Goal: Task Accomplishment & Management: Use online tool/utility

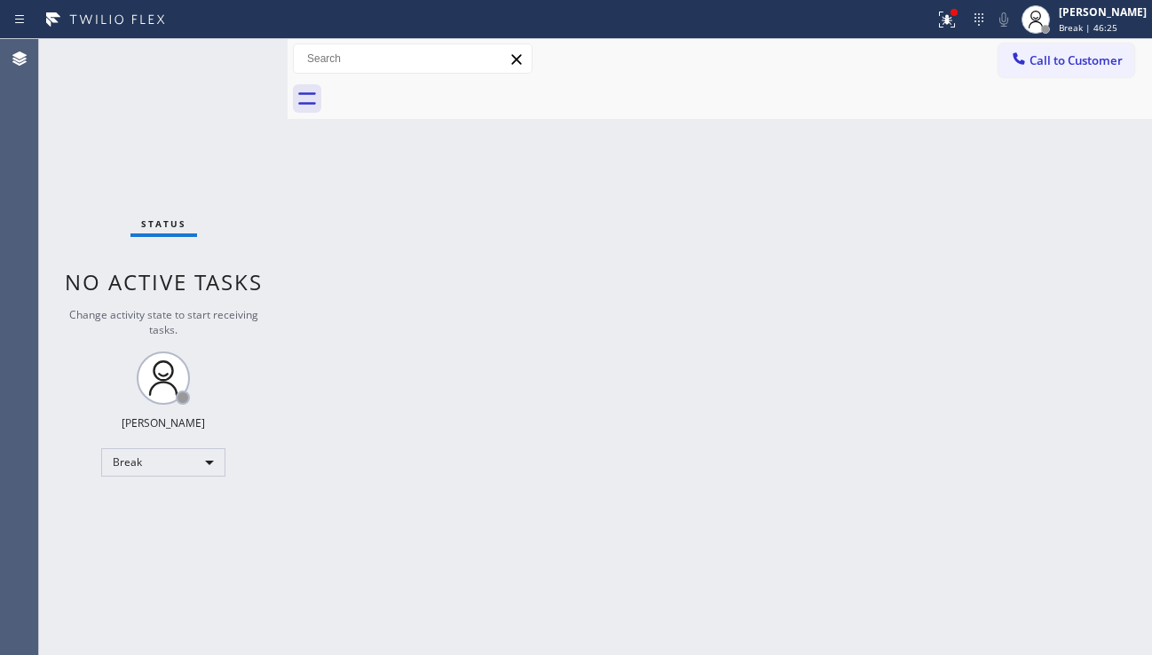
click at [1066, 393] on div "Back to Dashboard Change Sender ID Customers Technicians Select a contact Outbo…" at bounding box center [719, 347] width 864 height 616
click at [541, 412] on div "Back to Dashboard Change Sender ID Customers Technicians Select a contact Outbo…" at bounding box center [719, 347] width 864 height 616
click at [167, 464] on div "Break" at bounding box center [163, 462] width 124 height 28
click at [157, 523] on li "Unavailable" at bounding box center [162, 531] width 121 height 21
click at [1081, 493] on div "Back to Dashboard Change Sender ID Customers Technicians Select a contact Outbo…" at bounding box center [719, 347] width 864 height 616
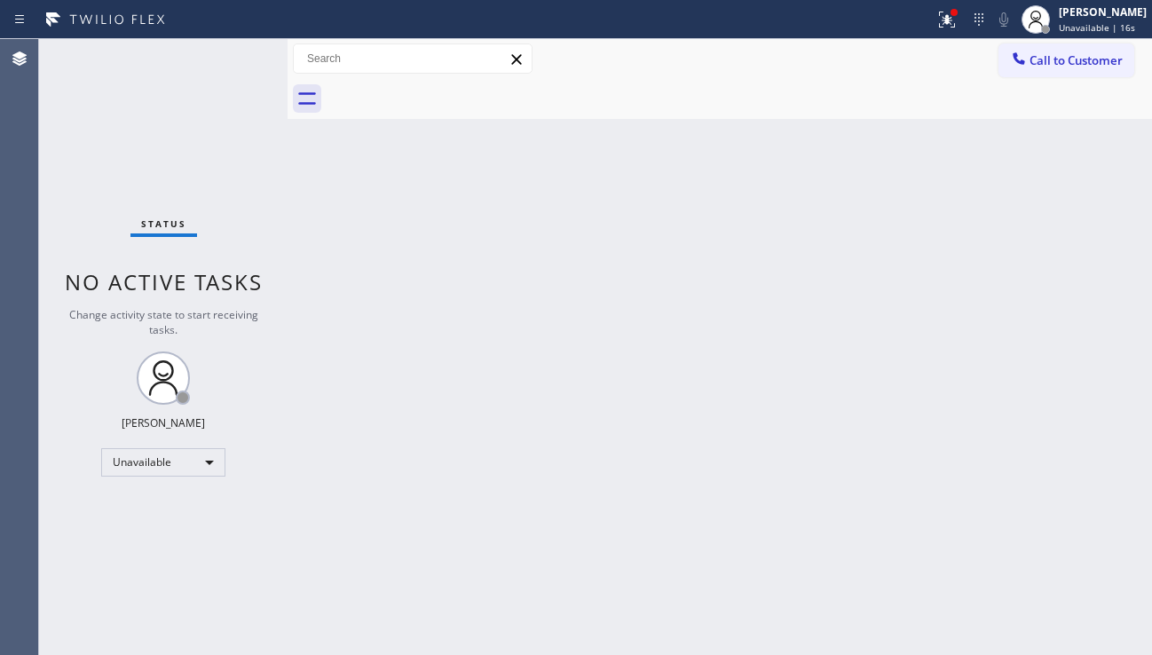
click at [1044, 483] on div "Back to Dashboard Change Sender ID Customers Technicians Select a contact Outbo…" at bounding box center [719, 347] width 864 height 616
drag, startPoint x: 393, startPoint y: 484, endPoint x: 397, endPoint y: 529, distance: 45.4
click at [395, 485] on div "Back to Dashboard Change Sender ID Customers Technicians Select a contact Outbo…" at bounding box center [719, 347] width 864 height 616
click at [370, 653] on div "Back to Dashboard Change Sender ID Customers Technicians Select a contact Outbo…" at bounding box center [719, 347] width 864 height 616
click at [1087, 493] on div "Back to Dashboard Change Sender ID Customers Technicians Select a contact Outbo…" at bounding box center [719, 347] width 864 height 616
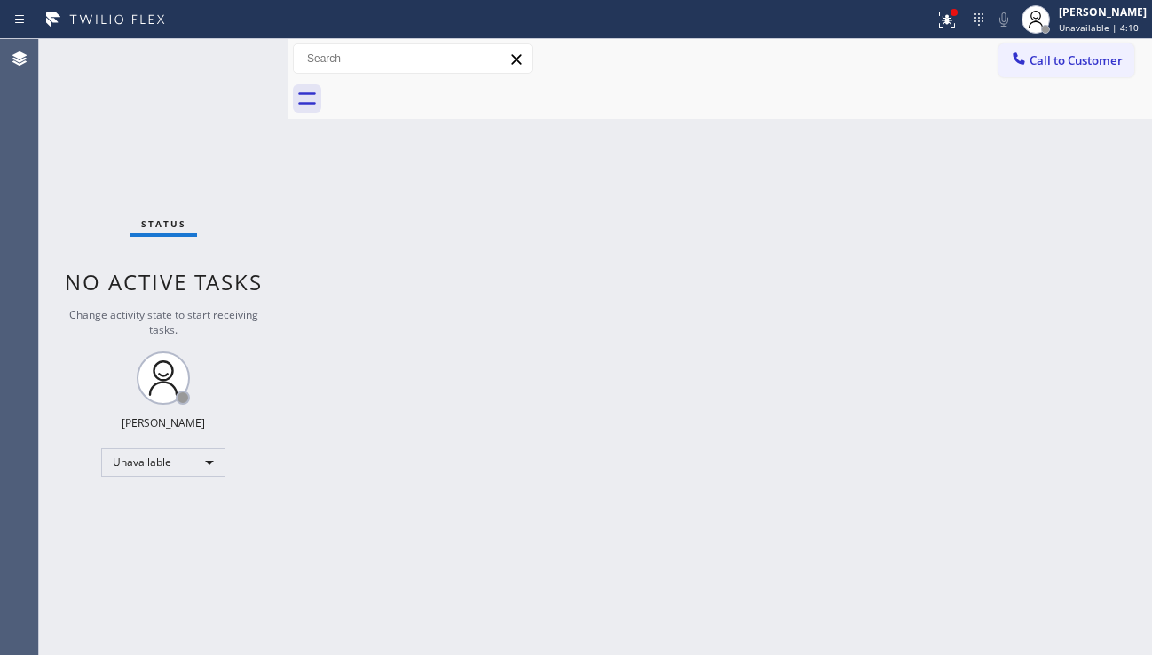
click at [750, 448] on div "Back to Dashboard Change Sender ID Customers Technicians Select a contact Outbo…" at bounding box center [719, 347] width 864 height 616
click at [988, 419] on div "Back to Dashboard Change Sender ID Customers Technicians Select a contact Outbo…" at bounding box center [719, 347] width 864 height 616
click at [1027, 68] on div at bounding box center [1018, 60] width 21 height 21
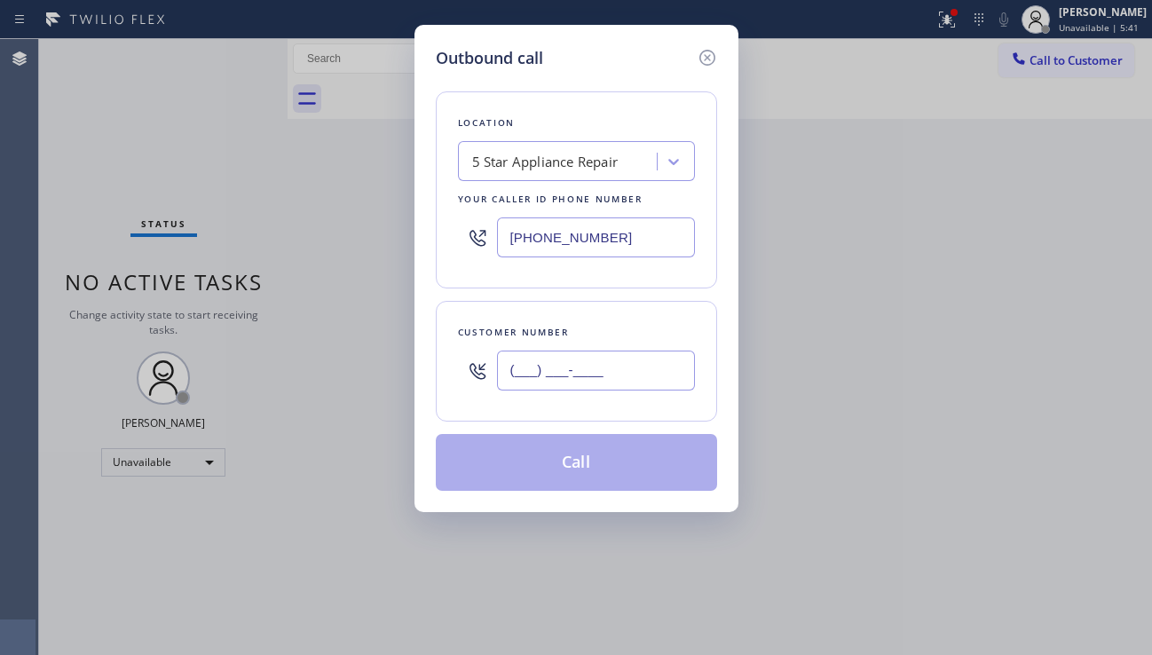
click at [547, 376] on input "(___) ___-____" at bounding box center [596, 370] width 198 height 40
paste input "206) 949-1206"
type input "(206) 949-1206"
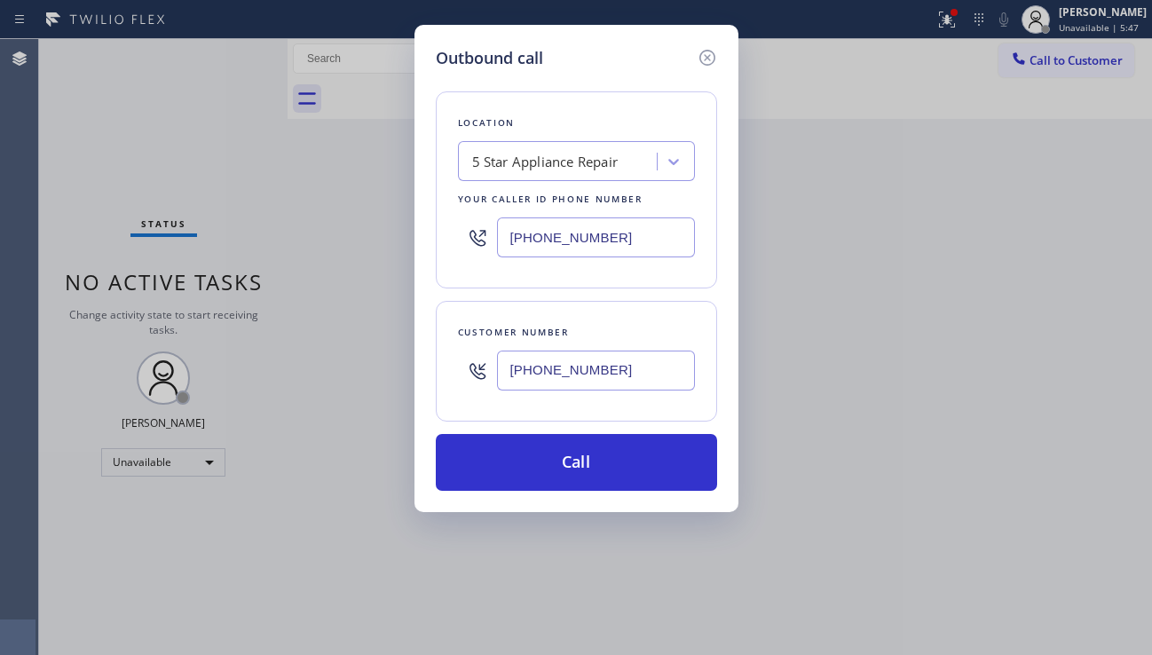
click at [983, 437] on div "Outbound call Location 5 Star Appliance Repair Your caller id phone number (855…" at bounding box center [576, 327] width 1152 height 655
click at [528, 161] on div "5 Star Appliance Repair" at bounding box center [545, 162] width 146 height 20
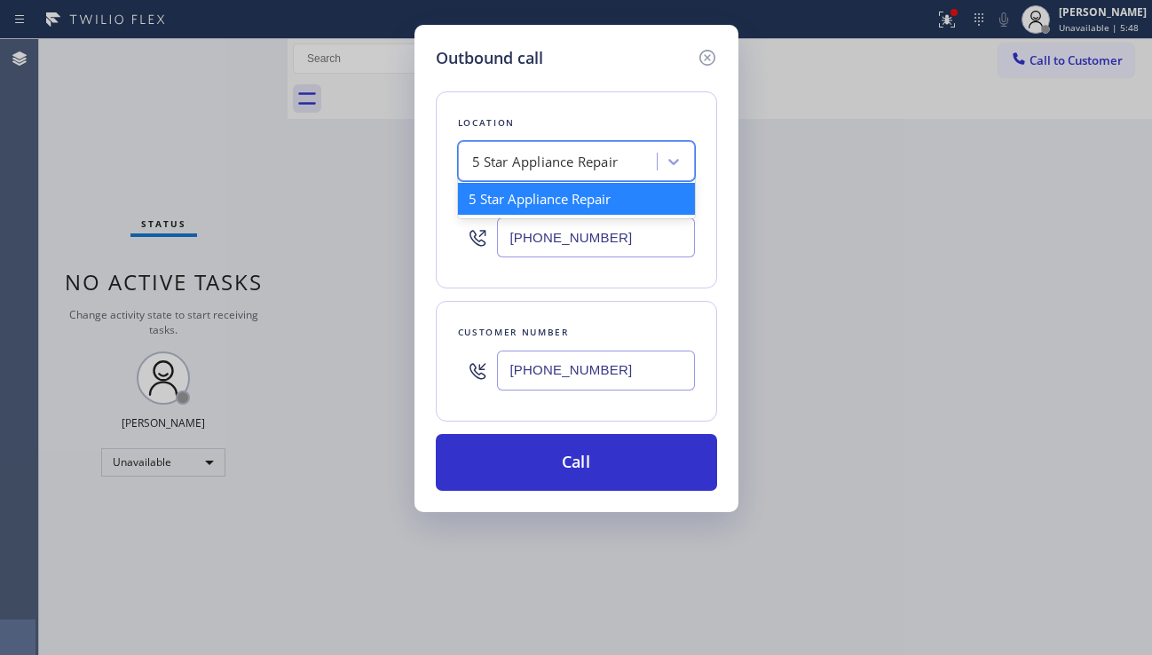
paste input "Subzero Repair Professionals"
type input "Subzero Repair Professionals"
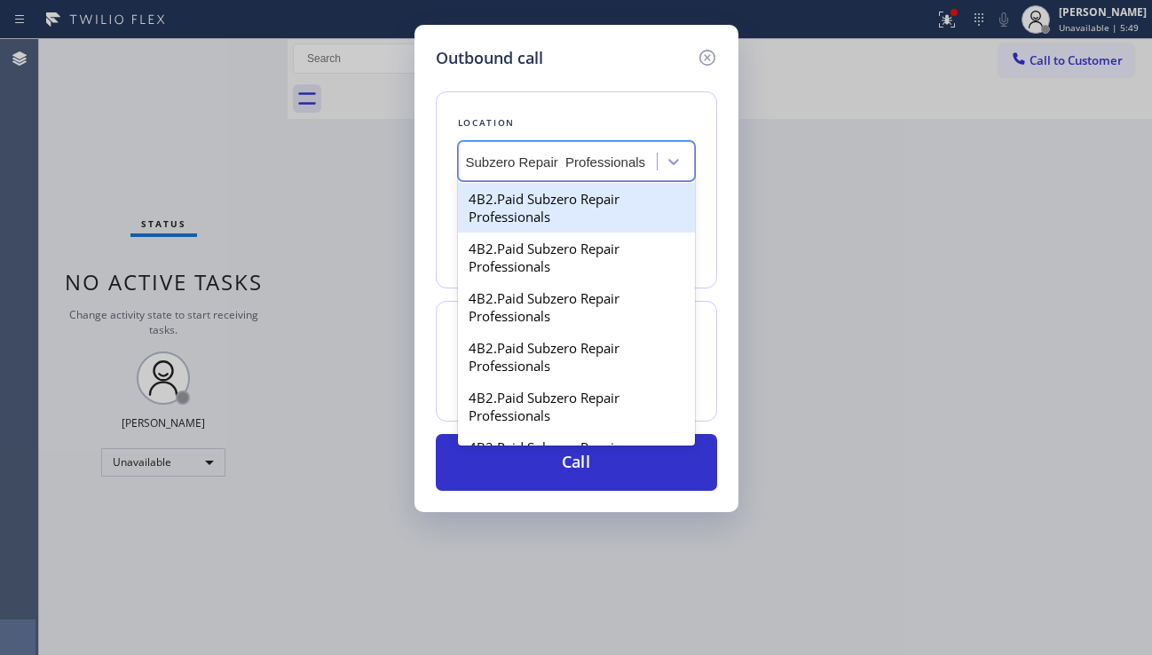
click at [563, 210] on div "4B2.Paid Subzero Repair Professionals" at bounding box center [576, 208] width 237 height 50
type input "(206) 429-4415"
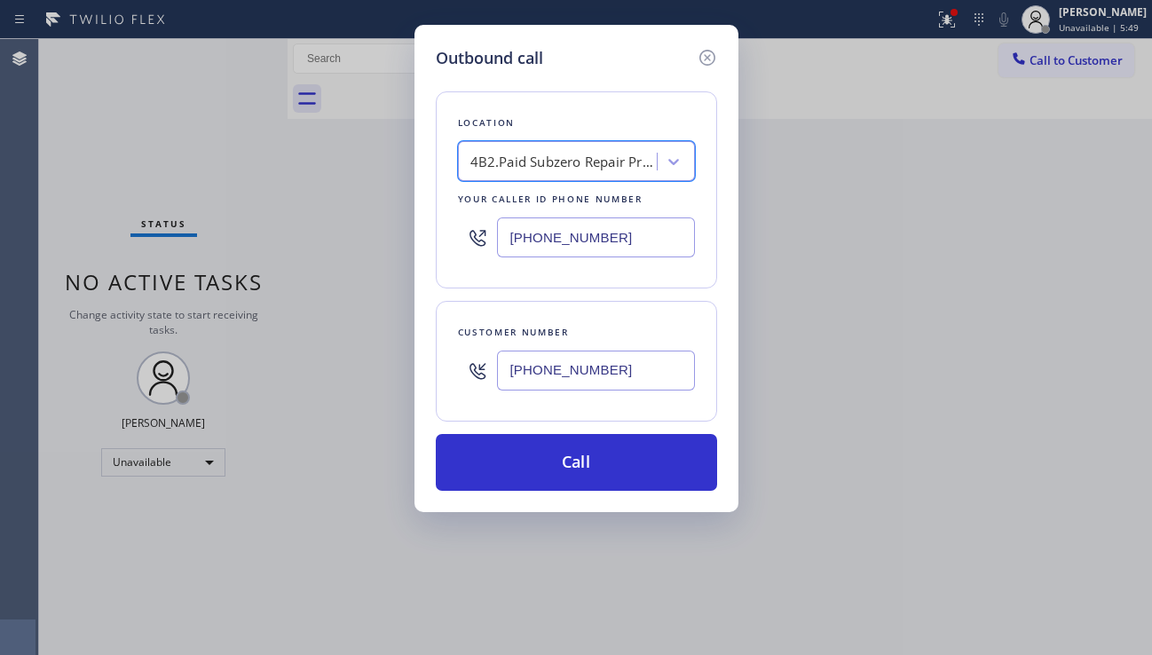
scroll to position [0, 2]
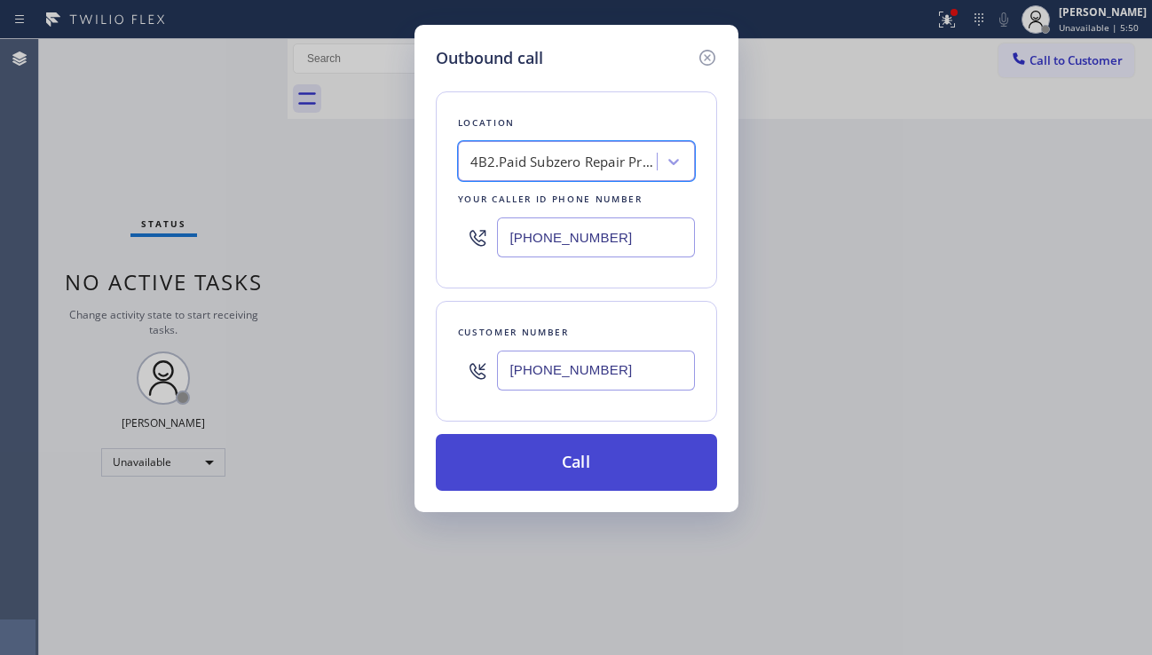
click at [566, 460] on button "Call" at bounding box center [576, 462] width 281 height 57
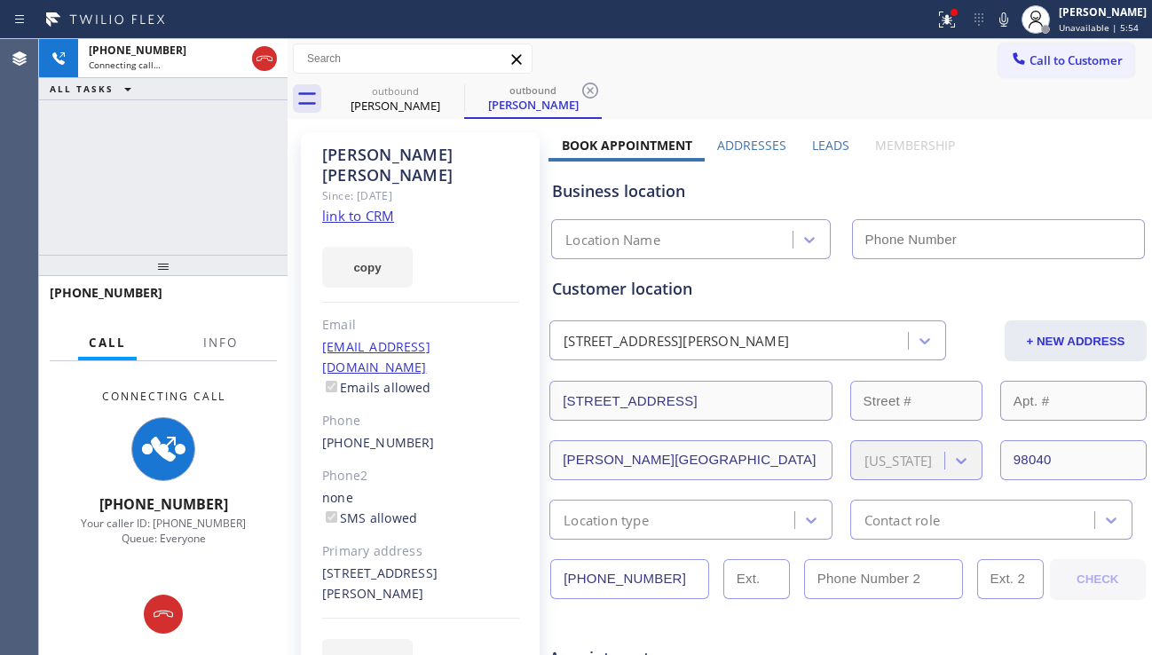
click at [827, 143] on label "Leads" at bounding box center [830, 145] width 37 height 17
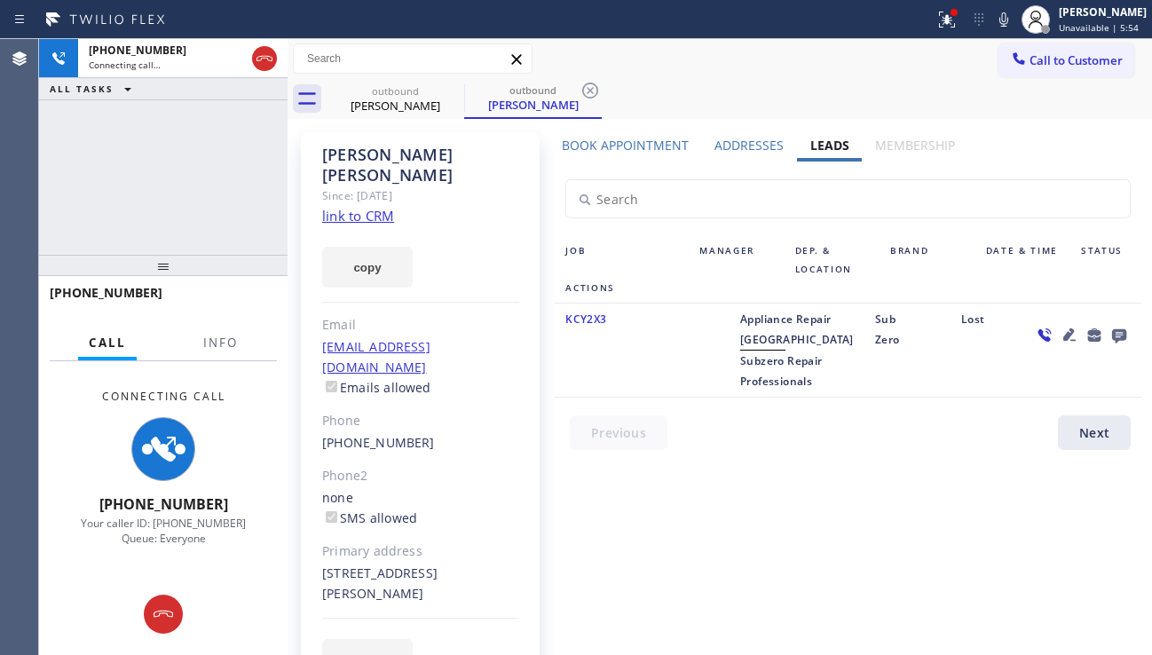
click at [1063, 336] on icon at bounding box center [1069, 334] width 12 height 12
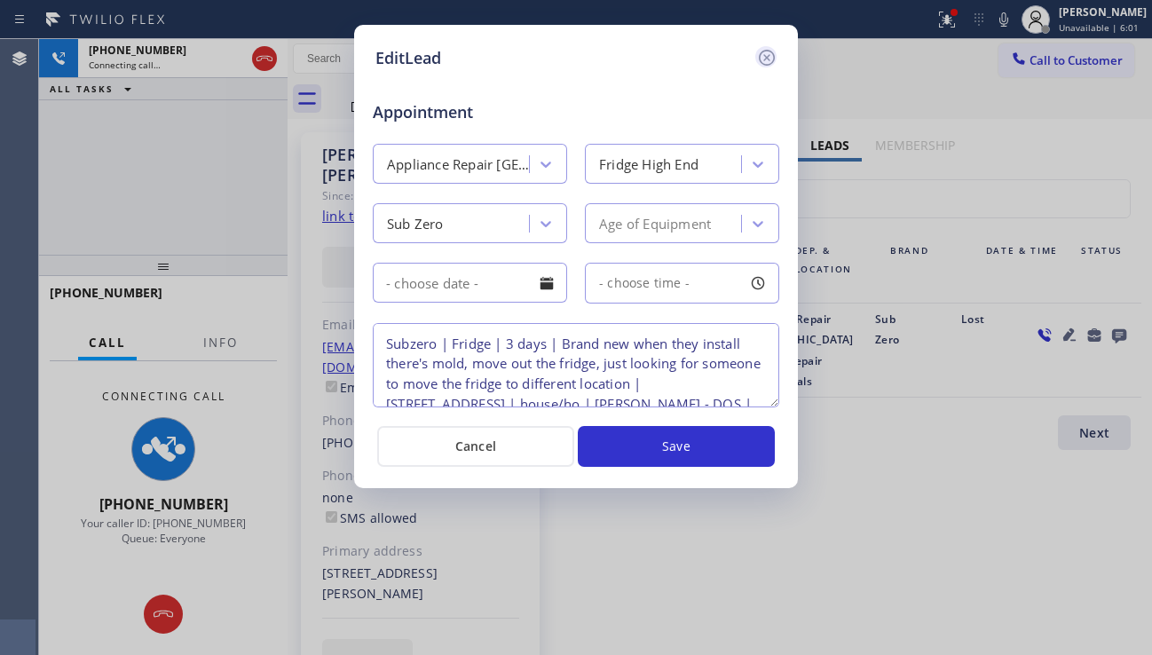
click at [761, 61] on icon at bounding box center [766, 57] width 21 height 21
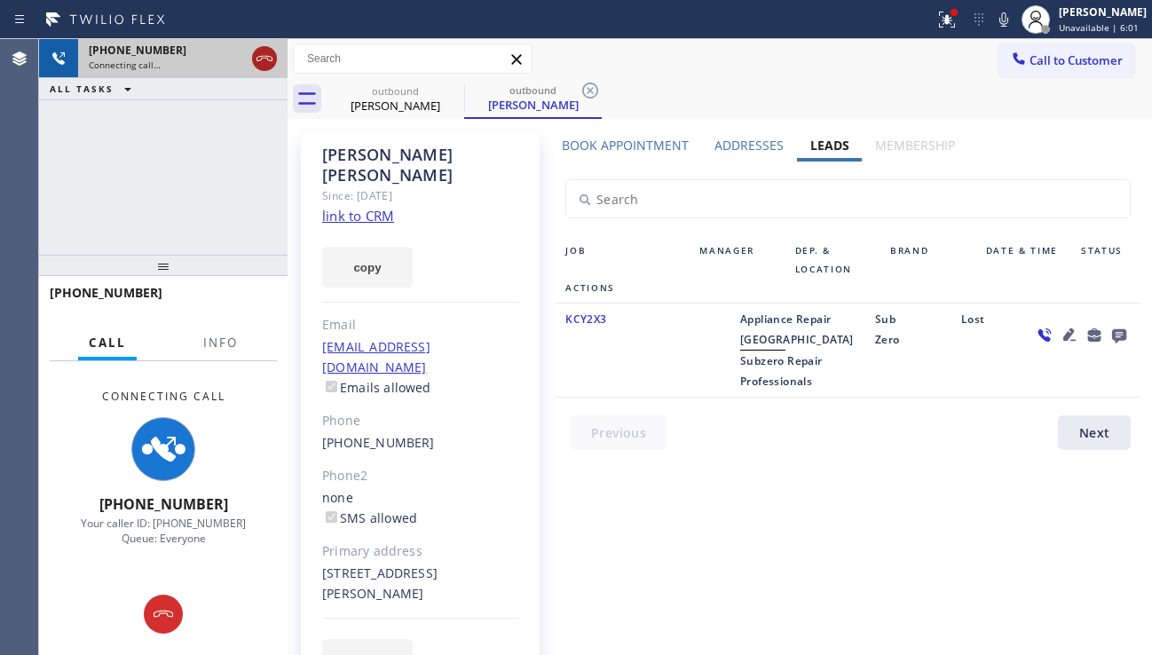
click at [261, 58] on icon at bounding box center [264, 58] width 21 height 21
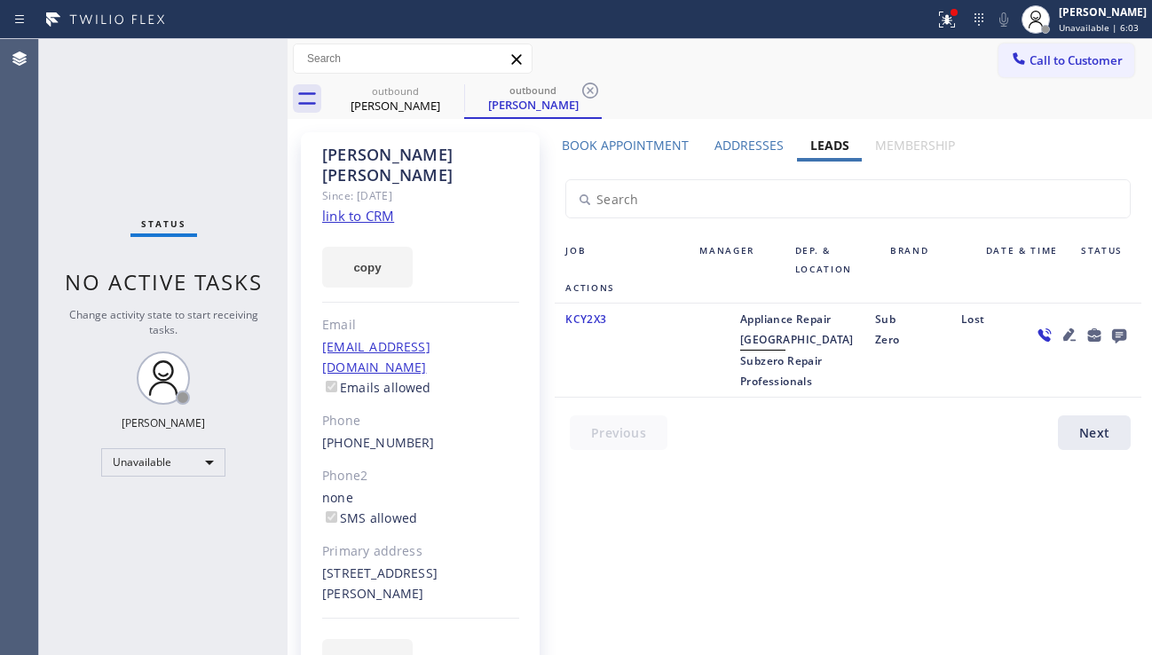
click at [1108, 334] on icon at bounding box center [1118, 335] width 21 height 22
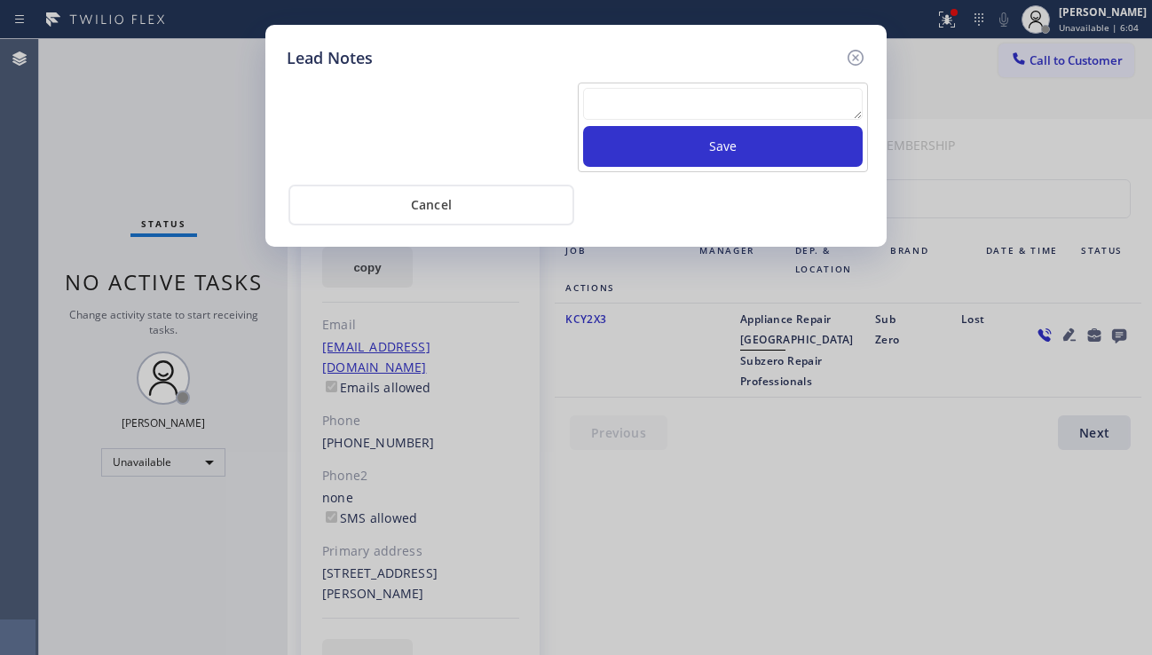
click at [624, 111] on textarea at bounding box center [722, 104] width 279 height 32
click at [613, 104] on textarea at bounding box center [722, 104] width 279 height 32
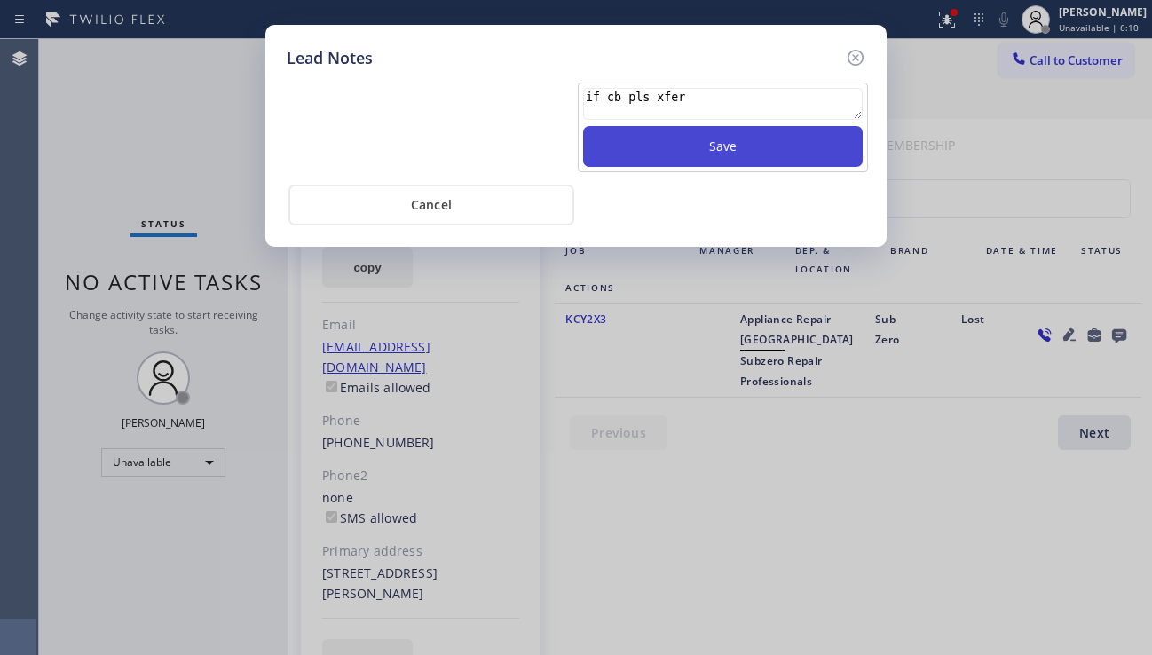
type textarea "if cb pls xfer"
click at [679, 133] on button "Save" at bounding box center [722, 146] width 279 height 41
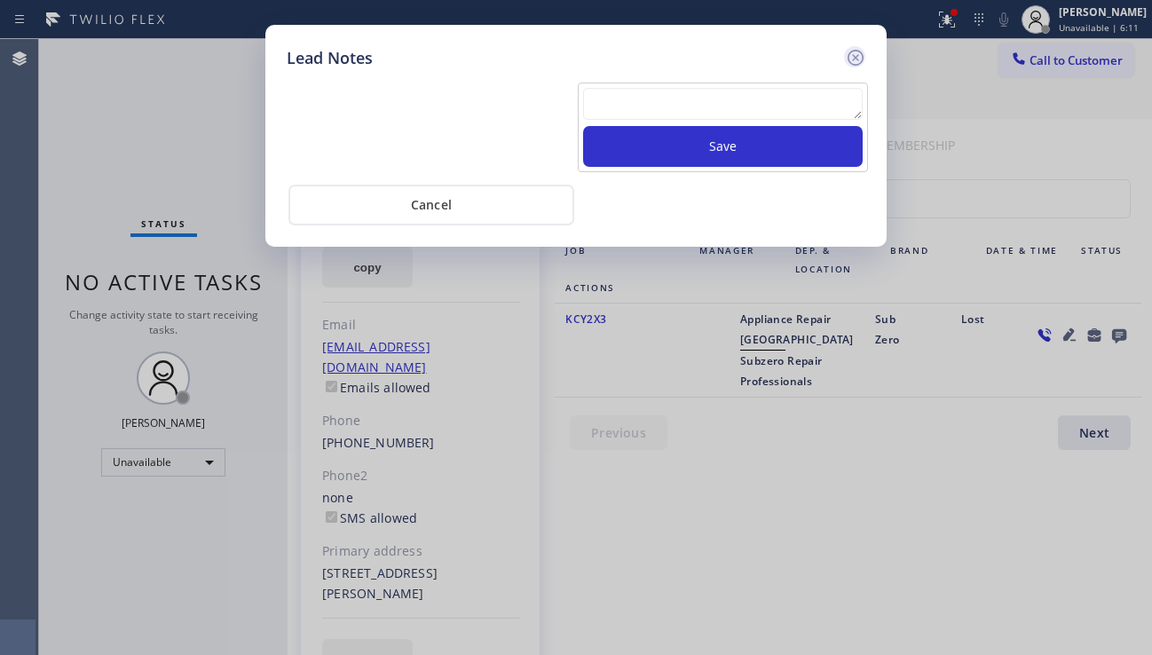
click at [861, 60] on icon at bounding box center [855, 57] width 21 height 21
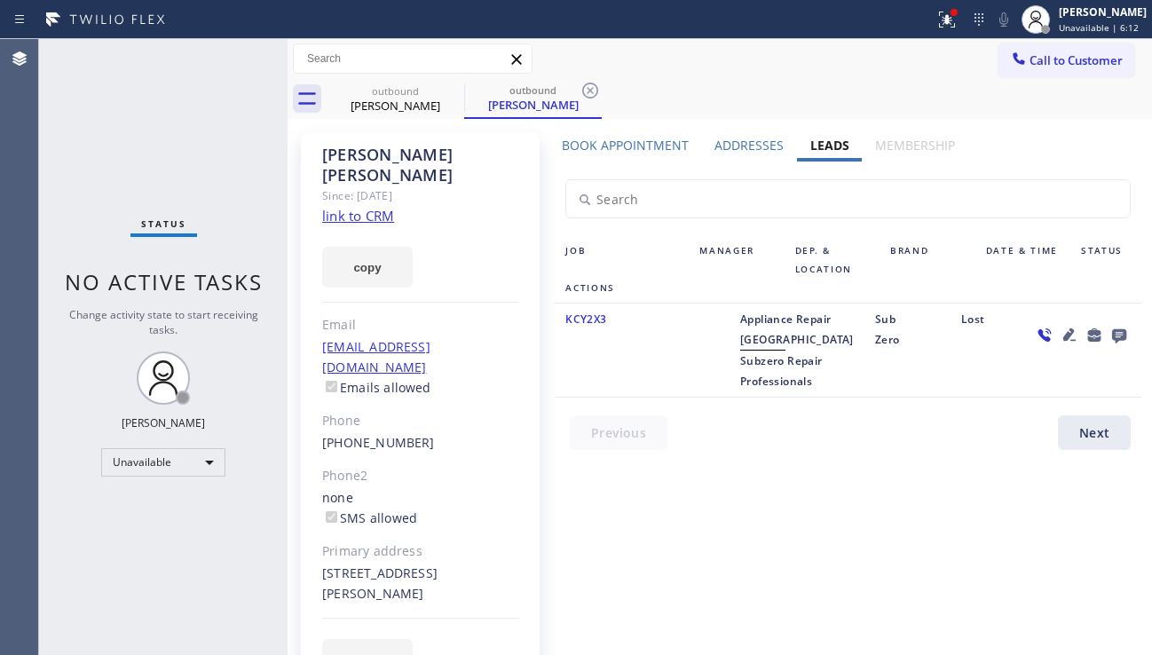
click at [1058, 342] on icon at bounding box center [1068, 334] width 21 height 21
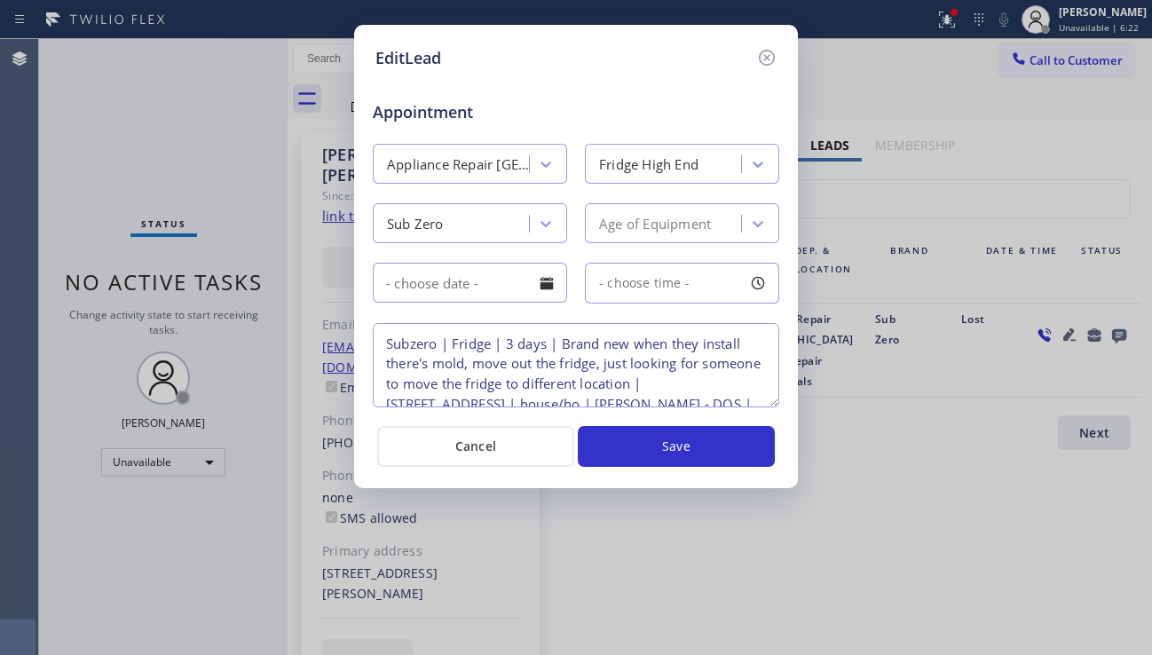
scroll to position [37, 0]
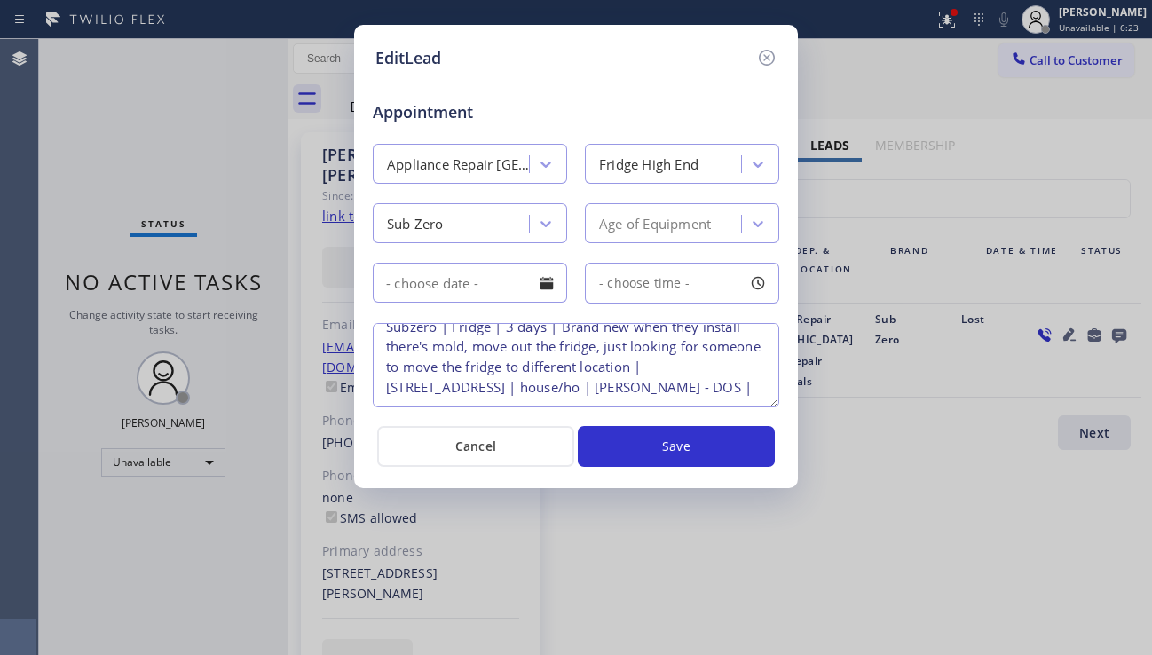
click at [632, 372] on textarea "Subzero | Fridge | 3 days | Brand new when they install there's mold, move out …" at bounding box center [576, 365] width 406 height 84
click at [756, 63] on icon at bounding box center [766, 57] width 21 height 21
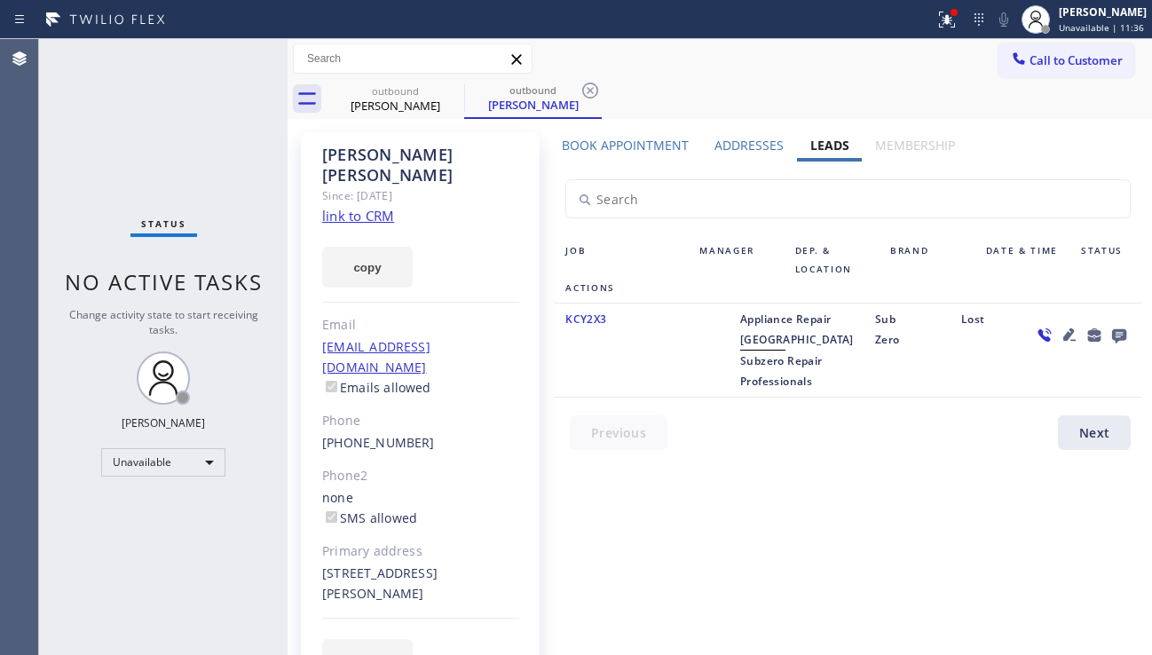
click at [988, 391] on div "Lost" at bounding box center [985, 350] width 71 height 83
click at [452, 87] on icon at bounding box center [452, 90] width 21 height 21
click at [464, 87] on div "outbound Belinda Stern" at bounding box center [533, 99] width 138 height 40
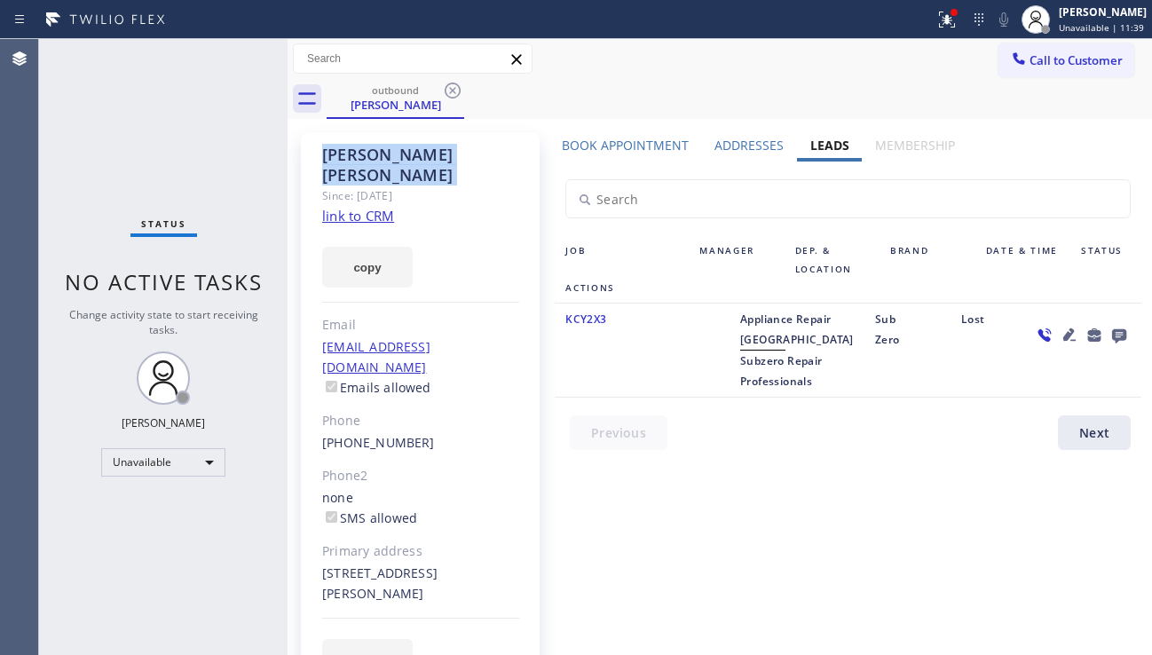
click at [452, 87] on icon at bounding box center [452, 90] width 21 height 21
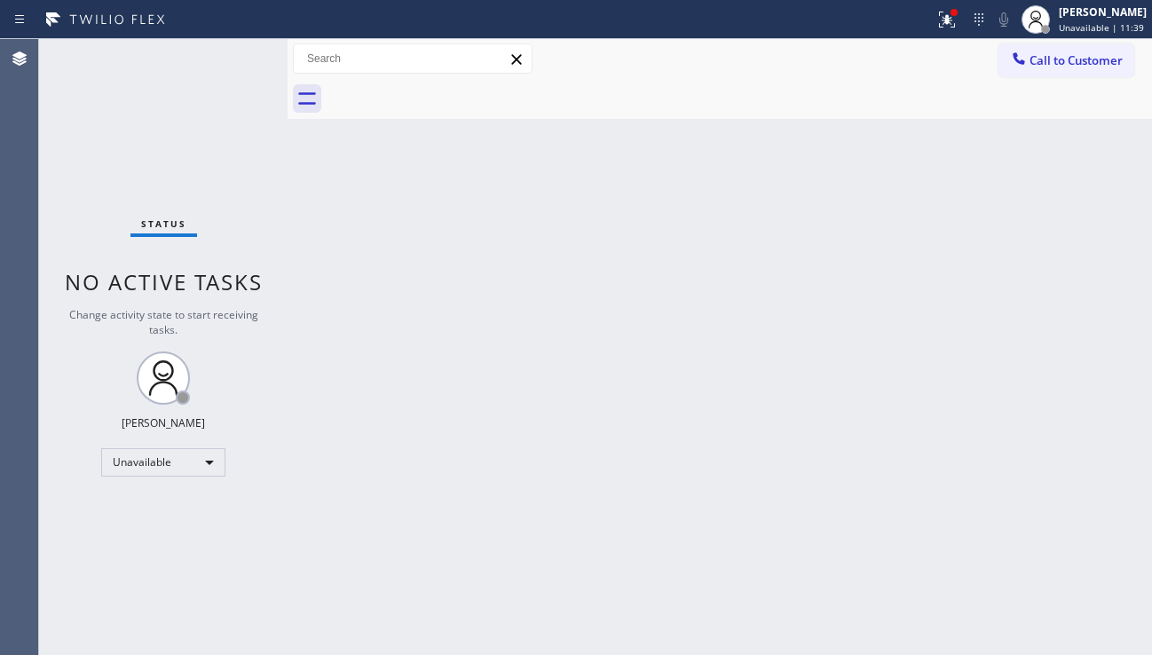
click at [445, 90] on div at bounding box center [739, 99] width 825 height 40
click at [936, 25] on icon at bounding box center [946, 19] width 21 height 21
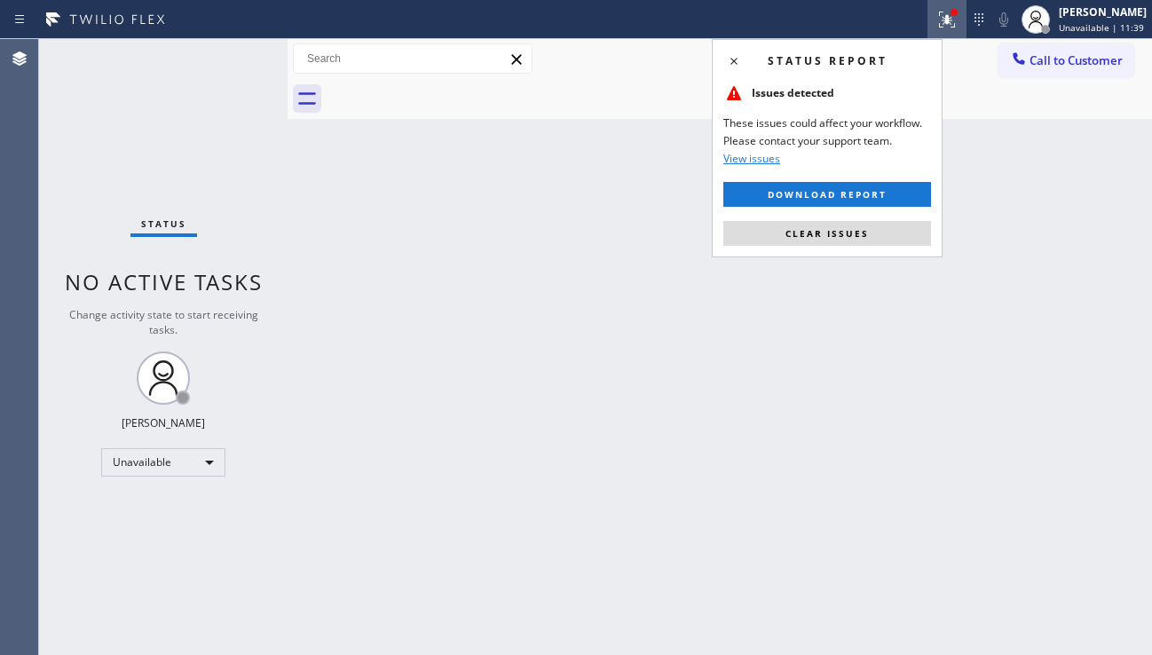
click at [781, 224] on button "Clear issues" at bounding box center [827, 233] width 208 height 25
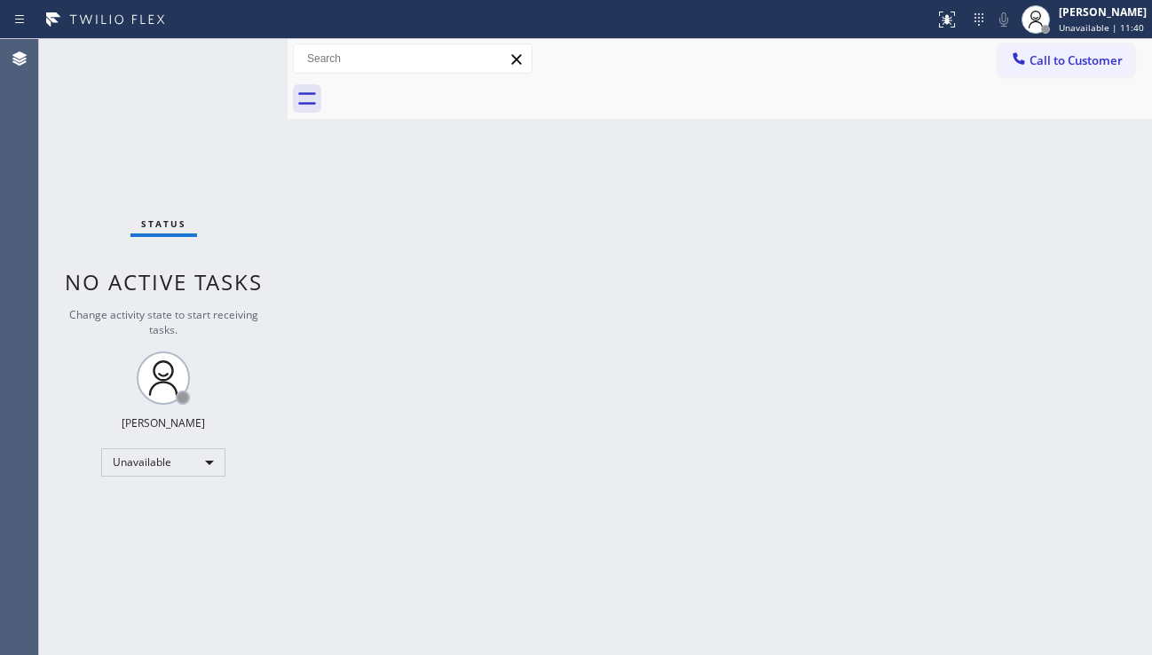
click at [695, 264] on div "Back to Dashboard Change Sender ID Customers Technicians Select a contact Outbo…" at bounding box center [719, 347] width 864 height 616
click at [1104, 529] on div "Back to Dashboard Change Sender ID Customers Technicians Select a contact Outbo…" at bounding box center [719, 347] width 864 height 616
drag, startPoint x: 286, startPoint y: 536, endPoint x: 359, endPoint y: 575, distance: 83.3
click at [287, 536] on div at bounding box center [287, 347] width 0 height 616
drag, startPoint x: 1097, startPoint y: 513, endPoint x: 1051, endPoint y: 502, distance: 46.5
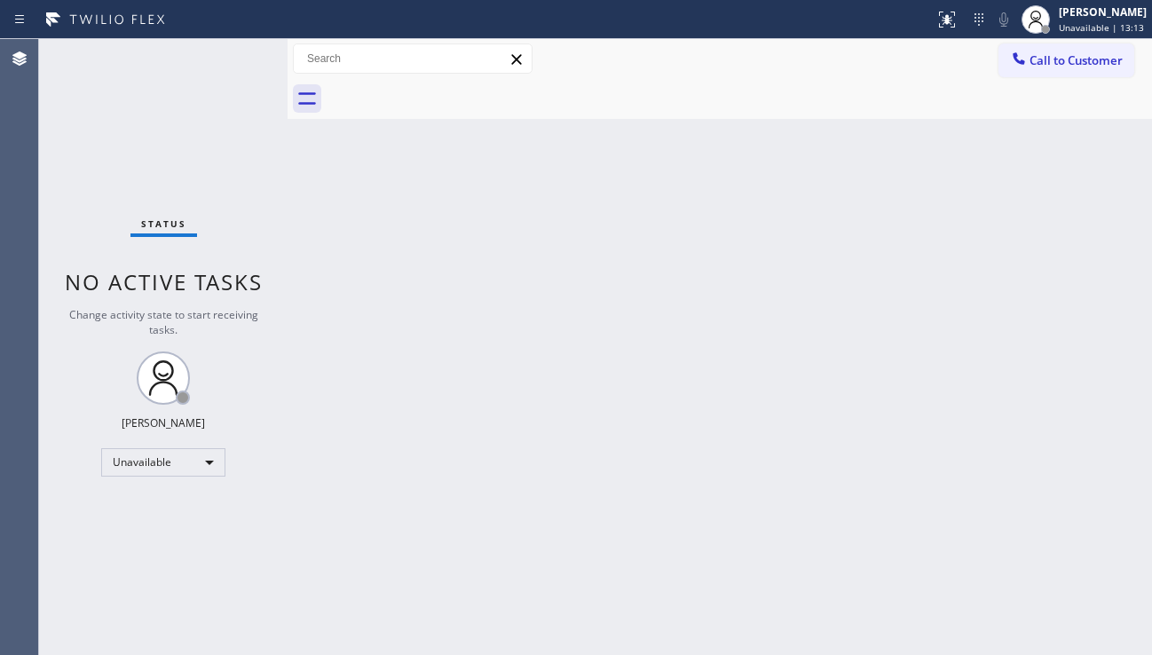
click at [1097, 513] on div "Back to Dashboard Change Sender ID Customers Technicians Select a contact Outbo…" at bounding box center [719, 347] width 864 height 616
click at [1035, 72] on button "Call to Customer" at bounding box center [1066, 60] width 136 height 34
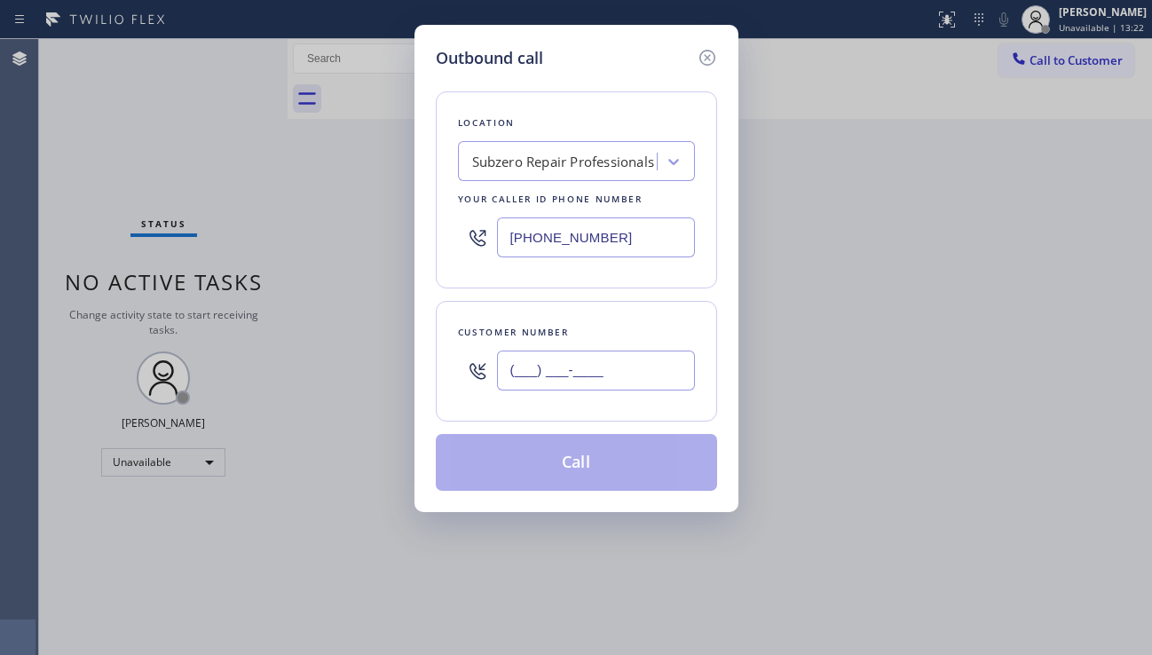
click at [524, 370] on input "(___) ___-____" at bounding box center [596, 370] width 198 height 40
paste input "805) 469-0351"
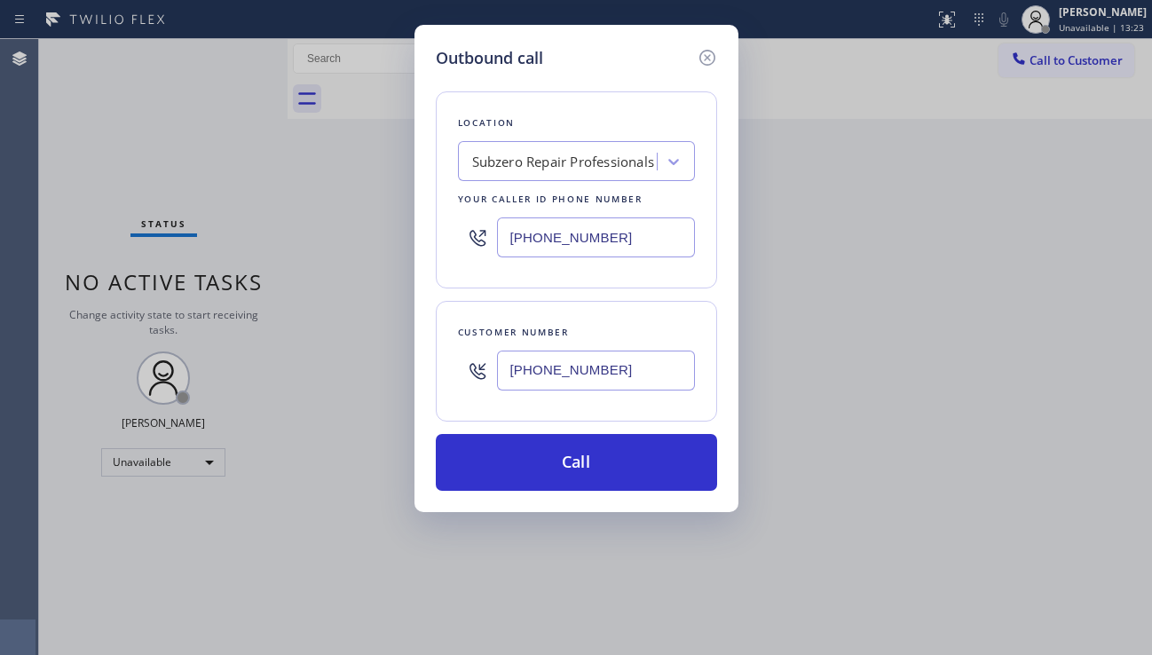
type input "(805) 469-0351"
click at [1082, 536] on div "Outbound call Location Subzero Repair Professionals Your caller id phone number…" at bounding box center [576, 327] width 1152 height 655
click at [885, 431] on div "Outbound call Location Subzero Repair Professionals Your caller id phone number…" at bounding box center [576, 327] width 1152 height 655
click at [571, 183] on div "Location Subzero Repair Professionals Your caller id phone number (206) 429-4415" at bounding box center [576, 189] width 281 height 197
click at [567, 176] on div "Subzero Repair Professionals" at bounding box center [559, 161] width 193 height 31
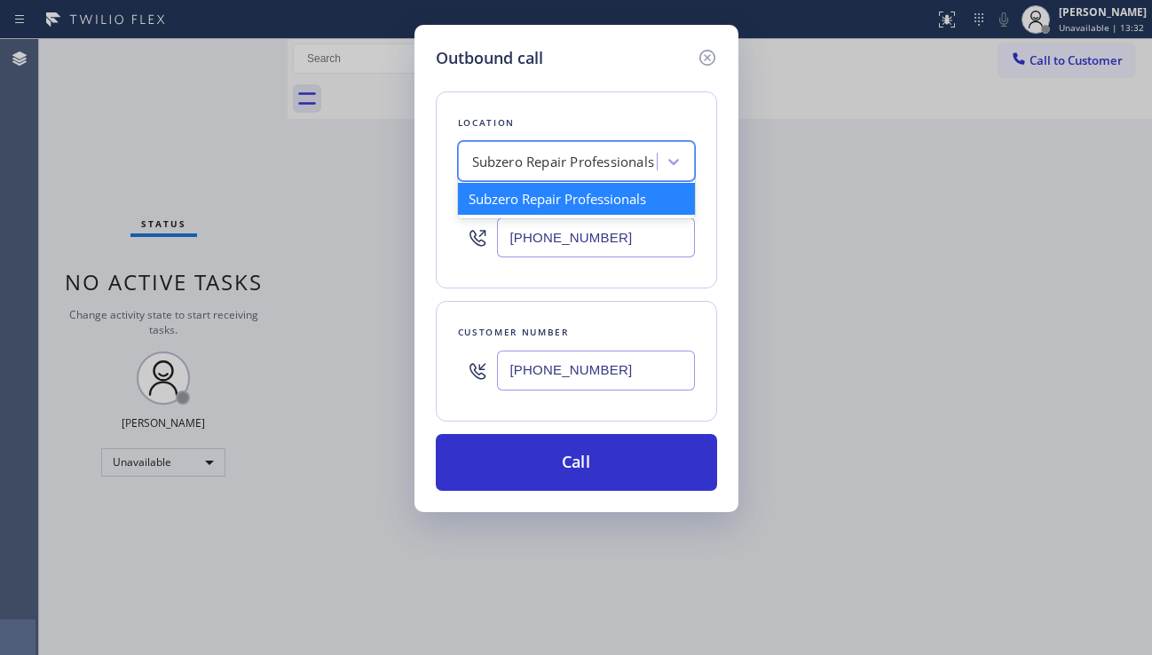
paste input "Thermador Repair Group Ventura"
type input "Thermador Repair Group Ventura"
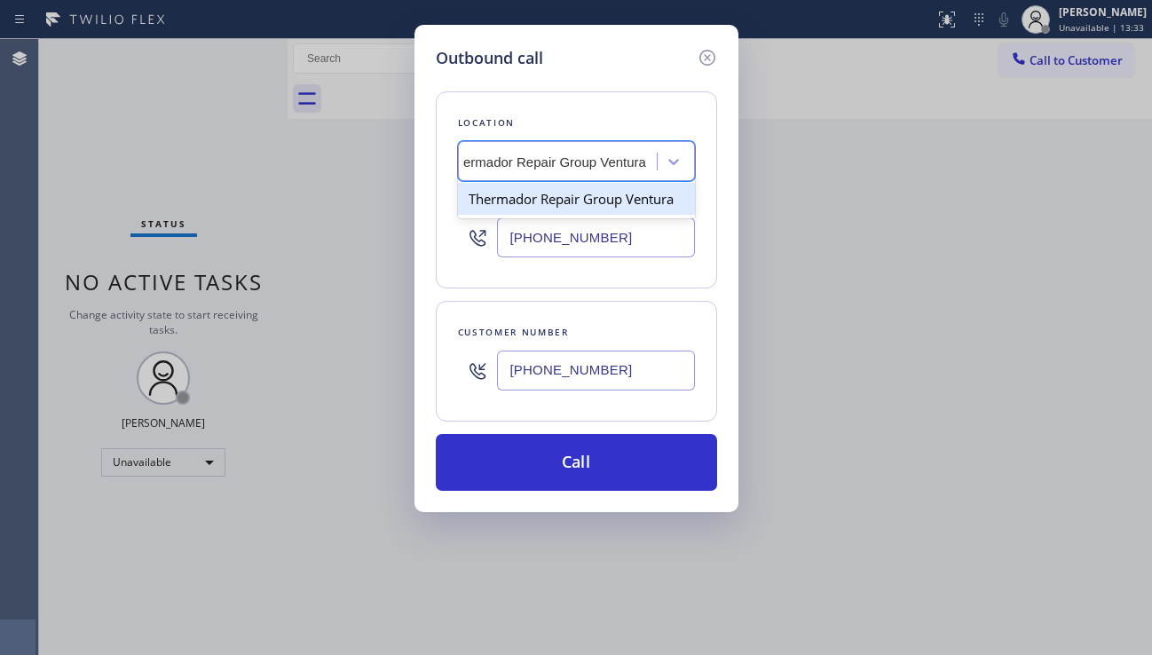
click at [551, 189] on div "Thermador Repair Group Ventura" at bounding box center [576, 199] width 237 height 32
type input "(805) 600-5444"
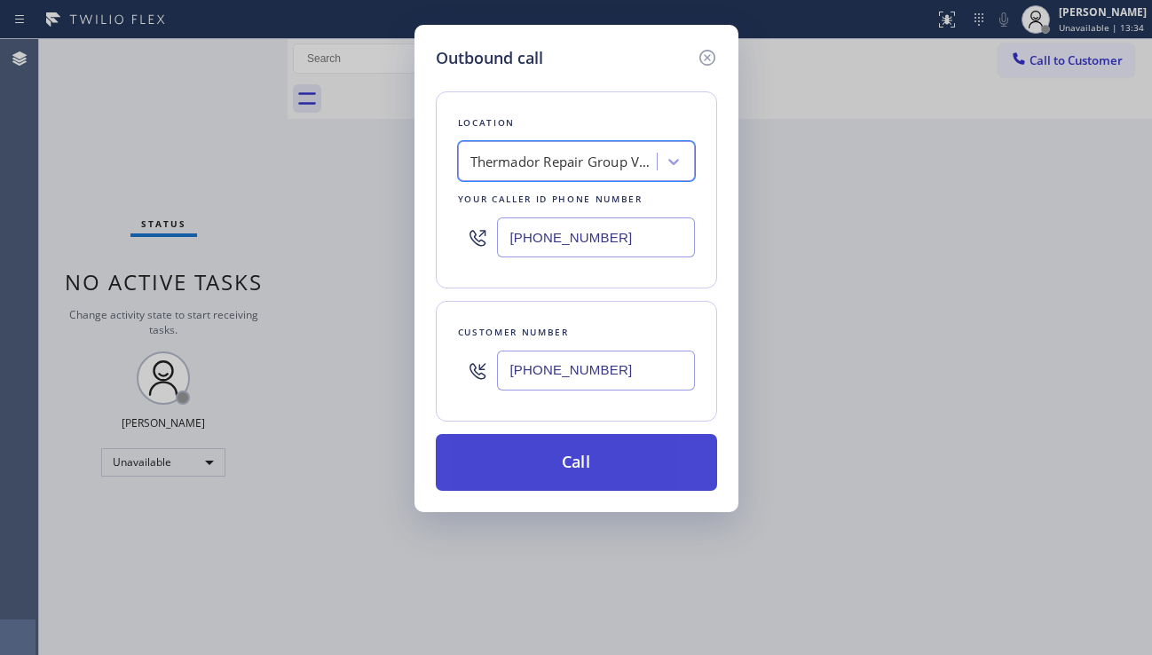
click at [573, 465] on button "Call" at bounding box center [576, 462] width 281 height 57
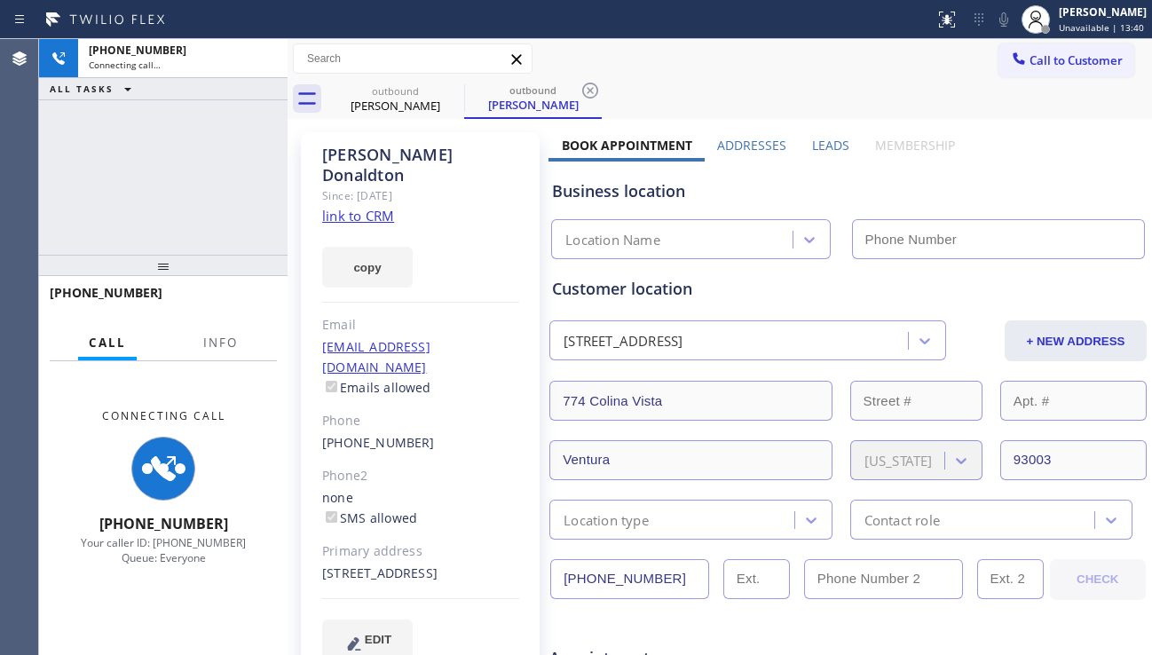
click at [820, 147] on label "Leads" at bounding box center [830, 145] width 37 height 17
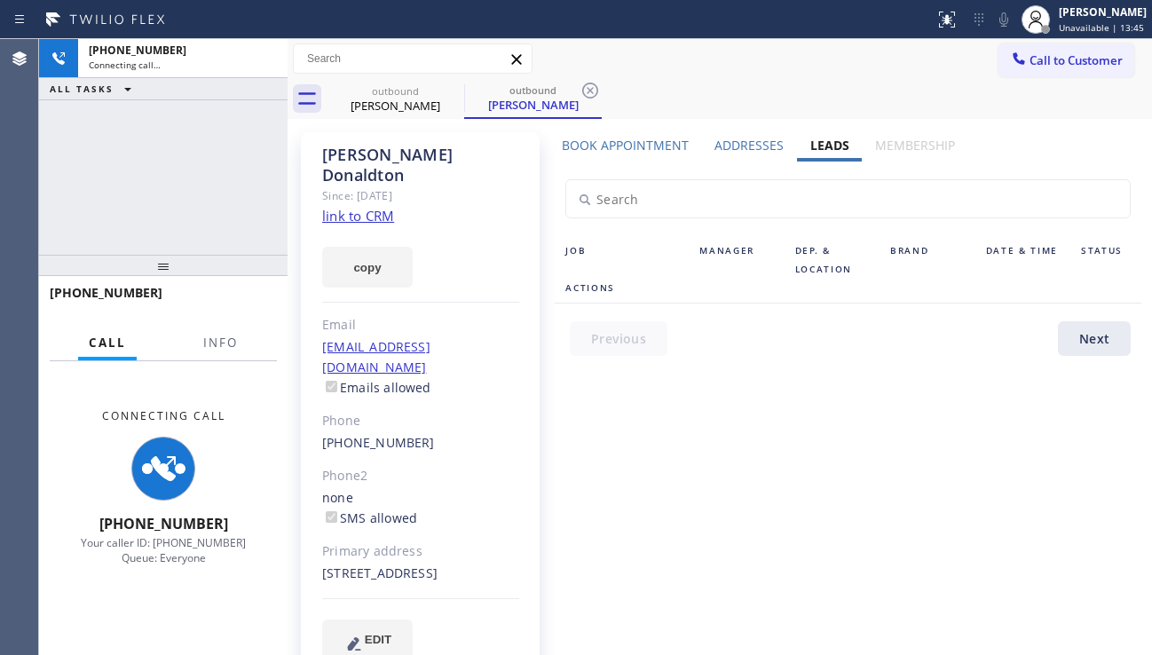
click at [638, 138] on label "Book Appointment" at bounding box center [625, 145] width 127 height 17
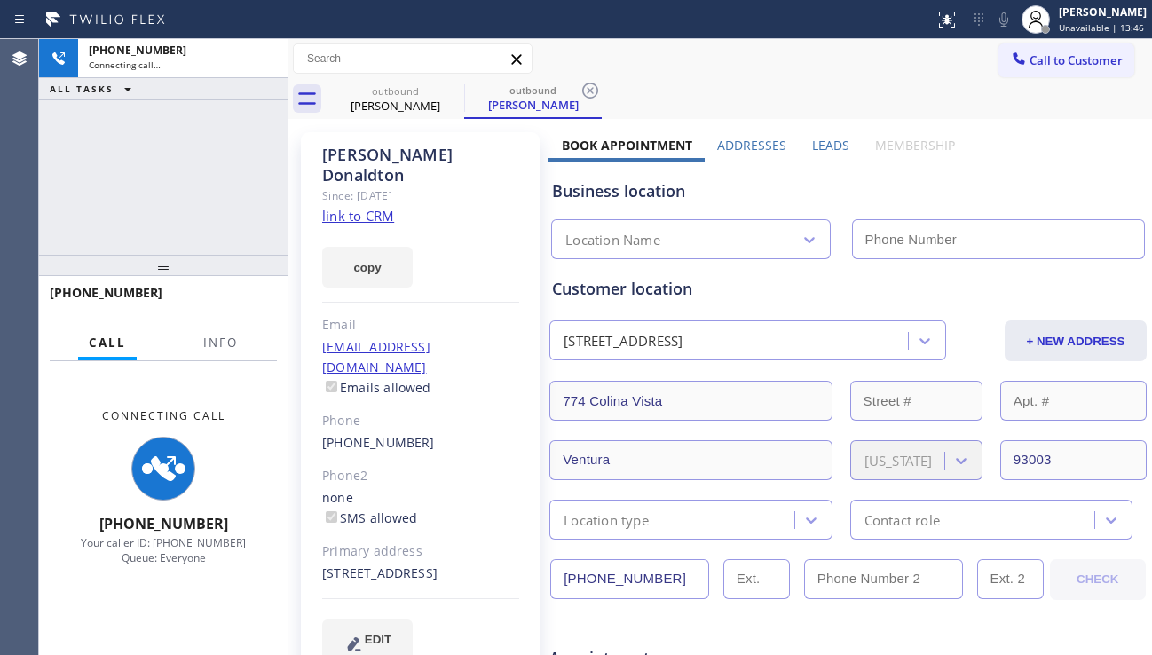
click at [830, 145] on label "Leads" at bounding box center [830, 145] width 37 height 17
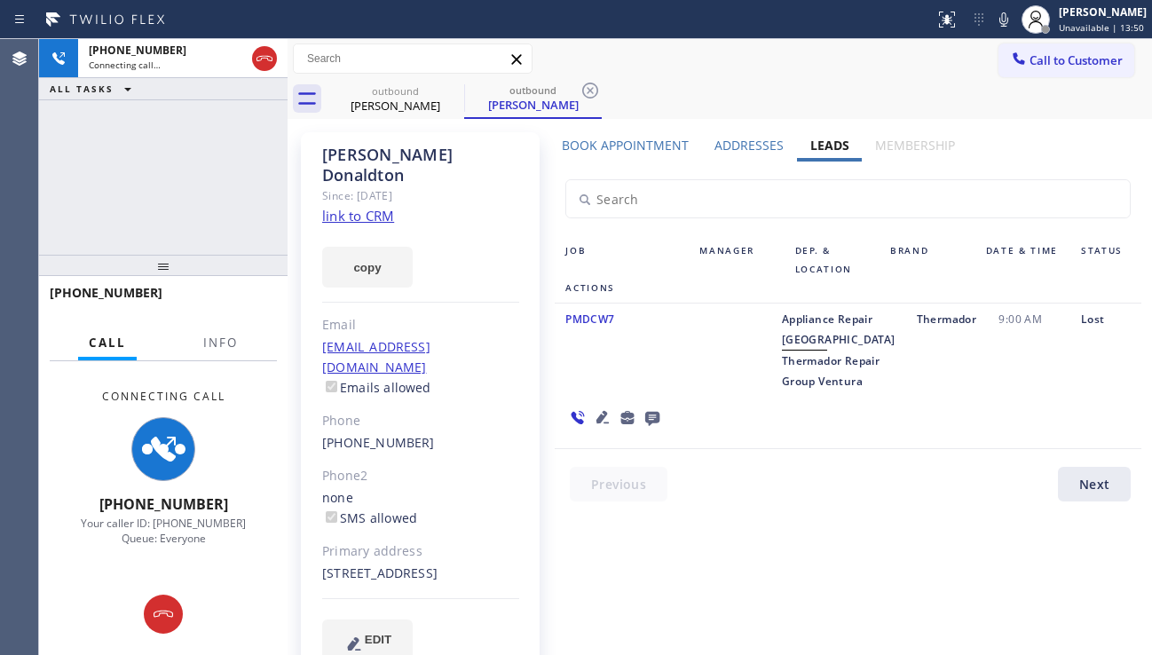
click at [657, 145] on label "Book Appointment" at bounding box center [625, 145] width 127 height 17
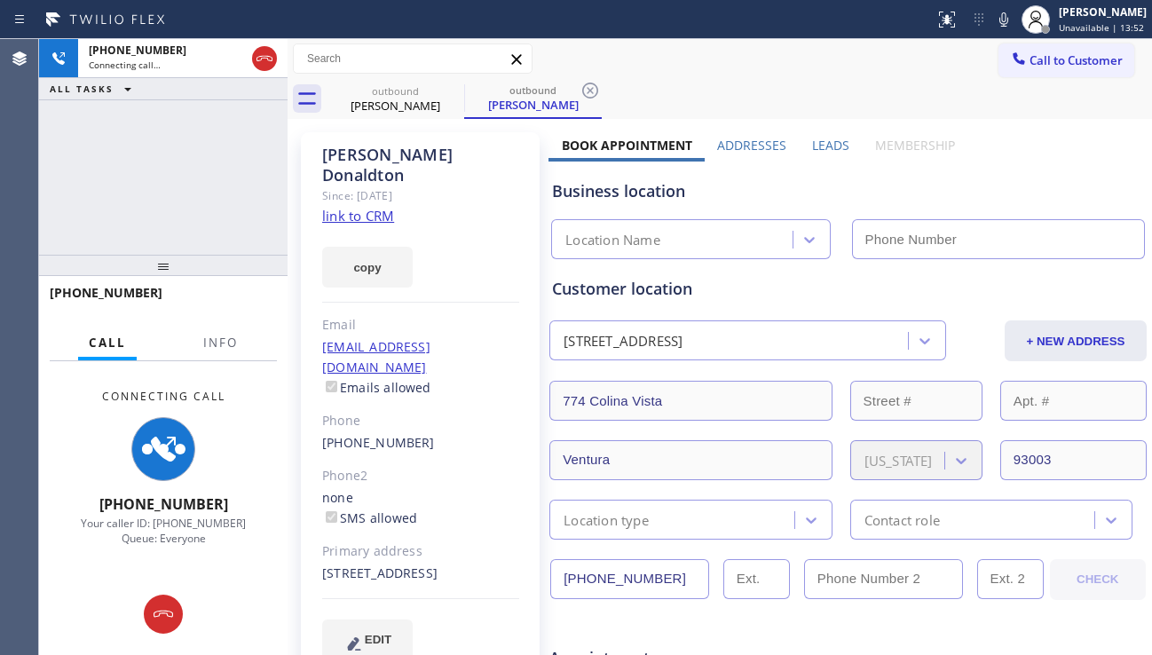
click at [825, 148] on label "Leads" at bounding box center [830, 145] width 37 height 17
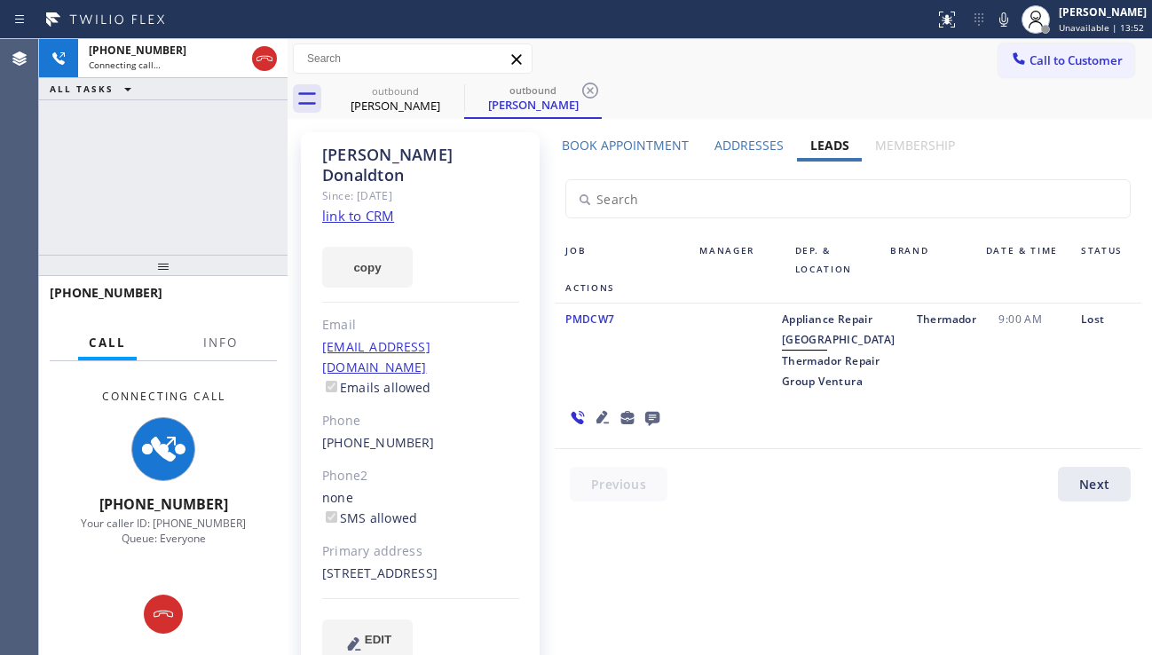
click at [613, 406] on icon at bounding box center [602, 416] width 21 height 21
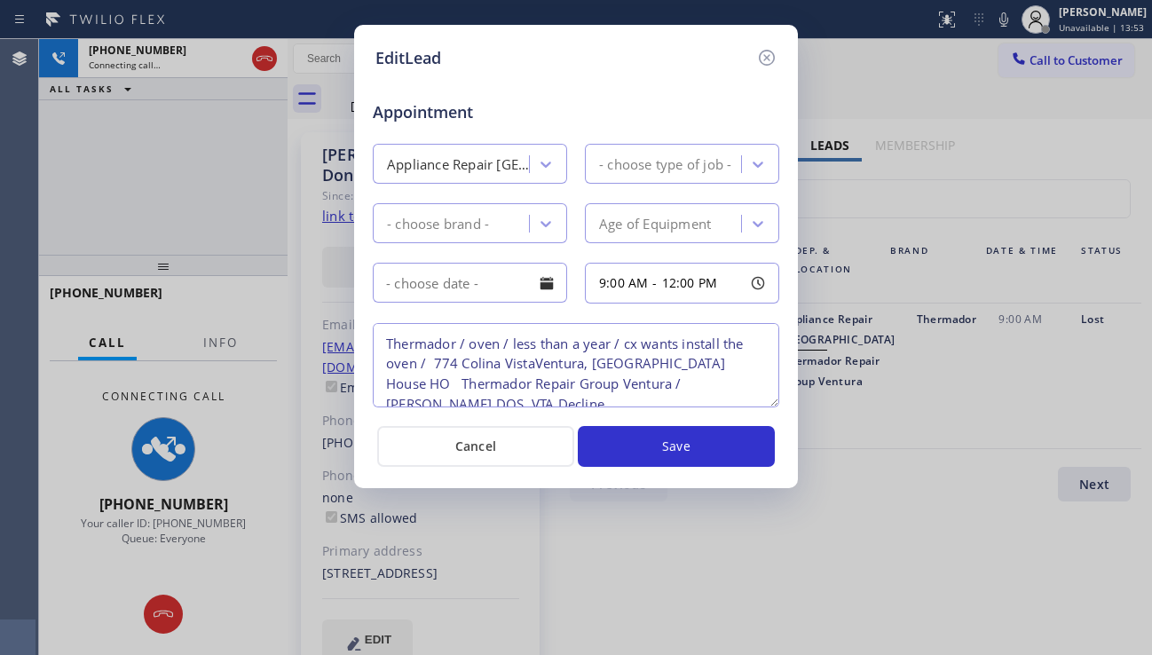
type textarea "Thermador / oven / less than a year / cx wants install the oven / 774 Colina Vi…"
click at [630, 371] on textarea "Thermador / oven / less than a year / cx wants install the oven / 774 Colina Vi…" at bounding box center [576, 365] width 406 height 84
click at [775, 54] on icon at bounding box center [766, 57] width 21 height 21
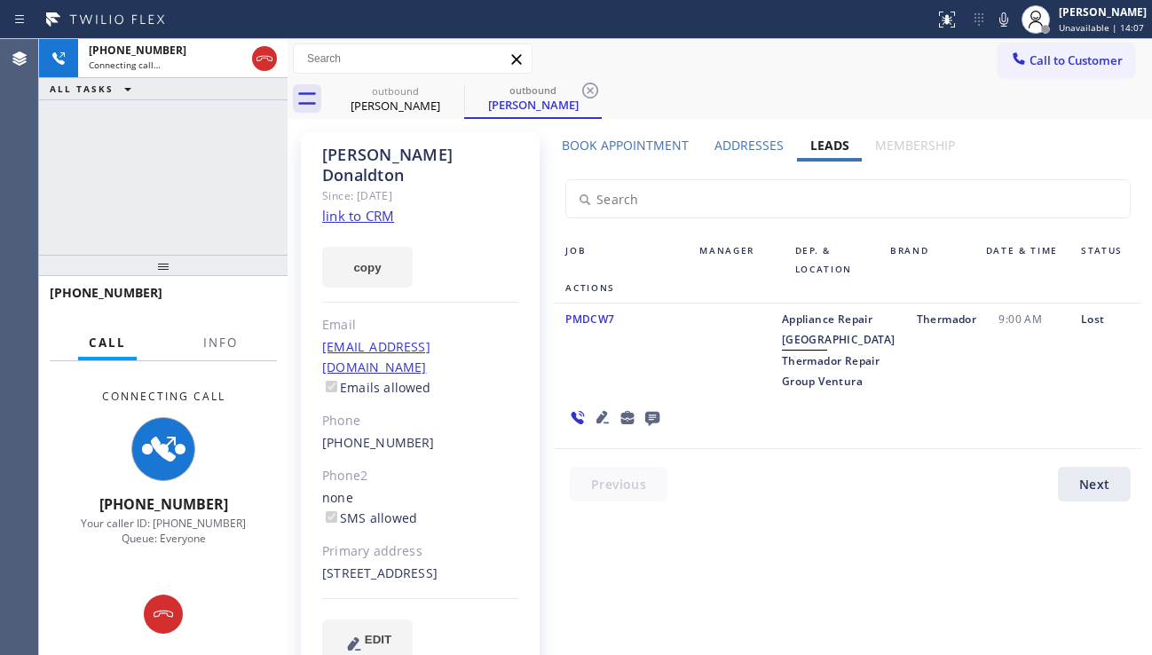
click at [269, 58] on icon at bounding box center [264, 58] width 21 height 21
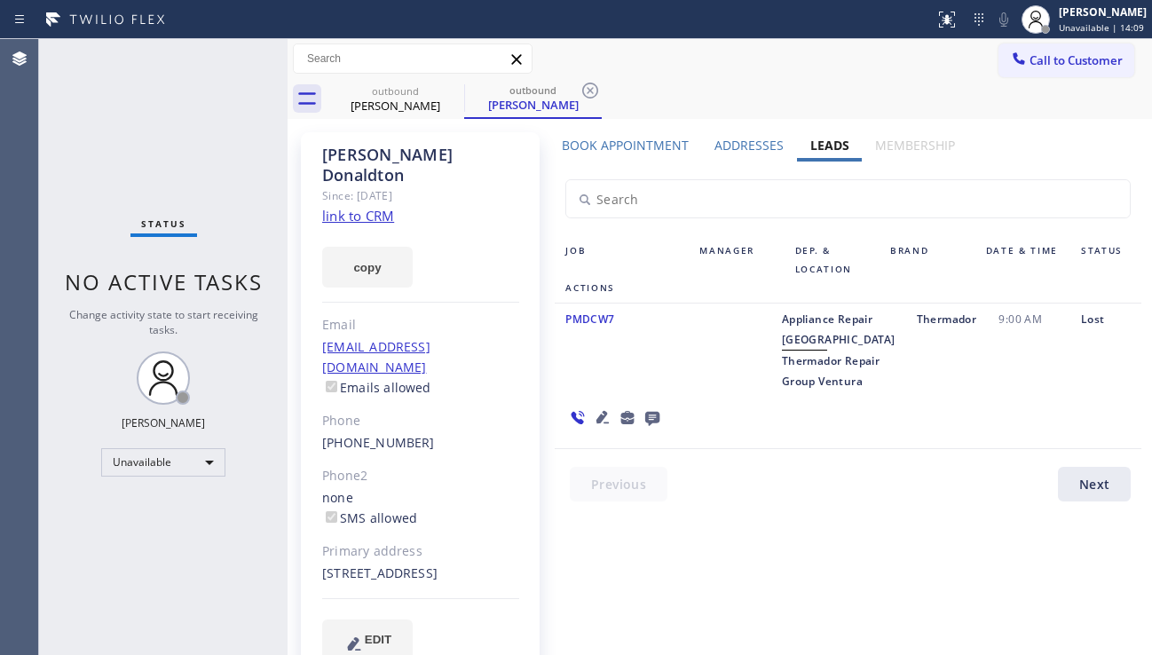
click at [659, 412] on icon at bounding box center [652, 419] width 14 height 14
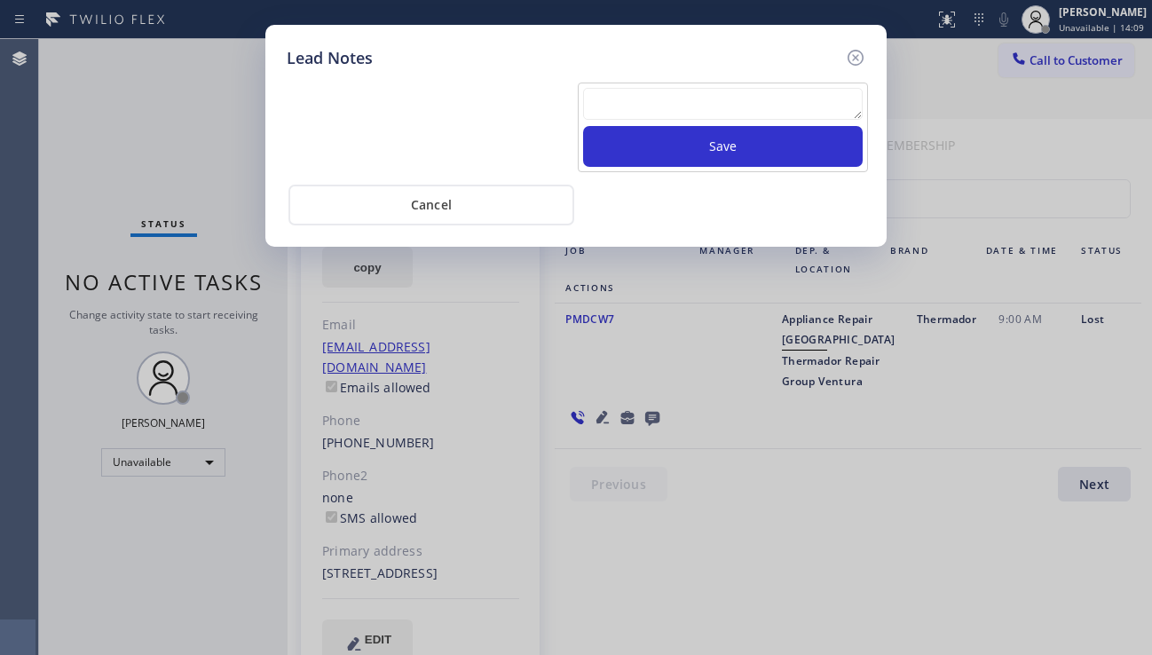
click at [624, 113] on textarea at bounding box center [722, 104] width 279 height 32
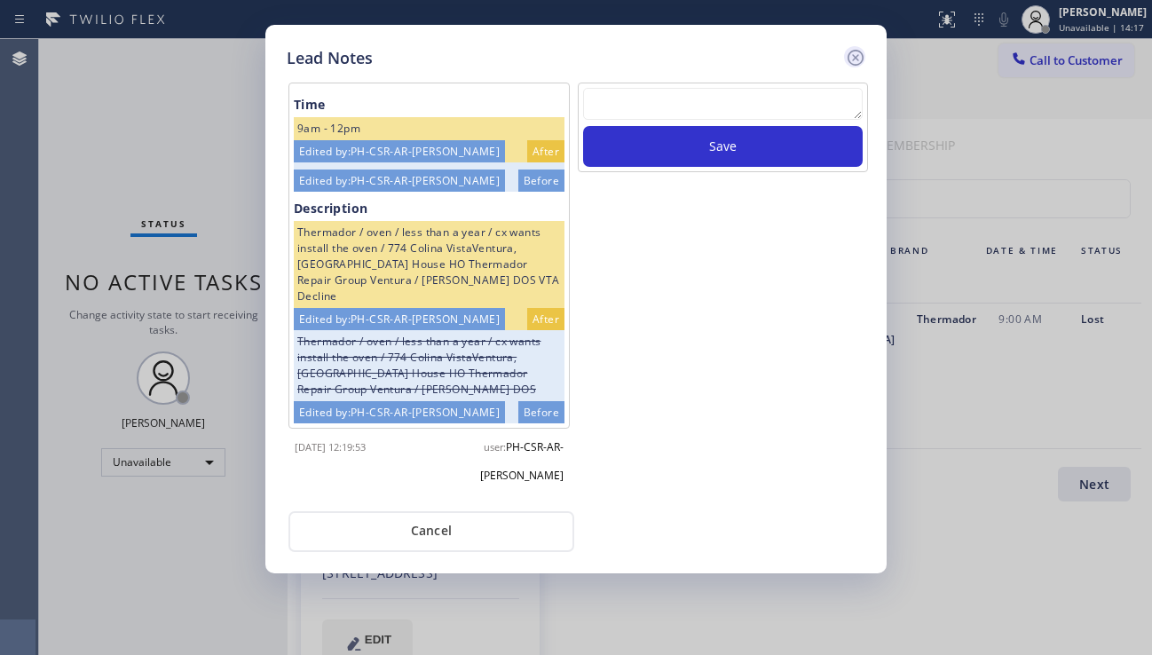
click at [849, 59] on icon at bounding box center [855, 57] width 21 height 21
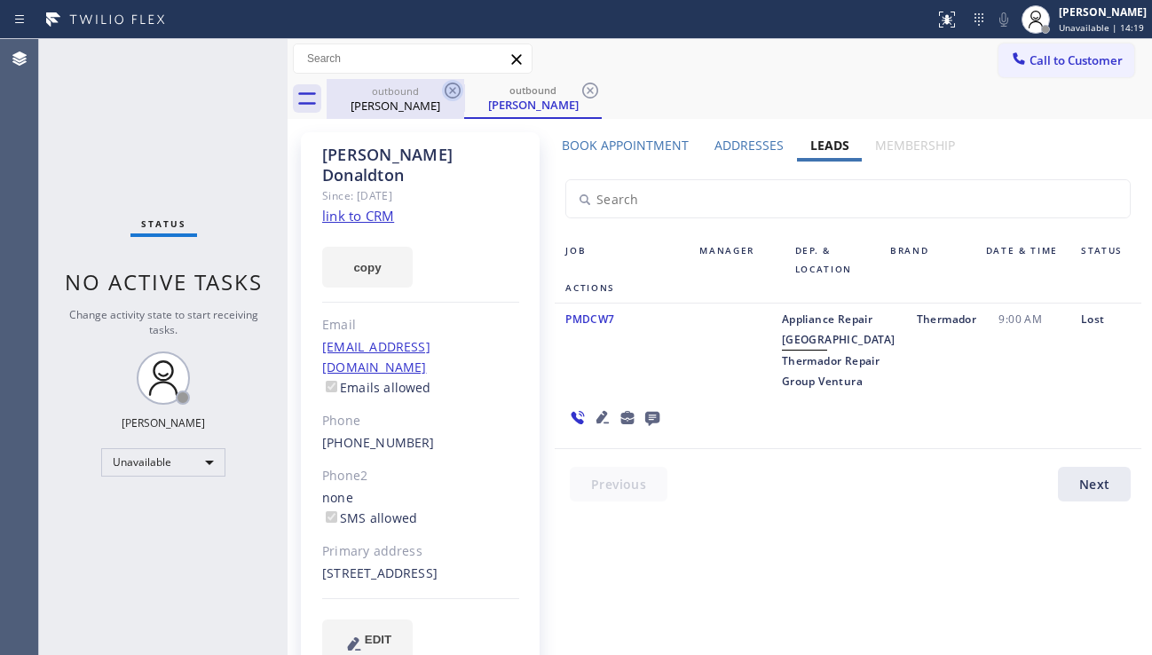
click at [445, 85] on icon at bounding box center [452, 90] width 21 height 21
click at [446, 85] on icon at bounding box center [452, 90] width 21 height 21
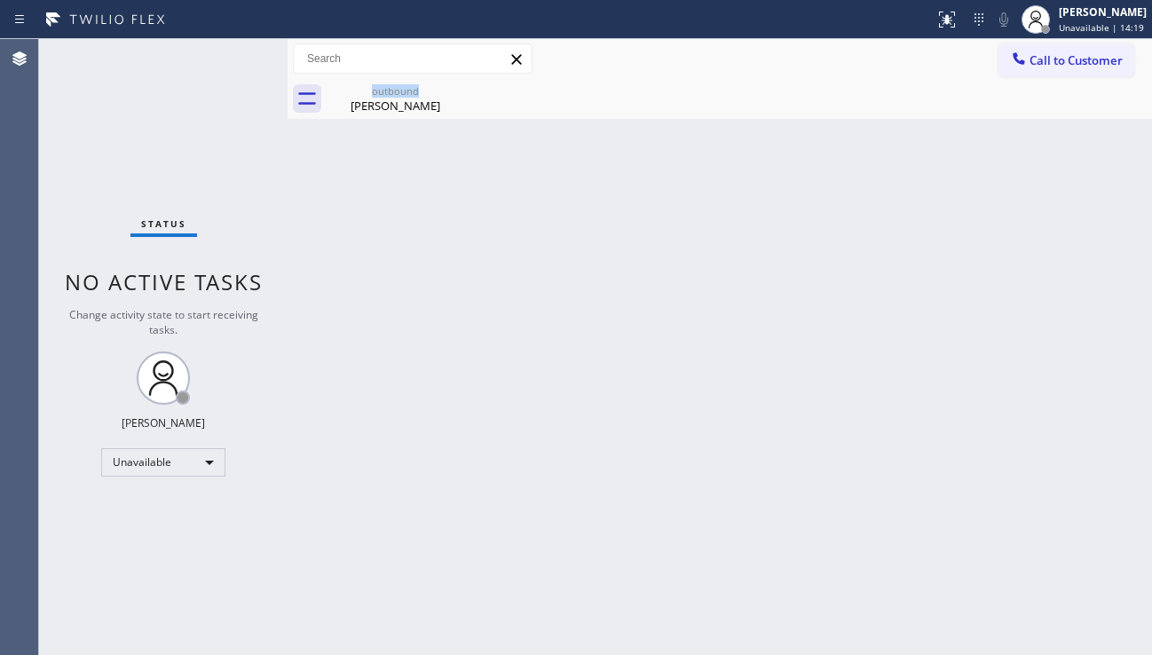
click at [446, 85] on div "outbound John Donaldton" at bounding box center [396, 99] width 138 height 40
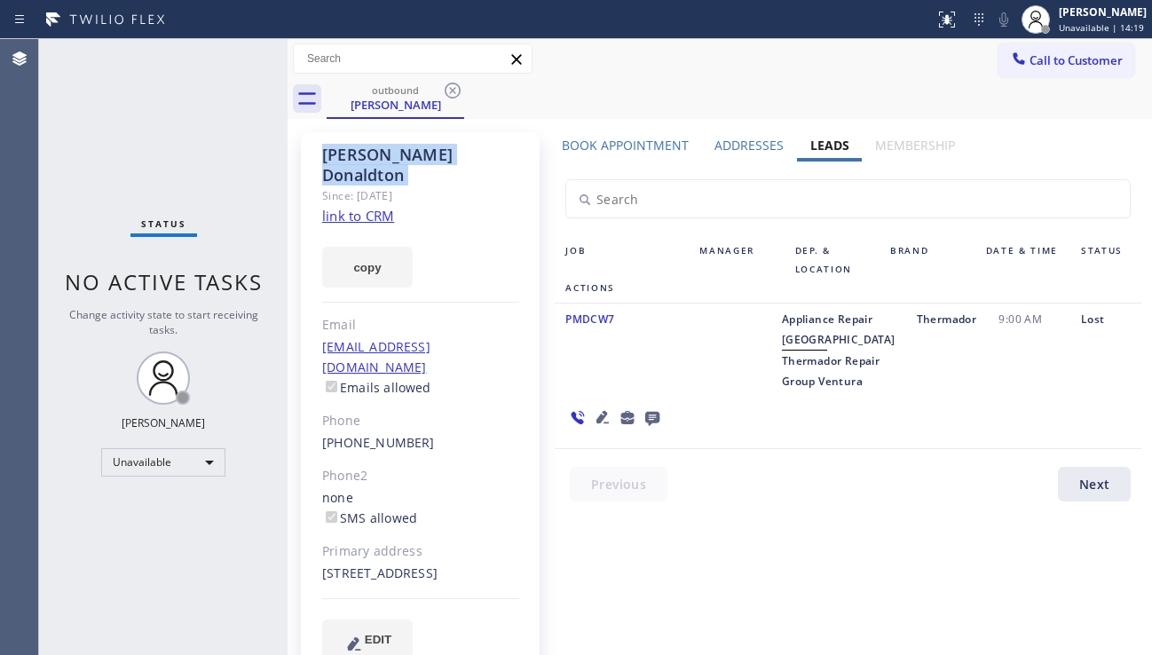
click at [446, 85] on icon at bounding box center [452, 90] width 21 height 21
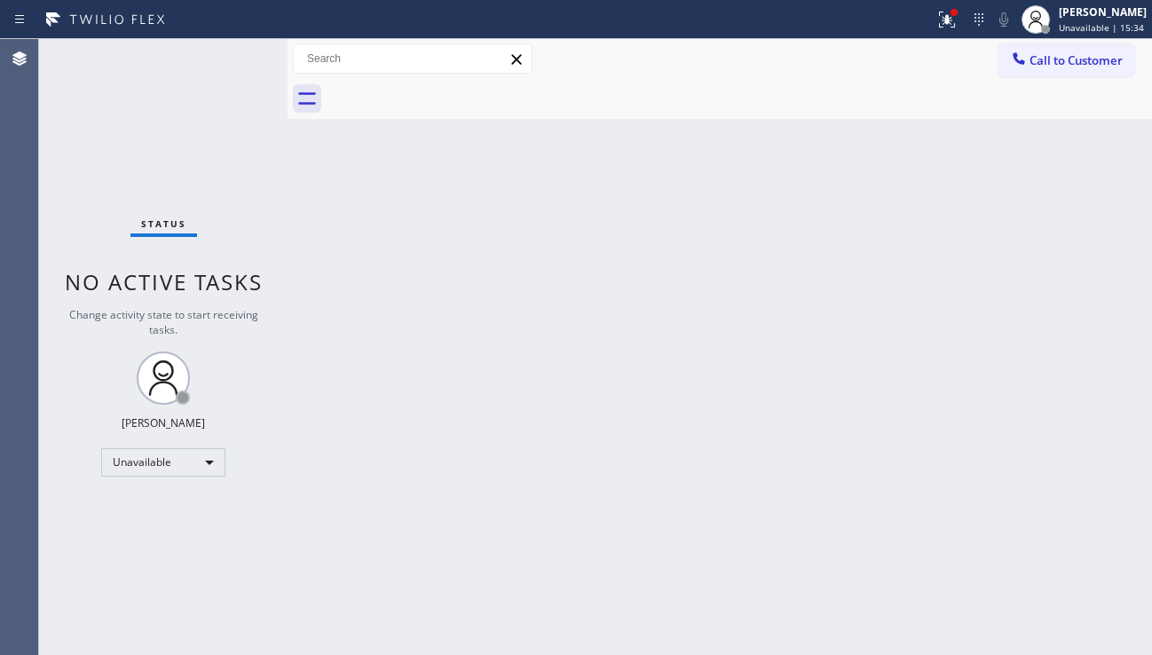
click at [1069, 382] on div "Back to Dashboard Change Sender ID Customers Technicians Select a contact Outbo…" at bounding box center [719, 347] width 864 height 616
drag, startPoint x: 1026, startPoint y: 436, endPoint x: 1016, endPoint y: 438, distance: 10.1
click at [1026, 436] on div "Back to Dashboard Change Sender ID Customers Technicians Select a contact Outbo…" at bounding box center [719, 347] width 864 height 616
click at [1034, 72] on button "Call to Customer" at bounding box center [1066, 60] width 136 height 34
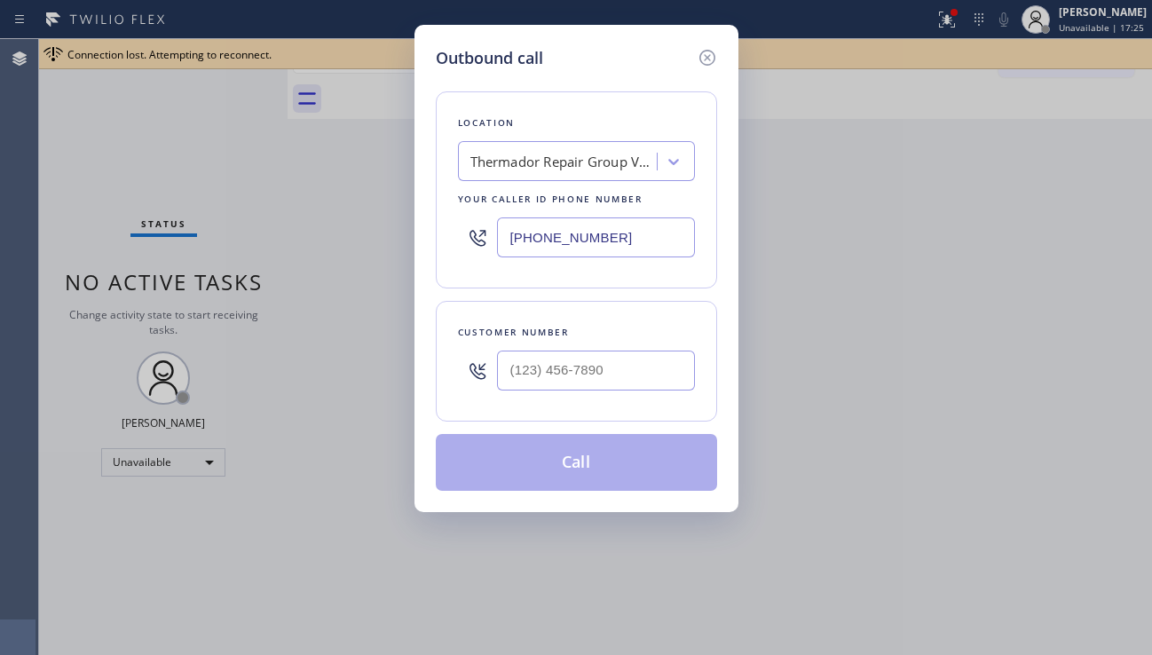
drag, startPoint x: 1042, startPoint y: 456, endPoint x: 784, endPoint y: 350, distance: 278.5
click at [1042, 456] on div "Outbound call Location Thermador Repair Group Ventura Your caller id phone numb…" at bounding box center [576, 327] width 1152 height 655
click at [497, 165] on div "Thermador Repair Group Ventura" at bounding box center [563, 162] width 186 height 20
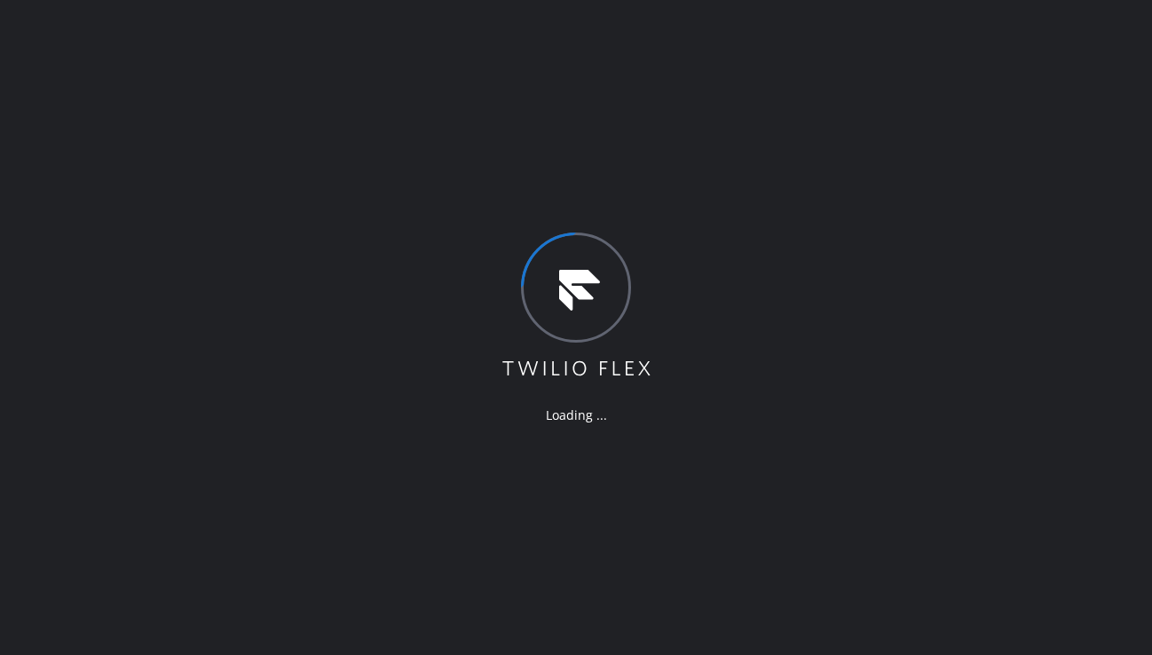
click at [1037, 309] on div "Loading ..." at bounding box center [576, 327] width 1152 height 655
click at [1056, 339] on div "Loading ..." at bounding box center [576, 327] width 1152 height 655
drag, startPoint x: 354, startPoint y: 397, endPoint x: 368, endPoint y: 393, distance: 14.9
click at [355, 397] on div "Loading ..." at bounding box center [576, 327] width 1152 height 655
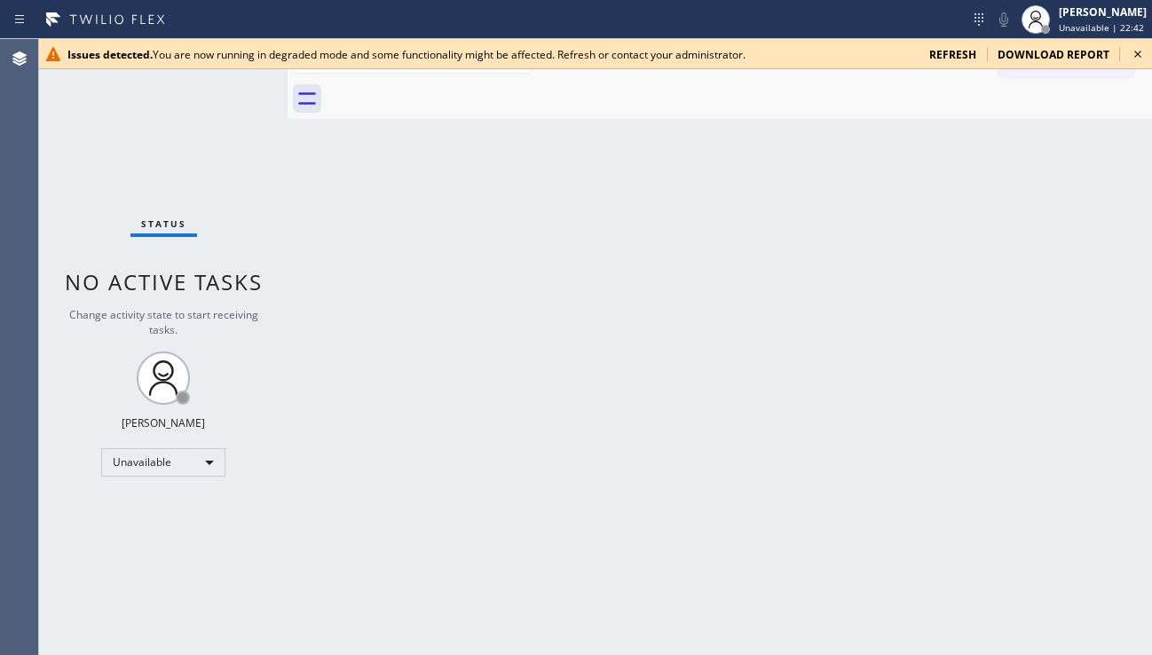
drag, startPoint x: 1050, startPoint y: 230, endPoint x: 1061, endPoint y: 206, distance: 26.2
click at [1050, 228] on div "Back to Dashboard Change Sender ID Customers Technicians Select a contact Outbo…" at bounding box center [719, 347] width 864 height 616
click at [963, 51] on span "refresh" at bounding box center [952, 54] width 47 height 15
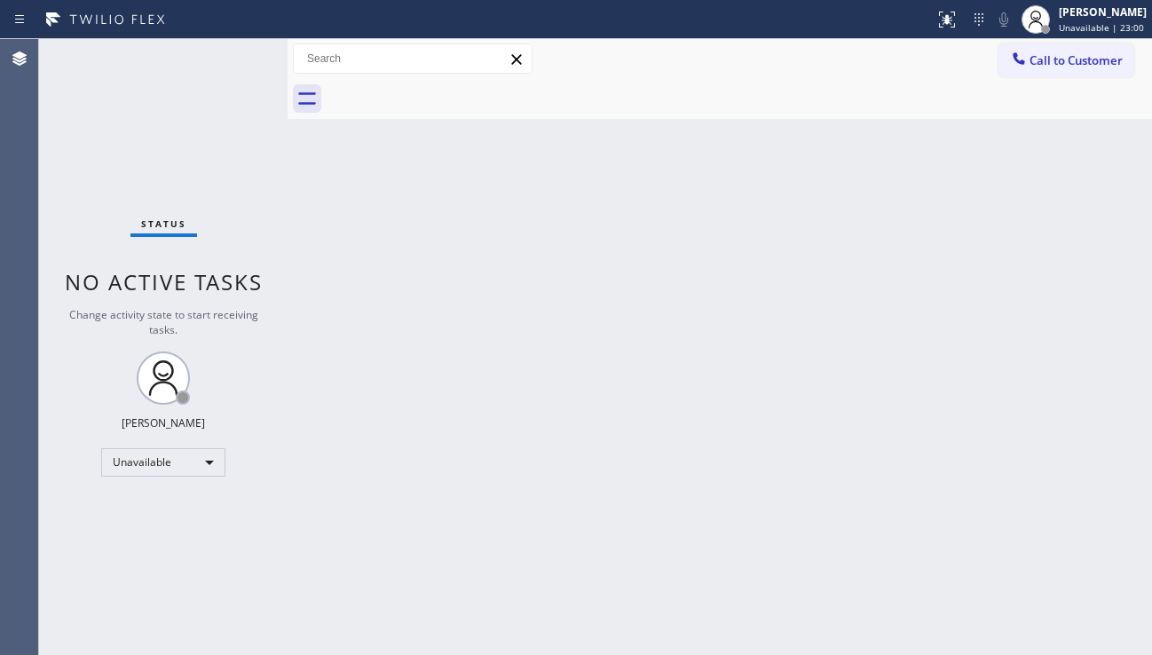
click at [1034, 363] on div "Back to Dashboard Change Sender ID Customers Technicians Select a contact Outbo…" at bounding box center [719, 347] width 864 height 616
click at [1048, 61] on span "Call to Customer" at bounding box center [1075, 60] width 93 height 16
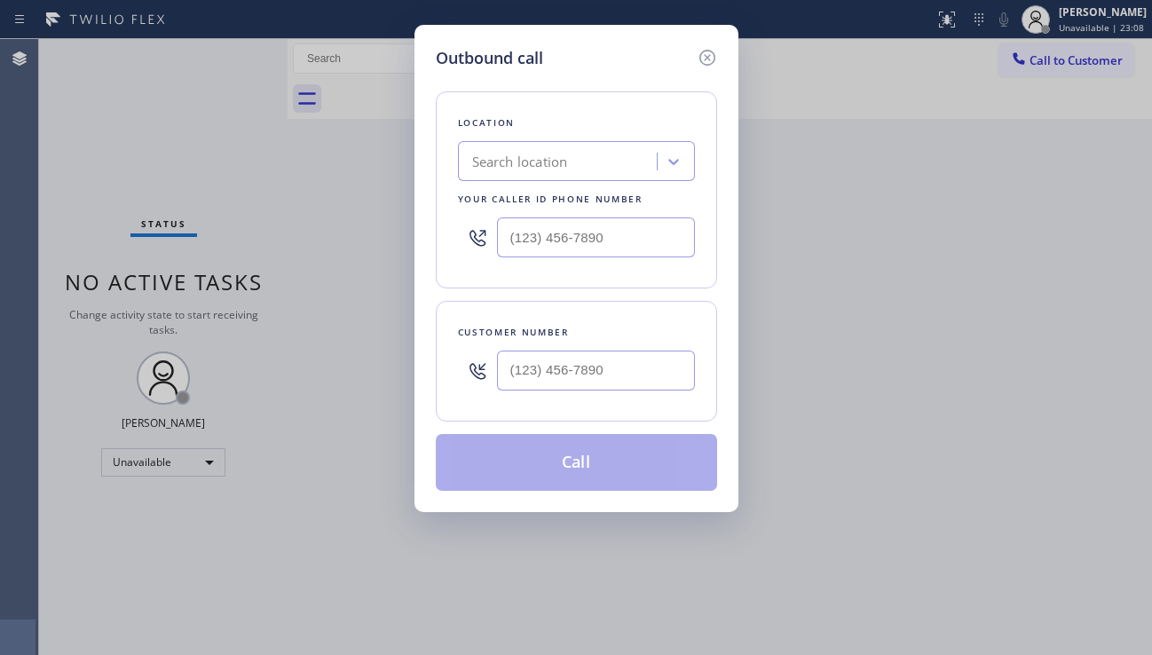
drag, startPoint x: 1068, startPoint y: 450, endPoint x: 980, endPoint y: 394, distance: 104.1
click at [1068, 449] on div "Outbound call Location Search location Your caller id phone number Customer num…" at bounding box center [576, 327] width 1152 height 655
click at [584, 170] on div "Search location" at bounding box center [559, 161] width 193 height 31
type input "viking repair service"
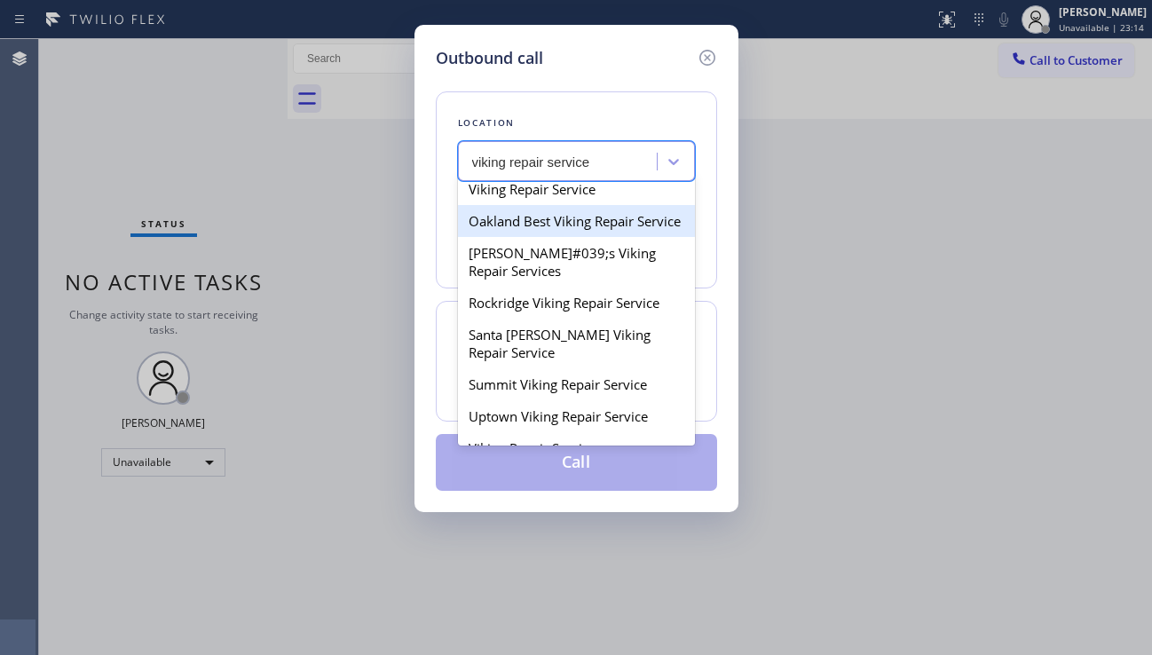
scroll to position [177, 0]
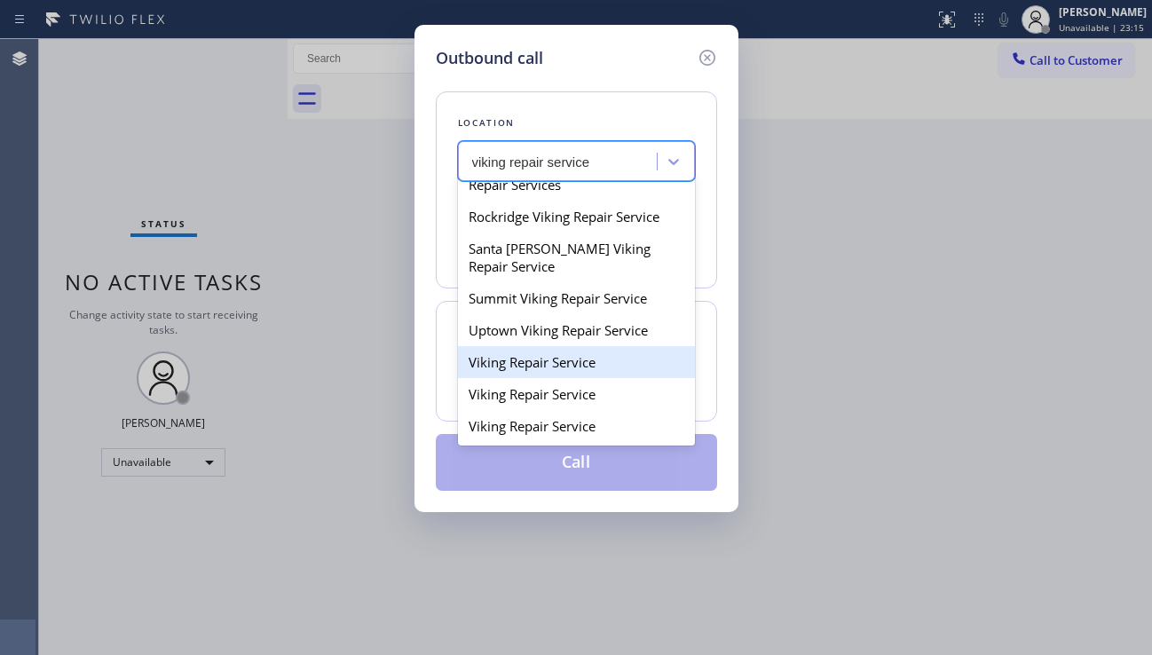
click at [541, 378] on div "Viking Repair Service" at bounding box center [576, 362] width 237 height 32
type input "[PHONE_NUMBER]"
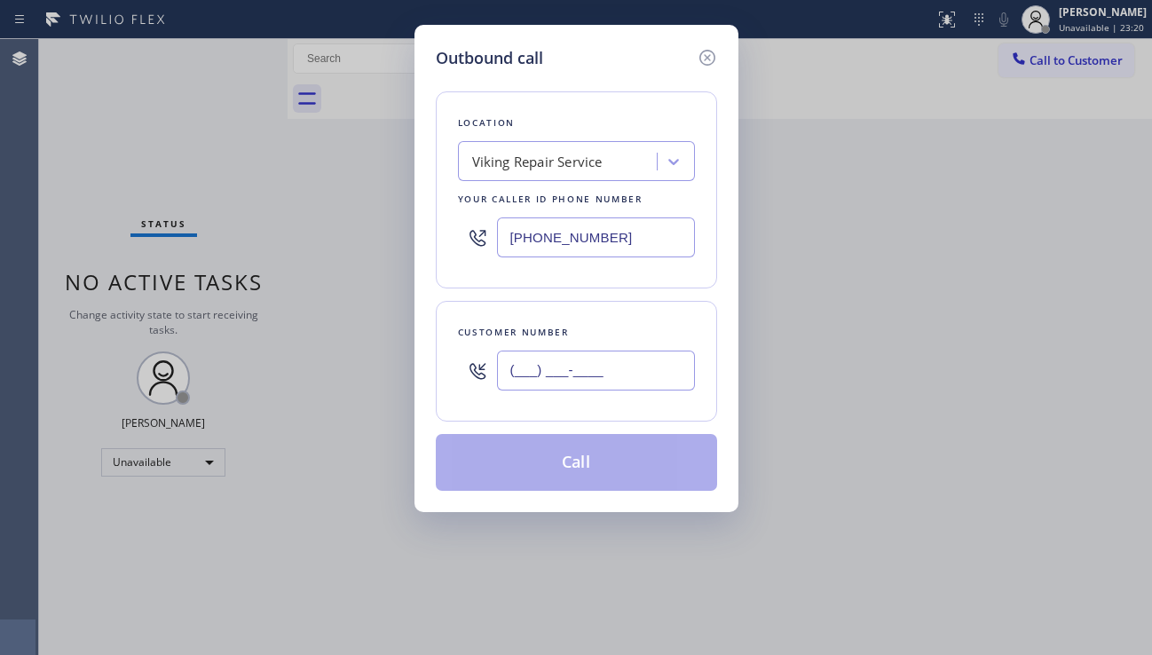
click at [601, 373] on input "(___) ___-____" at bounding box center [596, 370] width 198 height 40
paste input "925) 915-9310"
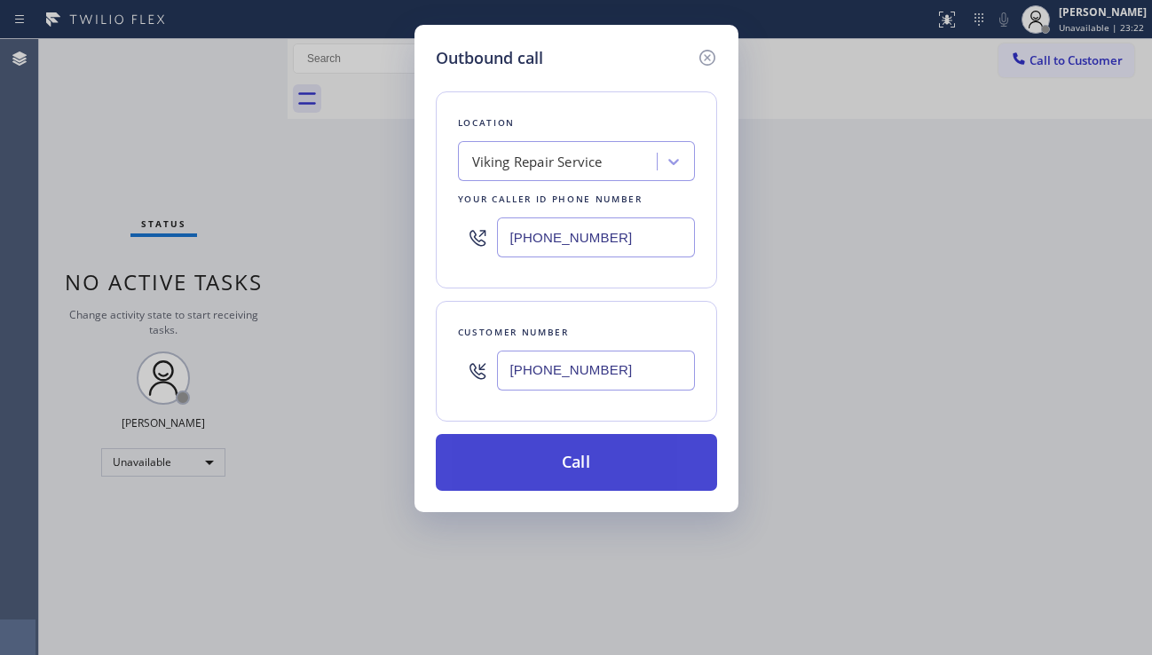
type input "[PHONE_NUMBER]"
click at [561, 464] on button "Call" at bounding box center [576, 462] width 281 height 57
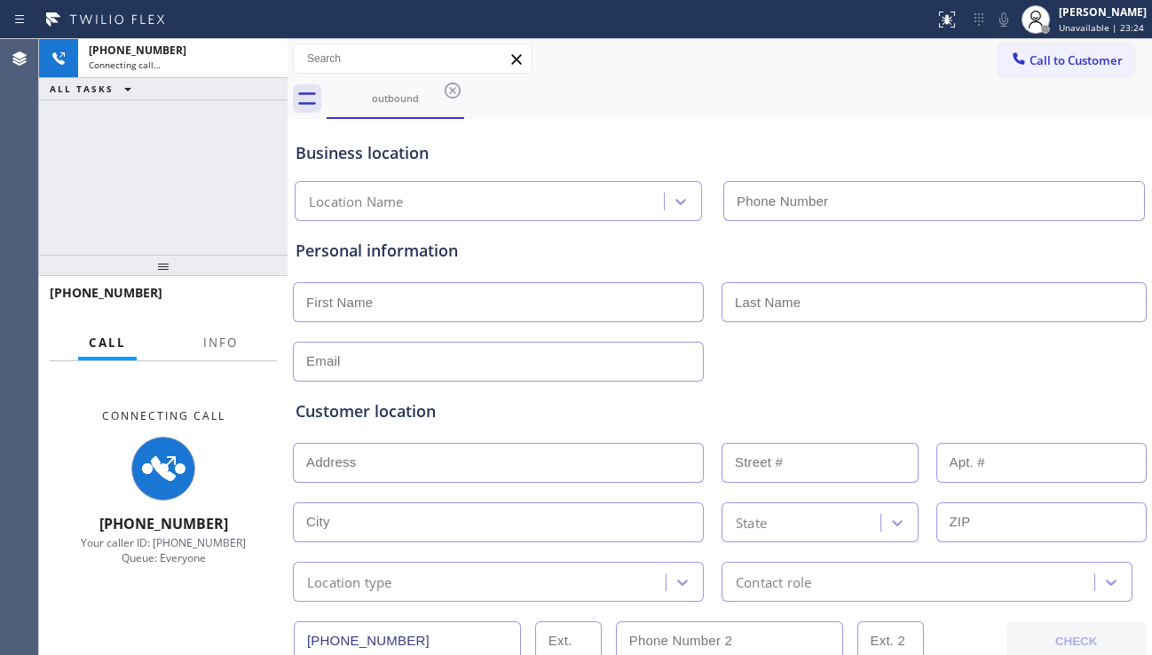
type input "[PHONE_NUMBER]"
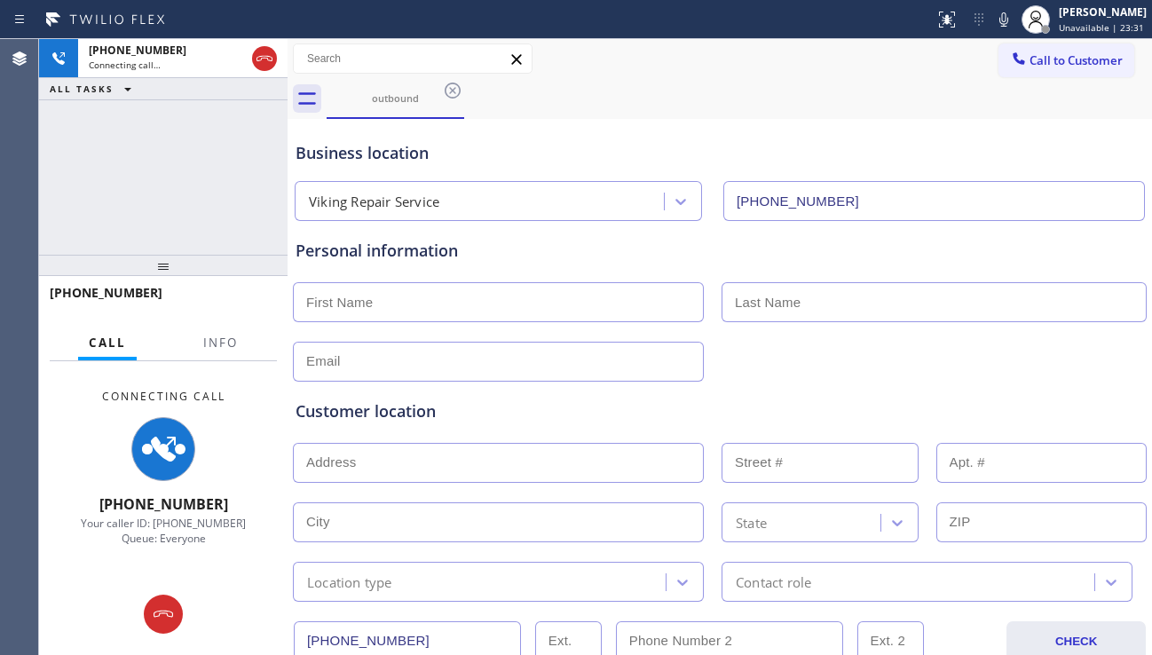
click at [379, 286] on input "text" at bounding box center [498, 302] width 411 height 40
paste input "[PERSON_NAME]"
click at [381, 307] on input "[PERSON_NAME]" at bounding box center [498, 302] width 411 height 40
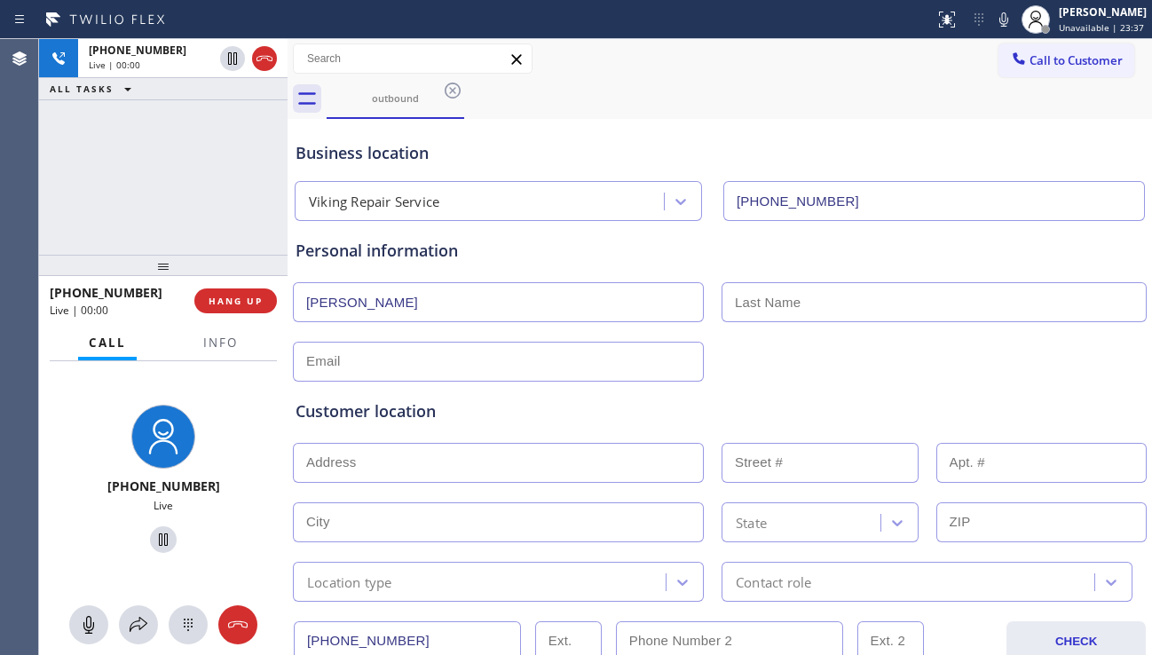
paste input "Van"
type input "[PERSON_NAME]"
click at [772, 313] on input "text" at bounding box center [933, 302] width 425 height 40
click at [757, 302] on input "text" at bounding box center [933, 302] width 425 height 40
paste input "Rheenen"
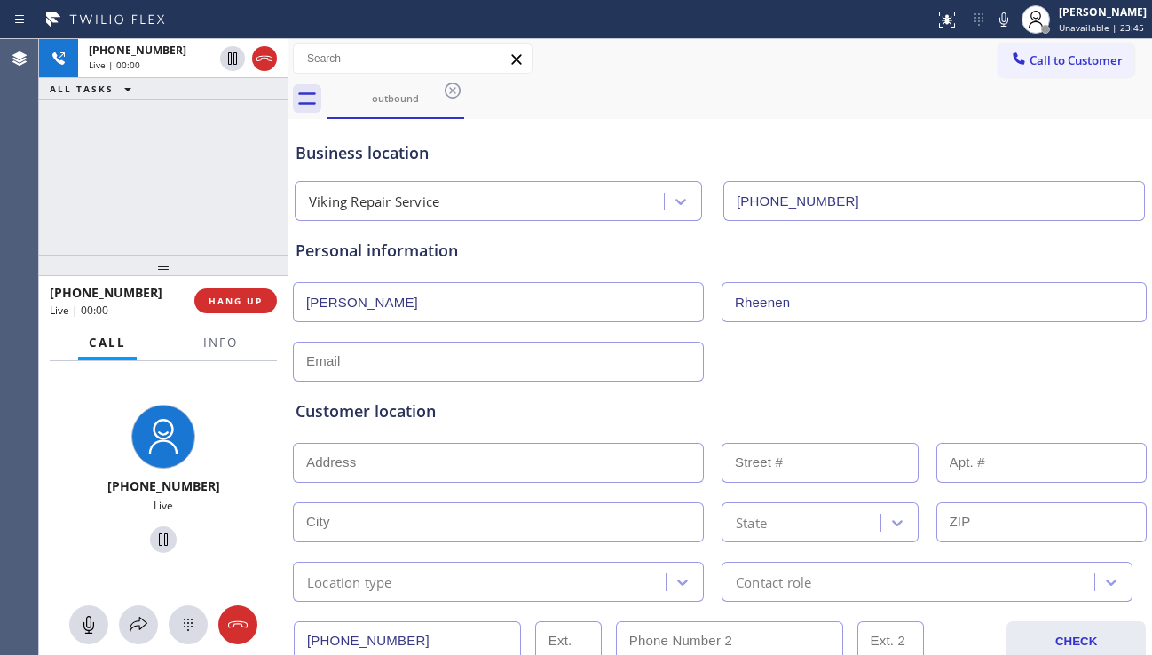
type input "Rheenen"
click at [508, 365] on input "text" at bounding box center [498, 362] width 411 height 40
click at [507, 369] on input "text" at bounding box center [498, 362] width 411 height 40
paste input "[EMAIL_ADDRESS][DOMAIN_NAME]"
type input "[EMAIL_ADDRESS][DOMAIN_NAME]"
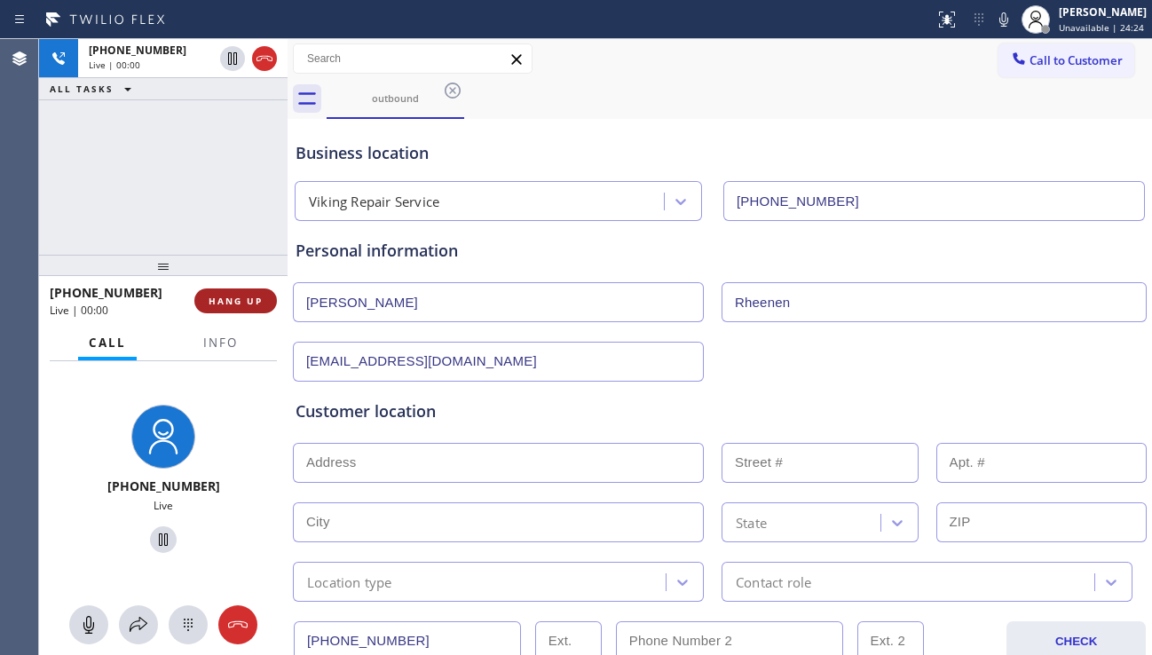
click at [252, 299] on span "HANG UP" at bounding box center [236, 301] width 54 height 12
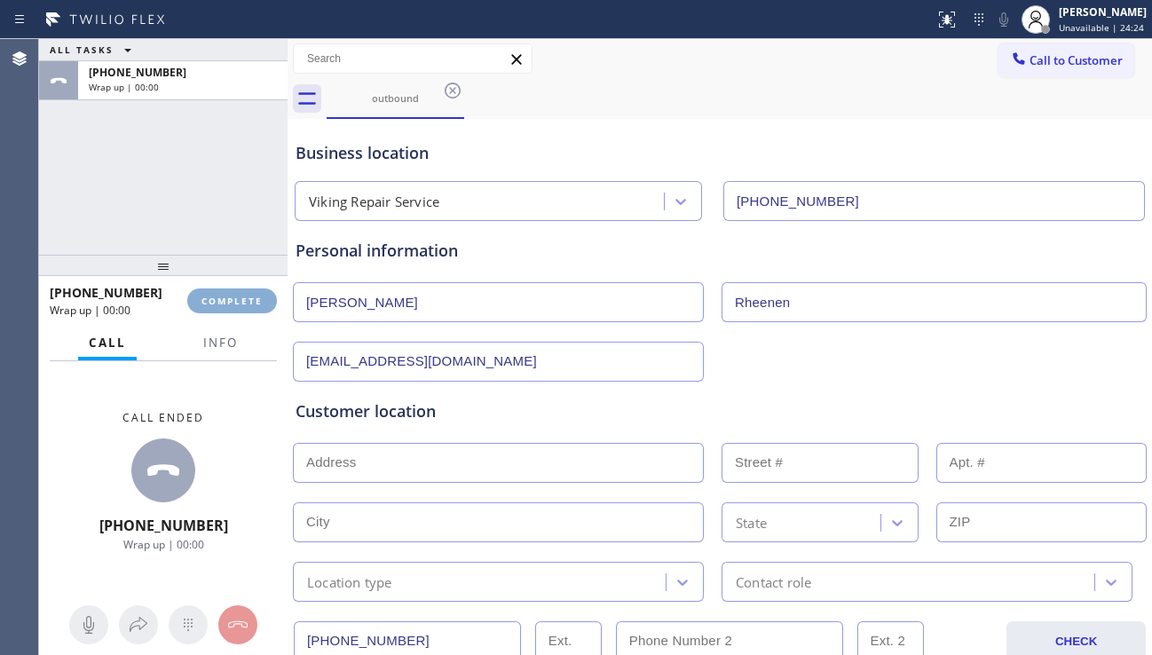
click at [252, 299] on span "COMPLETE" at bounding box center [231, 301] width 61 height 12
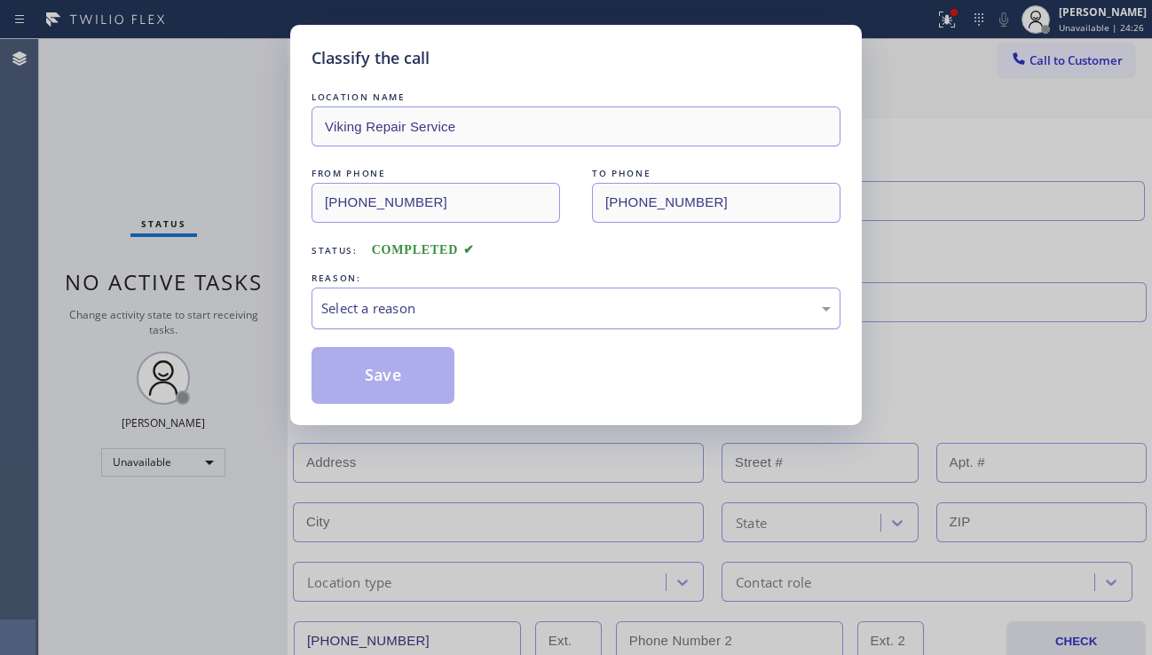
click at [367, 311] on div "Select a reason" at bounding box center [575, 308] width 509 height 20
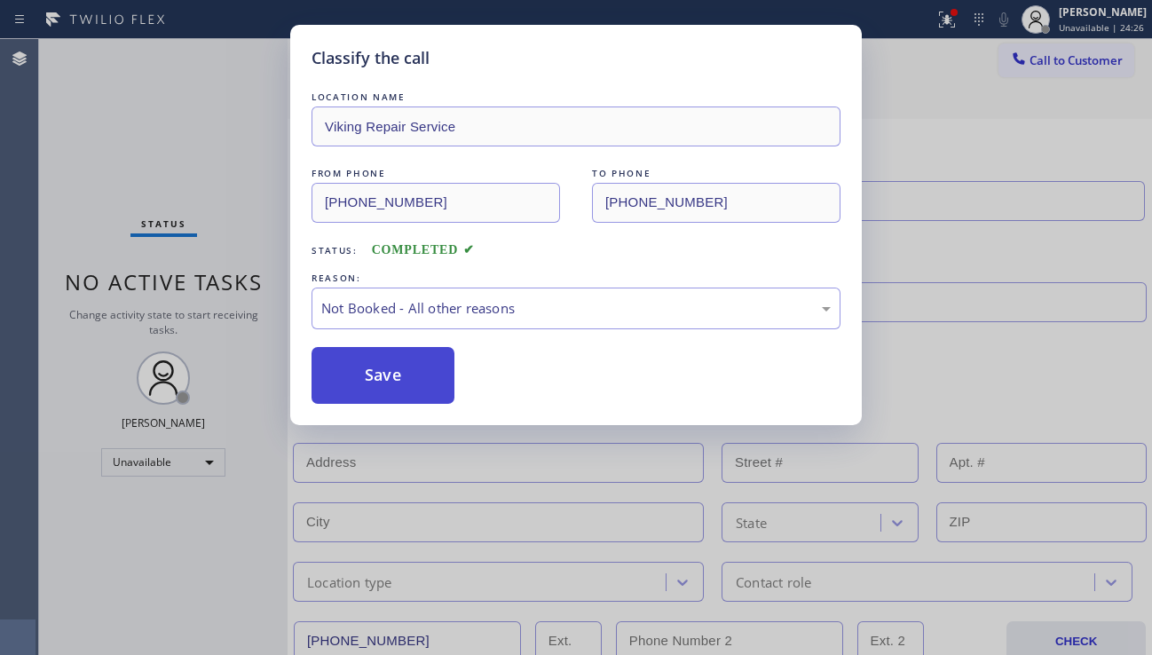
click at [366, 385] on button "Save" at bounding box center [382, 375] width 143 height 57
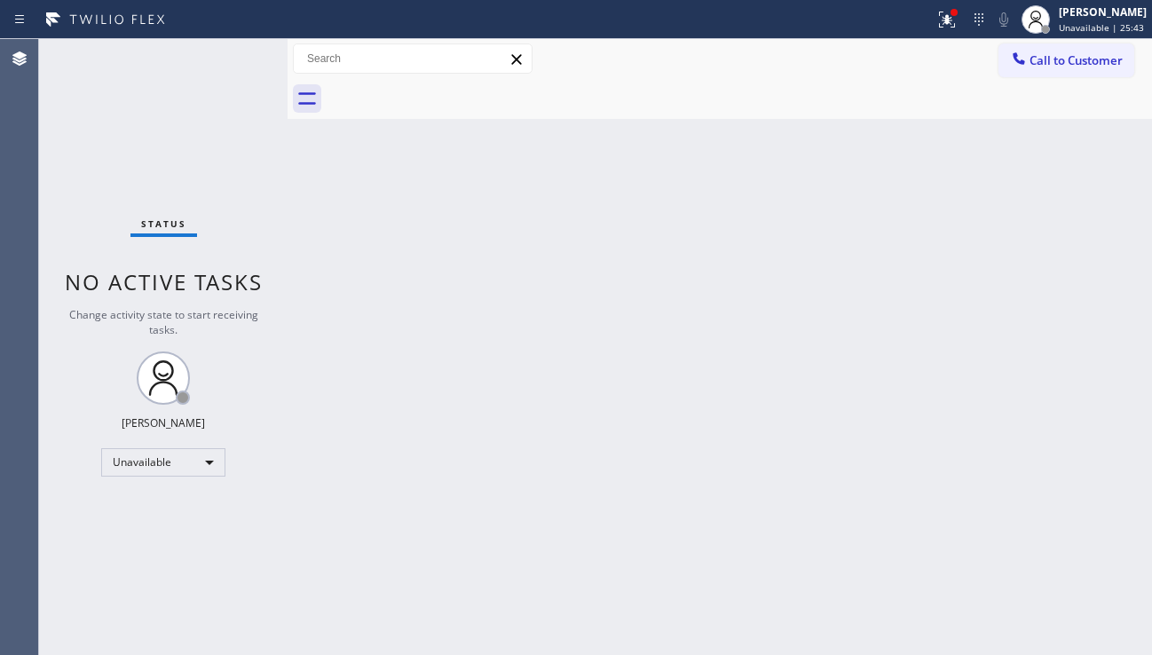
drag, startPoint x: 996, startPoint y: 397, endPoint x: 1054, endPoint y: 291, distance: 121.1
click at [996, 397] on div "Back to Dashboard Change Sender ID Customers Technicians Select a contact Outbo…" at bounding box center [719, 347] width 864 height 616
click at [1083, 62] on span "Call to Customer" at bounding box center [1075, 60] width 93 height 16
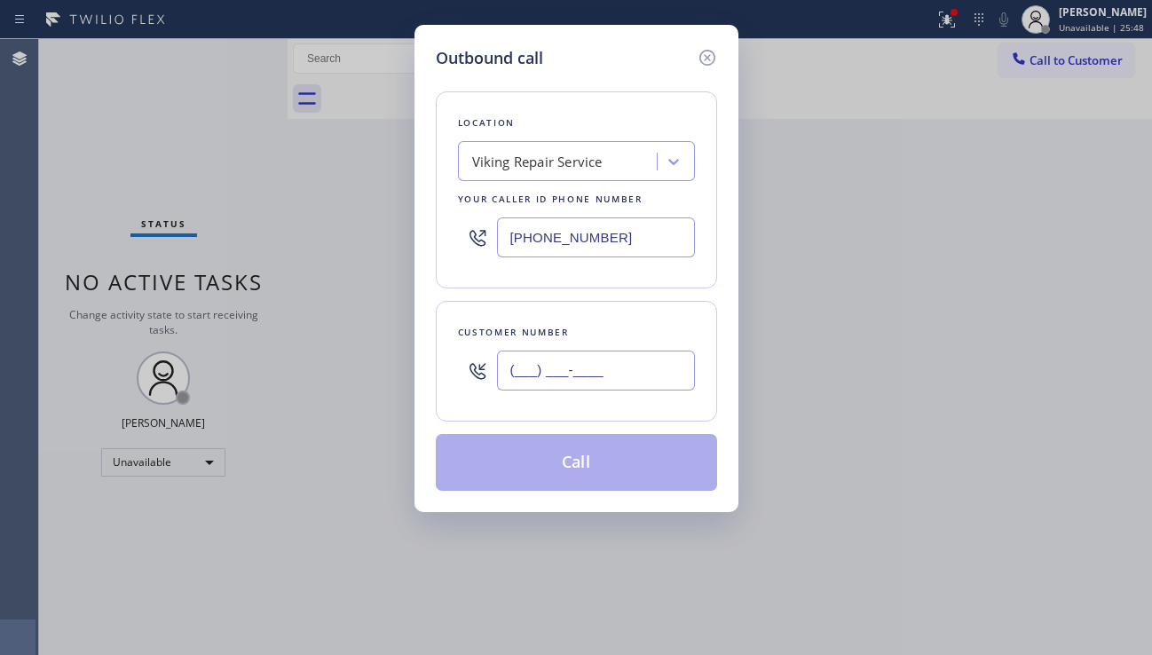
click at [592, 369] on input "(___) ___-____" at bounding box center [596, 370] width 198 height 40
paste input "925) 915-9310"
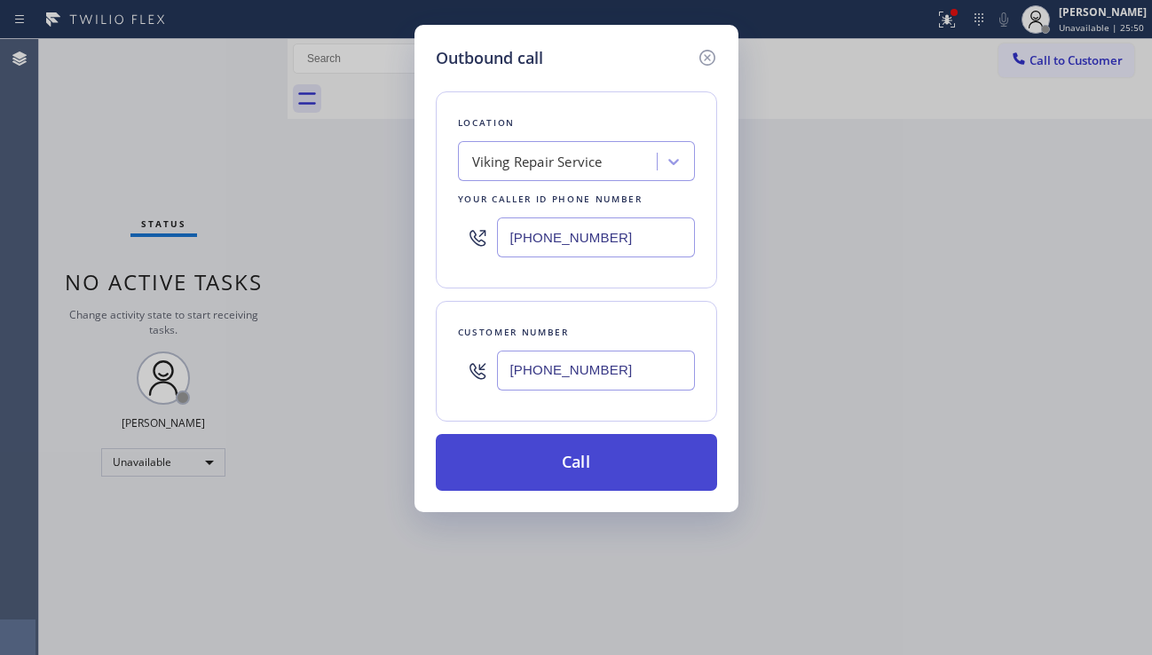
type input "[PHONE_NUMBER]"
click at [591, 452] on button "Call" at bounding box center [576, 462] width 281 height 57
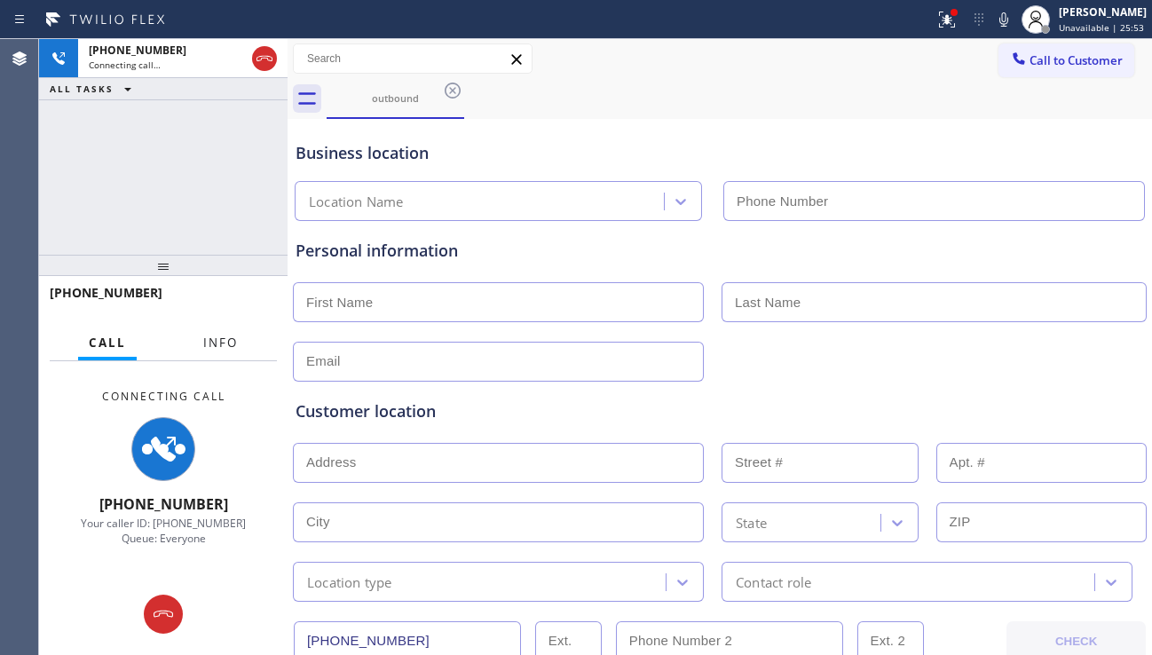
click at [222, 348] on span "Info" at bounding box center [220, 342] width 35 height 16
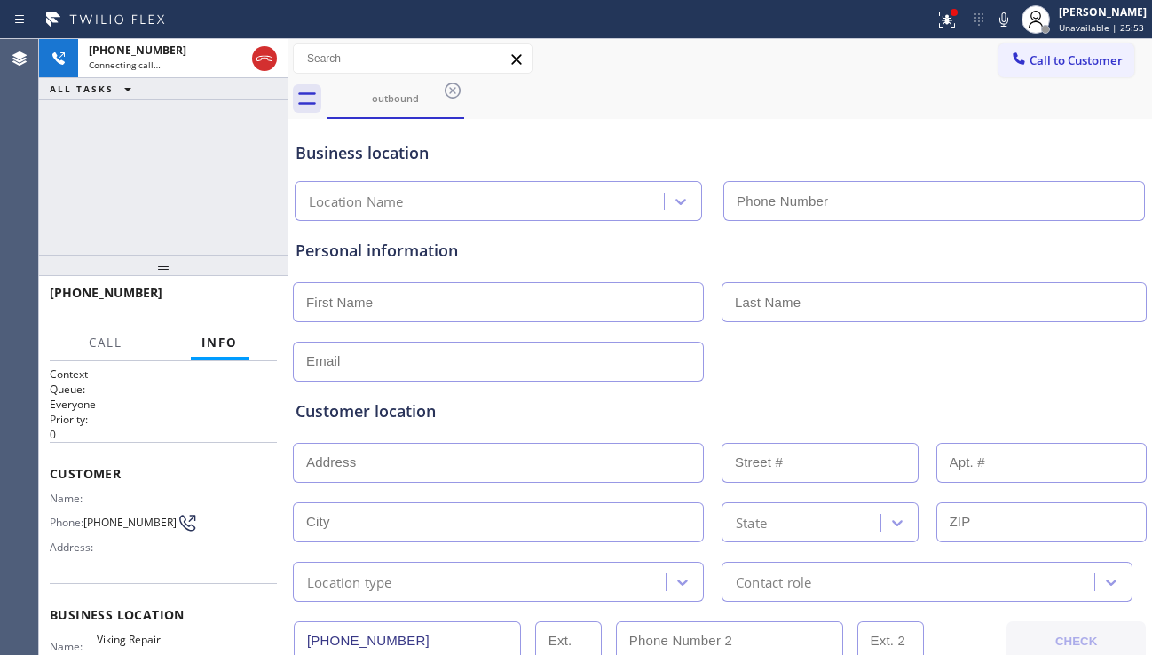
type input "[PHONE_NUMBER]"
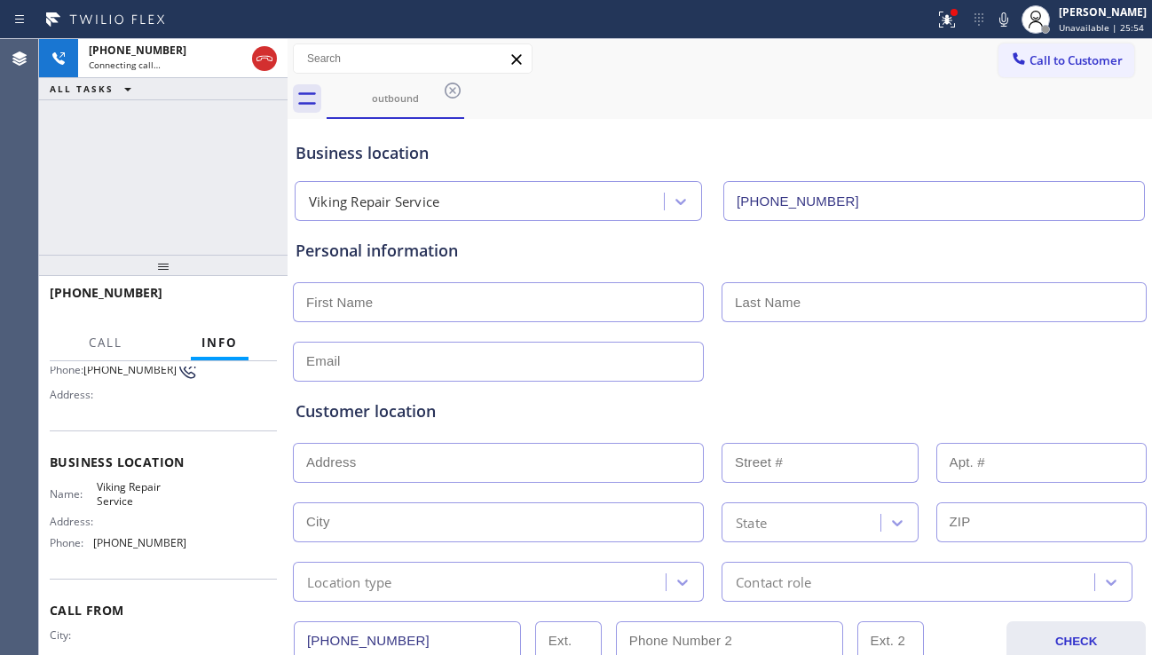
scroll to position [177, 0]
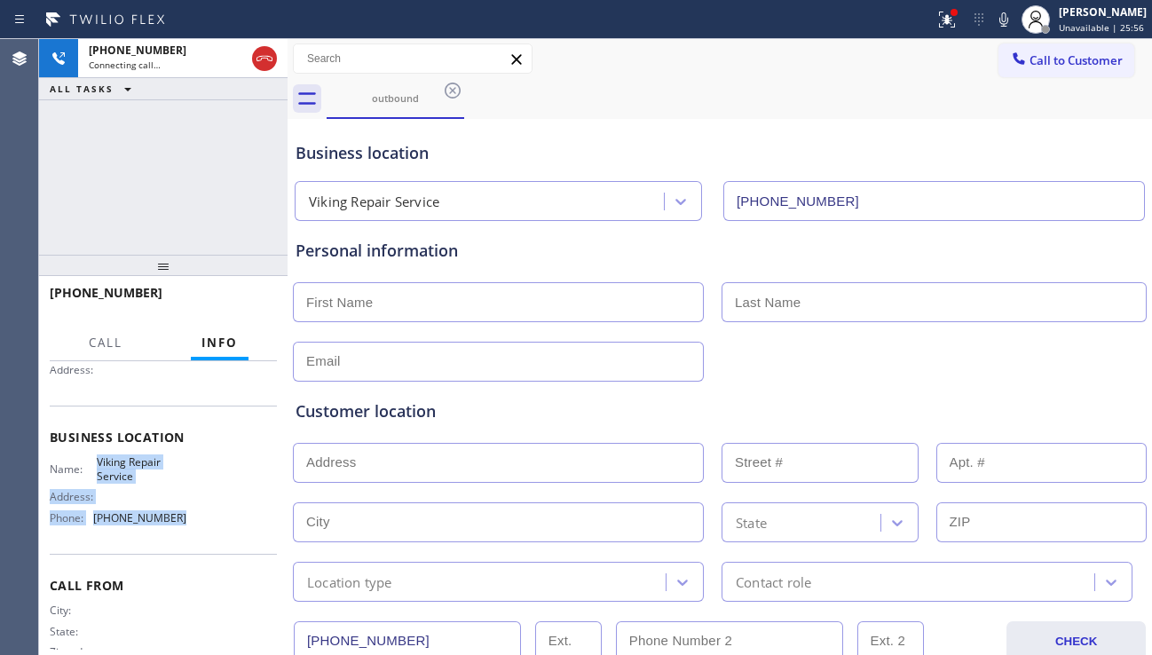
drag, startPoint x: 95, startPoint y: 468, endPoint x: 185, endPoint y: 528, distance: 107.5
click at [185, 528] on div "Name: Viking Repair Service Address: Phone: [PHONE_NUMBER]" at bounding box center [163, 493] width 227 height 76
copy div "Viking Repair Service Address: Phone: [PHONE_NUMBER]"
click at [533, 421] on div "Customer location" at bounding box center [719, 411] width 848 height 24
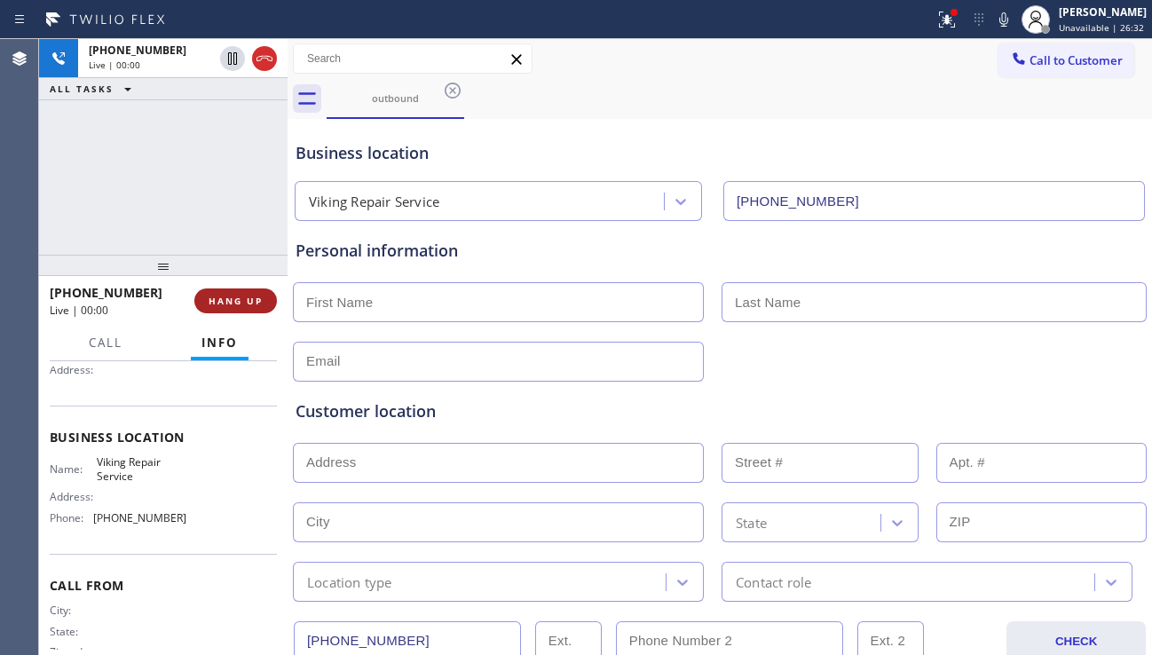
click at [226, 301] on span "HANG UP" at bounding box center [236, 301] width 54 height 12
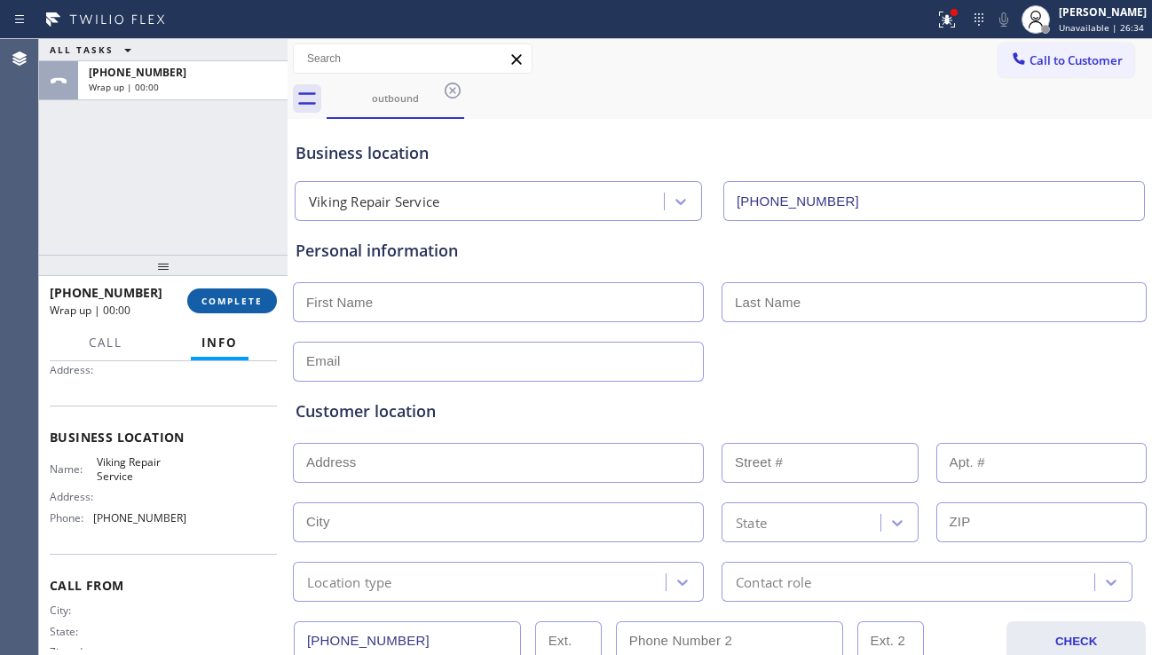
click at [240, 303] on span "COMPLETE" at bounding box center [231, 301] width 61 height 12
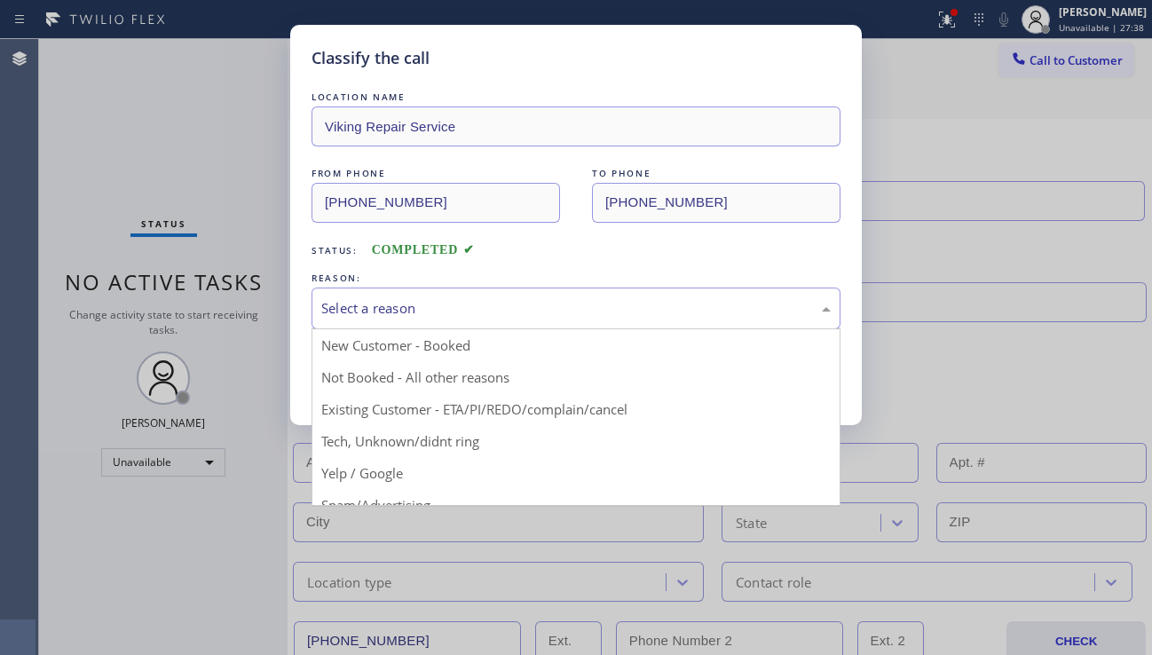
click at [474, 315] on div "Select a reason" at bounding box center [575, 308] width 509 height 20
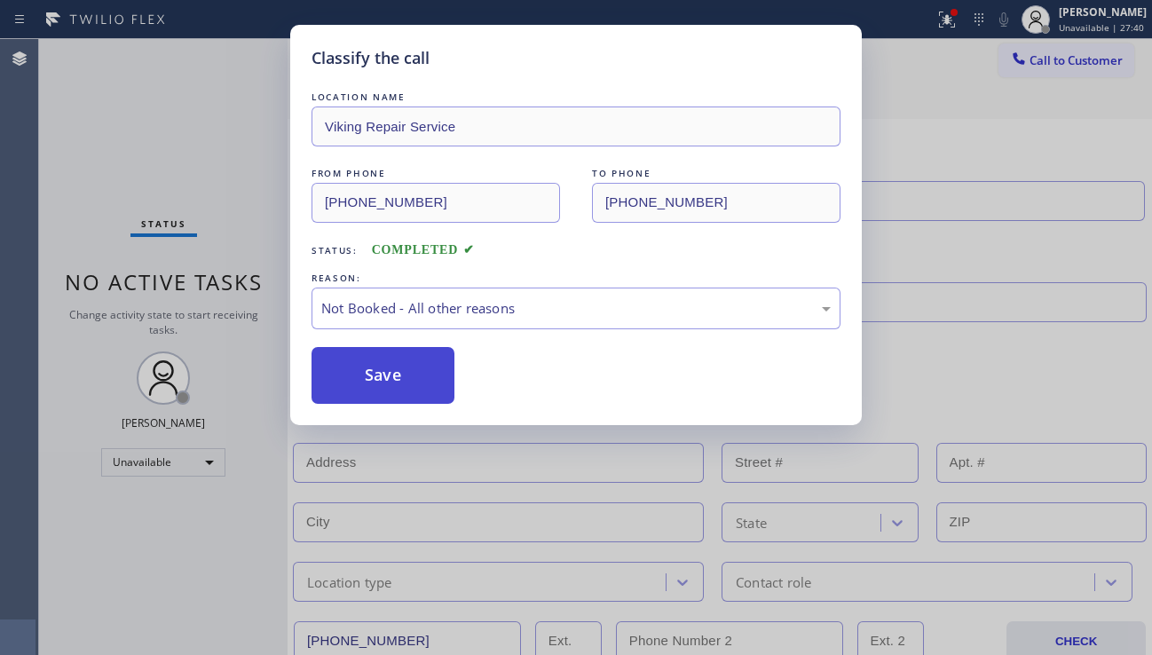
click at [383, 382] on button "Save" at bounding box center [382, 375] width 143 height 57
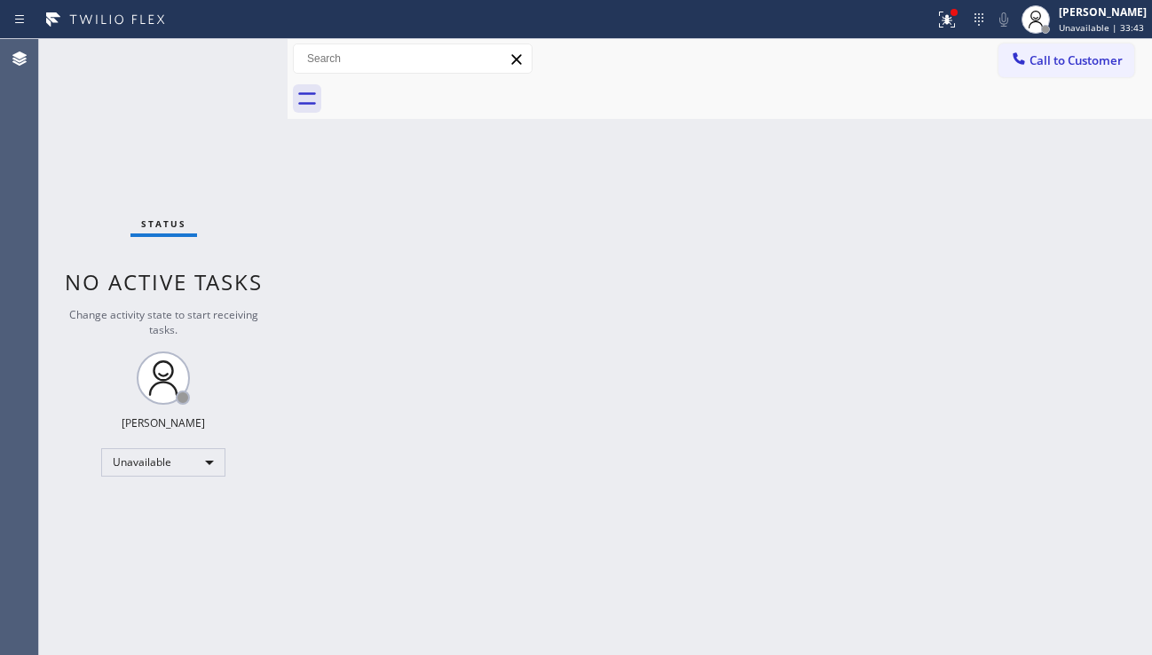
click at [1016, 437] on div "Back to Dashboard Change Sender ID Customers Technicians Select a contact Outbo…" at bounding box center [719, 347] width 864 height 616
click at [778, 404] on div "Back to Dashboard Change Sender ID Customers Technicians Select a contact Outbo…" at bounding box center [719, 347] width 864 height 616
click at [1050, 70] on button "Call to Customer" at bounding box center [1066, 60] width 136 height 34
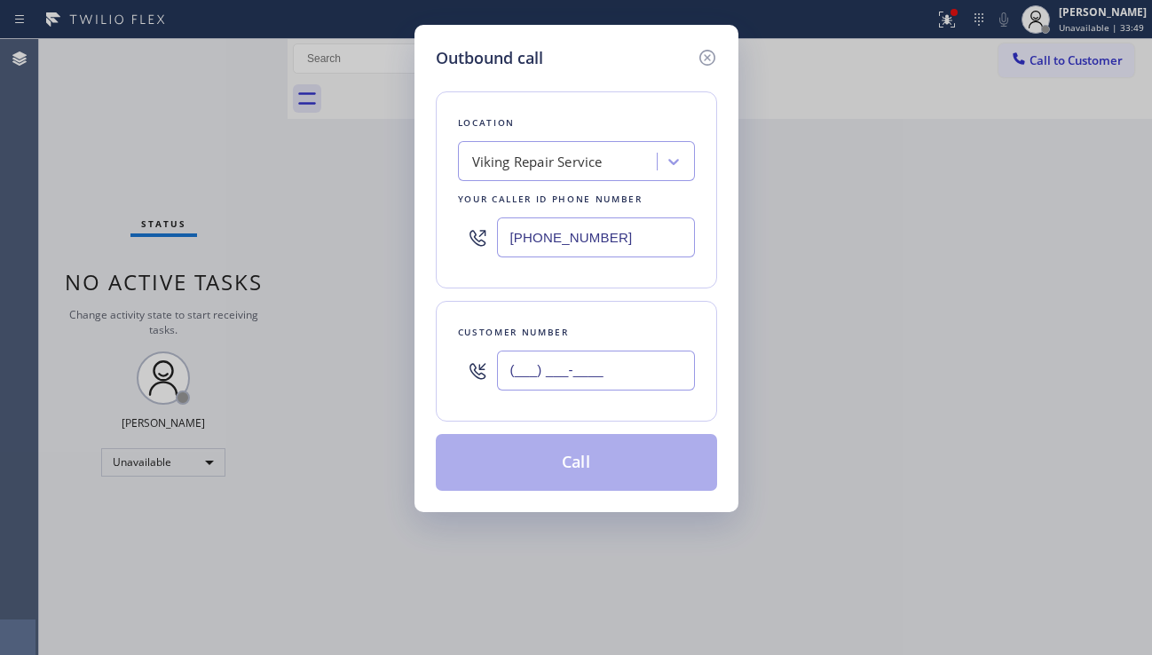
click at [566, 374] on input "(___) ___-____" at bounding box center [596, 370] width 198 height 40
paste input "925) 915-9310"
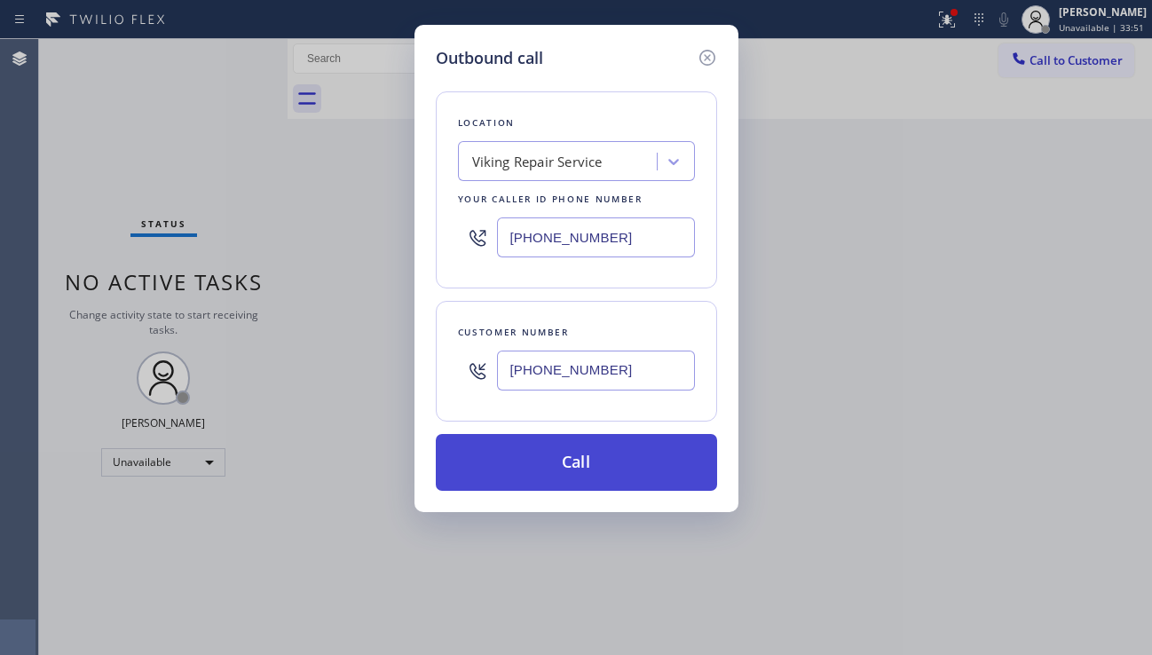
type input "[PHONE_NUMBER]"
click at [602, 468] on button "Call" at bounding box center [576, 462] width 281 height 57
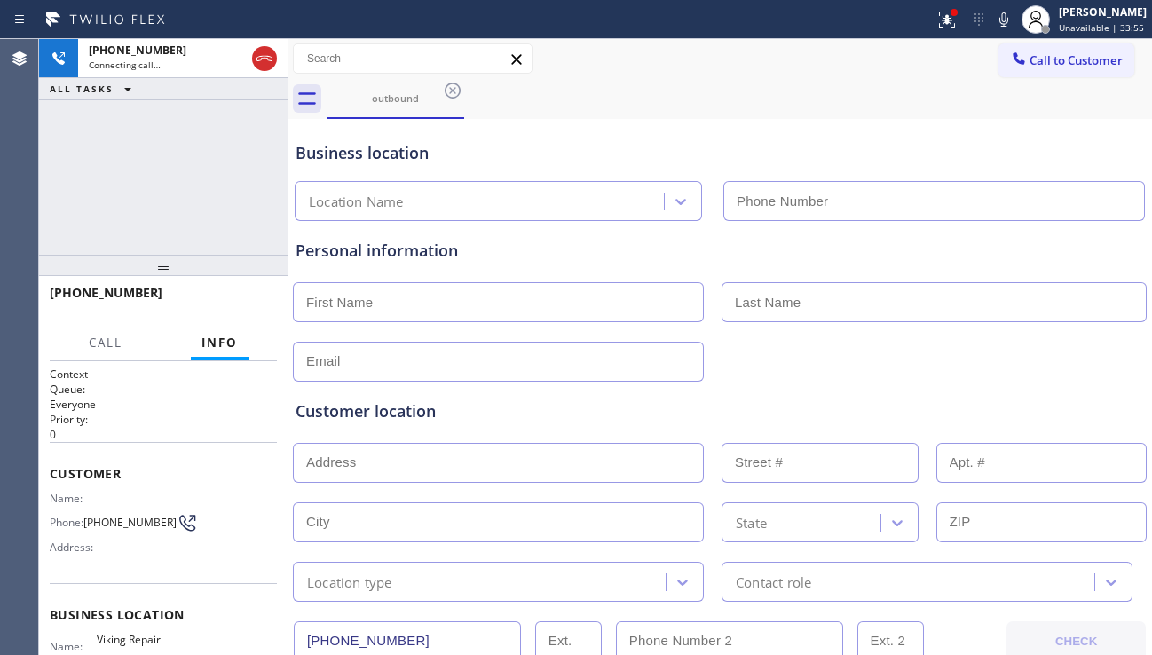
type input "[PHONE_NUMBER]"
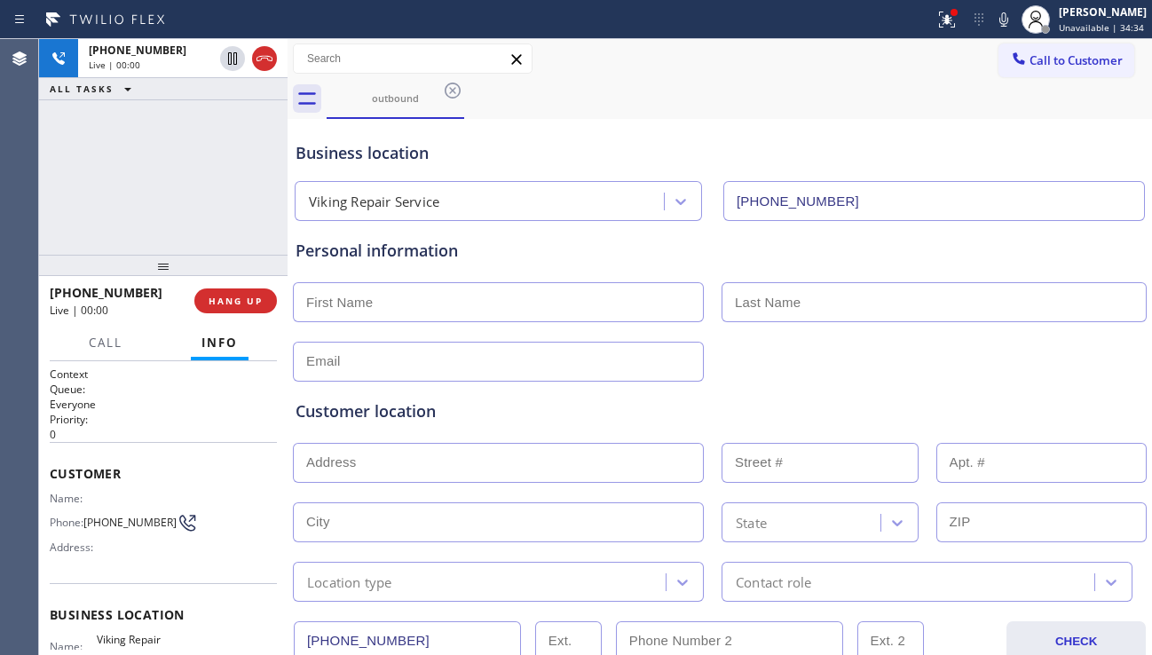
click at [86, 198] on div "[PHONE_NUMBER] Live | 00:00 ALL TASKS ALL TASKS ACTIVE TASKS TASKS IN WRAP UP" at bounding box center [163, 147] width 248 height 216
click at [247, 295] on span "HANG UP" at bounding box center [236, 301] width 54 height 12
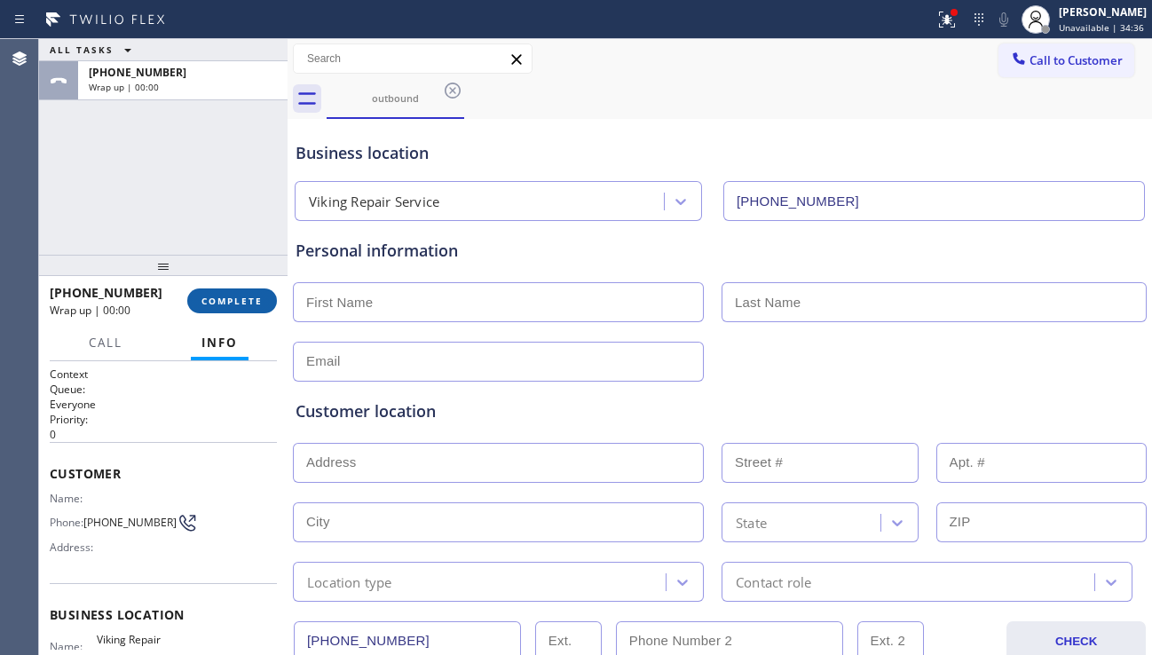
click at [244, 298] on span "COMPLETE" at bounding box center [231, 301] width 61 height 12
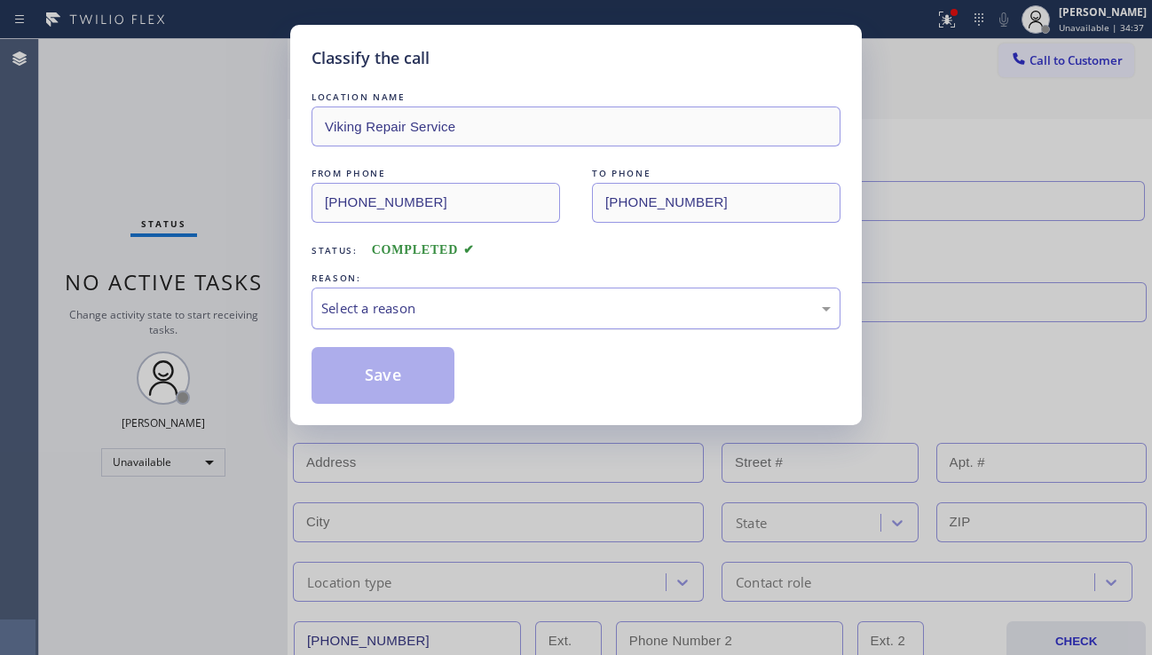
click at [459, 299] on div "Select a reason" at bounding box center [575, 308] width 509 height 20
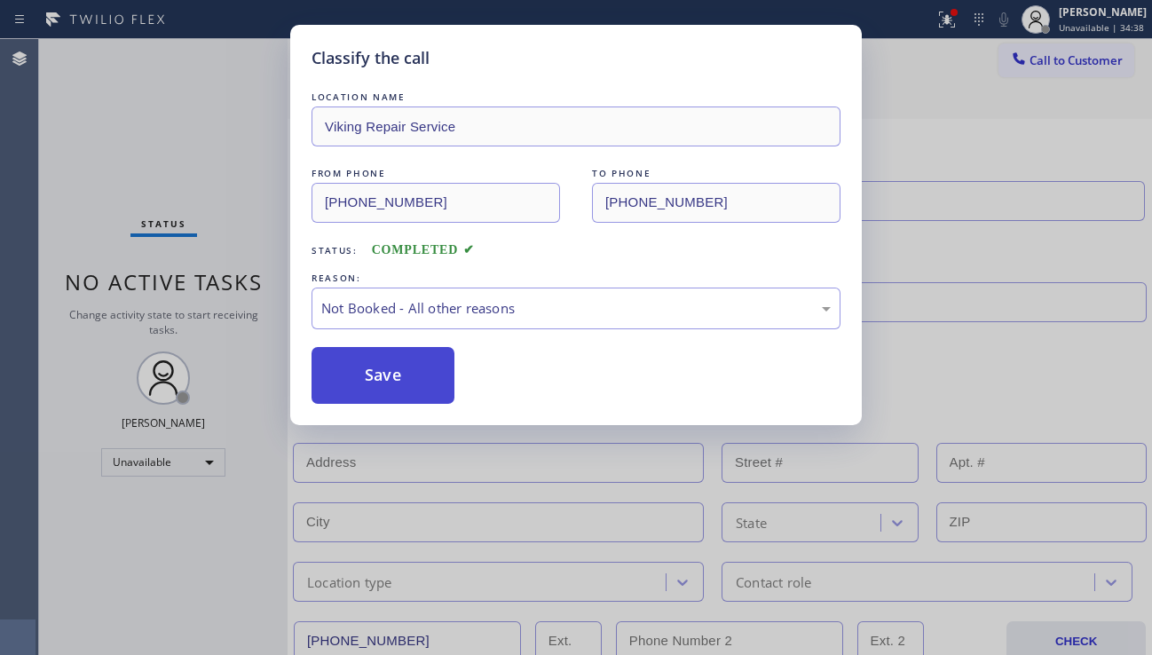
click at [353, 386] on button "Save" at bounding box center [382, 375] width 143 height 57
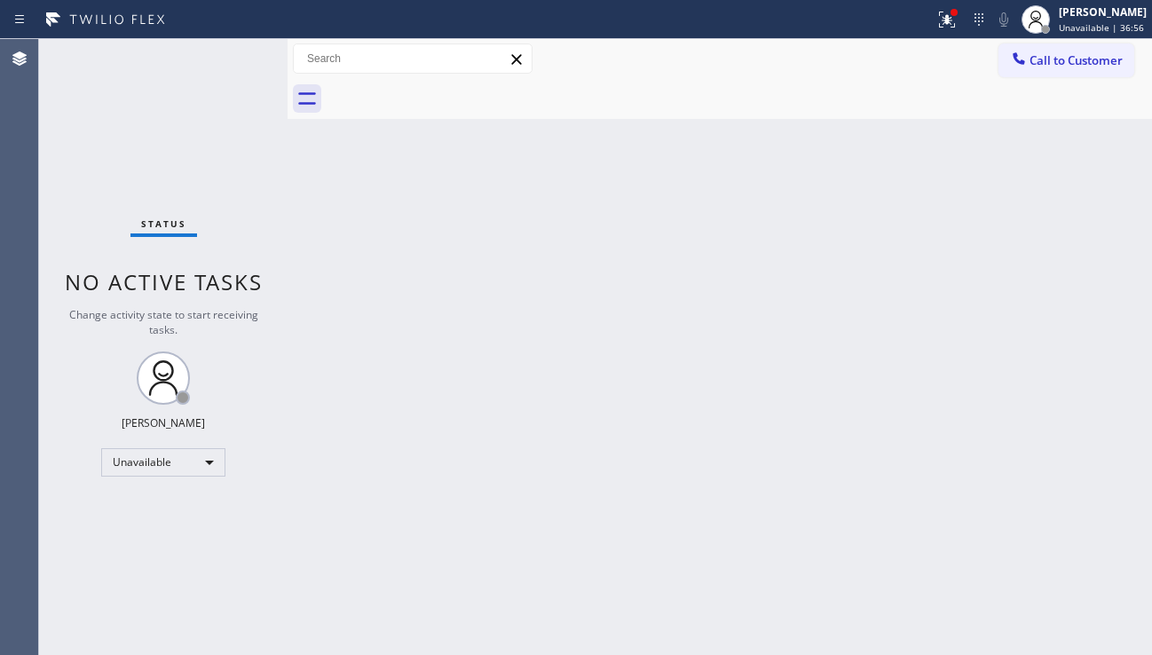
click at [633, 641] on div "Back to Dashboard Change Sender ID Customers Technicians Select a contact Outbo…" at bounding box center [719, 347] width 864 height 616
click at [1027, 461] on div "Back to Dashboard Change Sender ID Customers Technicians Select a contact Outbo…" at bounding box center [719, 347] width 864 height 616
click at [927, 30] on button at bounding box center [946, 19] width 39 height 39
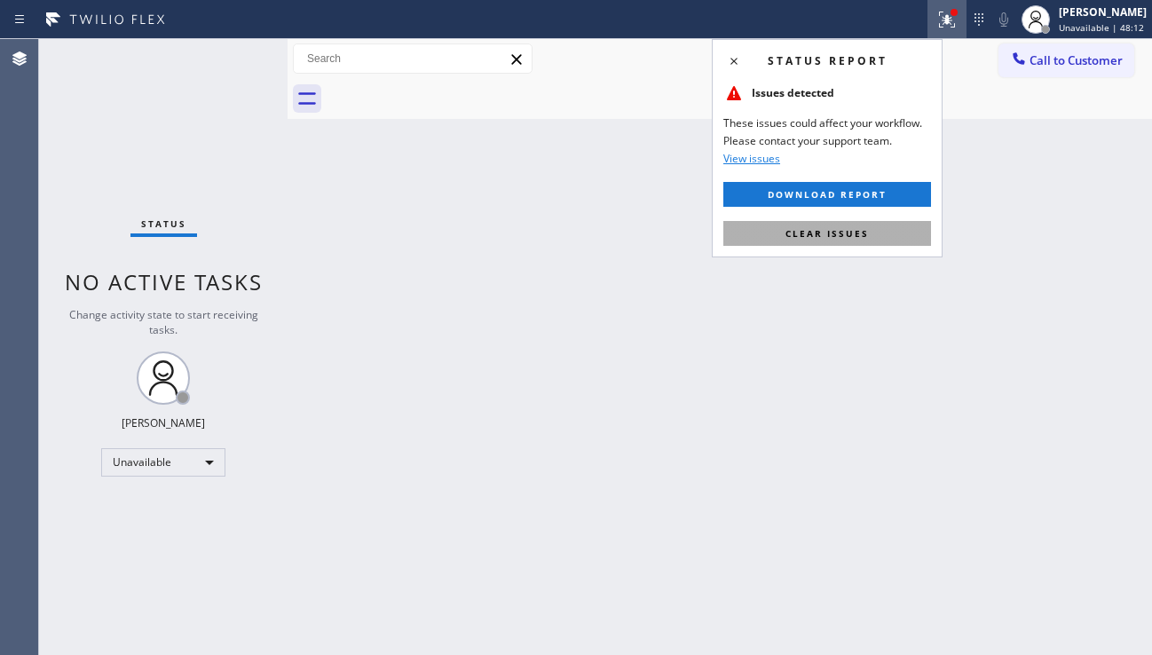
click at [809, 234] on span "Clear issues" at bounding box center [826, 233] width 83 height 12
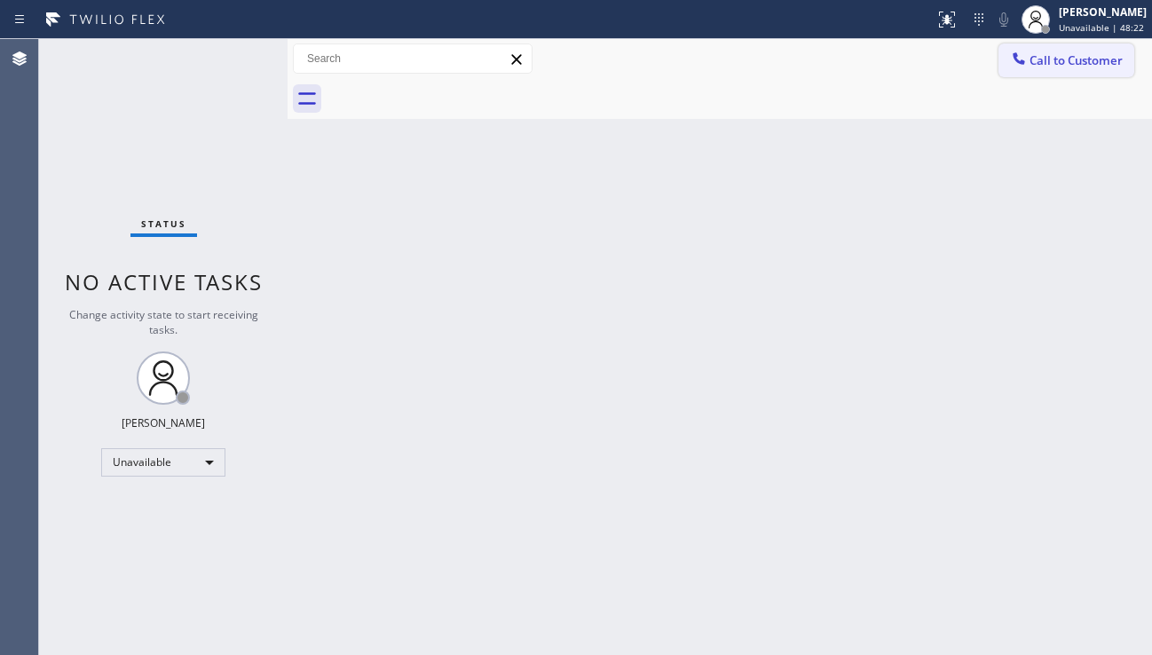
click at [1027, 59] on div at bounding box center [1018, 60] width 21 height 21
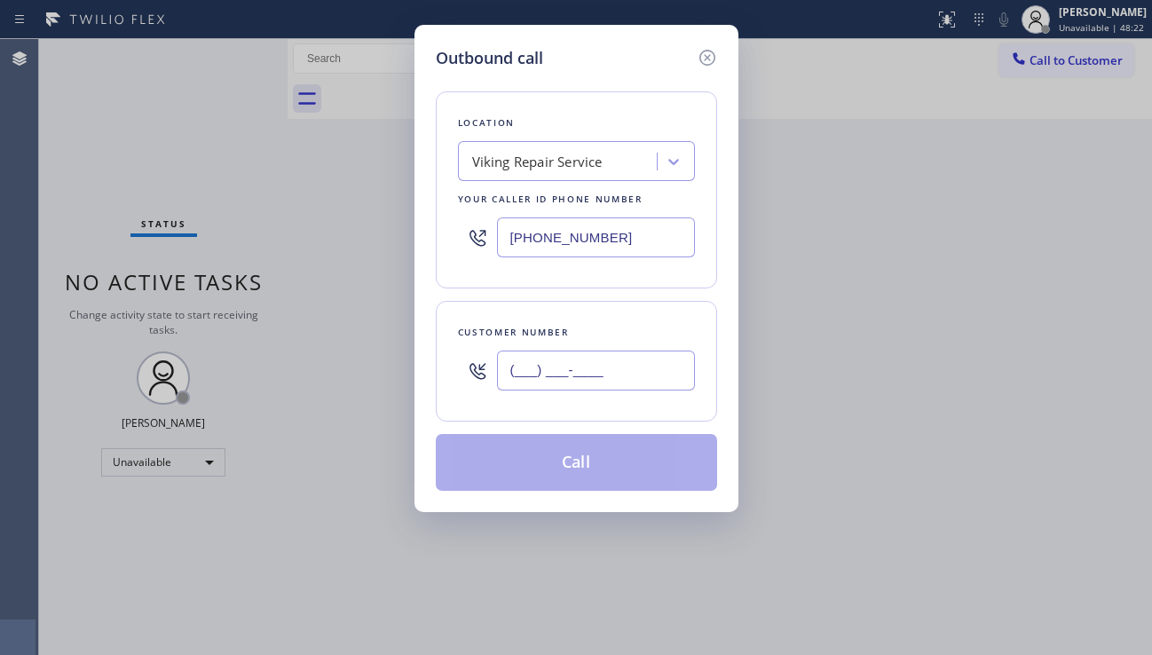
click at [531, 371] on input "(___) ___-____" at bounding box center [596, 370] width 198 height 40
paste input "619) 495-1347"
type input "[PHONE_NUMBER]"
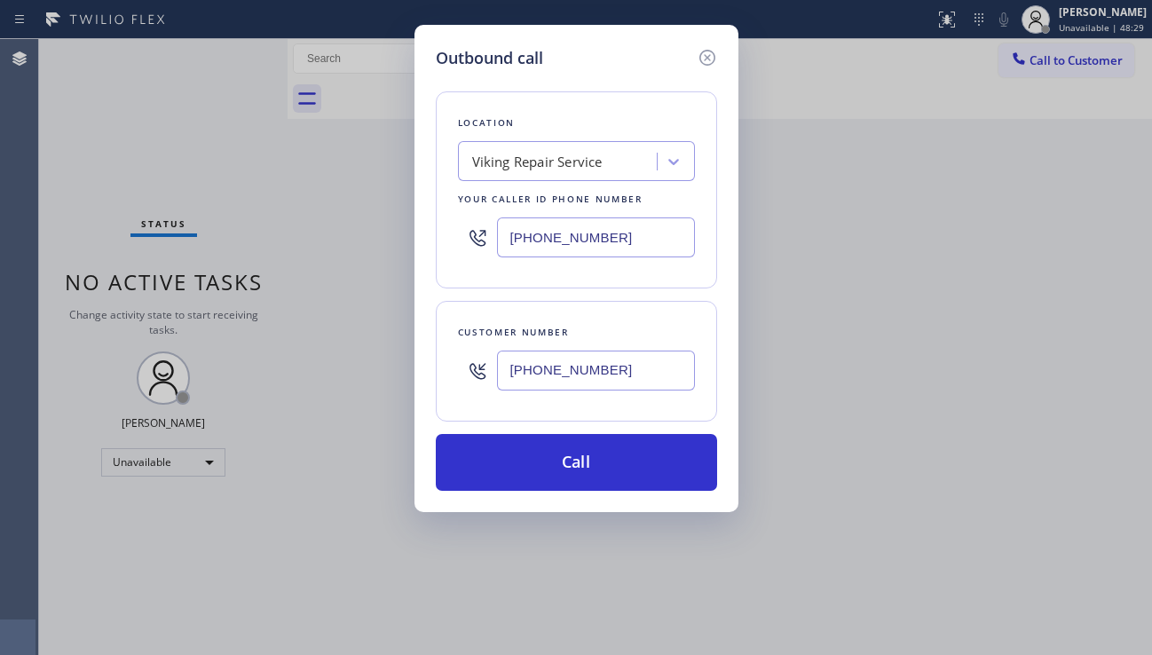
click at [989, 508] on div "Outbound call Location Viking Repair Service Your caller id phone number [PHONE…" at bounding box center [576, 327] width 1152 height 655
click at [499, 168] on div "Viking Repair Service" at bounding box center [537, 162] width 130 height 20
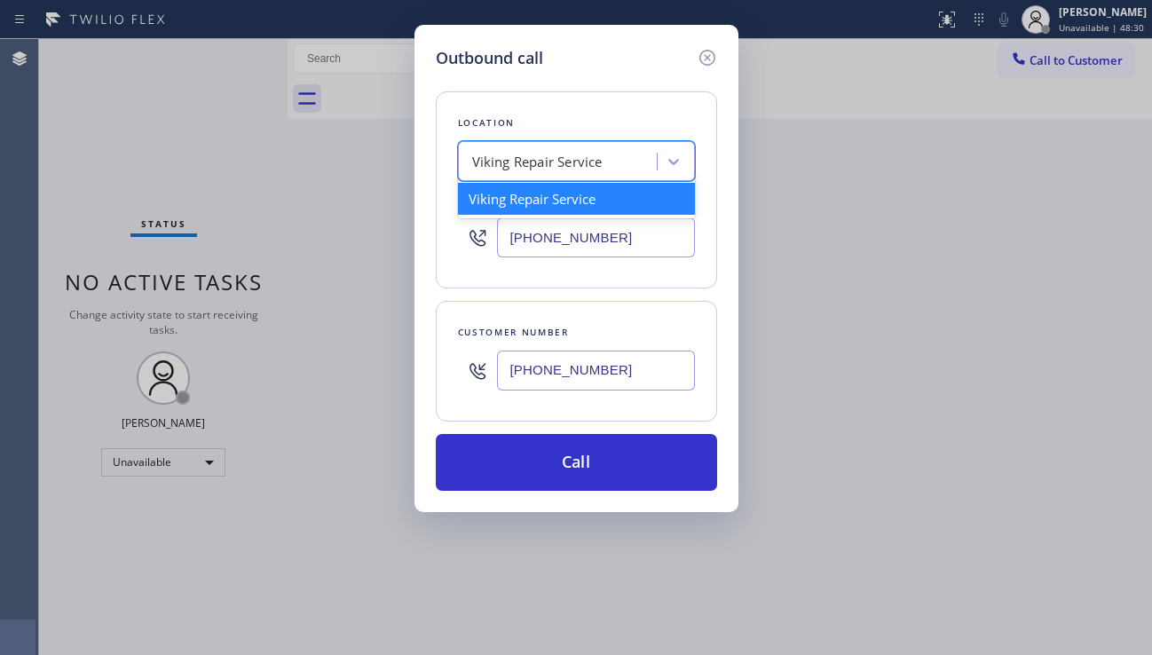
paste input "American Service Alliance [GEOGRAPHIC_DATA]"
type input "American Service Alliance [GEOGRAPHIC_DATA]"
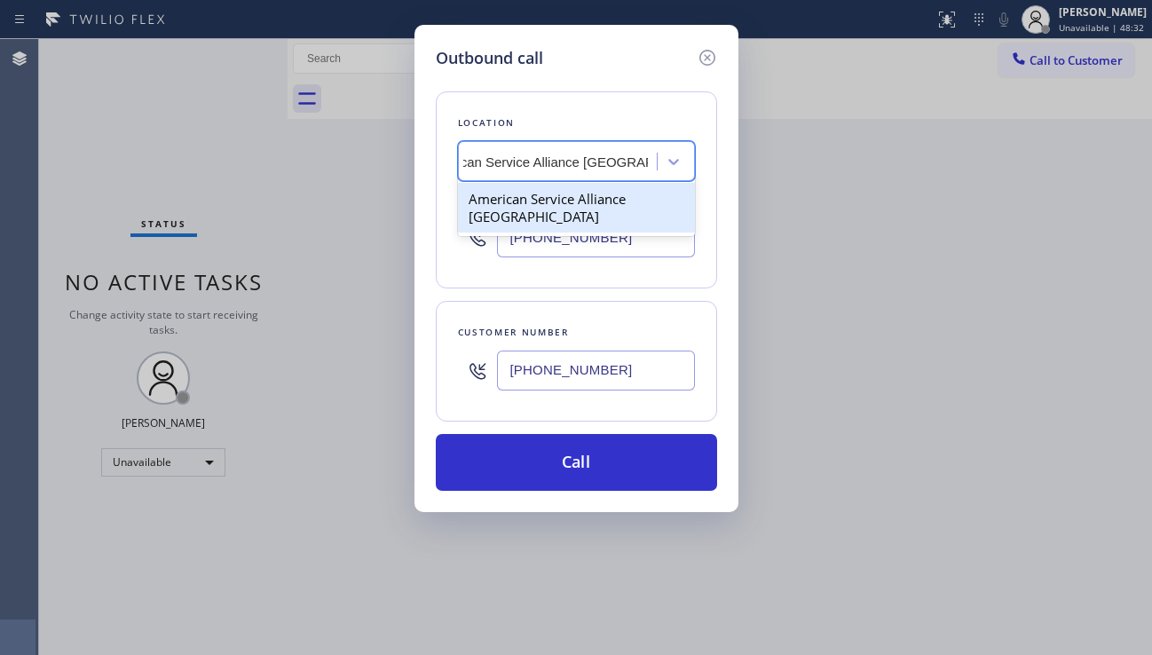
click at [566, 210] on div "American Service Alliance [GEOGRAPHIC_DATA]" at bounding box center [576, 208] width 237 height 50
type input "[PHONE_NUMBER]"
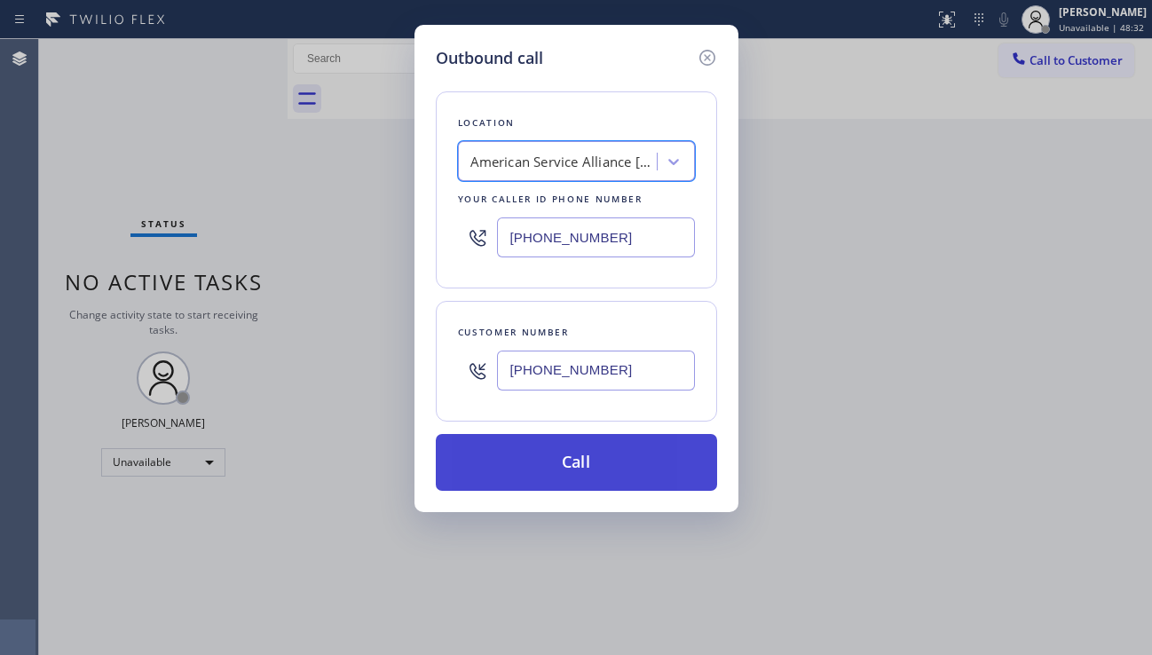
click at [530, 464] on button "Call" at bounding box center [576, 462] width 281 height 57
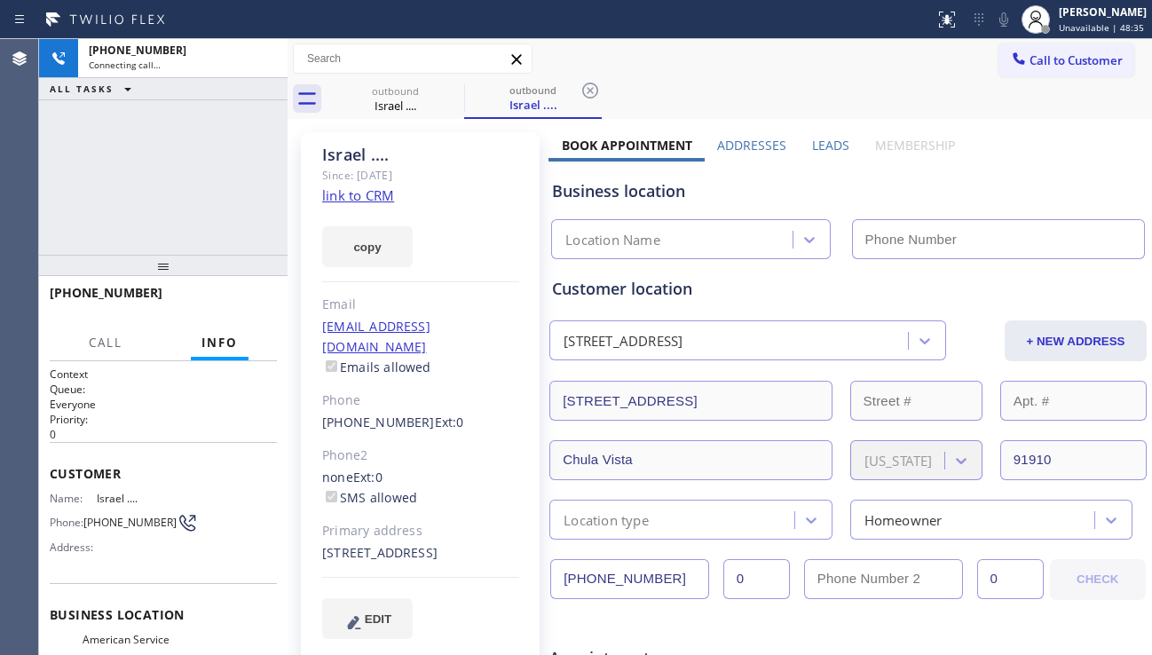
click at [819, 144] on label "Leads" at bounding box center [830, 145] width 37 height 17
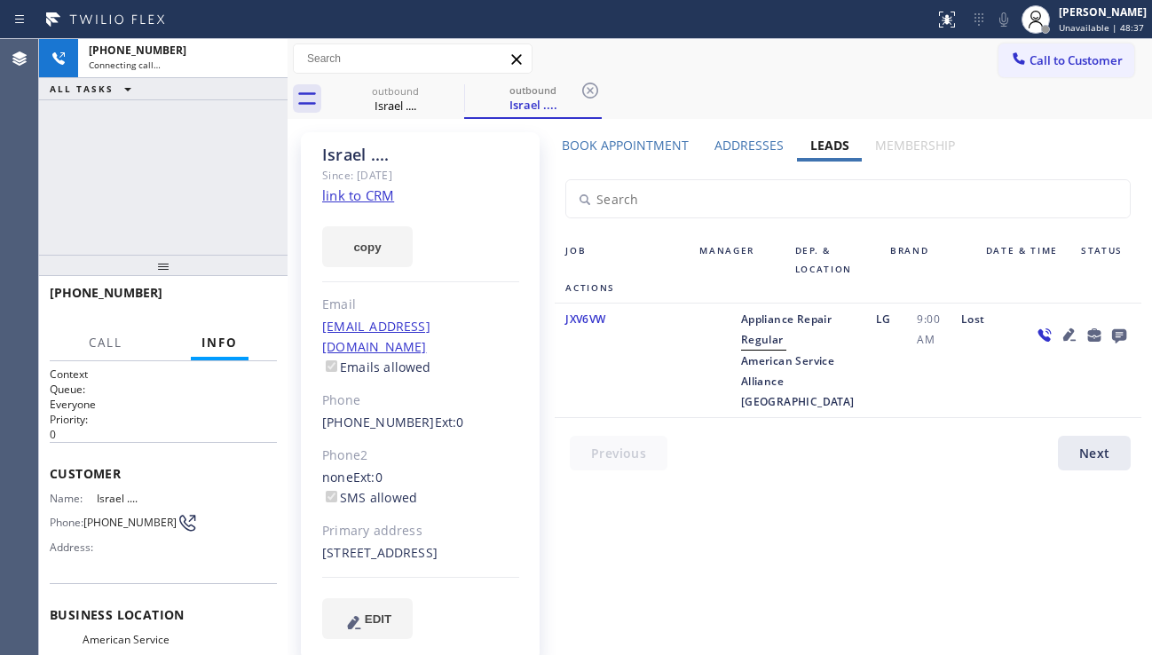
click at [1063, 335] on icon at bounding box center [1069, 334] width 12 height 12
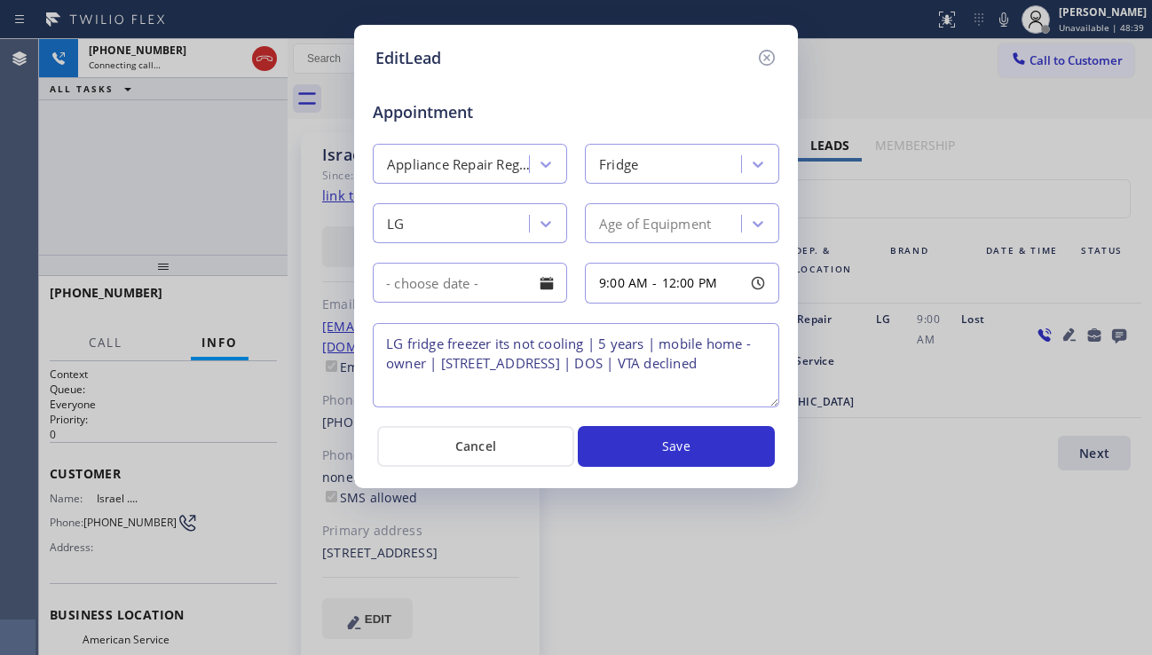
click at [656, 363] on textarea "LG fridge freezer its not cooling | 5 years | mobile home -owner | [STREET_ADDR…" at bounding box center [576, 365] width 406 height 84
click at [669, 371] on textarea "LG fridge freezer its not cooling | 5 years | mobile home -owner | [STREET_ADDR…" at bounding box center [576, 365] width 406 height 84
drag, startPoint x: 673, startPoint y: 366, endPoint x: 637, endPoint y: 367, distance: 36.4
click at [637, 367] on textarea "LG fridge freezer its not cooling | 5 years | mobile home -owner | [STREET_ADDR…" at bounding box center [576, 365] width 406 height 84
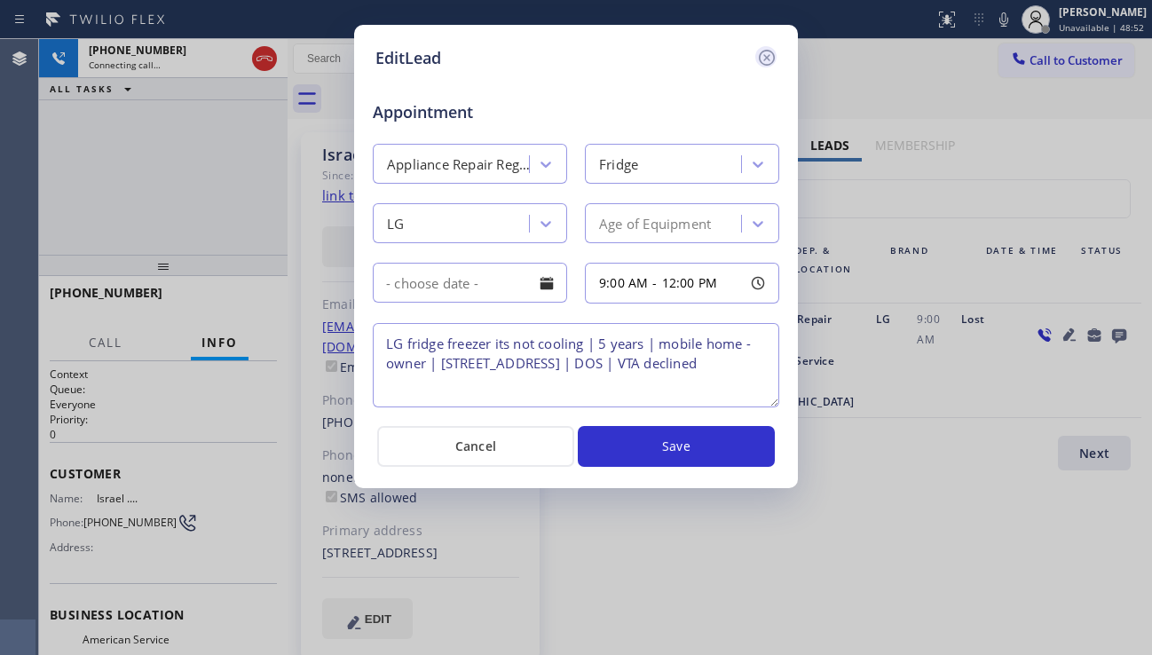
click at [762, 63] on icon at bounding box center [767, 58] width 16 height 16
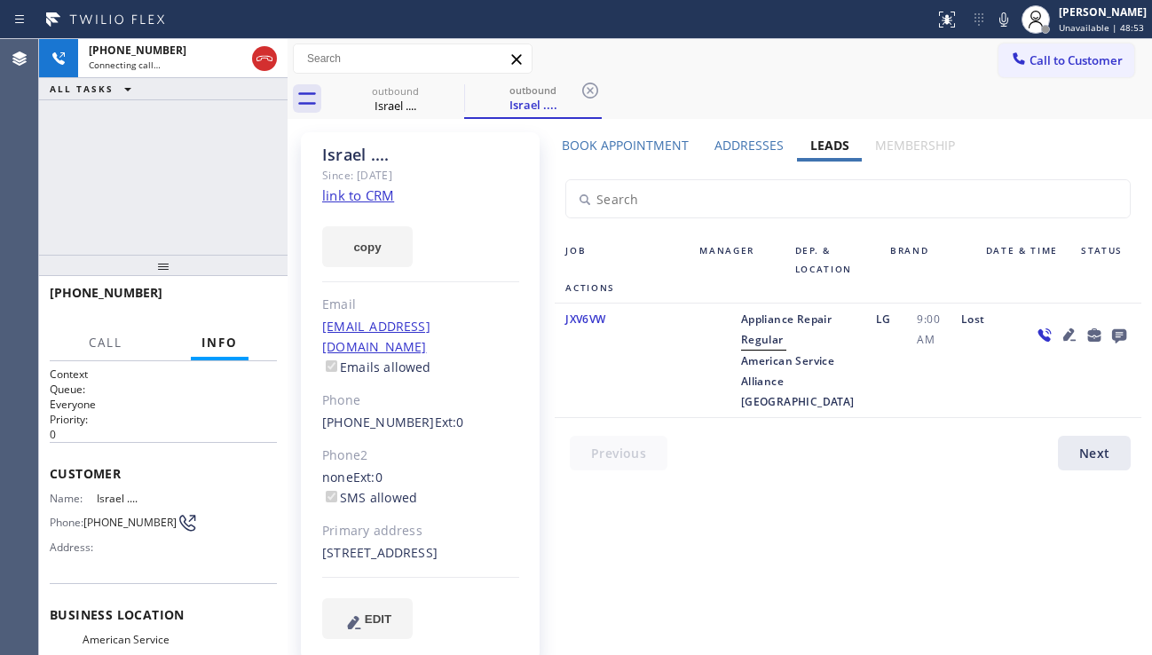
click at [1112, 334] on icon at bounding box center [1119, 336] width 14 height 14
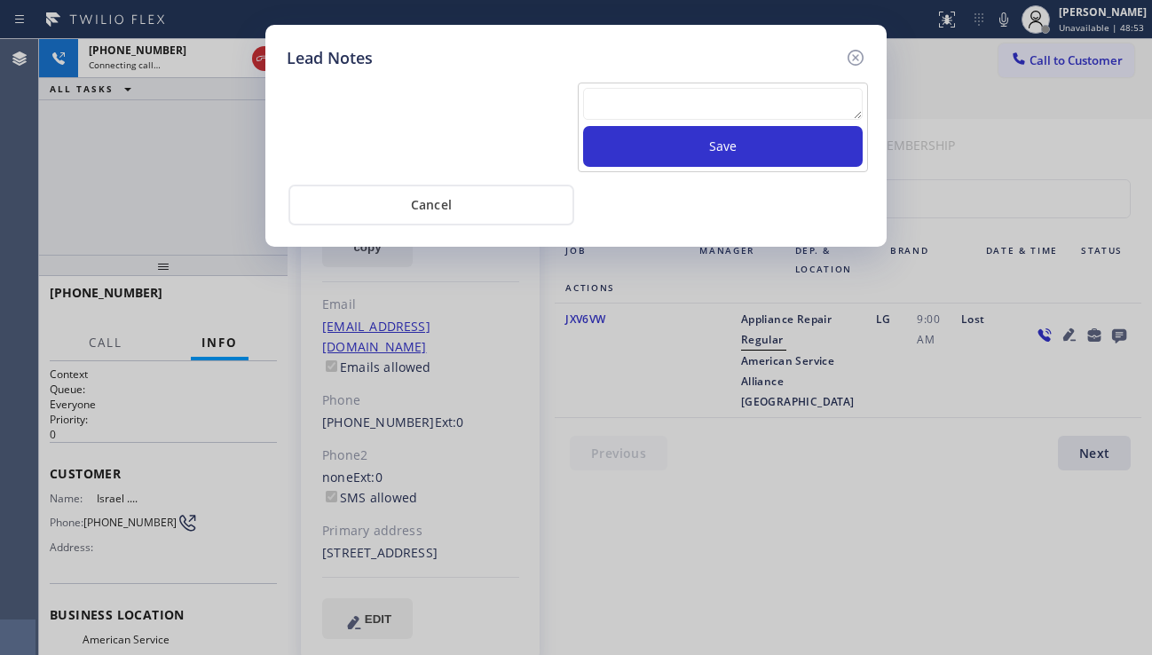
click at [663, 103] on textarea at bounding box center [722, 104] width 279 height 32
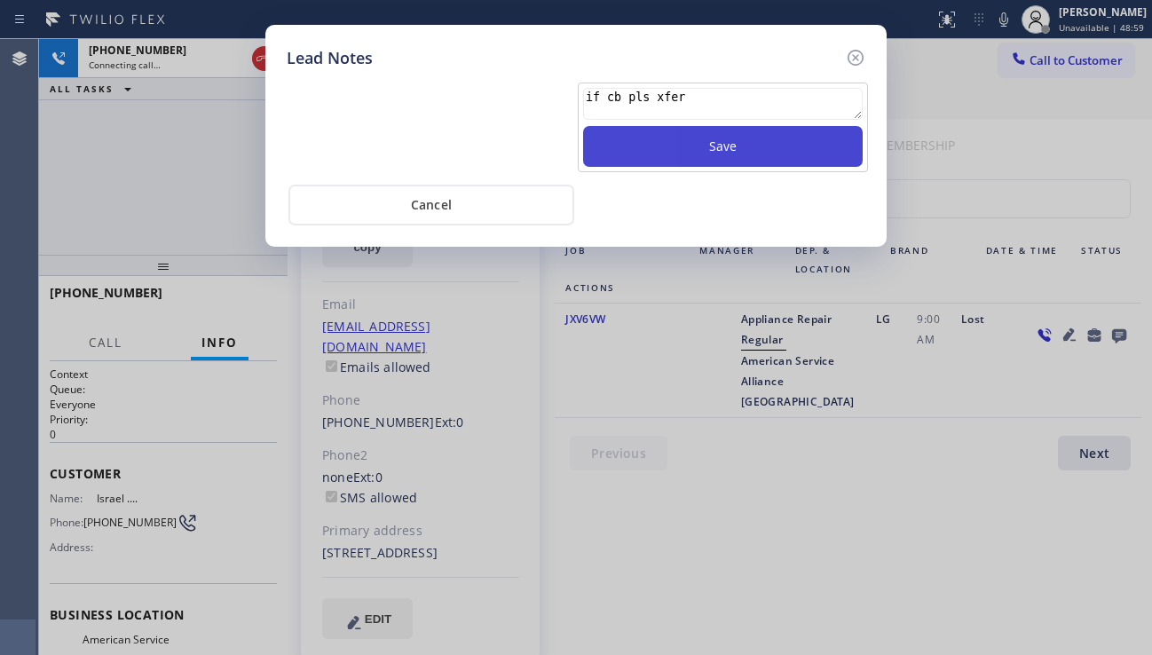
type textarea "if cb pls xfer"
click at [694, 156] on button "Save" at bounding box center [722, 146] width 279 height 41
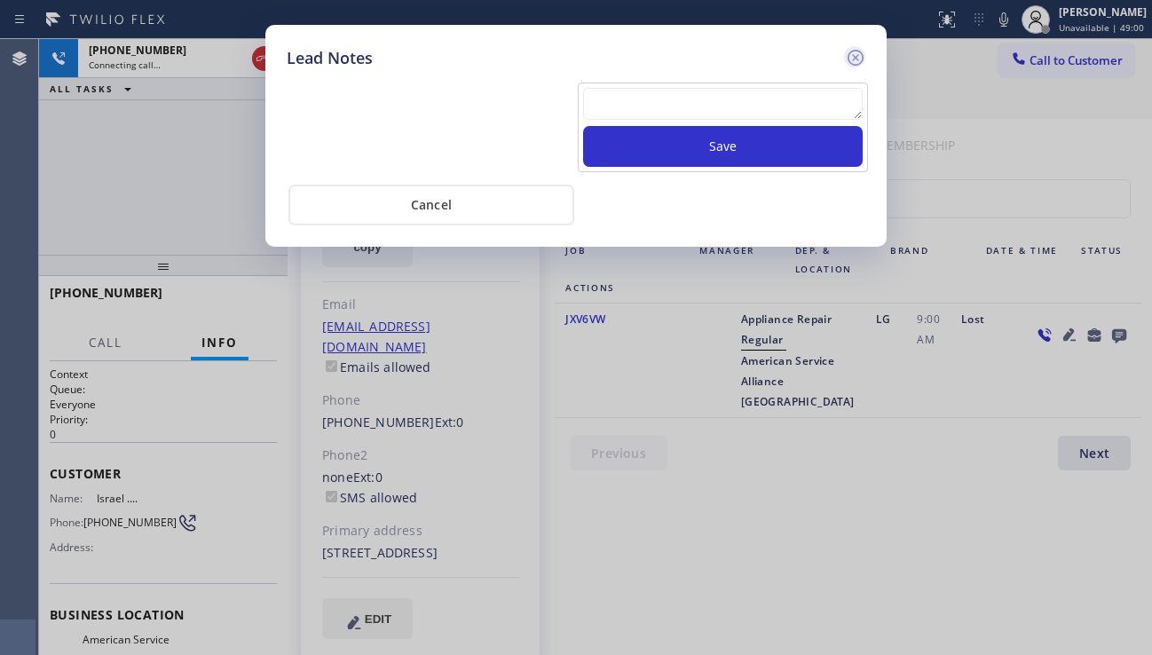
click at [852, 59] on icon at bounding box center [855, 57] width 21 height 21
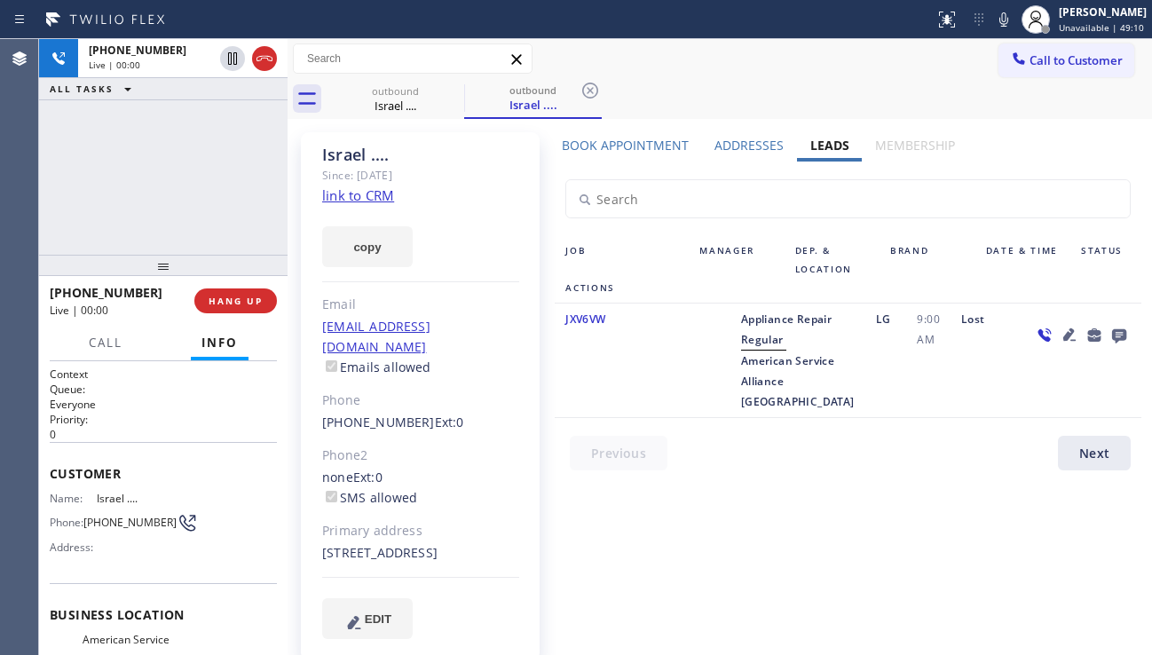
click at [1083, 399] on div at bounding box center [1081, 360] width 120 height 103
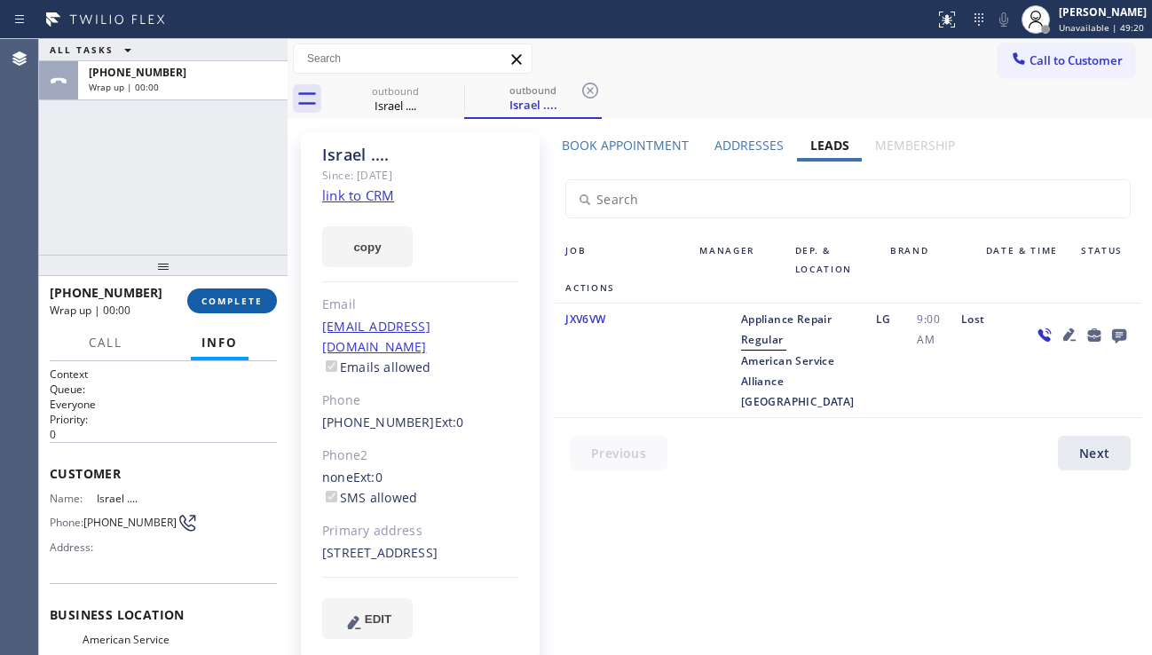
click at [223, 295] on span "COMPLETE" at bounding box center [231, 301] width 61 height 12
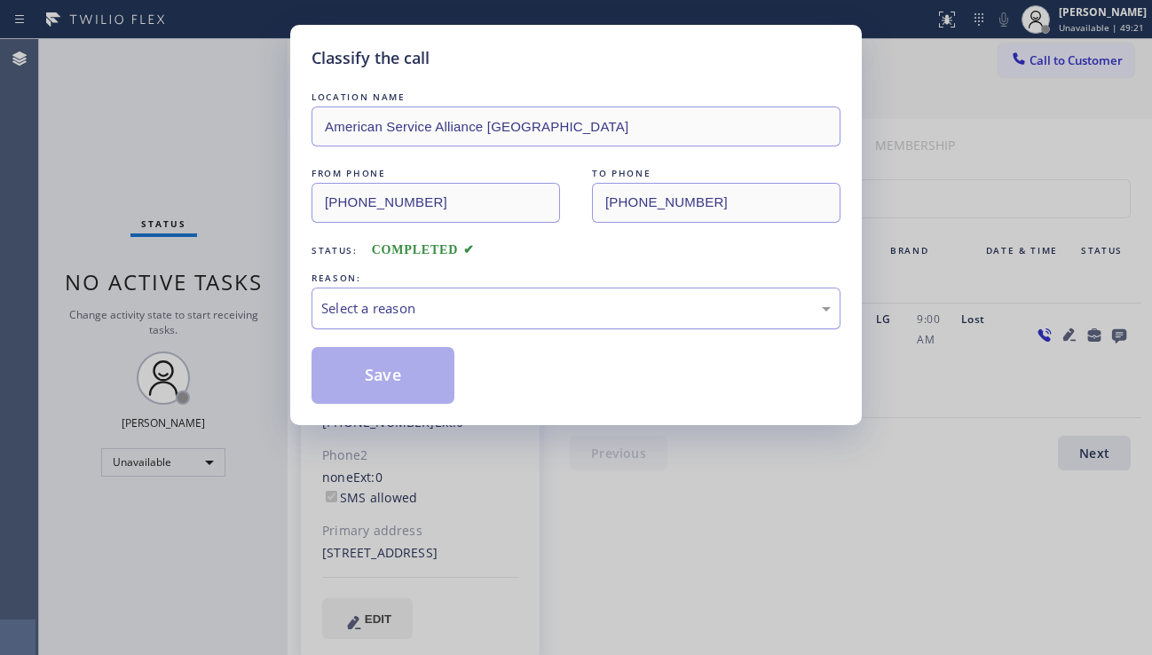
click at [500, 304] on div "Select a reason" at bounding box center [575, 308] width 509 height 20
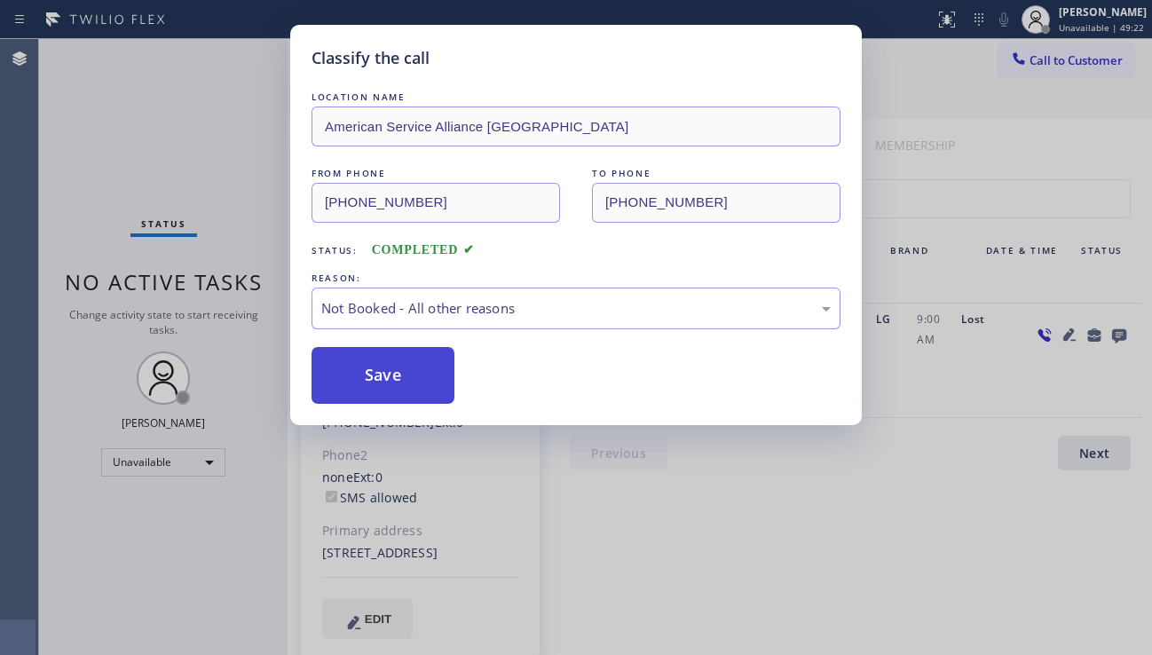
click at [403, 382] on button "Save" at bounding box center [382, 375] width 143 height 57
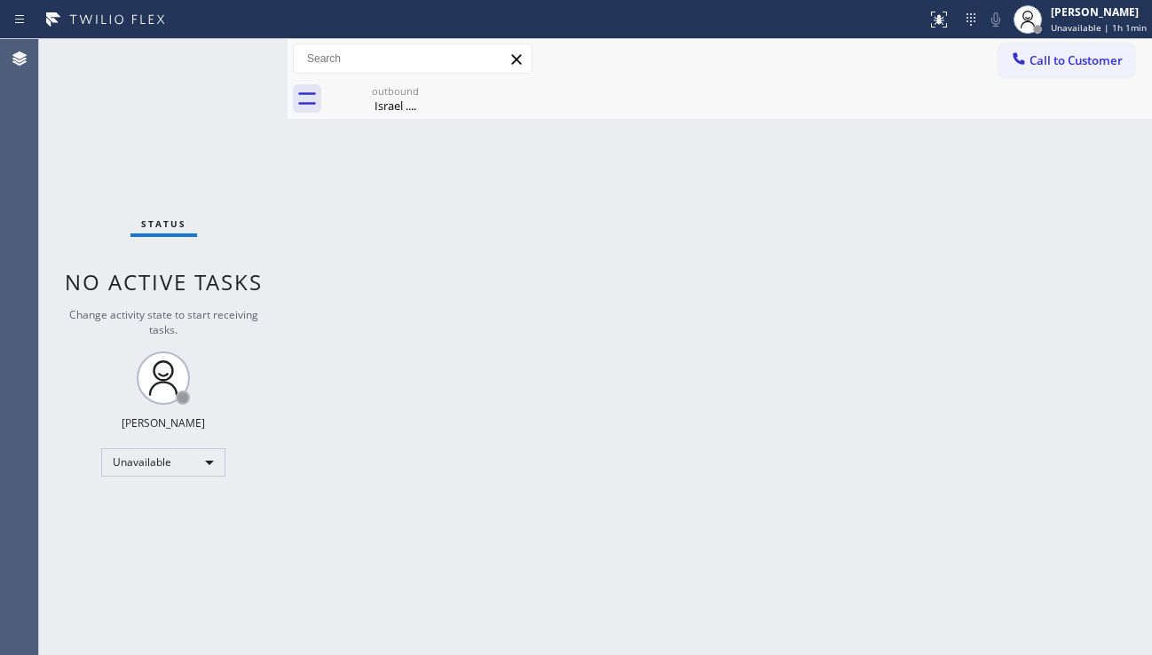
click at [1061, 424] on div "Back to Dashboard Change Sender ID Customers Technicians Select a contact Outbo…" at bounding box center [719, 347] width 864 height 616
click at [385, 252] on div "Back to Dashboard Change Sender ID Customers Technicians Select a contact Outbo…" at bounding box center [719, 347] width 864 height 616
click at [1045, 74] on button "Call to Customer" at bounding box center [1066, 60] width 136 height 34
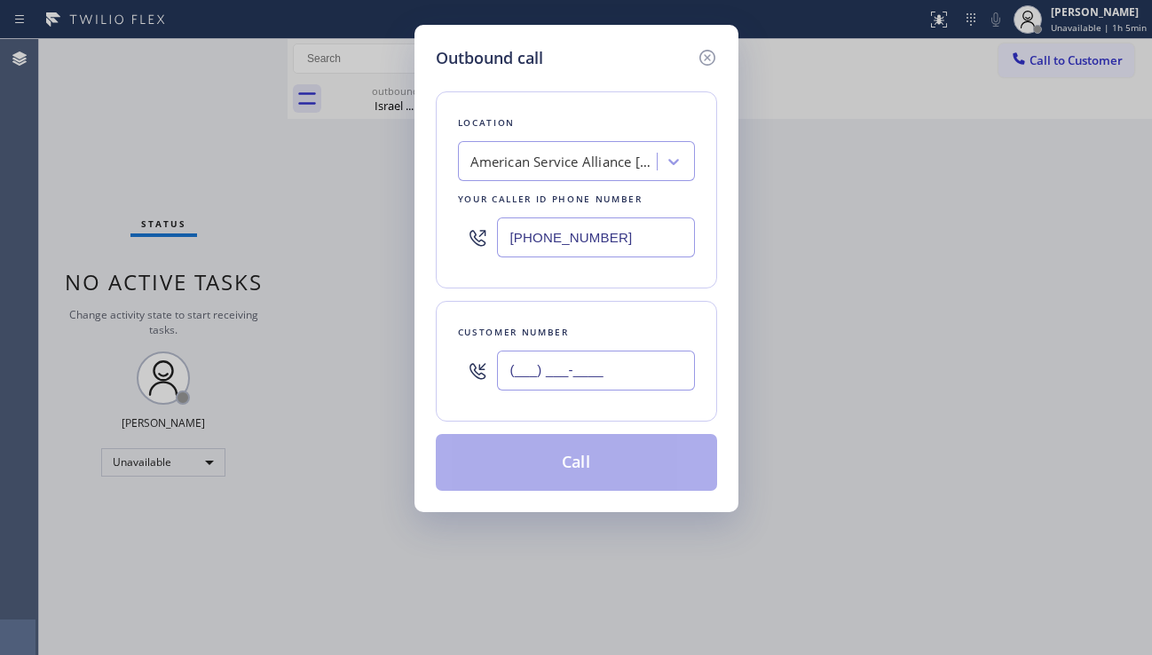
click at [572, 382] on input "(___) ___-____" at bounding box center [596, 370] width 198 height 40
paste input "650) 556-0381"
type input "[PHONE_NUMBER]"
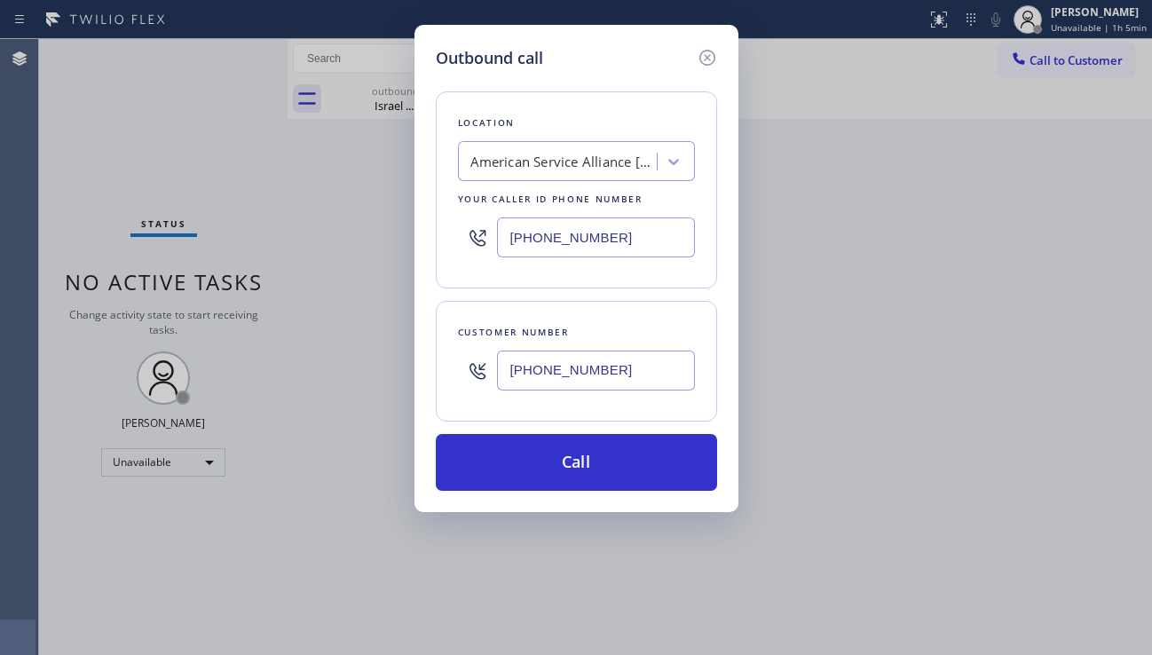
drag, startPoint x: 659, startPoint y: 229, endPoint x: 452, endPoint y: 246, distance: 207.4
click at [452, 246] on div "Location American Service Alliance [GEOGRAPHIC_DATA] Your caller id phone numbe…" at bounding box center [576, 189] width 281 height 197
paste input "50) 456-2774"
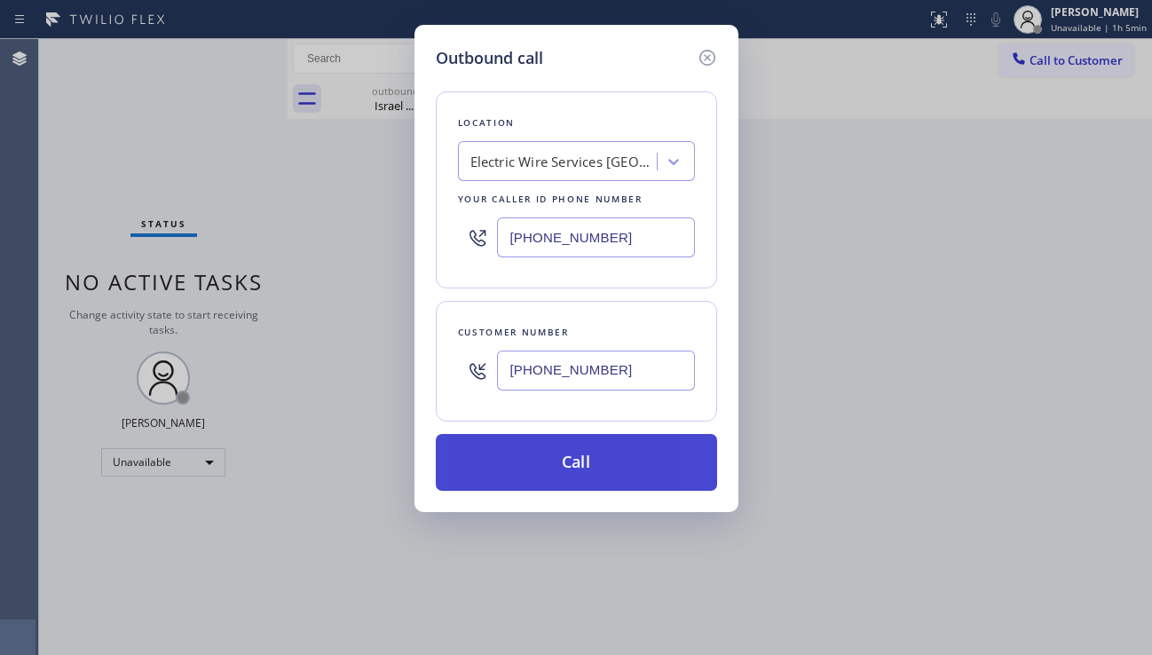
type input "[PHONE_NUMBER]"
click at [569, 468] on button "Call" at bounding box center [576, 462] width 281 height 57
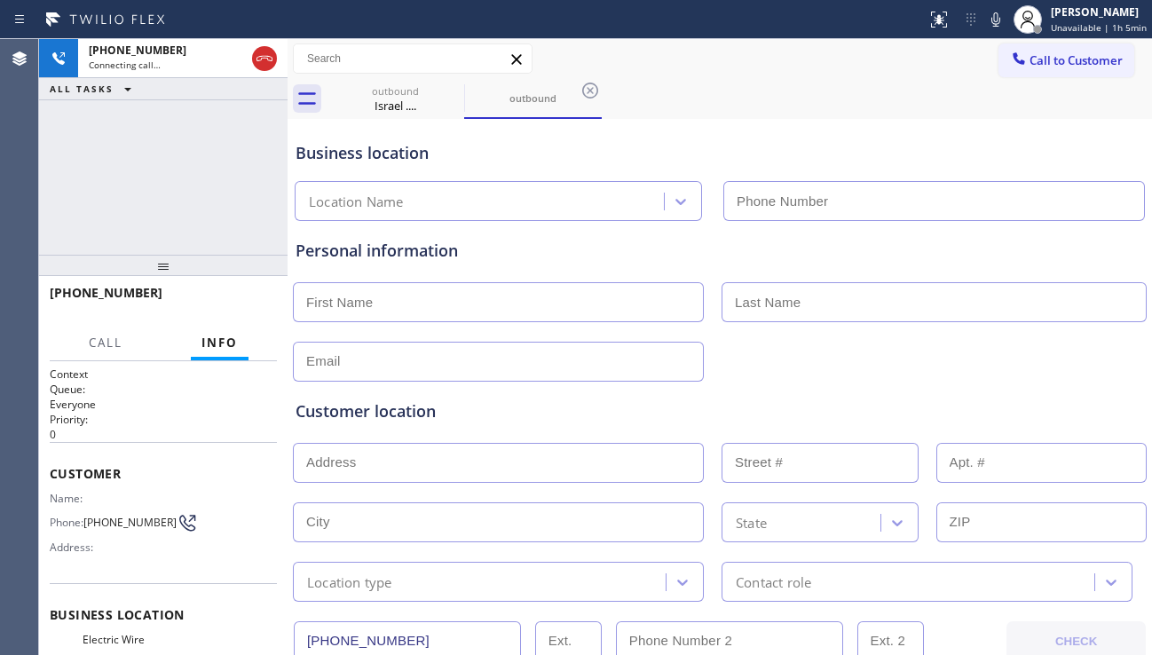
type input "[PHONE_NUMBER]"
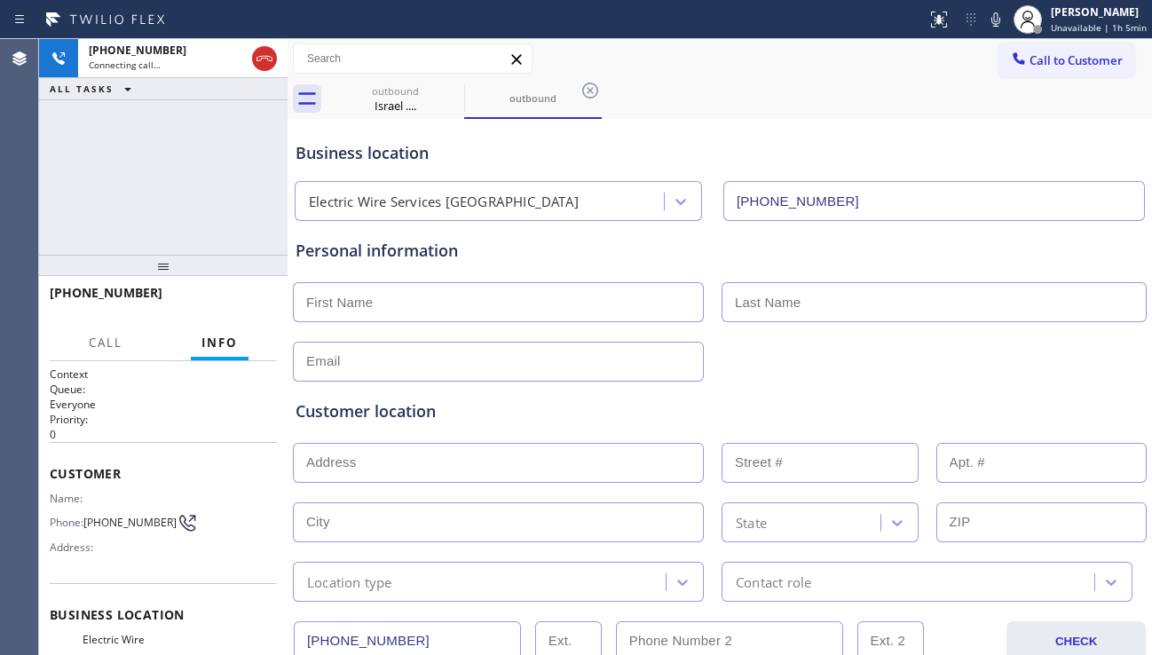
click at [1066, 326] on div "Personal information" at bounding box center [719, 310] width 848 height 143
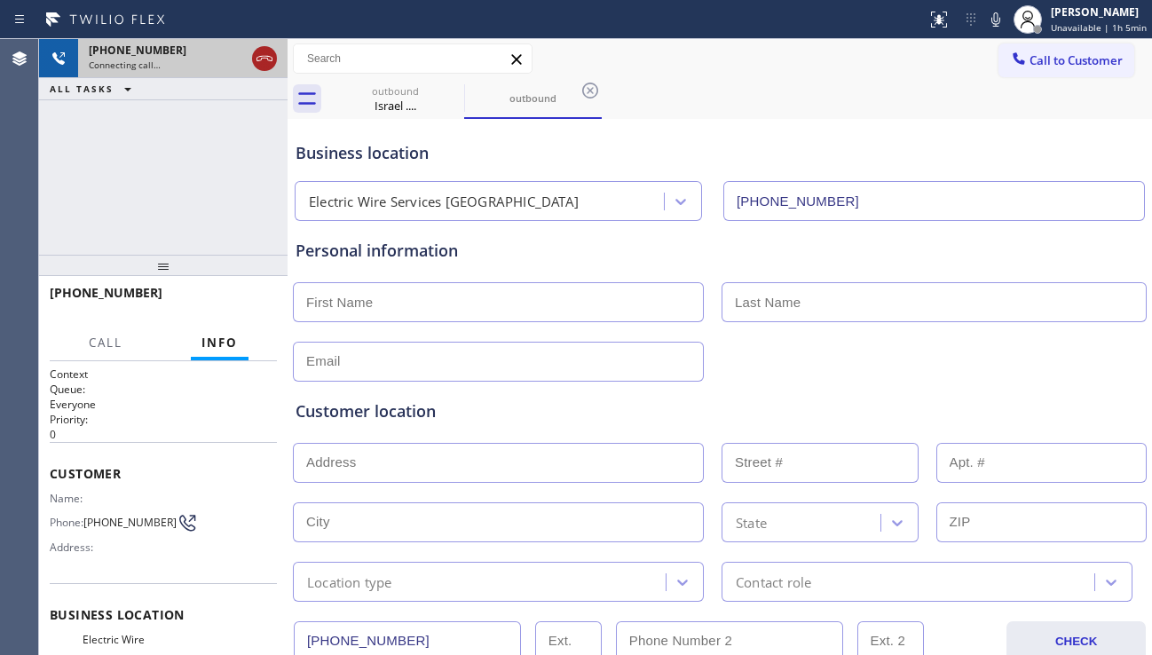
click at [264, 59] on icon at bounding box center [264, 58] width 21 height 21
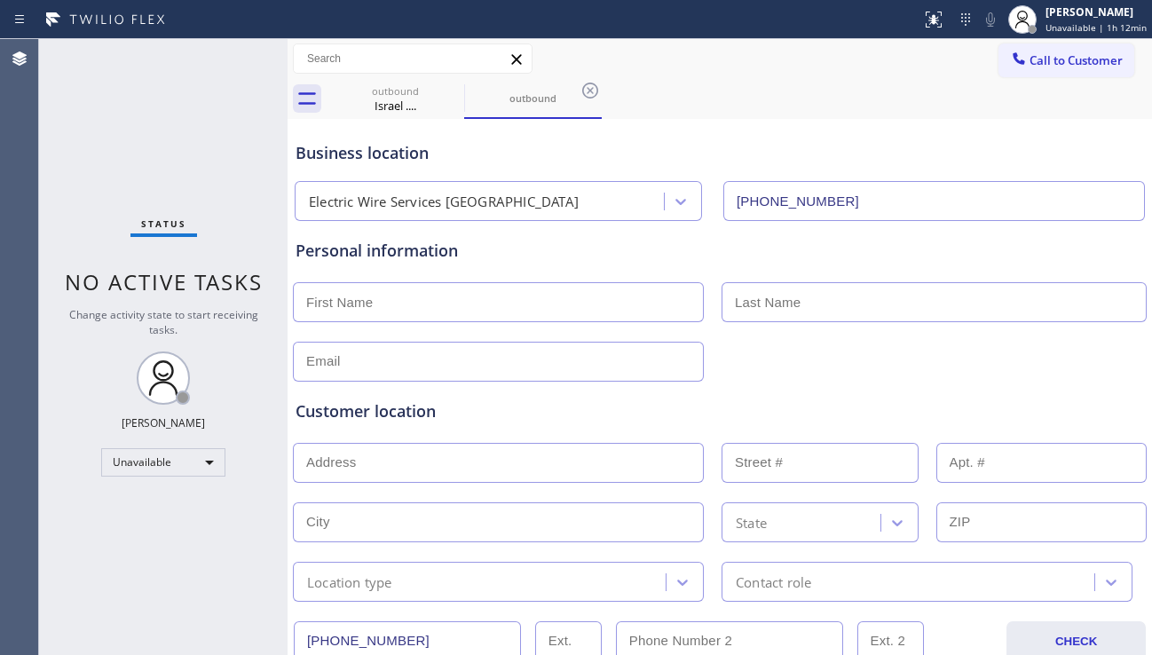
drag, startPoint x: 1027, startPoint y: 357, endPoint x: 1017, endPoint y: 359, distance: 10.1
click at [1027, 357] on div at bounding box center [719, 359] width 857 height 43
click at [458, 88] on icon at bounding box center [452, 90] width 21 height 21
click at [464, 88] on div "outbound" at bounding box center [533, 99] width 138 height 40
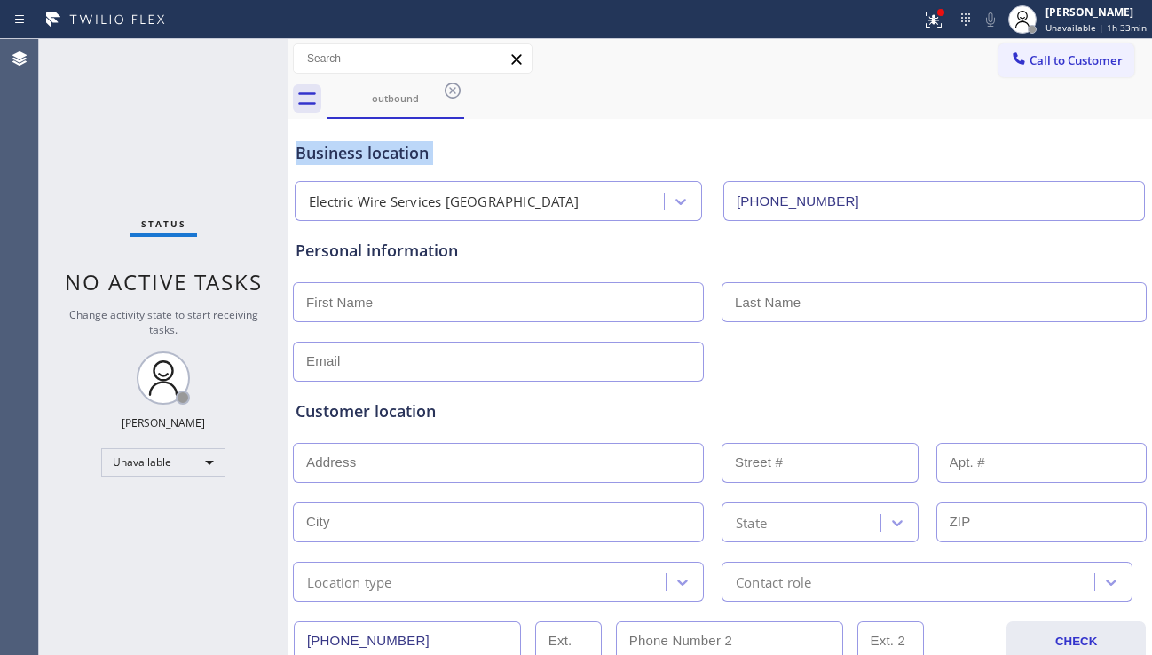
click at [458, 88] on icon at bounding box center [452, 90] width 21 height 21
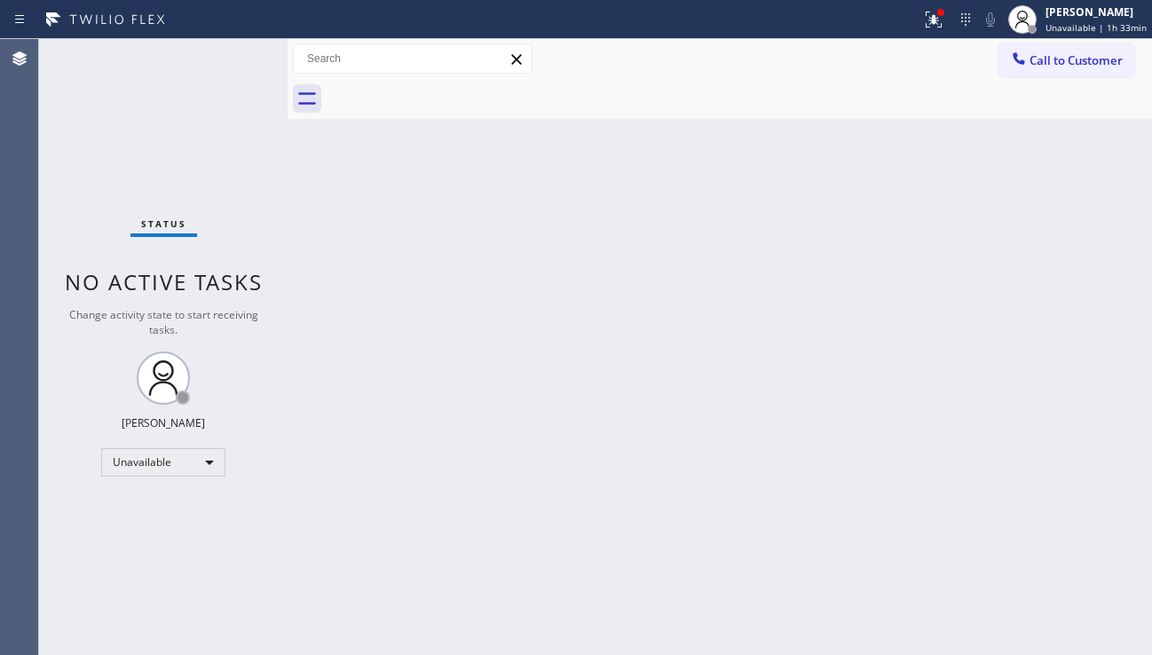
drag, startPoint x: 1090, startPoint y: 62, endPoint x: 997, endPoint y: 112, distance: 105.6
click at [1090, 62] on span "Call to Customer" at bounding box center [1075, 60] width 93 height 16
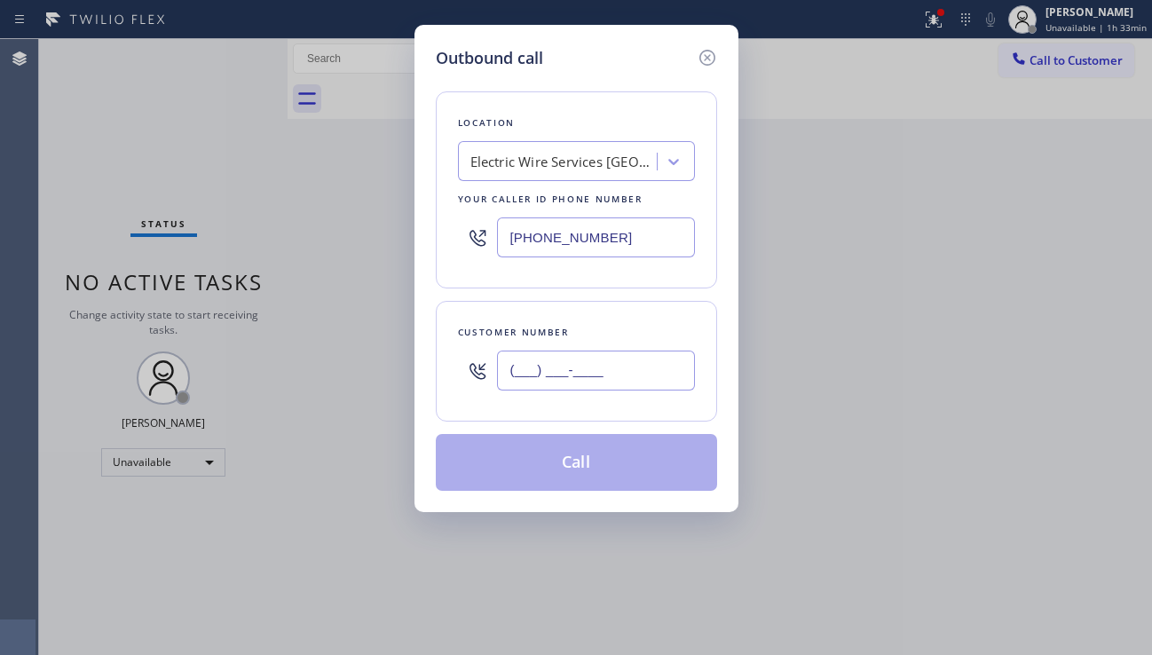
click at [533, 359] on input "(___) ___-____" at bounding box center [596, 370] width 198 height 40
paste input "925) 915-9310"
type input "[PHONE_NUMBER]"
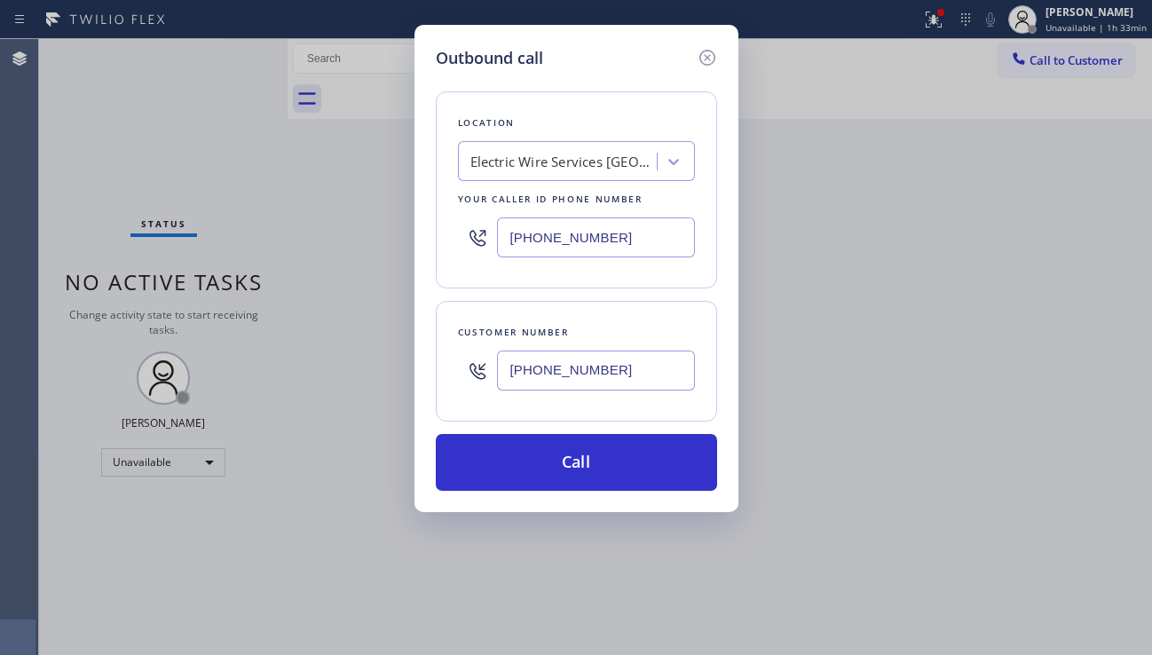
drag, startPoint x: 1050, startPoint y: 471, endPoint x: 649, endPoint y: 242, distance: 461.0
click at [1050, 469] on div "Outbound call Location Electric Wire Services [GEOGRAPHIC_DATA] Your caller id …" at bounding box center [576, 327] width 1152 height 655
drag, startPoint x: 485, startPoint y: 239, endPoint x: 427, endPoint y: 239, distance: 58.6
click at [427, 239] on div "Outbound call Location Electric Wire Services [GEOGRAPHIC_DATA] Your caller id …" at bounding box center [576, 268] width 324 height 487
paste input "720) 740-5870"
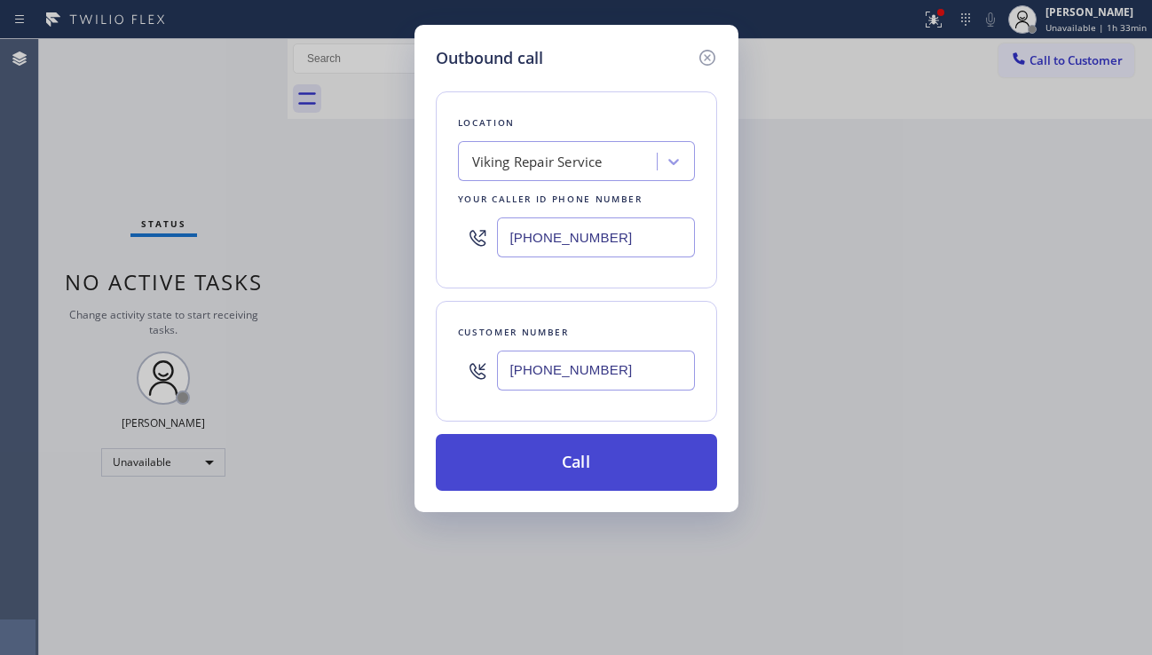
type input "[PHONE_NUMBER]"
click at [555, 472] on button "Call" at bounding box center [576, 462] width 281 height 57
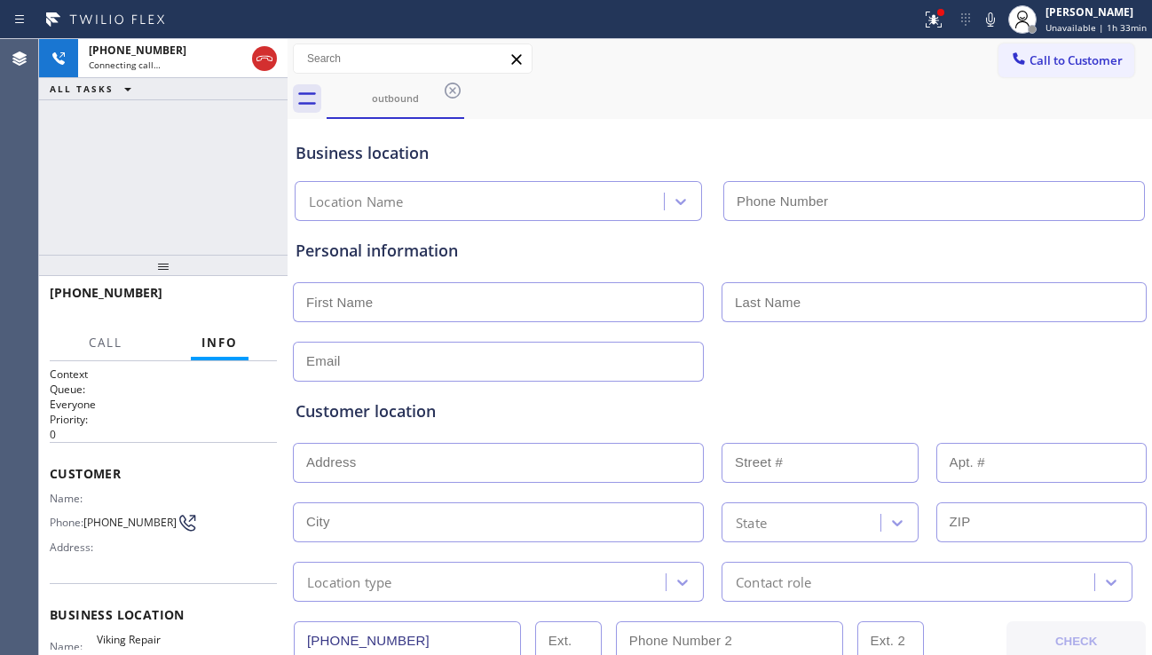
type input "[PHONE_NUMBER]"
click at [1045, 394] on div "Customer location >> ADD NEW ADDRESS << + NEW ADDRESS State Location type Conta…" at bounding box center [719, 492] width 855 height 220
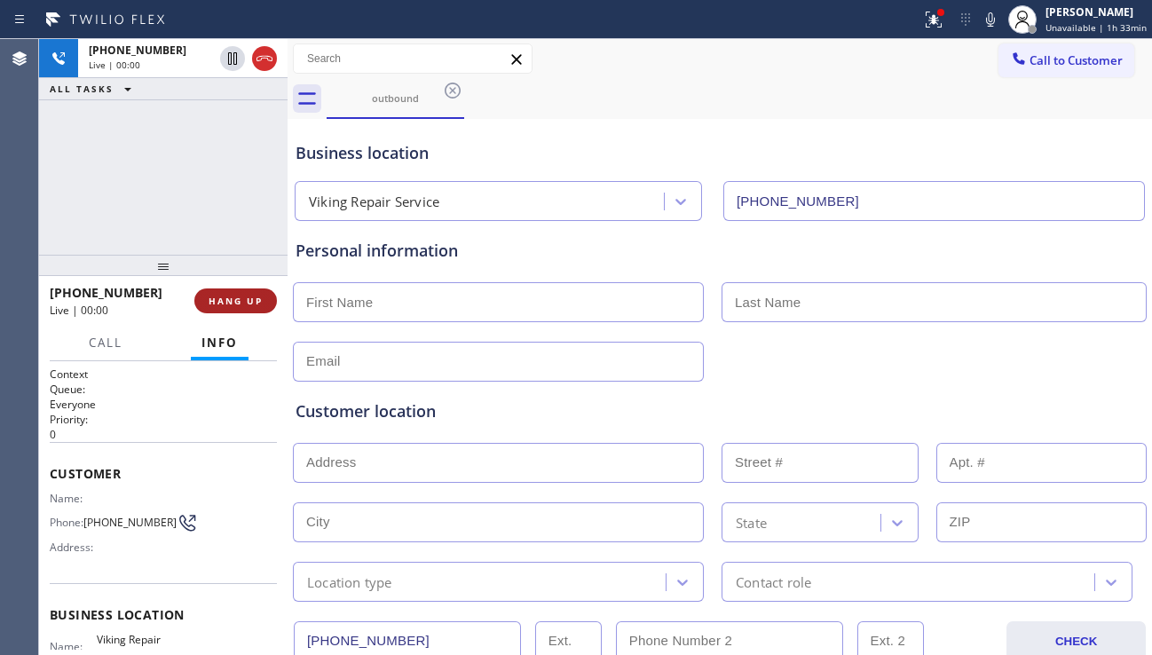
click at [227, 299] on span "HANG UP" at bounding box center [236, 301] width 54 height 12
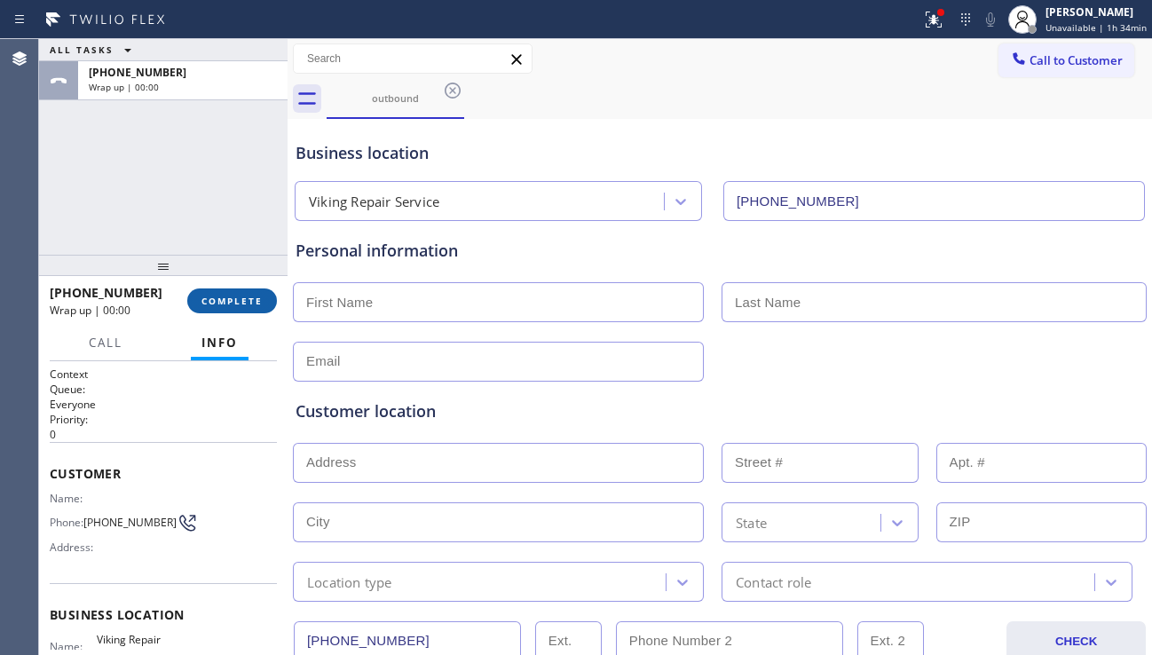
click at [246, 304] on span "COMPLETE" at bounding box center [231, 301] width 61 height 12
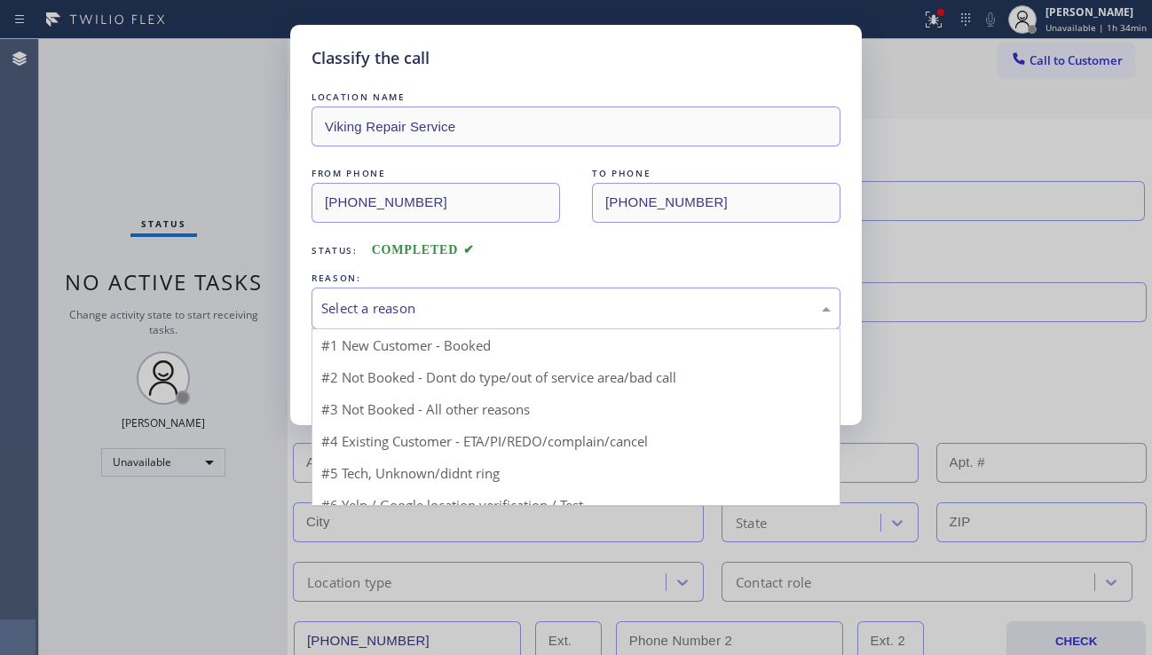
click at [429, 314] on div "Select a reason" at bounding box center [575, 308] width 509 height 20
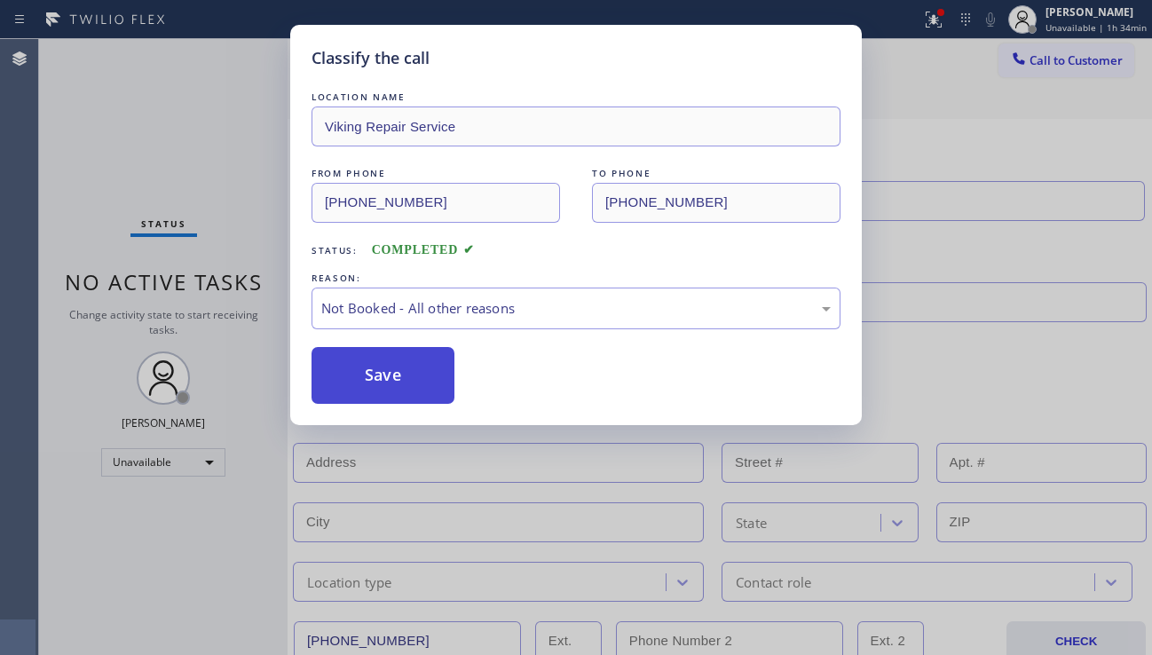
click at [396, 375] on button "Save" at bounding box center [382, 375] width 143 height 57
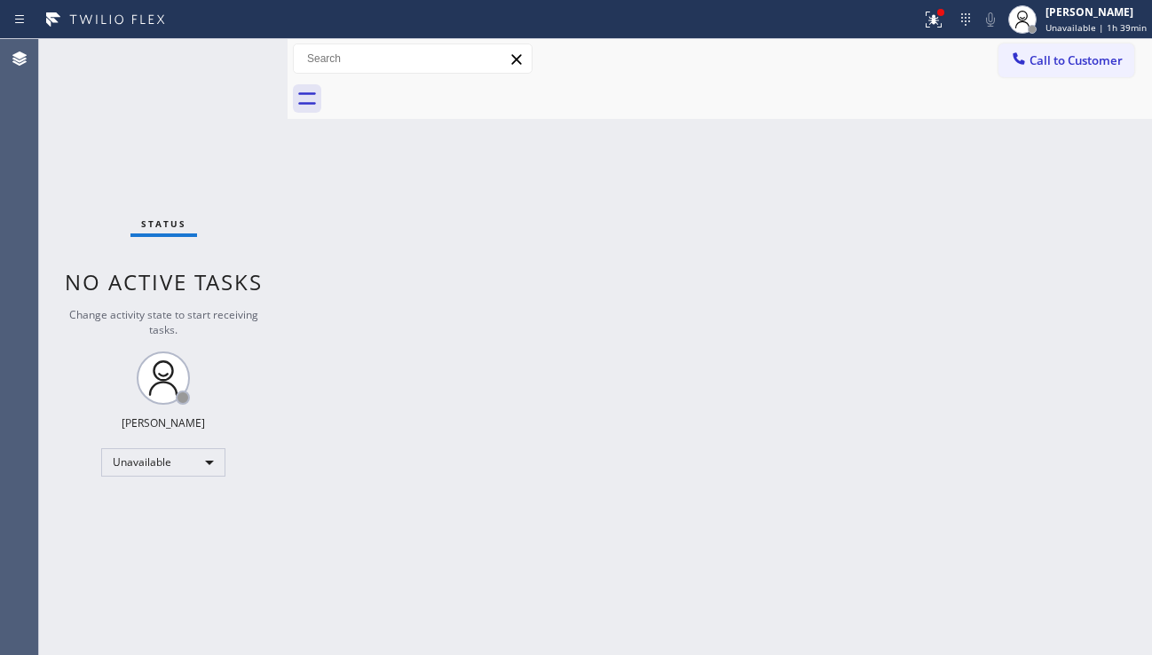
click at [1015, 434] on div "Back to Dashboard Change Sender ID Customers Technicians Select a contact Outbo…" at bounding box center [719, 347] width 864 height 616
click at [926, 30] on button at bounding box center [933, 19] width 39 height 39
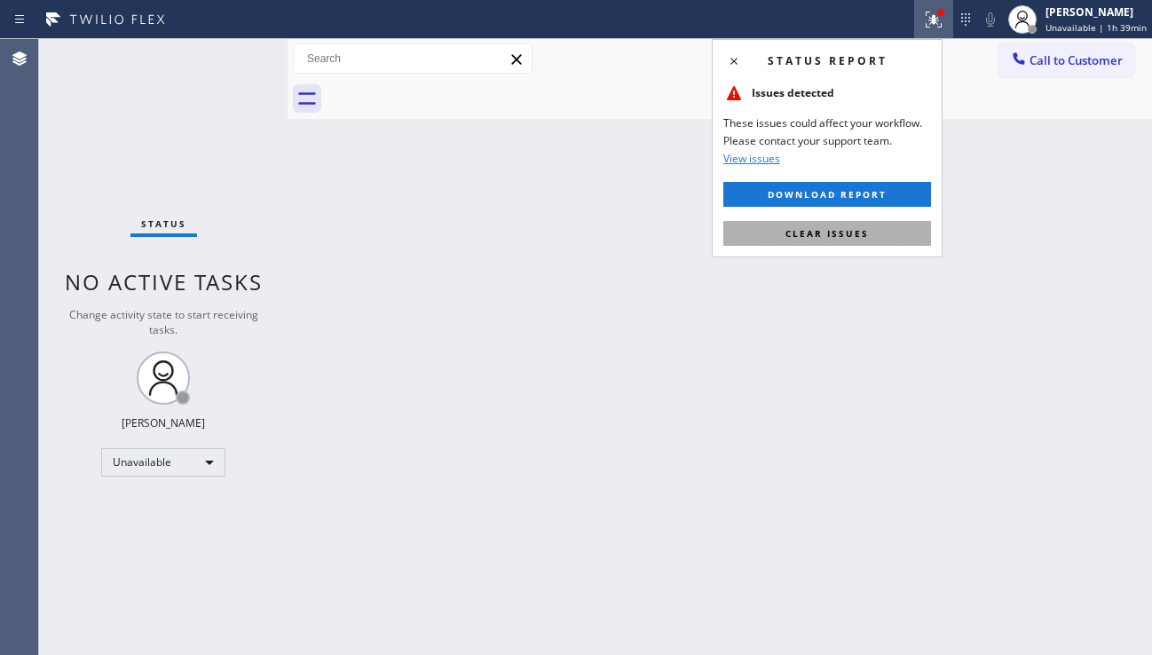
click at [788, 236] on span "Clear issues" at bounding box center [826, 233] width 83 height 12
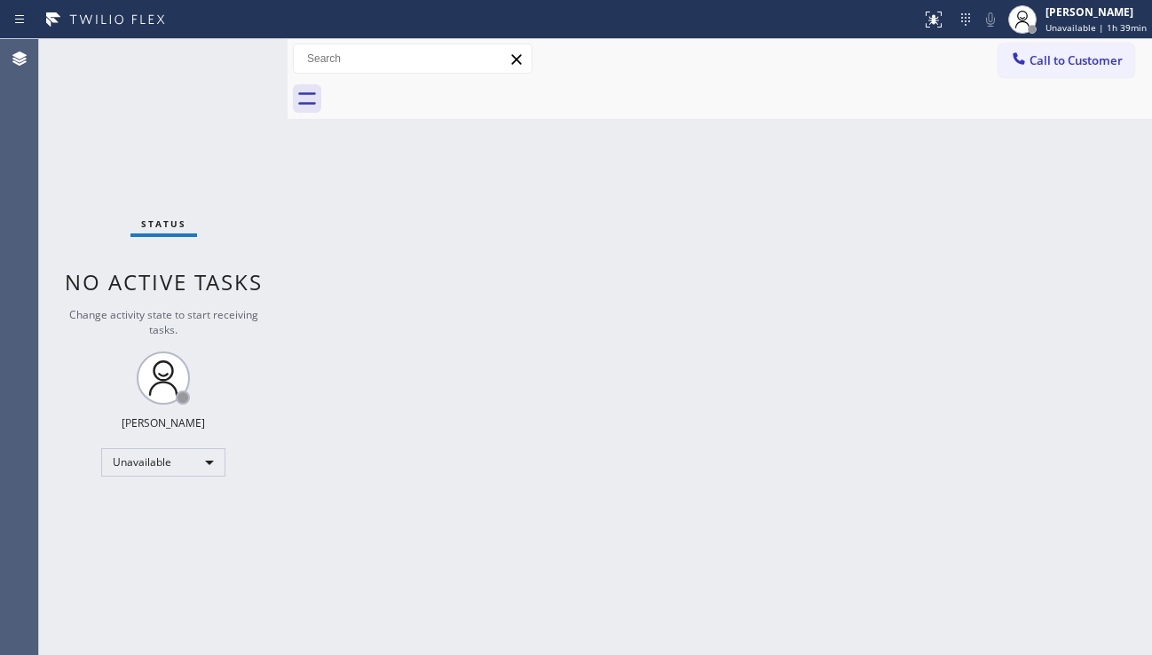
click at [519, 438] on div "Back to Dashboard Change Sender ID Customers Technicians Select a contact Outbo…" at bounding box center [719, 347] width 864 height 616
click at [1039, 474] on div "Back to Dashboard Change Sender ID Customers Technicians Select a contact Outbo…" at bounding box center [719, 347] width 864 height 616
click at [1036, 70] on button "Call to Customer" at bounding box center [1066, 60] width 136 height 34
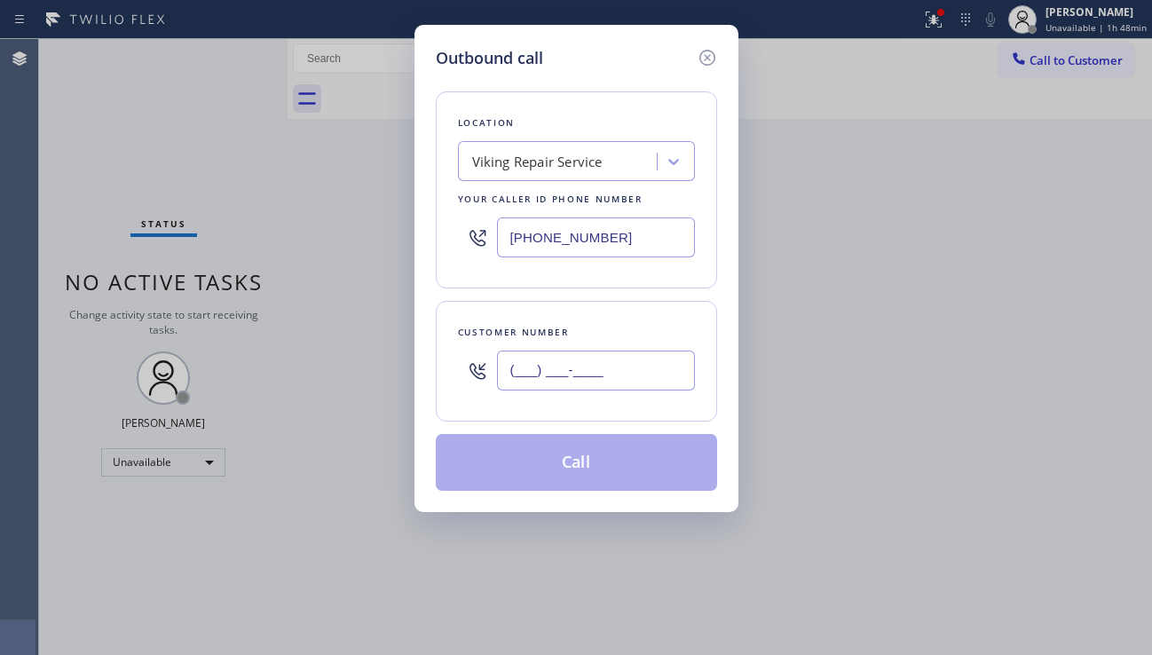
click at [536, 374] on input "(___) ___-____" at bounding box center [596, 370] width 198 height 40
paste input "925) 915-9310"
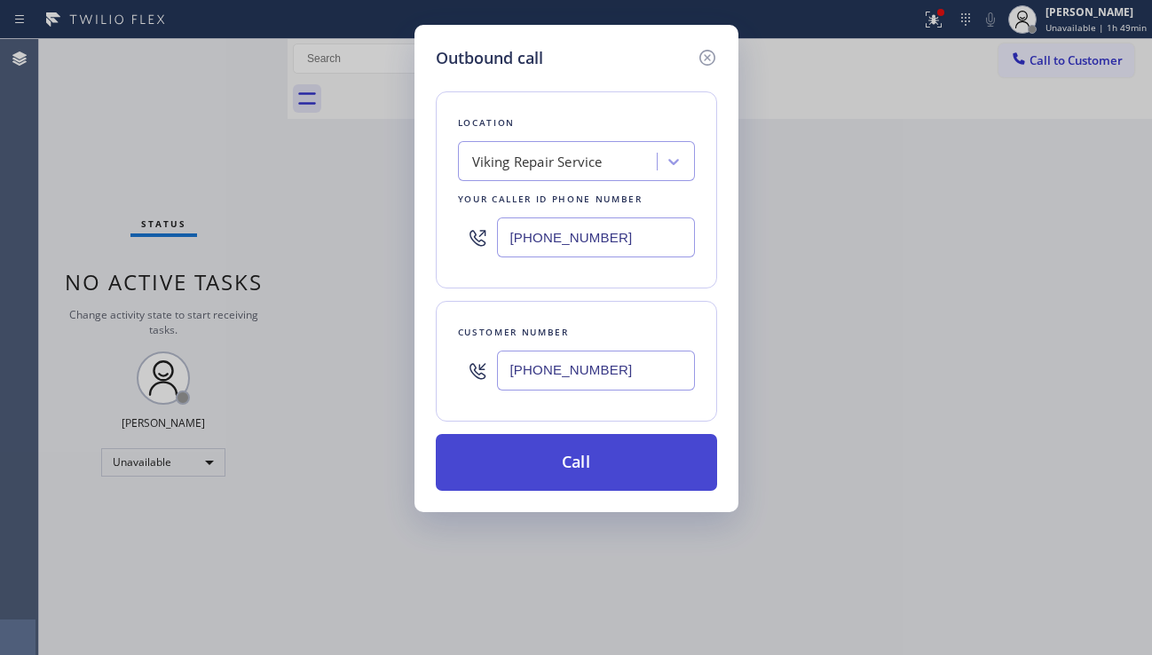
type input "[PHONE_NUMBER]"
click at [539, 465] on button "Call" at bounding box center [576, 462] width 281 height 57
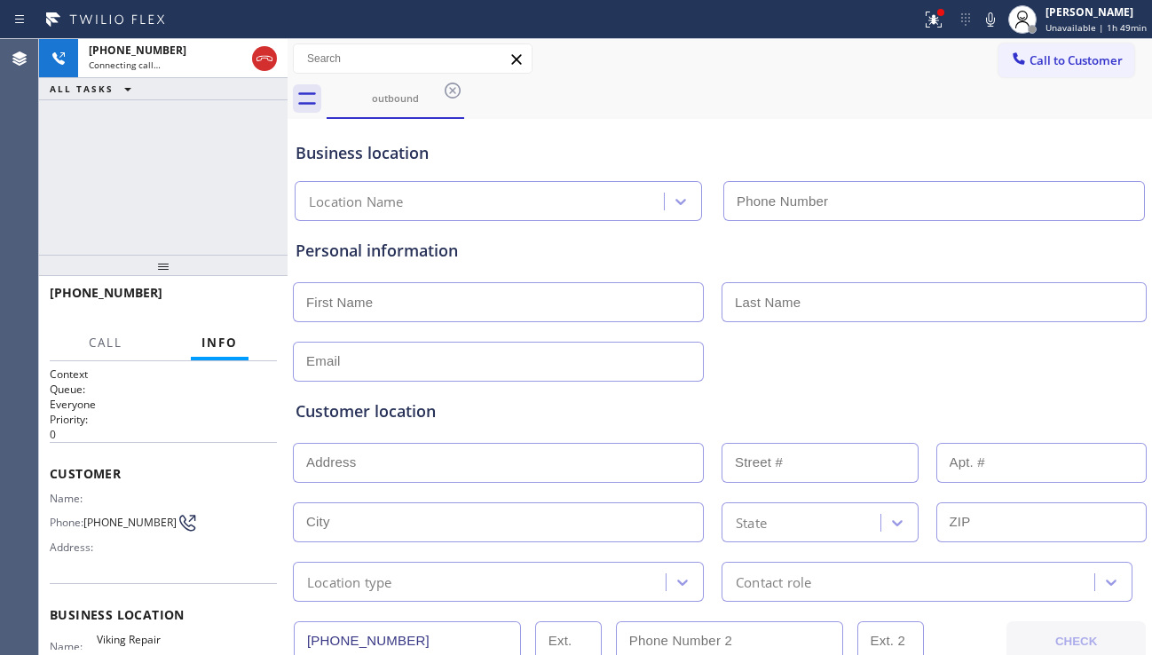
type input "[PHONE_NUMBER]"
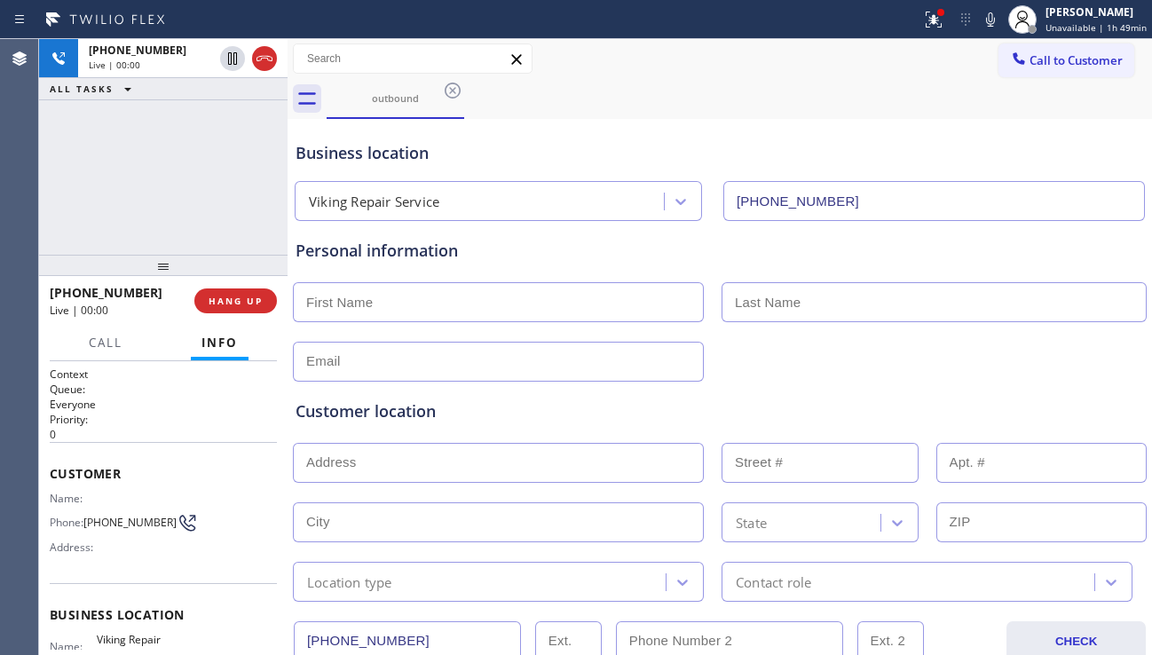
click at [1002, 402] on div "Customer location" at bounding box center [719, 411] width 848 height 24
click at [240, 300] on span "HANG UP" at bounding box center [236, 301] width 54 height 12
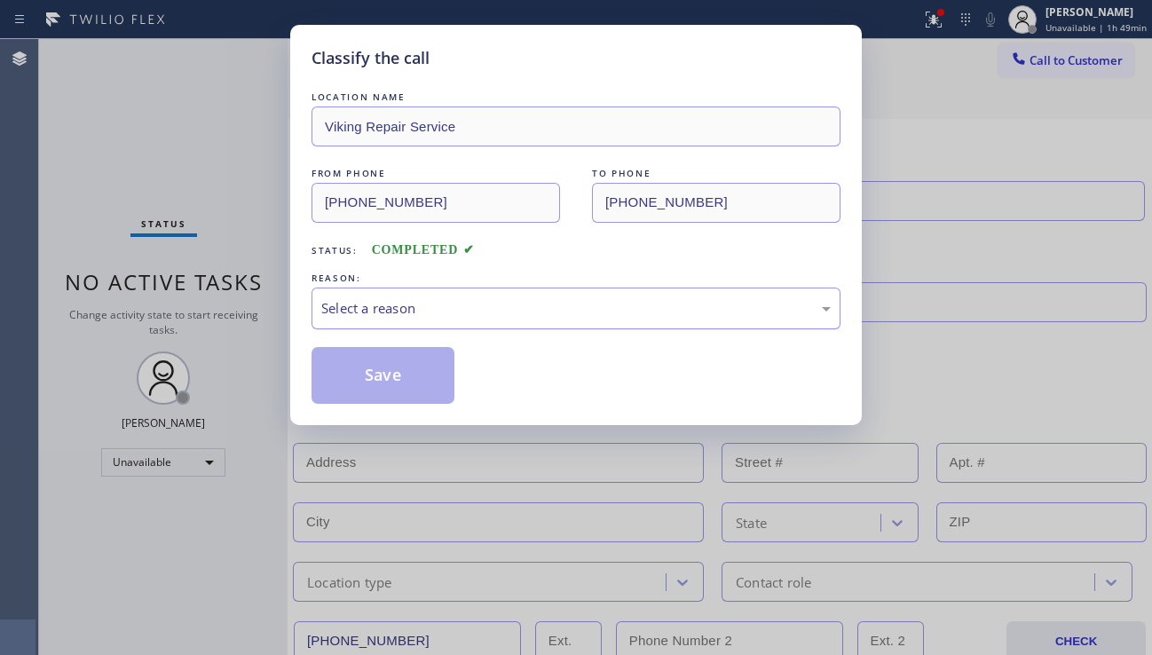
click at [464, 311] on div "Select a reason" at bounding box center [575, 308] width 509 height 20
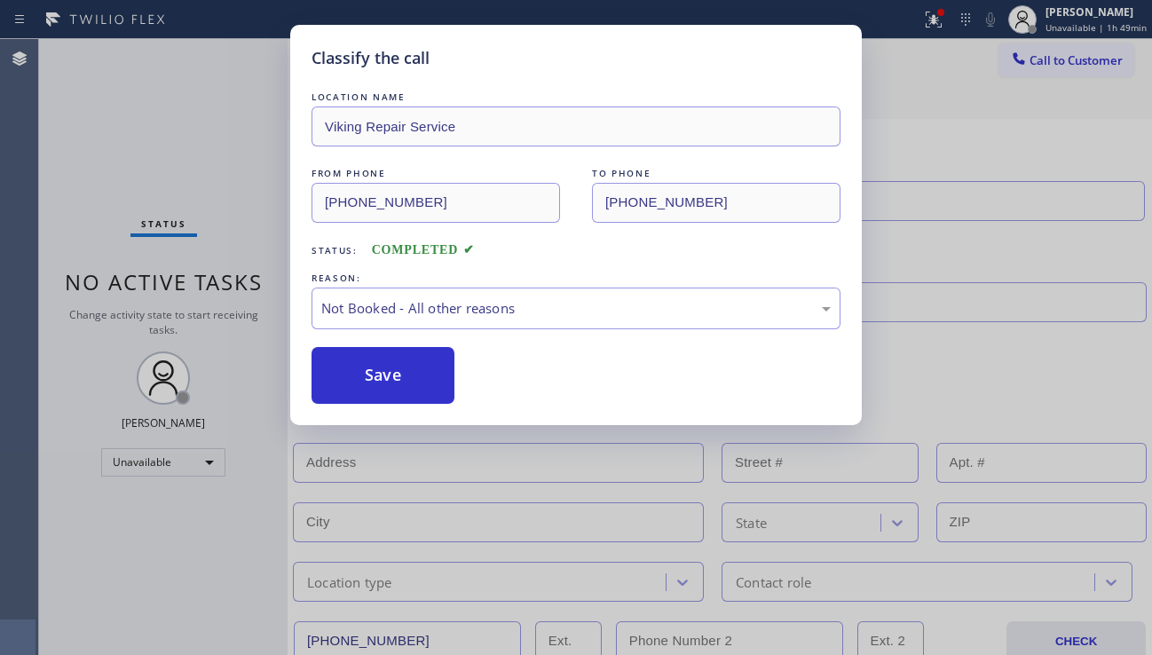
click at [383, 375] on button "Save" at bounding box center [382, 375] width 143 height 57
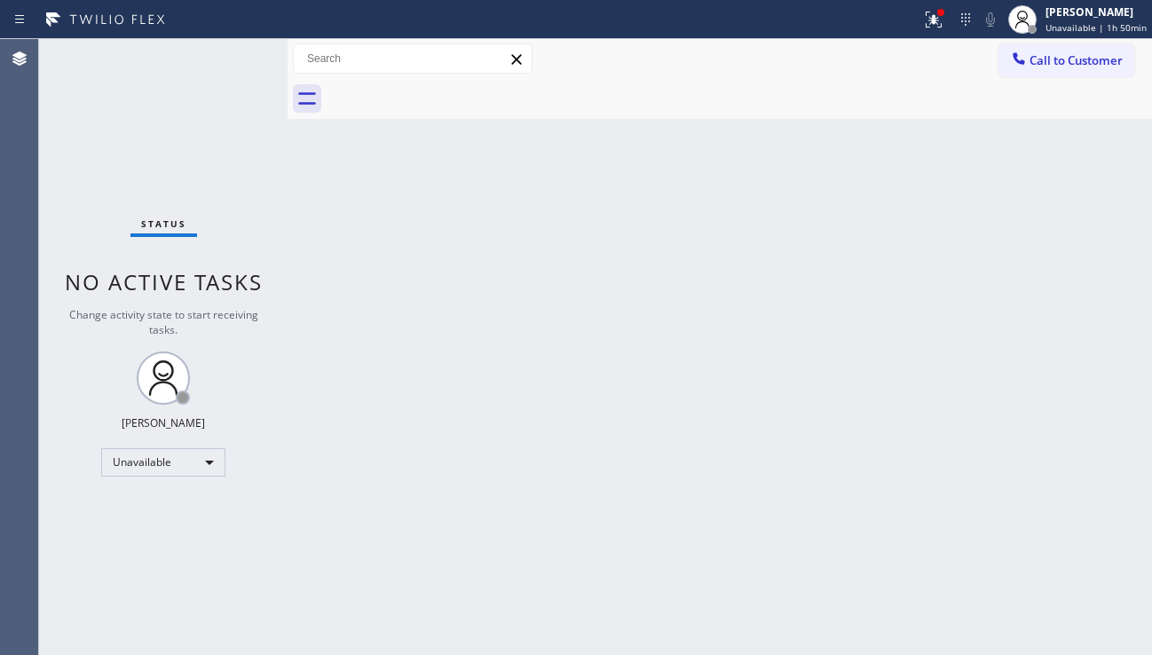
drag, startPoint x: 1056, startPoint y: 414, endPoint x: 1007, endPoint y: 419, distance: 49.0
click at [1056, 414] on div "Back to Dashboard Change Sender ID Customers Technicians Select a contact Outbo…" at bounding box center [719, 347] width 864 height 616
click at [682, 221] on div "Back to Dashboard Change Sender ID Customers Technicians Select a contact Outbo…" at bounding box center [719, 347] width 864 height 616
click at [915, 33] on button at bounding box center [933, 19] width 39 height 39
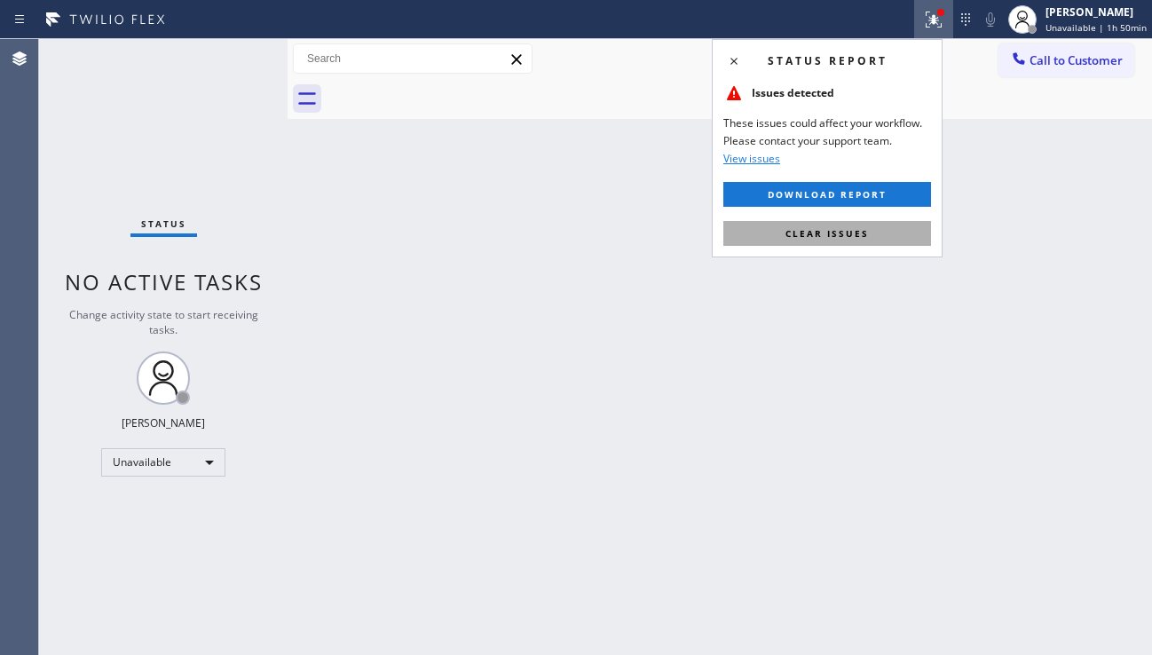
click at [746, 244] on button "Clear issues" at bounding box center [827, 233] width 208 height 25
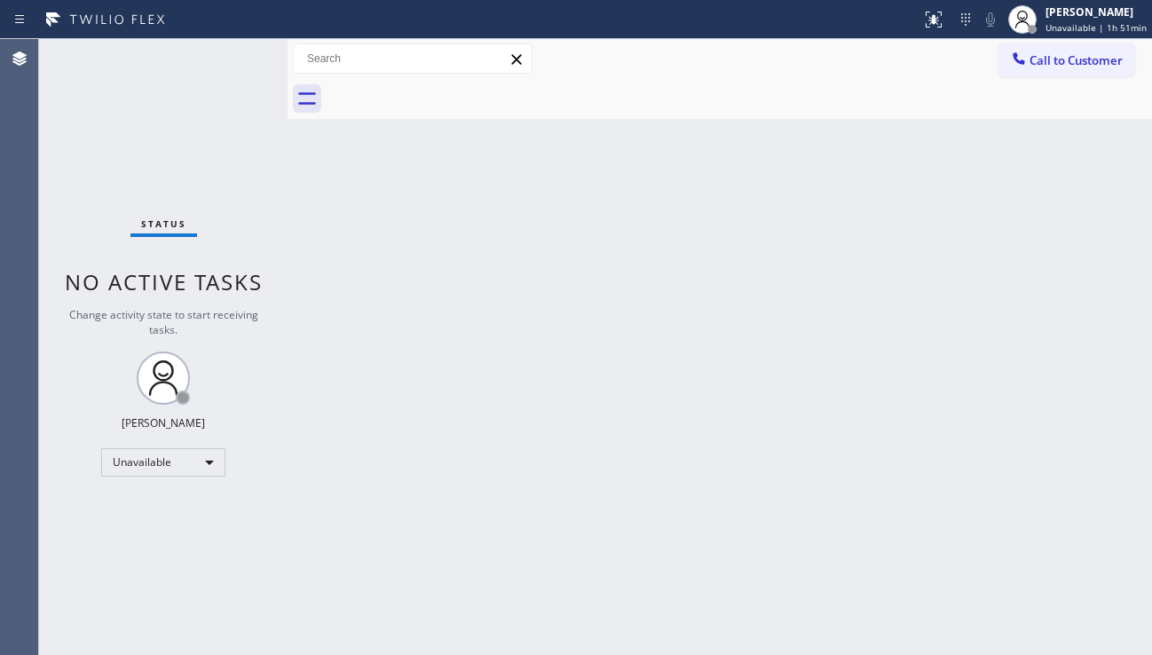
drag, startPoint x: 1074, startPoint y: 406, endPoint x: 1062, endPoint y: 405, distance: 11.6
click at [1074, 406] on div "Back to Dashboard Change Sender ID Customers Technicians Select a contact Outbo…" at bounding box center [719, 347] width 864 height 616
click at [655, 275] on div "Back to Dashboard Change Sender ID Customers Technicians Select a contact Outbo…" at bounding box center [719, 347] width 864 height 616
click at [1021, 474] on div "Back to Dashboard Change Sender ID Customers Technicians Select a contact Outbo…" at bounding box center [719, 347] width 864 height 616
click at [440, 568] on div "Back to Dashboard Change Sender ID Customers Technicians Select a contact Outbo…" at bounding box center [719, 347] width 864 height 616
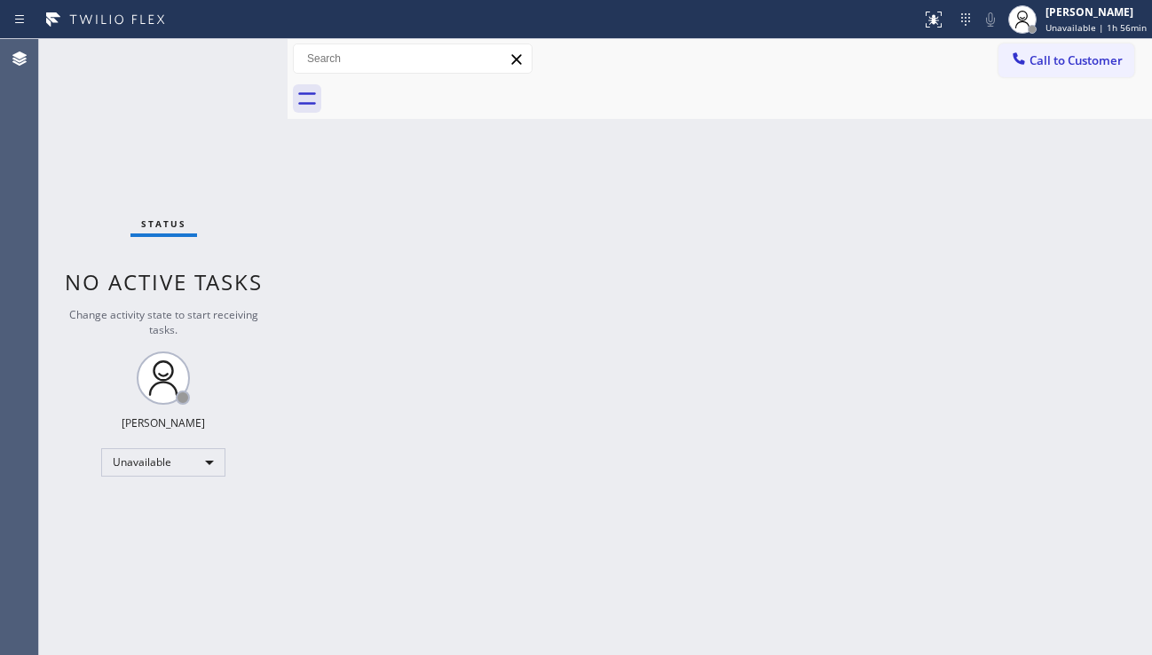
click at [1095, 379] on div "Back to Dashboard Change Sender ID Customers Technicians Select a contact Outbo…" at bounding box center [719, 347] width 864 height 616
click at [1099, 420] on div "Back to Dashboard Change Sender ID Customers Technicians Select a contact Outbo…" at bounding box center [719, 347] width 864 height 616
click at [76, 171] on div "Status No active tasks Change activity state to start receiving tasks. [PERSON_…" at bounding box center [163, 347] width 248 height 616
click at [1018, 507] on div "Back to Dashboard Change Sender ID Customers Technicians Select a contact Outbo…" at bounding box center [719, 347] width 864 height 616
click at [1084, 354] on div "Back to Dashboard Change Sender ID Customers Technicians Select a contact Outbo…" at bounding box center [719, 347] width 864 height 616
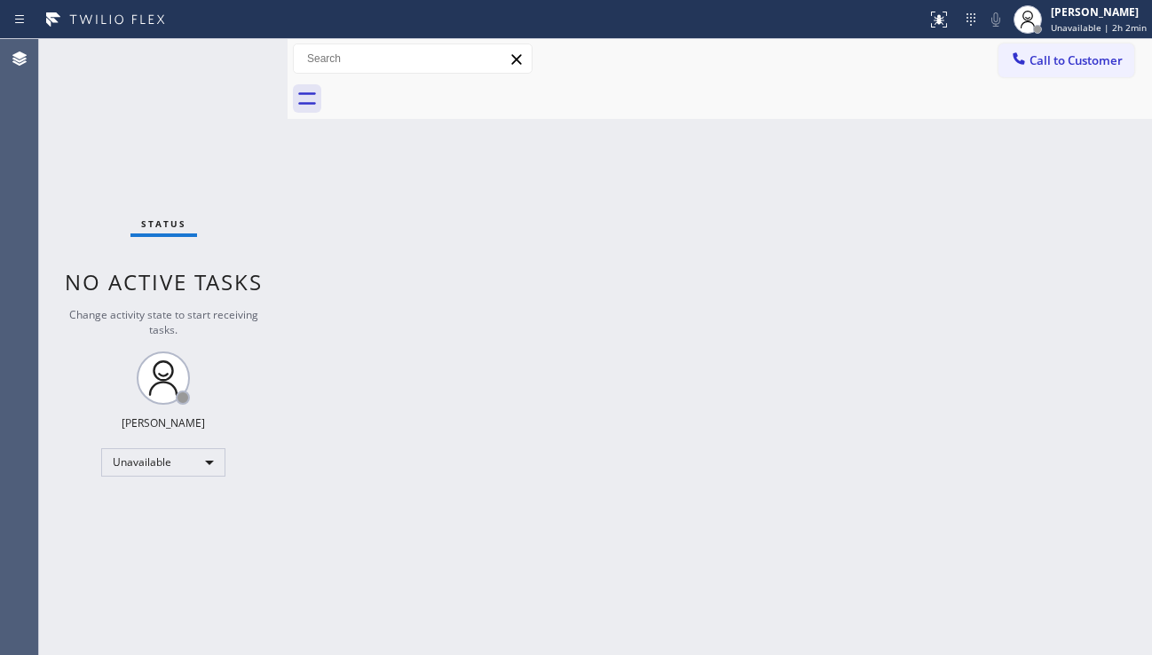
click at [1060, 62] on span "Call to Customer" at bounding box center [1075, 60] width 93 height 16
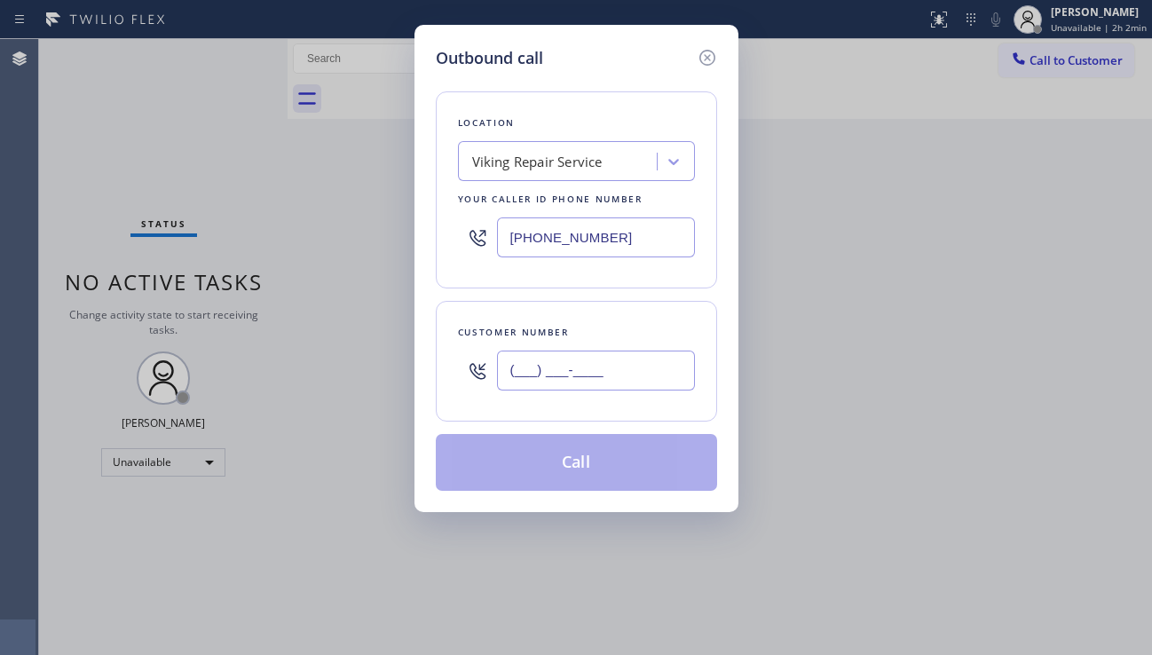
click at [535, 358] on input "(___) ___-____" at bounding box center [596, 370] width 198 height 40
paste input "310) 876-7945"
type input "[PHONE_NUMBER]"
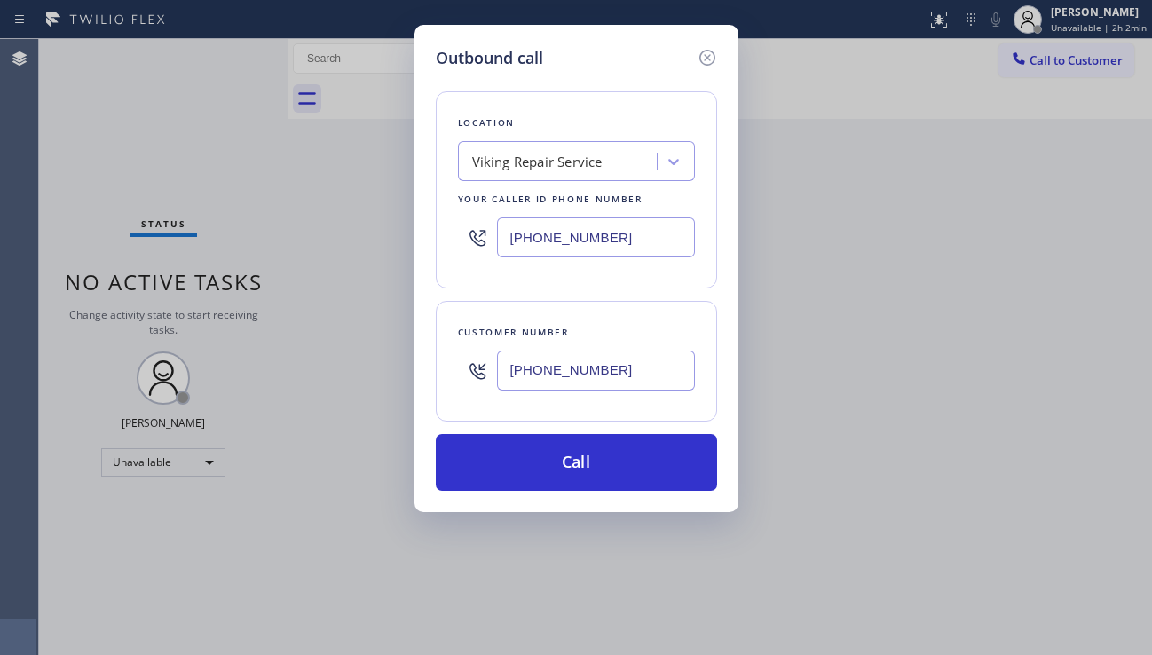
drag, startPoint x: 626, startPoint y: 235, endPoint x: 505, endPoint y: 242, distance: 120.9
click at [505, 242] on input "[PHONE_NUMBER]" at bounding box center [596, 237] width 198 height 40
paste input "424) 581-0589"
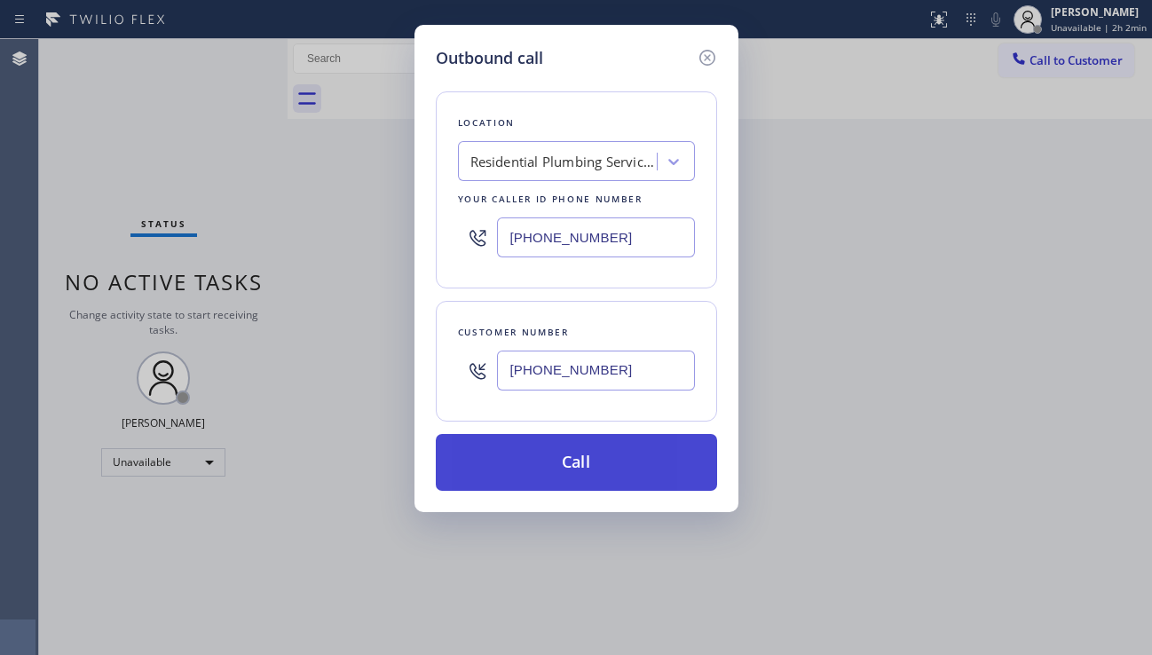
type input "[PHONE_NUMBER]"
click at [571, 478] on button "Call" at bounding box center [576, 462] width 281 height 57
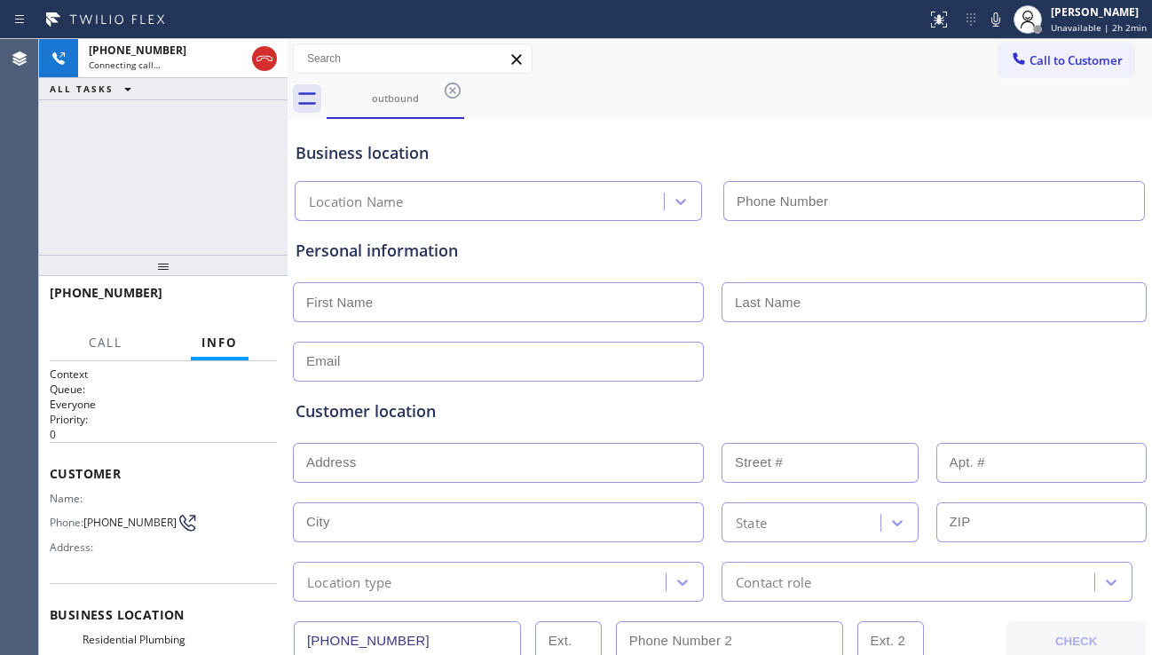
type input "[PHONE_NUMBER]"
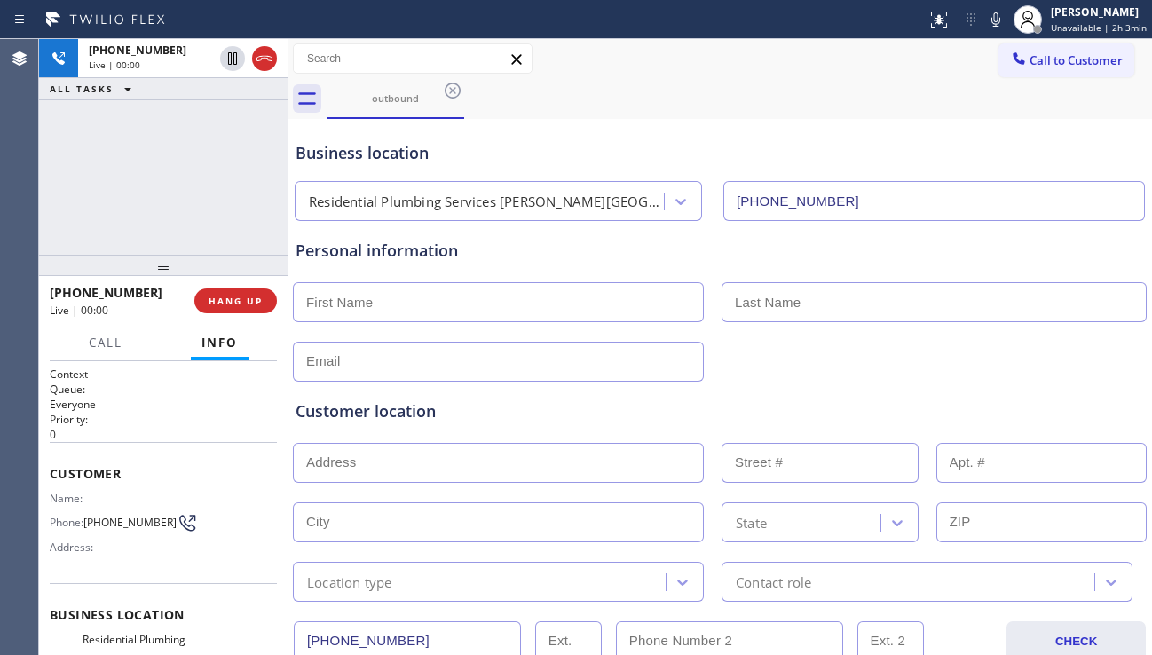
click at [1064, 399] on div "Customer location" at bounding box center [719, 411] width 848 height 24
click at [241, 303] on span "HANG UP" at bounding box center [236, 301] width 54 height 12
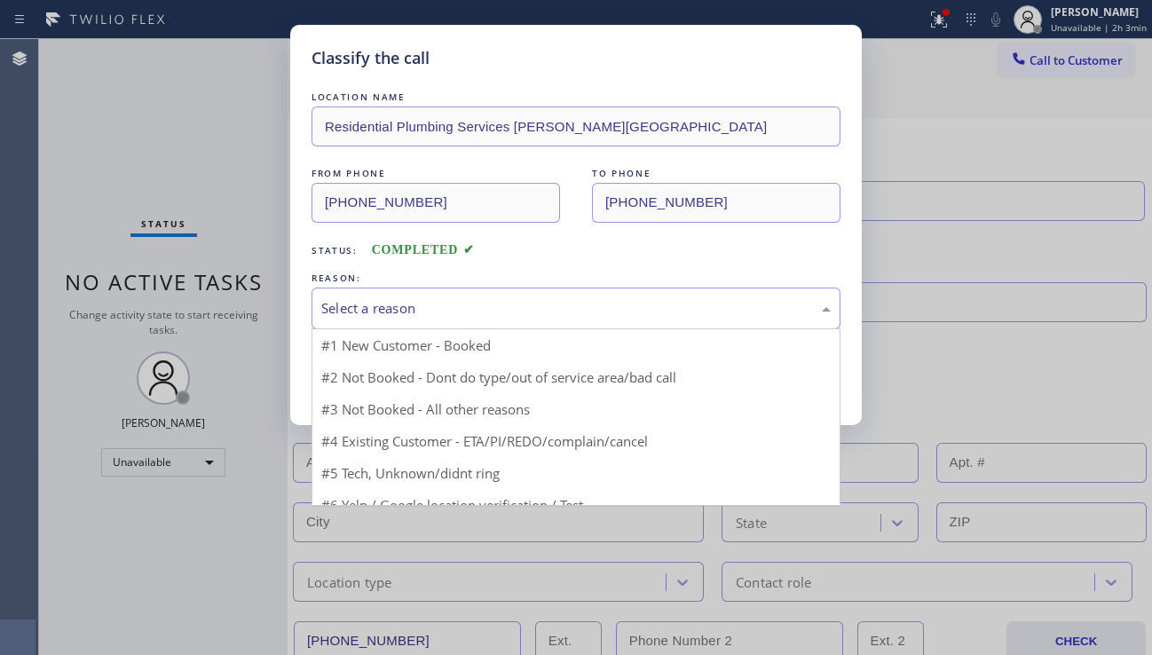
click at [493, 313] on div "Select a reason" at bounding box center [575, 308] width 509 height 20
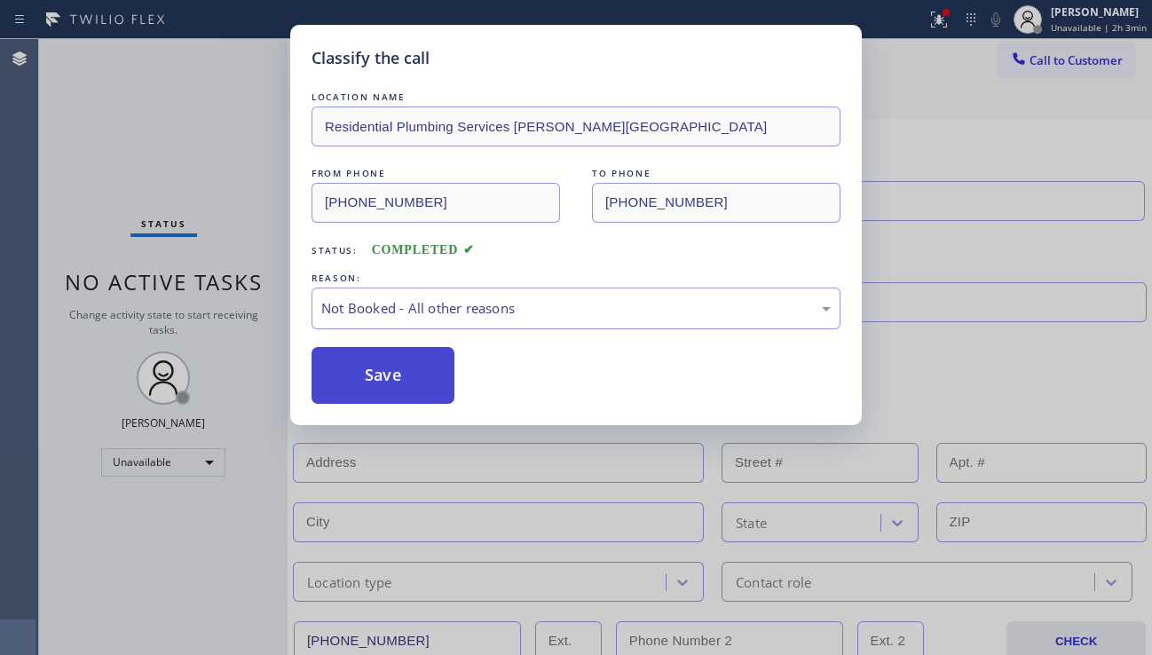
click at [370, 385] on button "Save" at bounding box center [382, 375] width 143 height 57
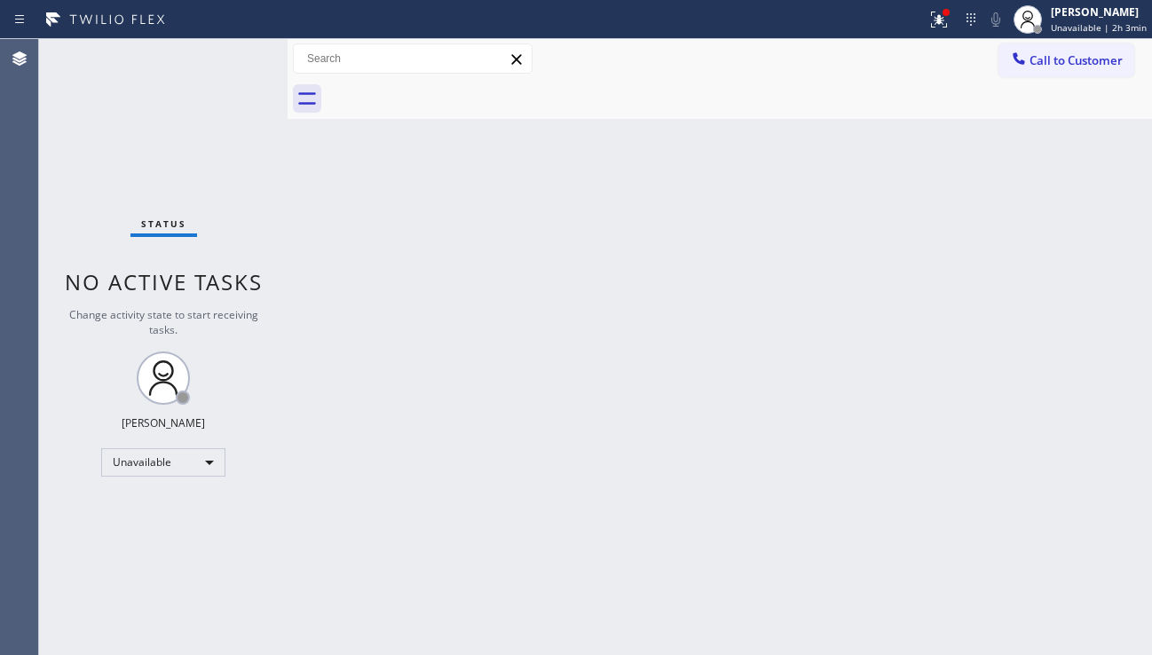
click at [1089, 466] on div "Back to Dashboard Change Sender ID Customers Technicians Select a contact Outbo…" at bounding box center [719, 347] width 864 height 616
click at [937, 28] on div at bounding box center [938, 19] width 39 height 21
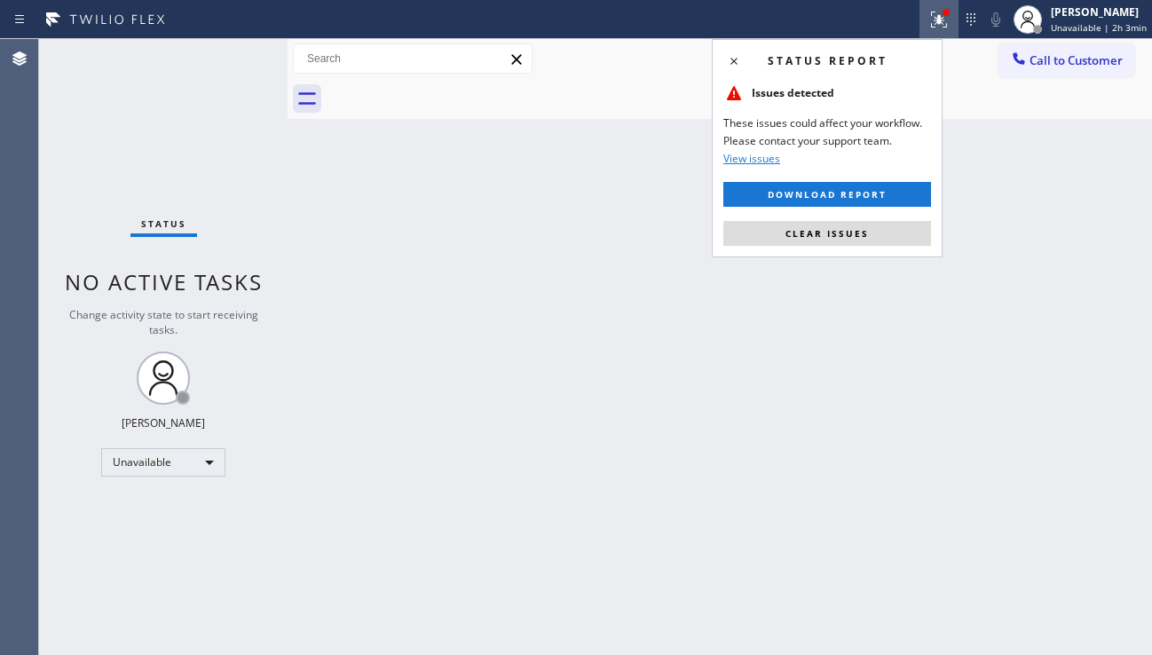
click at [813, 246] on div "Status report Issues detected These issues could affect your workflow. Please c…" at bounding box center [827, 148] width 231 height 218
click at [822, 235] on span "Clear issues" at bounding box center [826, 233] width 83 height 12
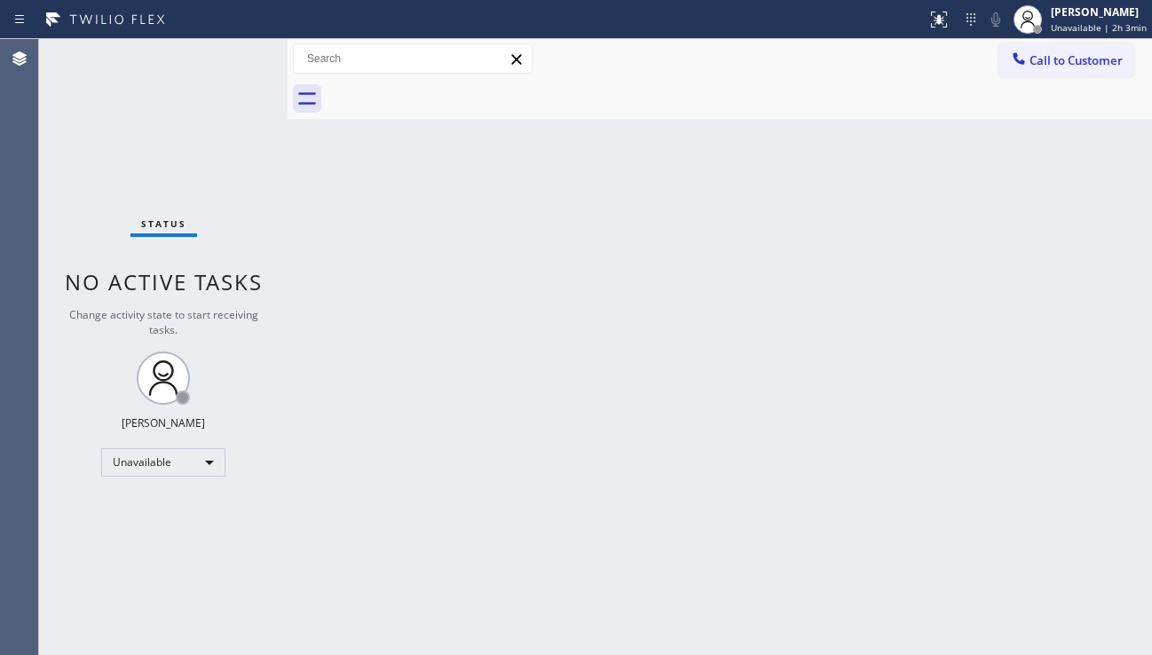
click at [608, 397] on div "Back to Dashboard Change Sender ID Customers Technicians Select a contact Outbo…" at bounding box center [719, 347] width 864 height 616
click at [1050, 464] on div "Back to Dashboard Change Sender ID Customers Technicians Select a contact Outbo…" at bounding box center [719, 347] width 864 height 616
click at [1075, 459] on div "Back to Dashboard Change Sender ID Customers Technicians Select a contact Outbo…" at bounding box center [719, 347] width 864 height 616
click at [478, 324] on div "Back to Dashboard Change Sender ID Customers Technicians Select a contact Outbo…" at bounding box center [719, 347] width 864 height 616
click at [988, 430] on div "Back to Dashboard Change Sender ID Customers Technicians Select a contact Outbo…" at bounding box center [719, 347] width 864 height 616
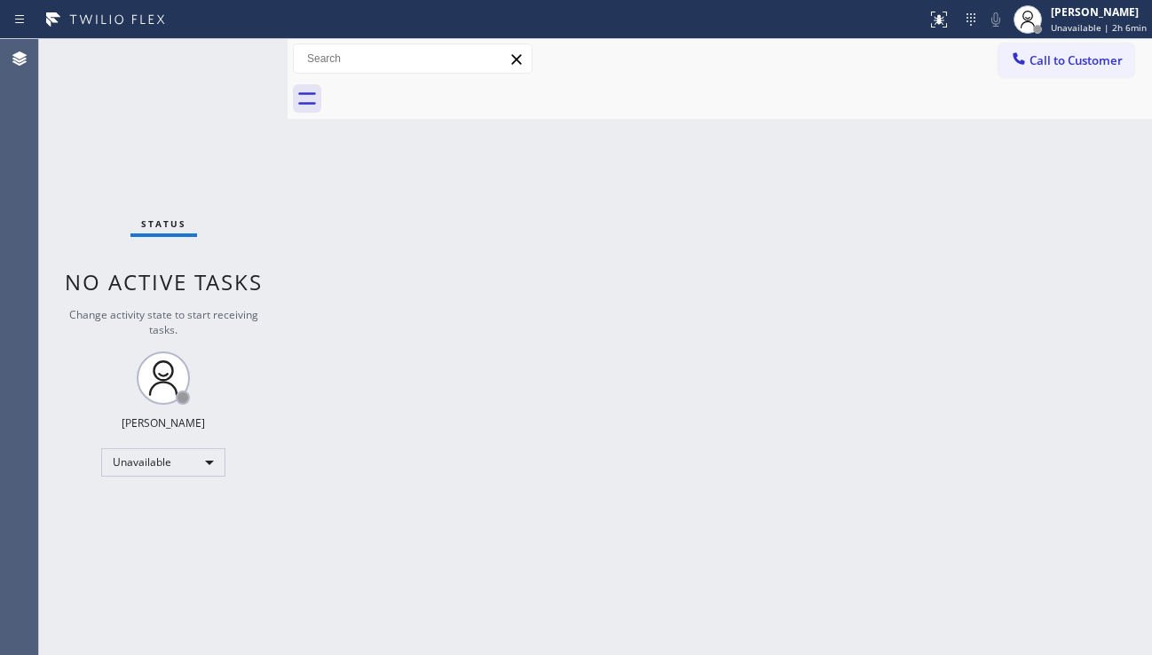
click at [963, 413] on div "Back to Dashboard Change Sender ID Customers Technicians Select a contact Outbo…" at bounding box center [719, 347] width 864 height 616
click at [637, 359] on div "Back to Dashboard Change Sender ID Customers Technicians Select a contact Outbo…" at bounding box center [719, 347] width 864 height 616
click at [1061, 66] on span "Call to Customer" at bounding box center [1075, 60] width 93 height 16
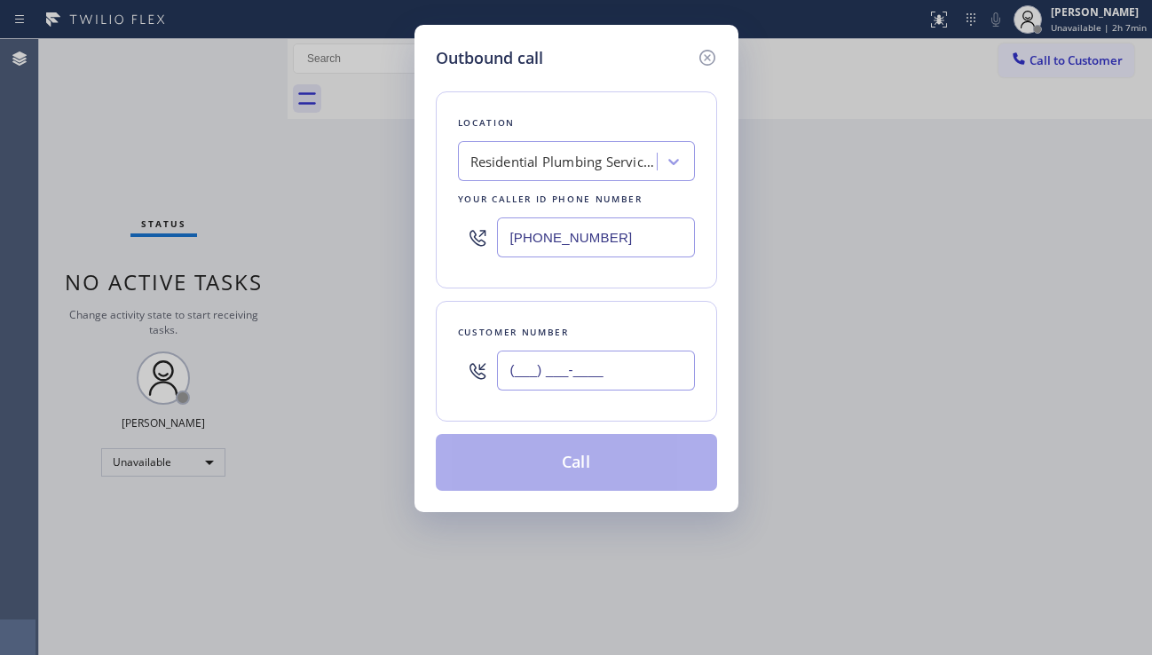
click at [566, 367] on input "(___) ___-____" at bounding box center [596, 370] width 198 height 40
paste input "925) 915-9310"
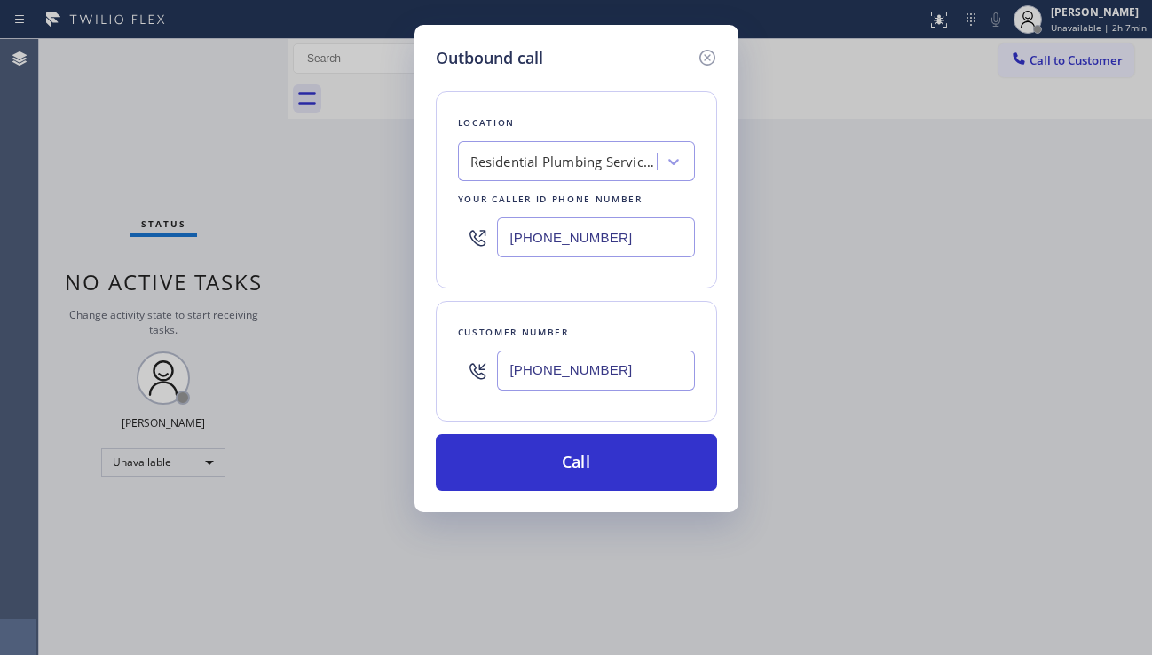
type input "[PHONE_NUMBER]"
click at [480, 152] on div "Residential Plumbing Services [PERSON_NAME][GEOGRAPHIC_DATA]" at bounding box center [563, 162] width 186 height 20
type input "home alliance"
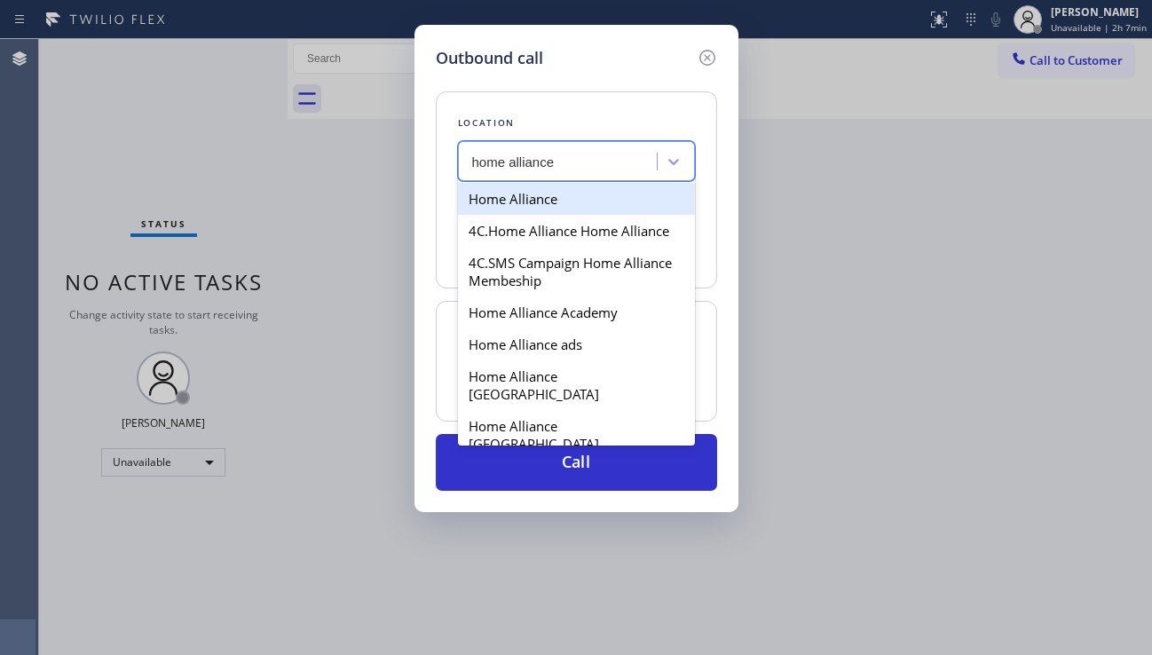
click at [525, 196] on div "Home Alliance" at bounding box center [576, 199] width 237 height 32
type input "[PHONE_NUMBER]"
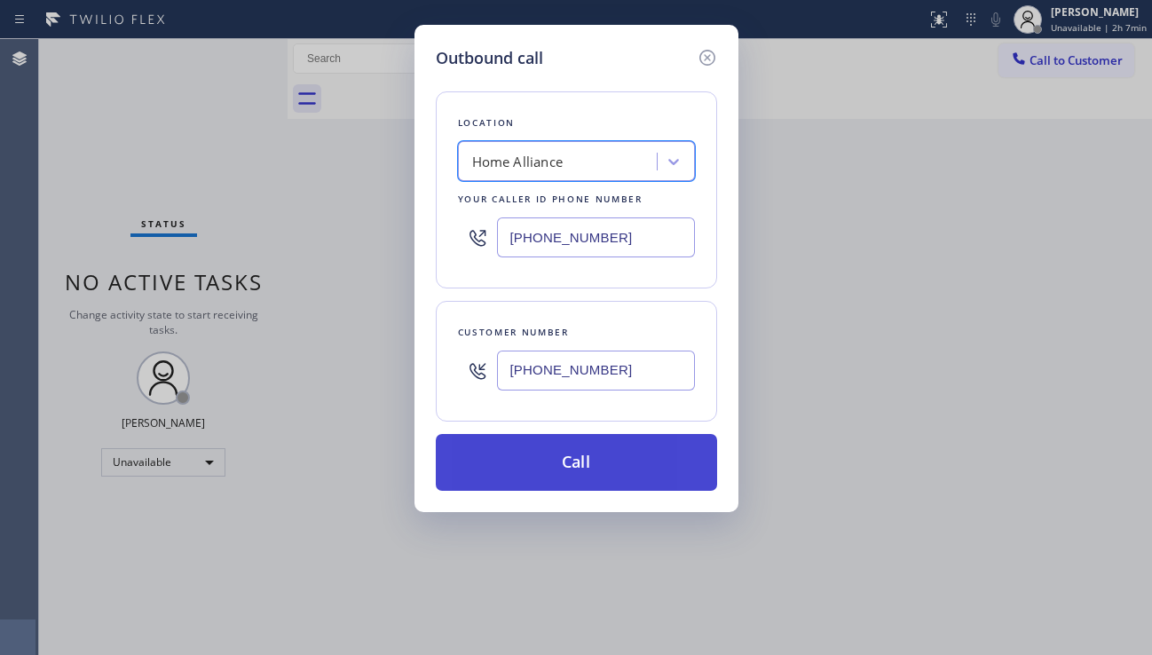
click at [572, 467] on button "Call" at bounding box center [576, 462] width 281 height 57
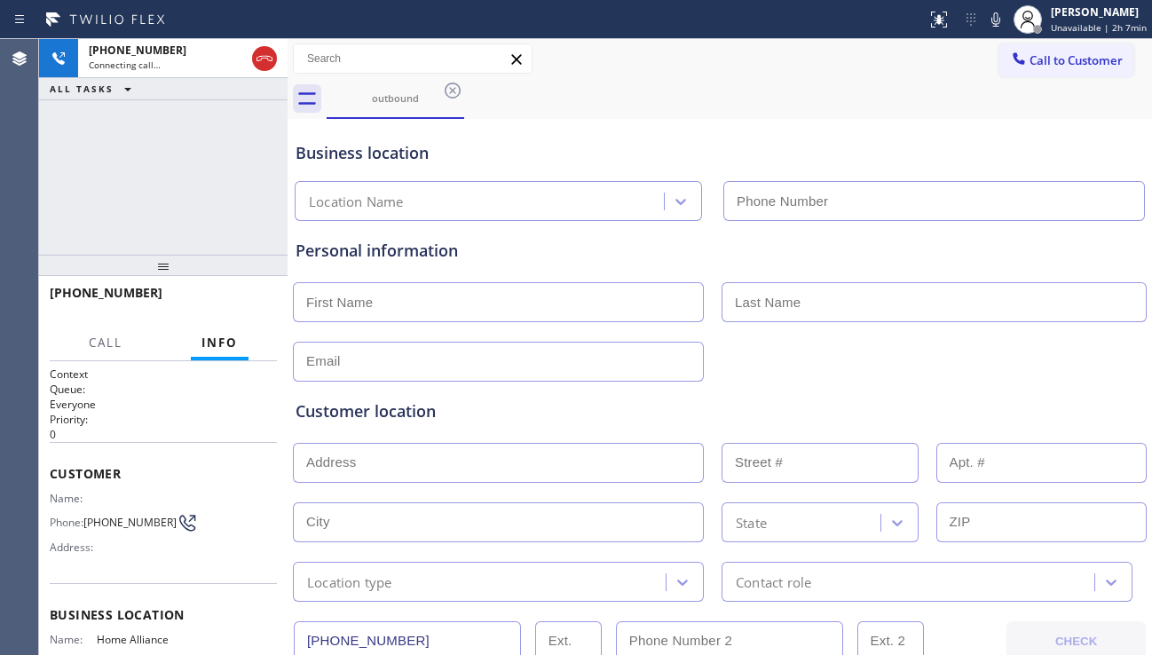
type input "[PHONE_NUMBER]"
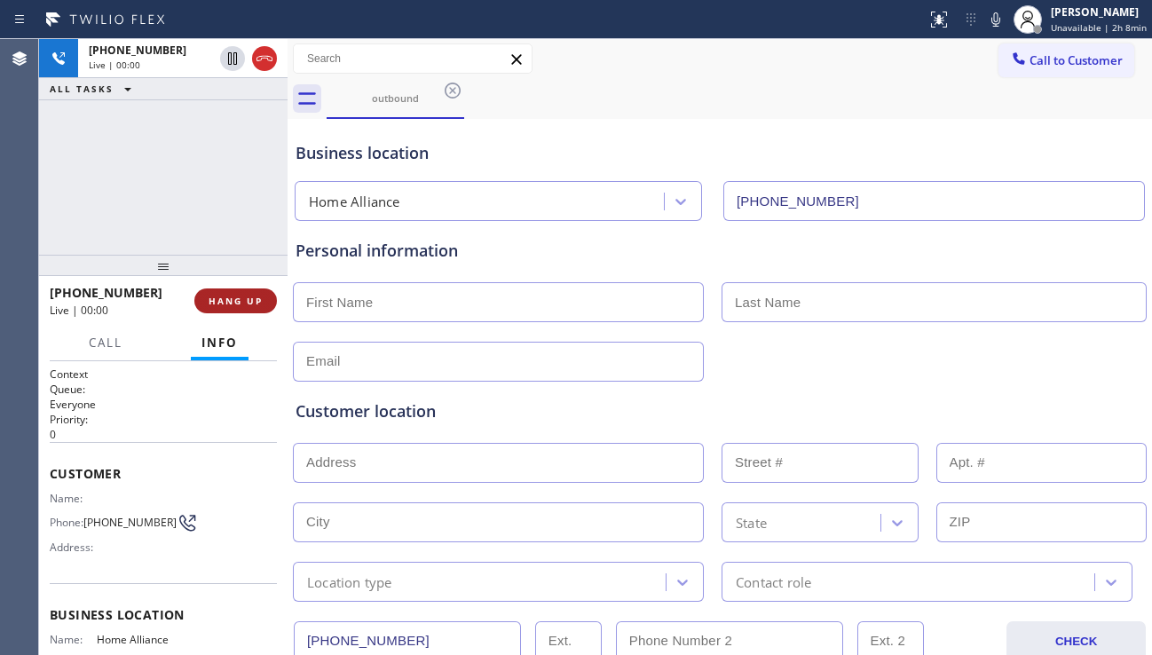
click at [228, 299] on span "HANG UP" at bounding box center [236, 301] width 54 height 12
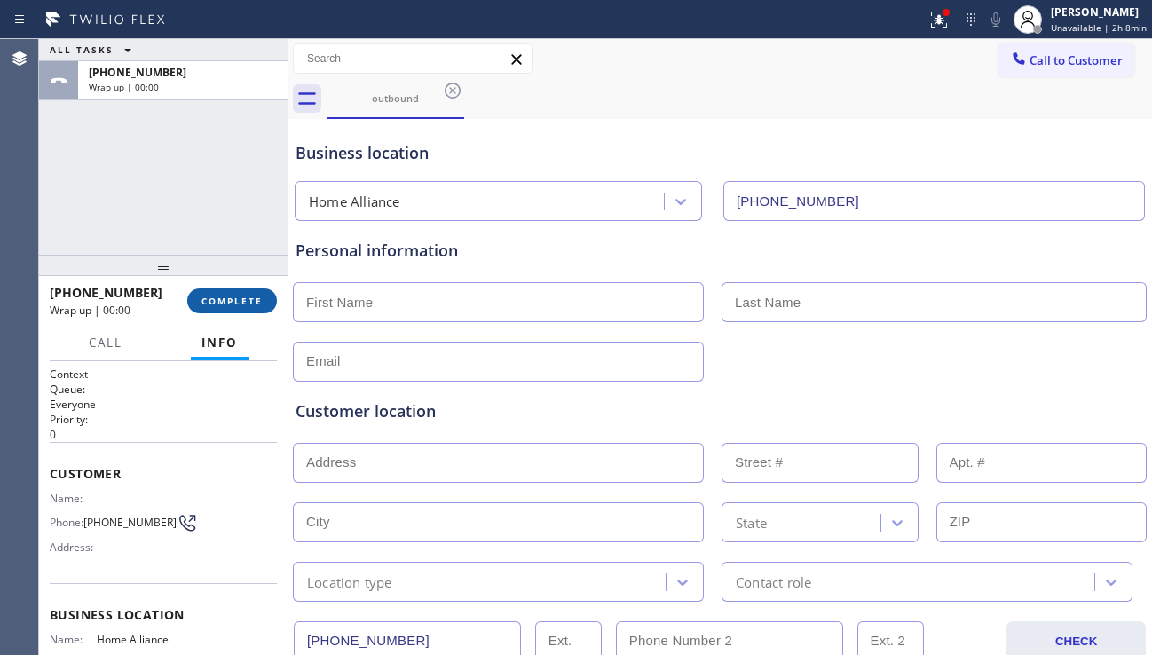
click at [269, 305] on button "COMPLETE" at bounding box center [232, 300] width 90 height 25
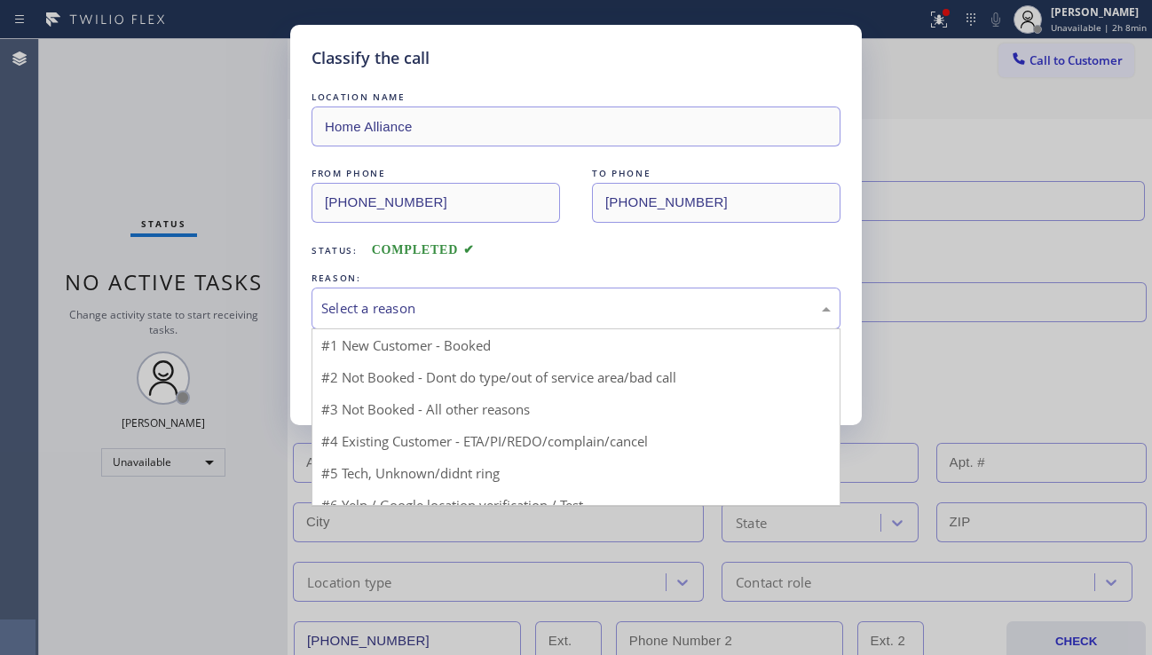
click at [519, 315] on div "Select a reason" at bounding box center [575, 308] width 509 height 20
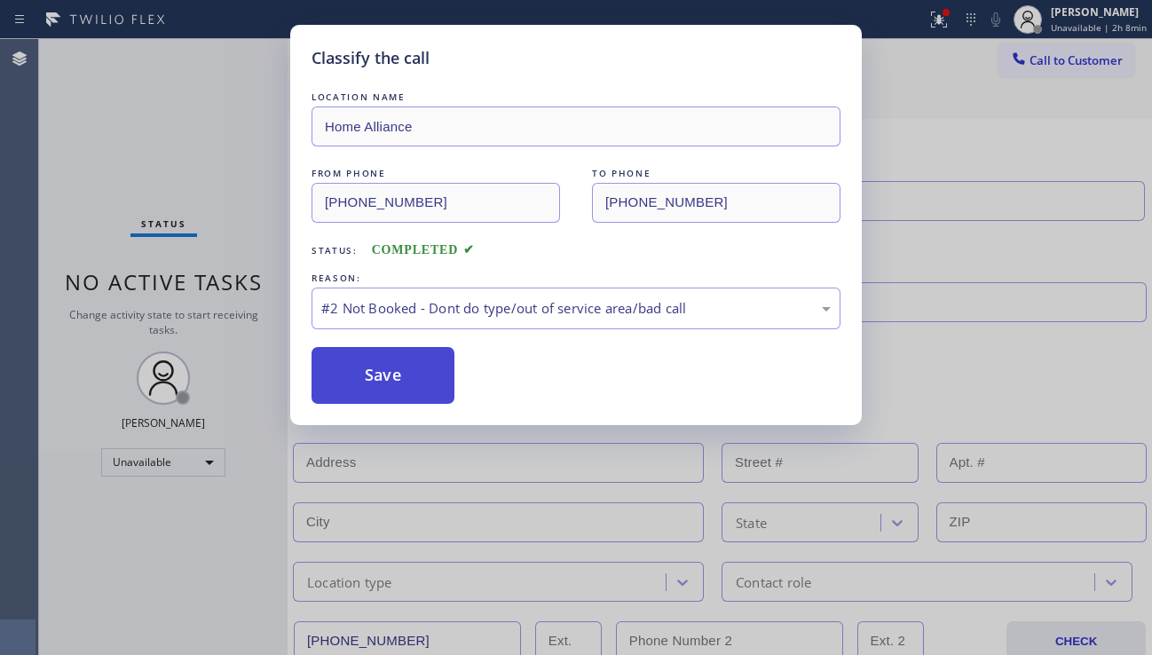
click at [378, 380] on button "Save" at bounding box center [382, 375] width 143 height 57
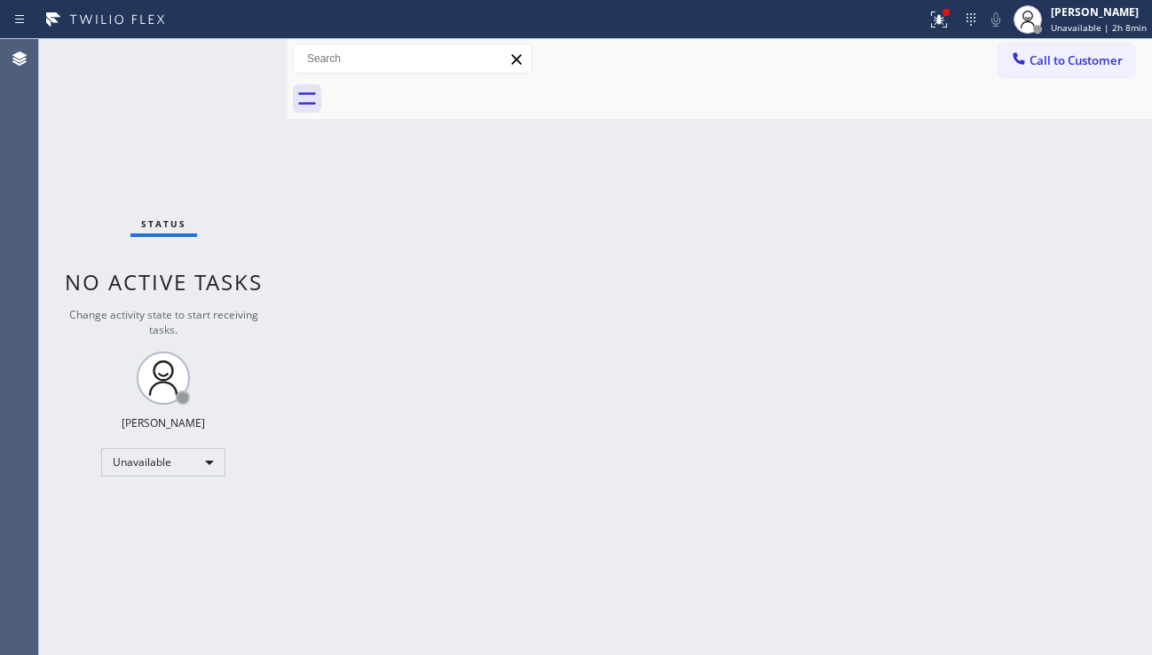
click at [1012, 461] on div "Back to Dashboard Change Sender ID Customers Technicians Select a contact Outbo…" at bounding box center [719, 347] width 864 height 616
click at [928, 28] on icon at bounding box center [938, 19] width 21 height 21
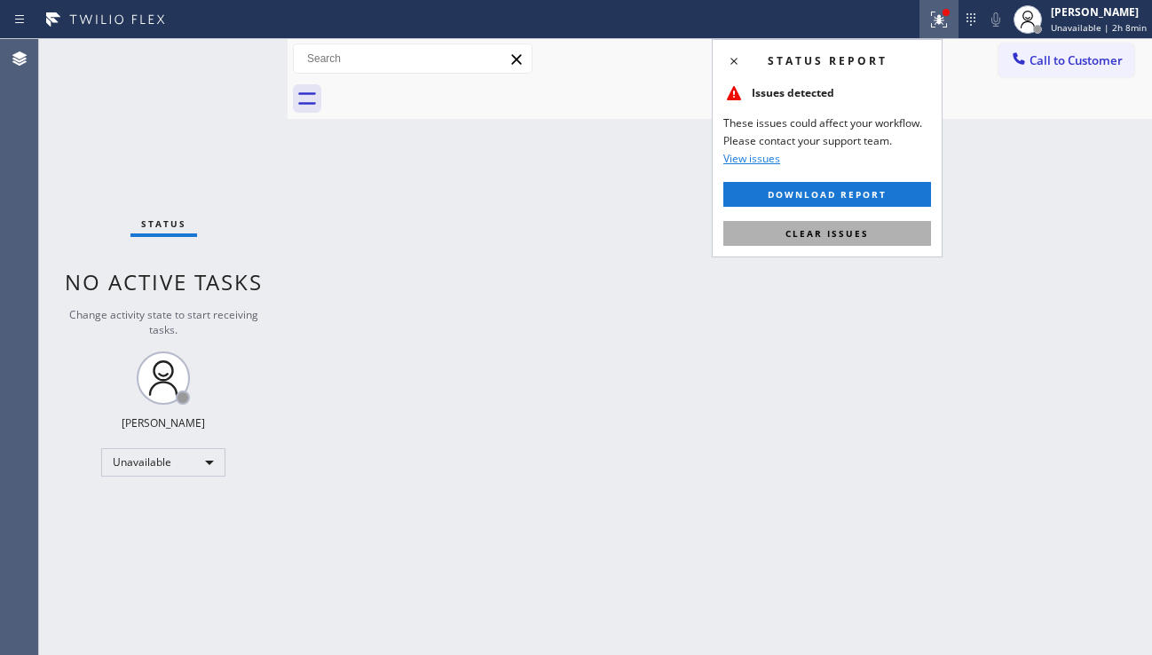
click at [814, 232] on span "Clear issues" at bounding box center [826, 233] width 83 height 12
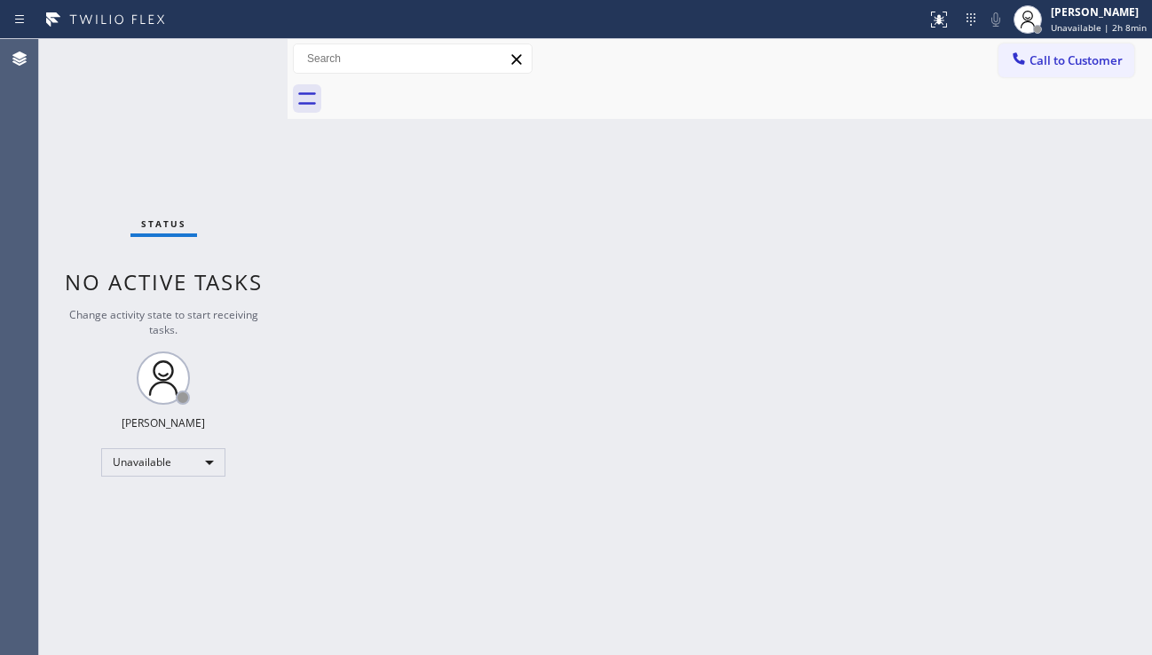
click at [495, 630] on div "Back to Dashboard Change Sender ID Customers Technicians Select a contact Outbo…" at bounding box center [719, 347] width 864 height 616
click at [1036, 67] on span "Call to Customer" at bounding box center [1075, 60] width 93 height 16
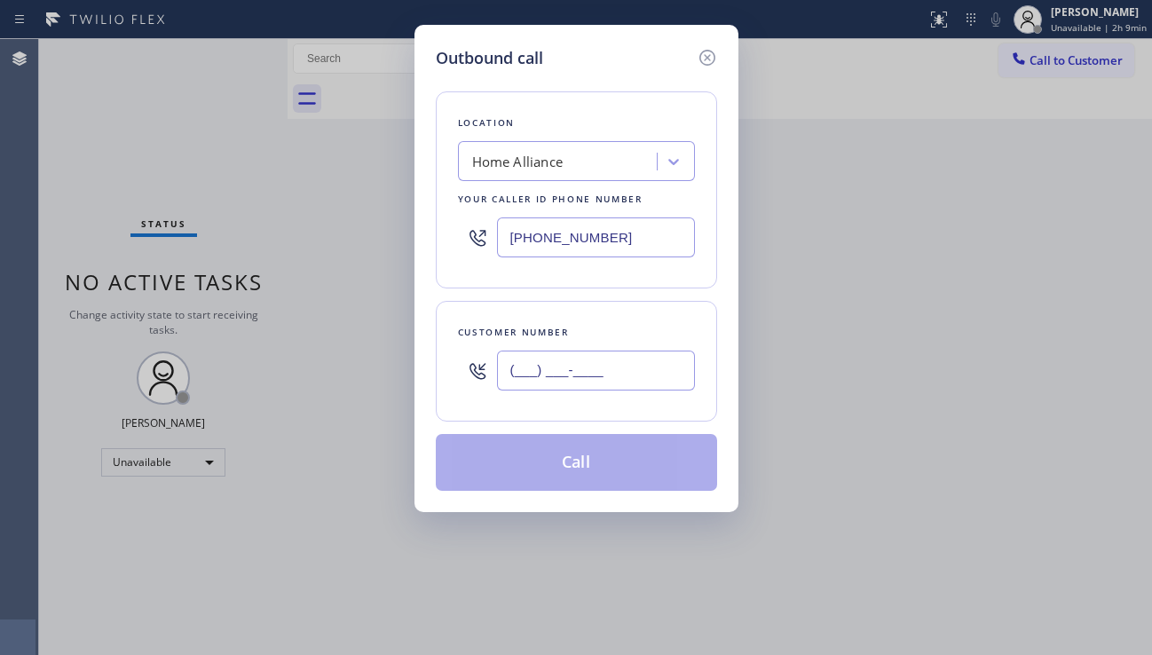
click at [563, 374] on input "(___) ___-____" at bounding box center [596, 370] width 198 height 40
paste input "650) 267-1653"
type input "[PHONE_NUMBER]"
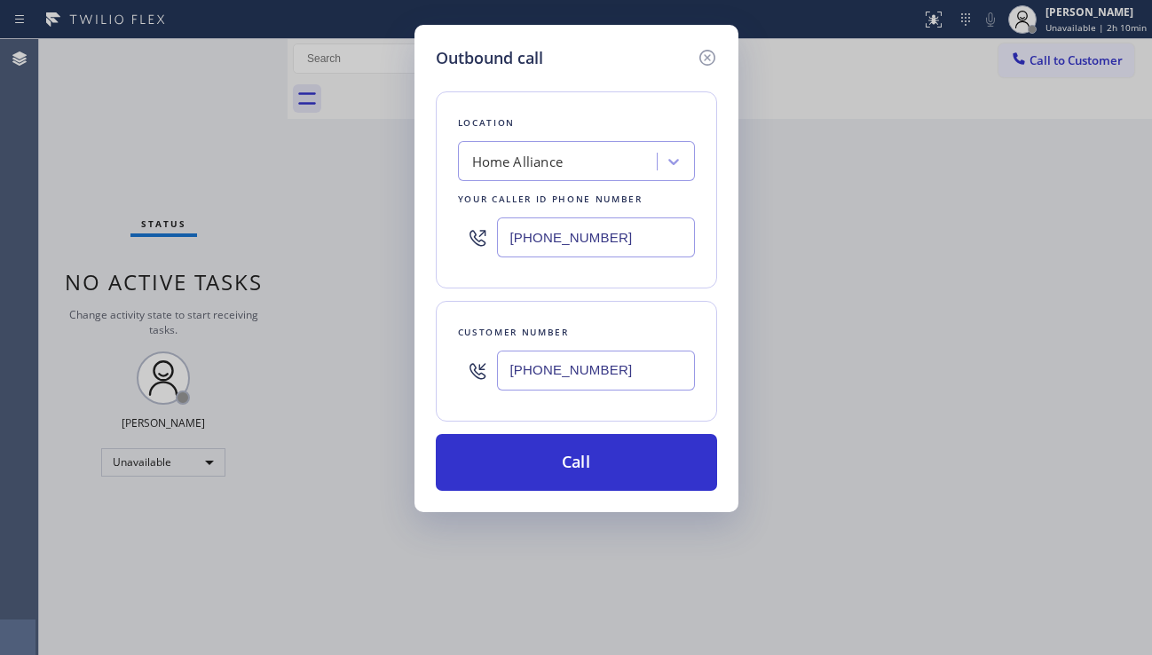
click at [1064, 472] on div "Outbound call Location Home Alliance Your caller id phone number [PHONE_NUMBER]…" at bounding box center [576, 327] width 1152 height 655
click at [506, 152] on div "Home Alliance" at bounding box center [517, 162] width 91 height 20
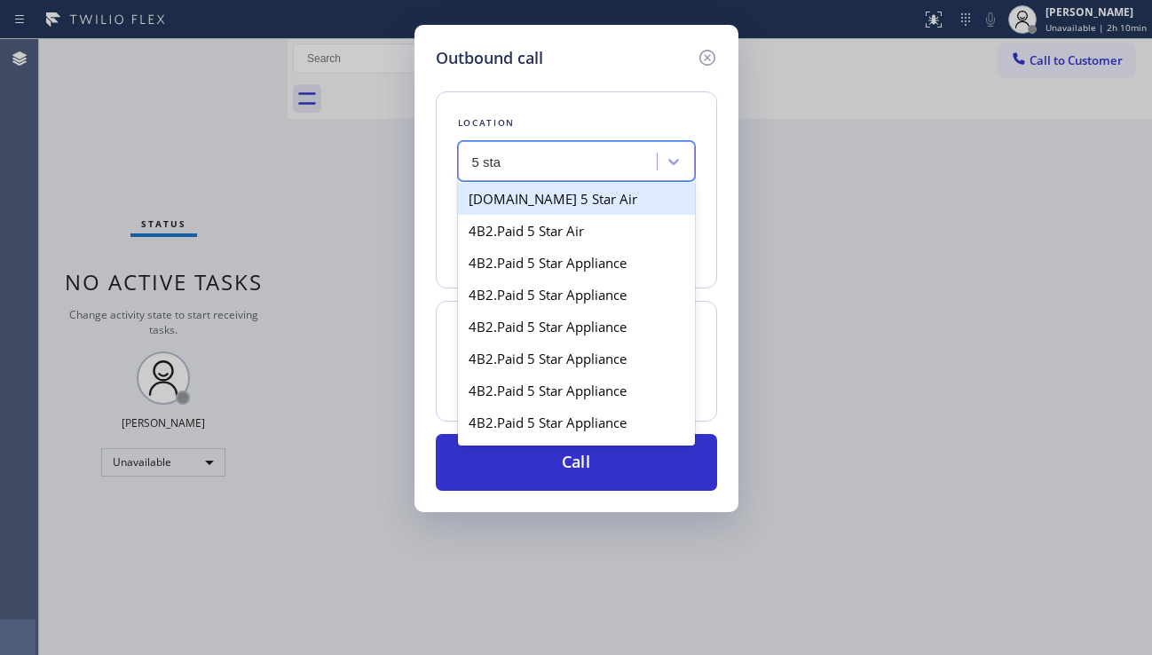
type input "5 sta"
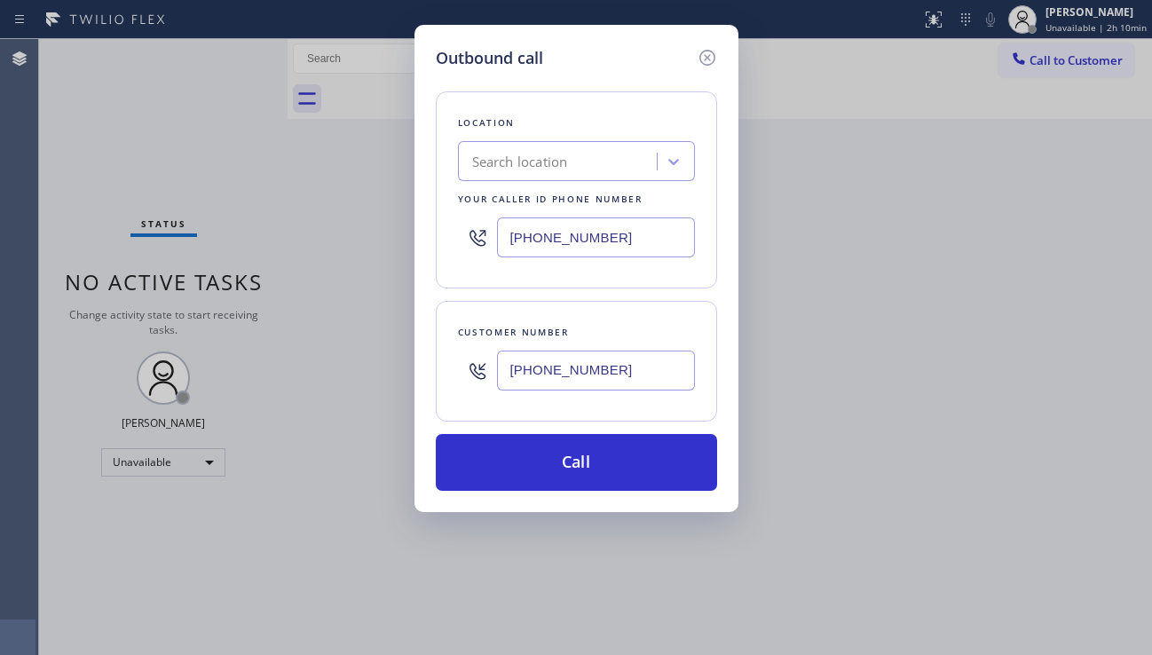
drag, startPoint x: 953, startPoint y: 446, endPoint x: 866, endPoint y: 437, distance: 87.5
click at [953, 446] on div "Outbound call Location Search location Your caller id phone number [PHONE_NUMBE…" at bounding box center [576, 327] width 1152 height 655
drag, startPoint x: 655, startPoint y: 374, endPoint x: 481, endPoint y: 381, distance: 174.0
click at [481, 381] on div "[PHONE_NUMBER]" at bounding box center [576, 371] width 237 height 58
paste input "347) 869-2134"
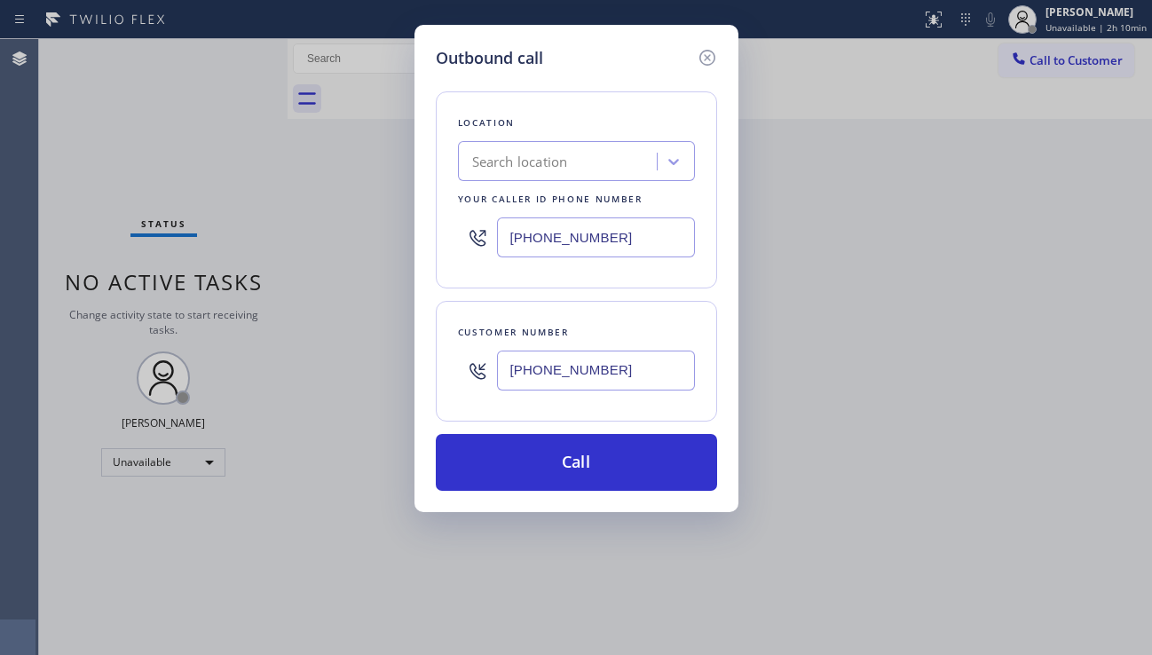
type input "[PHONE_NUMBER]"
click at [929, 445] on div "Outbound call Location Search location Your caller id phone number [PHONE_NUMBE…" at bounding box center [576, 327] width 1152 height 655
click at [535, 161] on div "Search location" at bounding box center [520, 162] width 96 height 20
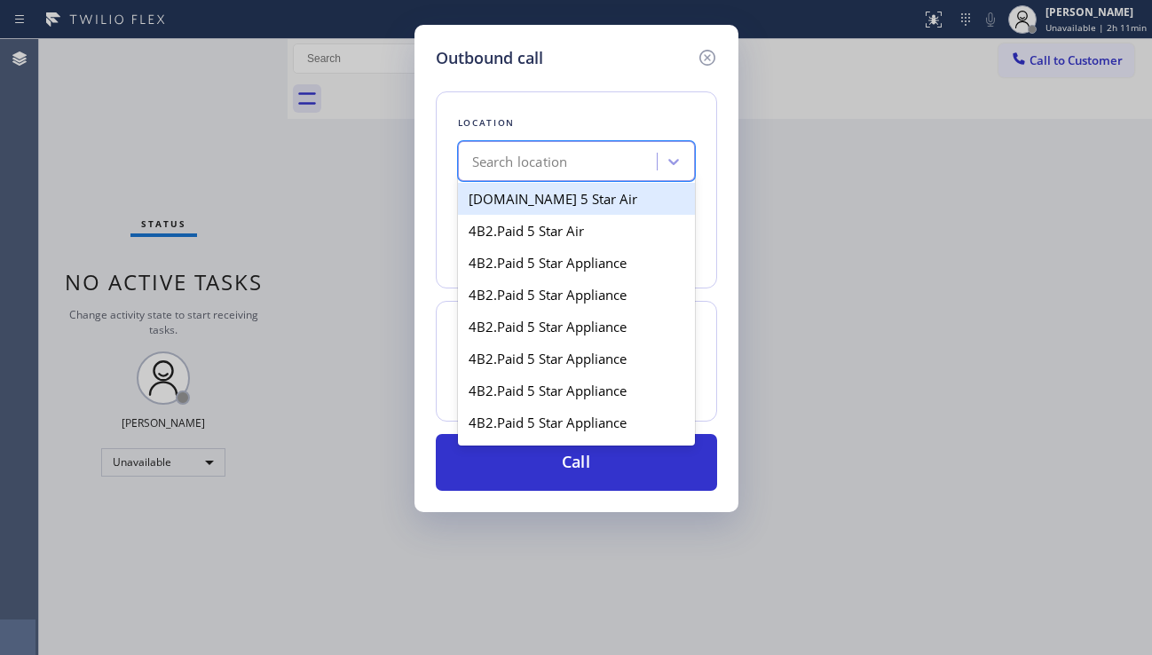
paste input "5 Star Appliance Repair"
type input "5 Star Appliance Repair"
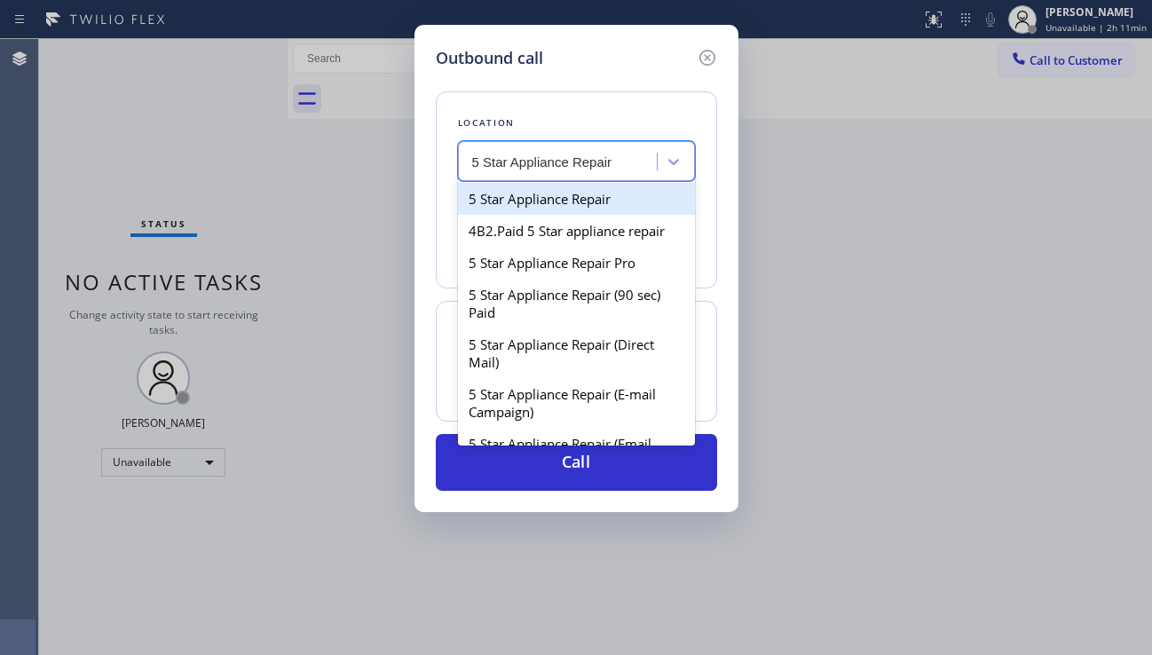
click at [540, 200] on div "5 Star Appliance Repair" at bounding box center [576, 199] width 237 height 32
type input "[PHONE_NUMBER]"
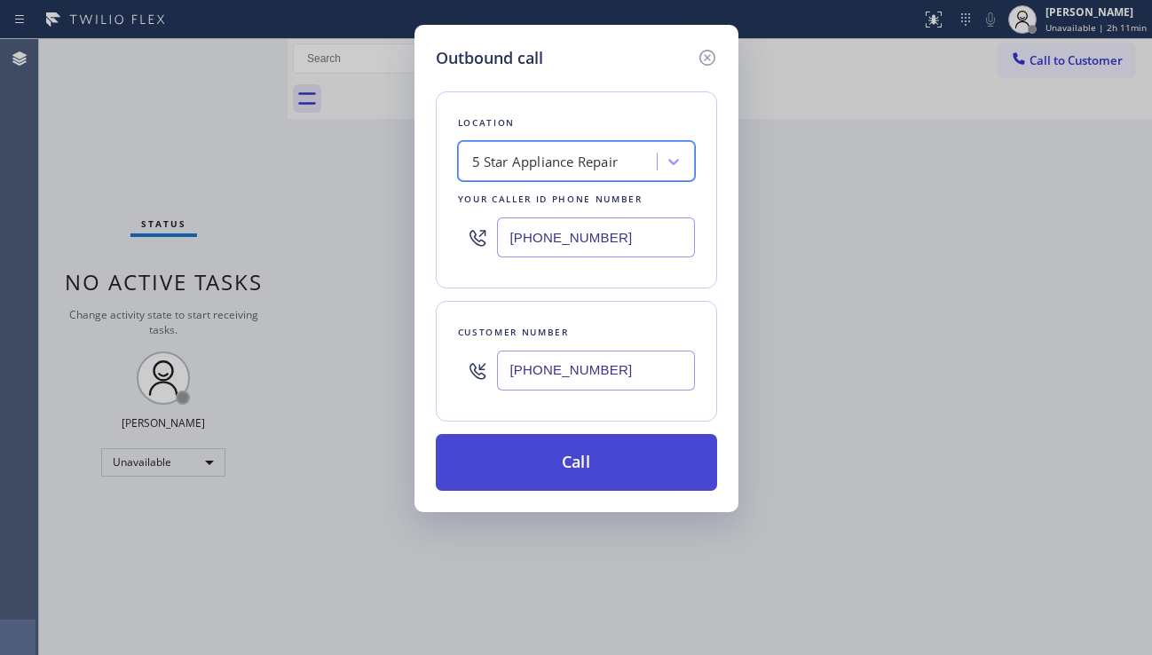
click at [558, 452] on button "Call" at bounding box center [576, 462] width 281 height 57
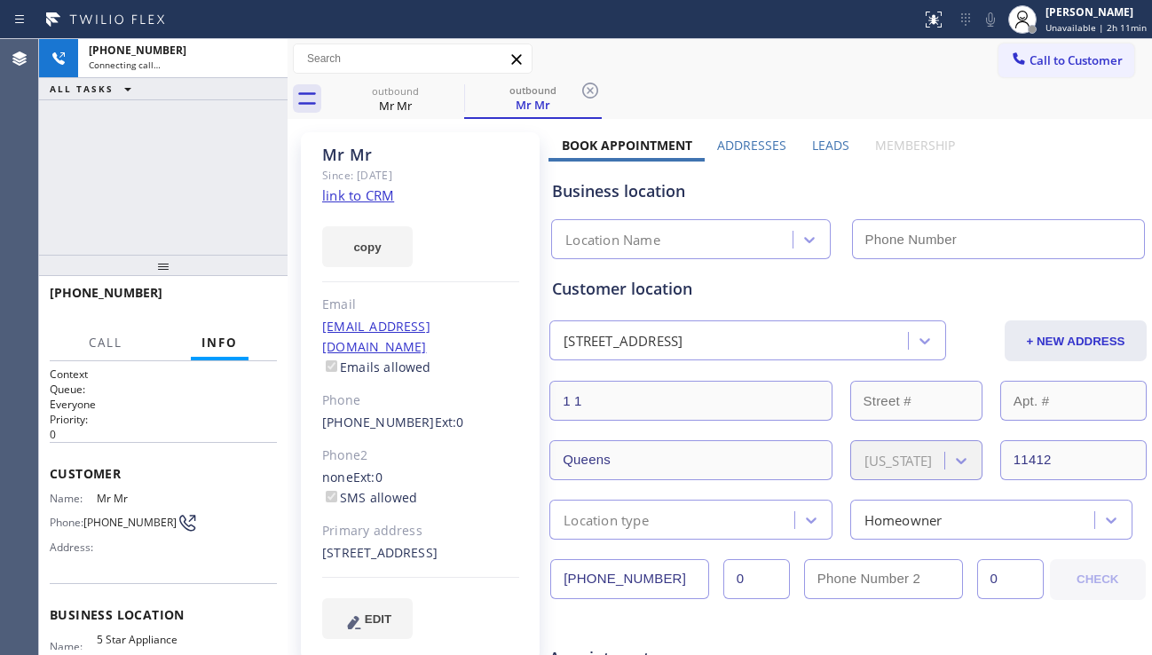
click at [823, 153] on label "Leads" at bounding box center [830, 145] width 37 height 17
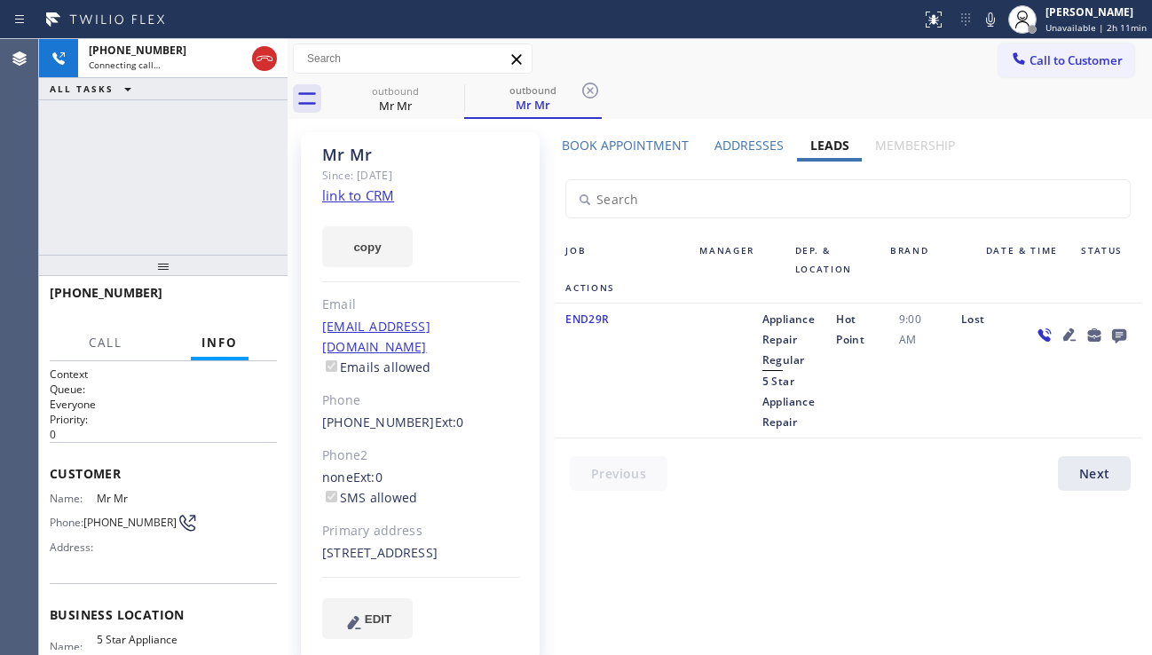
click at [1119, 337] on icon at bounding box center [1118, 335] width 21 height 22
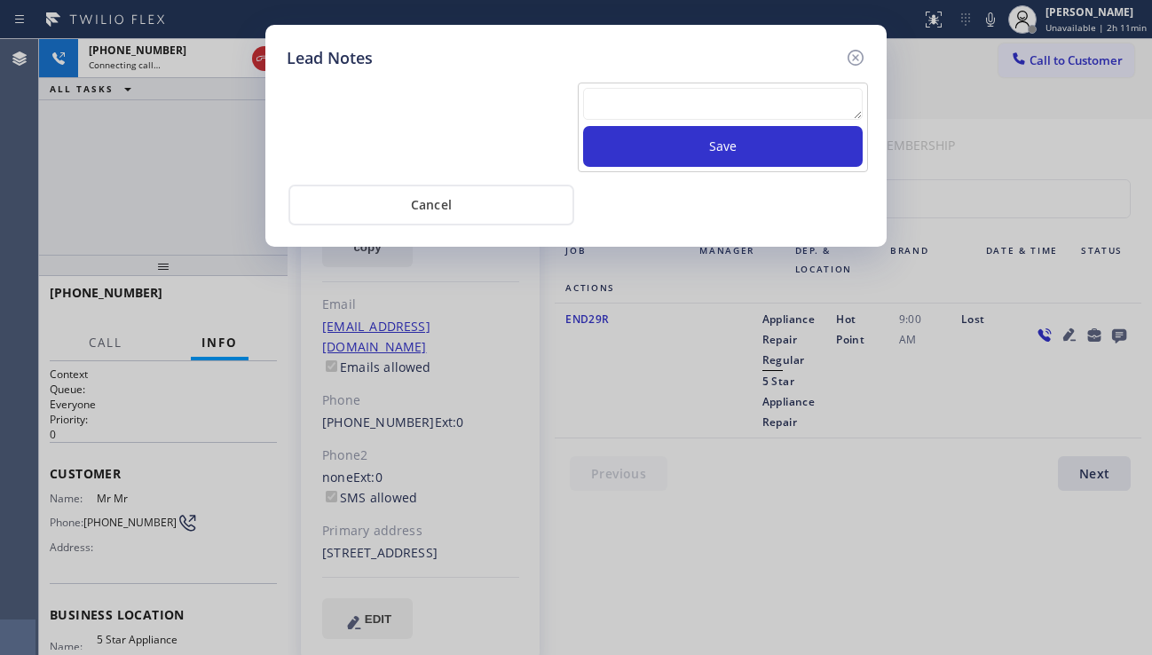
click at [672, 96] on textarea at bounding box center [722, 104] width 279 height 32
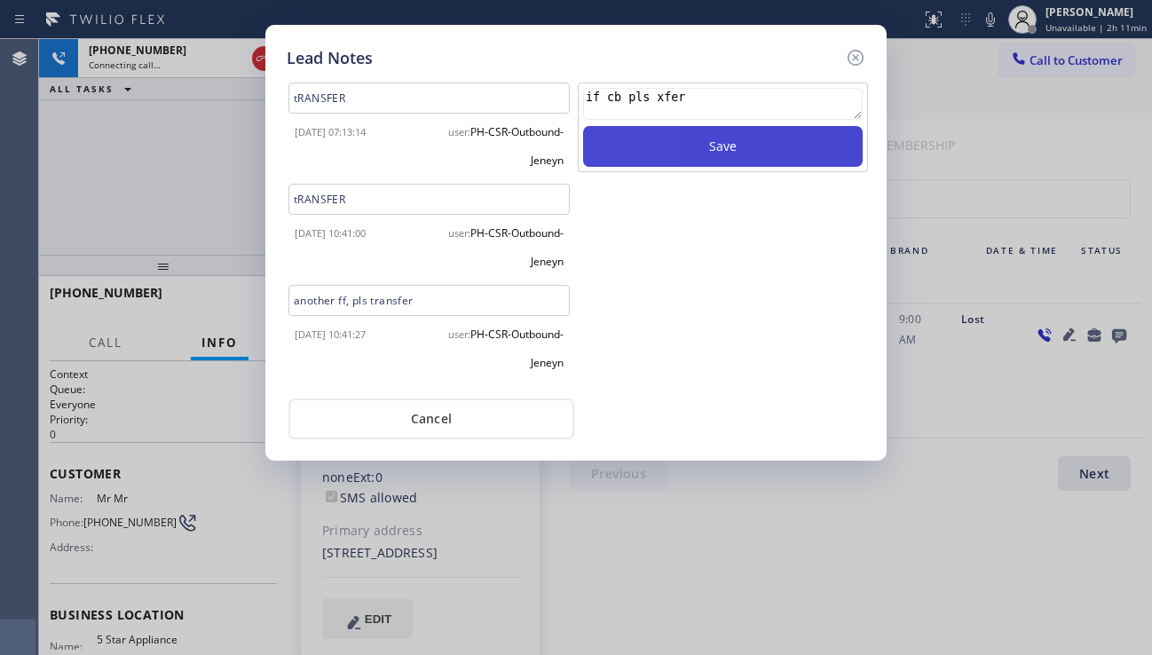
type textarea "if cb pls xfer"
click at [642, 149] on button "Save" at bounding box center [722, 146] width 279 height 41
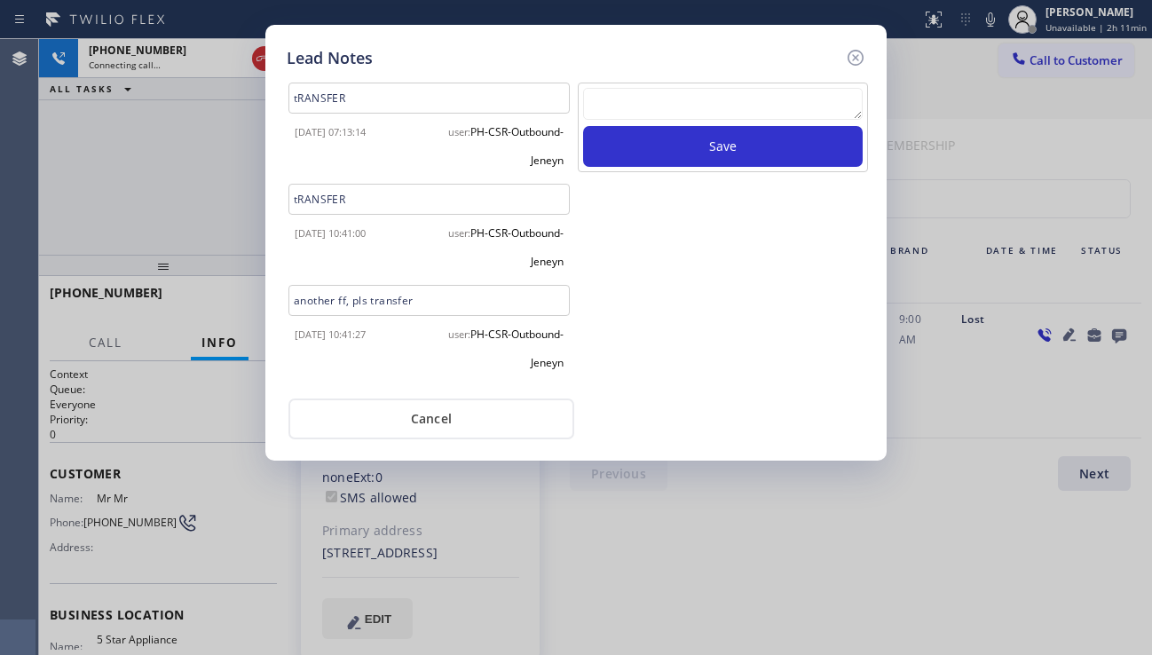
click at [848, 65] on icon at bounding box center [855, 57] width 21 height 21
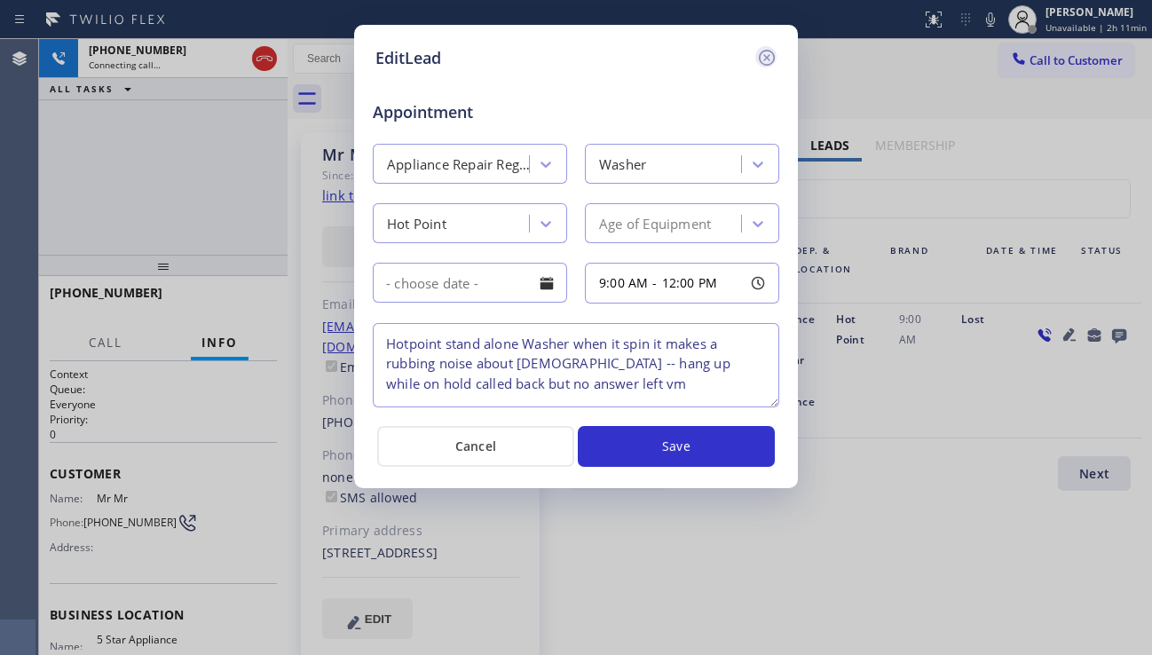
click at [761, 66] on icon at bounding box center [766, 57] width 21 height 21
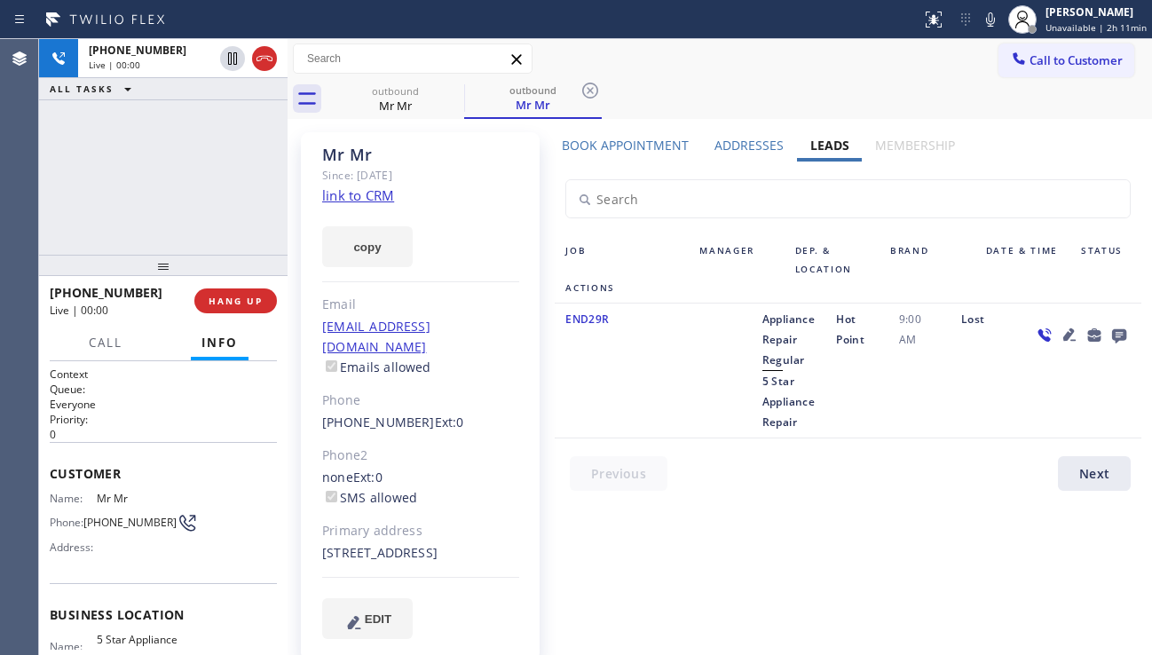
click at [1011, 436] on div "END29R Appliance Repair Regular 5 Star Appliance Repair Hot Point 9:00 AM Lost" at bounding box center [848, 370] width 586 height 135
click at [1012, 435] on div "END29R Appliance Repair Regular 5 Star Appliance Repair Hot Point 9:00 AM Lost" at bounding box center [848, 370] width 586 height 135
click at [796, 427] on span "5 Star Appliance Repair" at bounding box center [788, 402] width 53 height 56
click at [759, 382] on div "Appliance Repair Regular 5 Star Appliance Repair" at bounding box center [788, 370] width 75 height 123
click at [806, 421] on div "Appliance Repair Regular 5 Star Appliance Repair" at bounding box center [788, 370] width 75 height 123
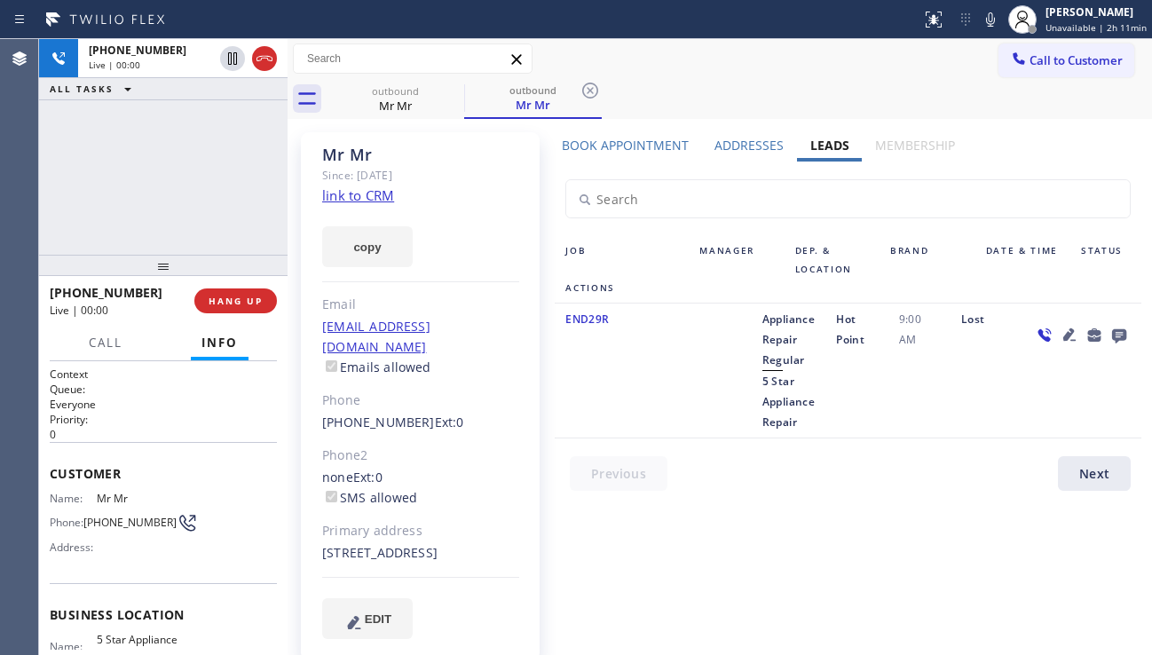
click at [754, 378] on div "Appliance Repair Regular 5 Star Appliance Repair" at bounding box center [788, 370] width 75 height 123
click at [801, 418] on div "Appliance Repair Regular 5 Star Appliance Repair" at bounding box center [788, 370] width 75 height 123
click at [763, 382] on span "5 Star Appliance Repair" at bounding box center [788, 402] width 53 height 56
click at [804, 421] on div "Appliance Repair Regular 5 Star Appliance Repair" at bounding box center [788, 370] width 75 height 123
click at [747, 374] on div at bounding box center [719, 370] width 62 height 123
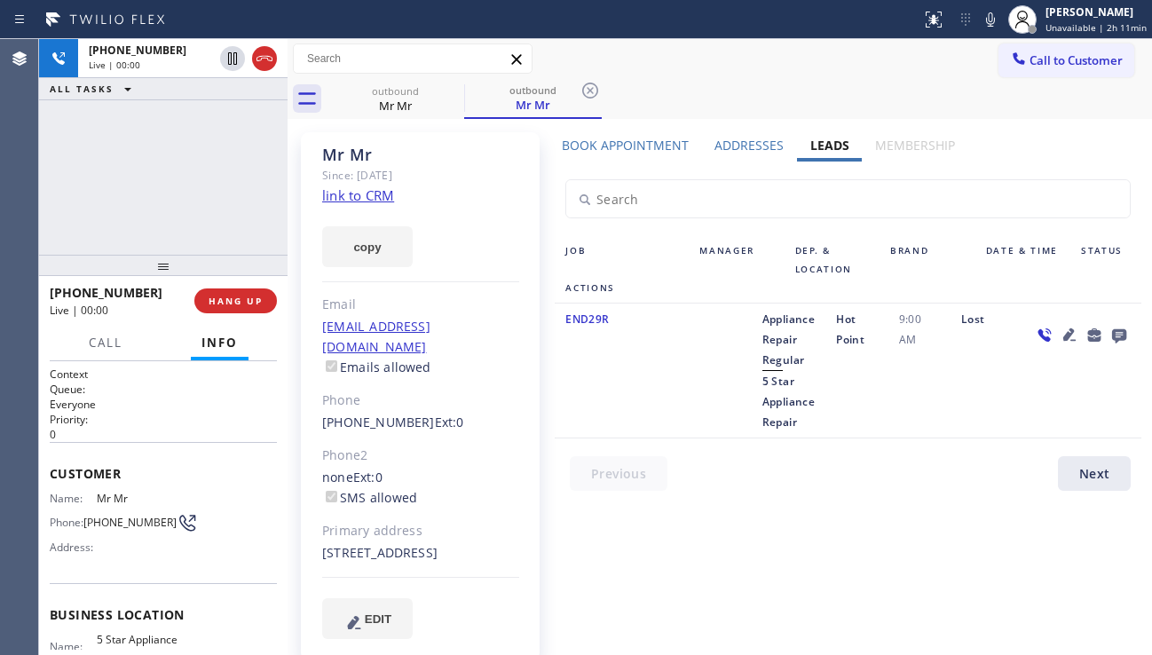
click at [819, 410] on div "Appliance Repair Regular 5 Star Appliance Repair" at bounding box center [788, 370] width 75 height 123
click at [783, 397] on span "5 Star Appliance Repair" at bounding box center [788, 402] width 53 height 56
click at [767, 387] on span "5 Star Appliance Repair" at bounding box center [788, 402] width 53 height 56
click at [765, 387] on span "5 Star Appliance Repair" at bounding box center [788, 402] width 53 height 56
click at [793, 420] on span "5 Star Appliance Repair" at bounding box center [788, 402] width 53 height 56
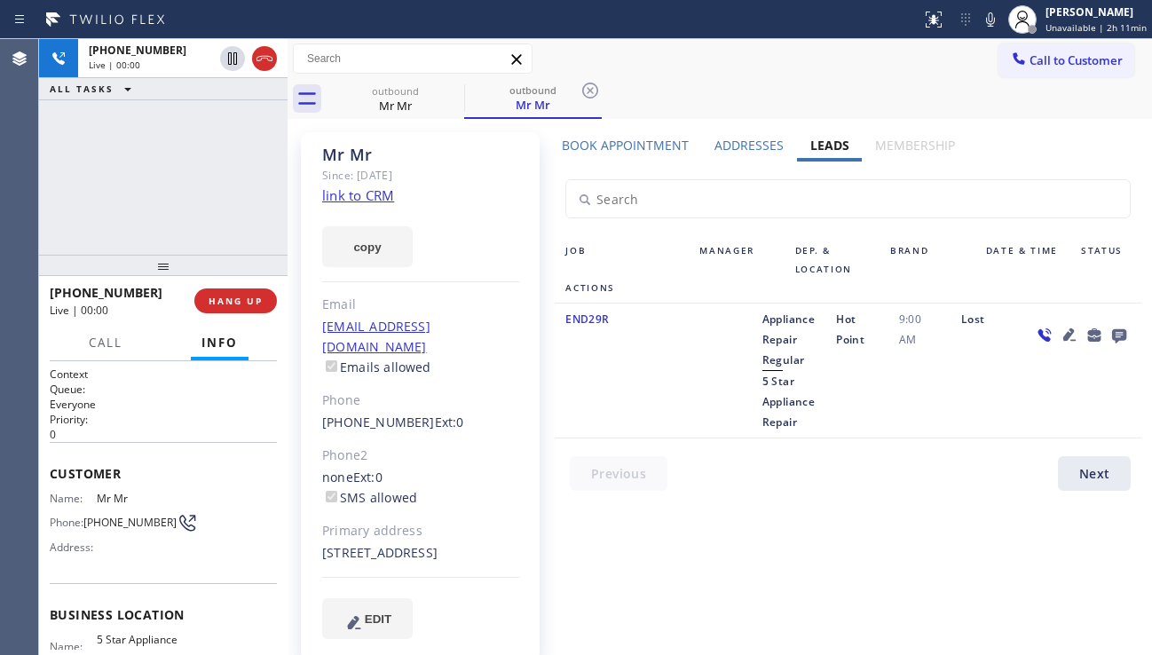
click at [804, 420] on div "Appliance Repair Regular 5 Star Appliance Repair" at bounding box center [788, 370] width 75 height 123
click at [235, 302] on span "HANG UP" at bounding box center [236, 301] width 54 height 12
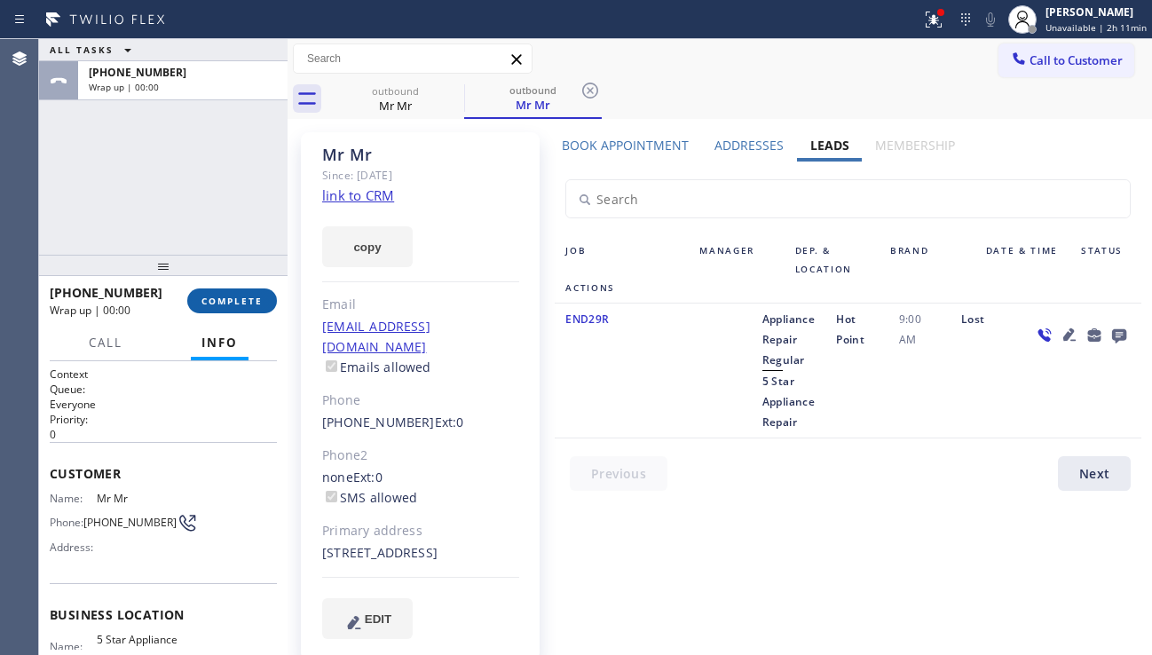
click at [232, 301] on span "COMPLETE" at bounding box center [231, 301] width 61 height 12
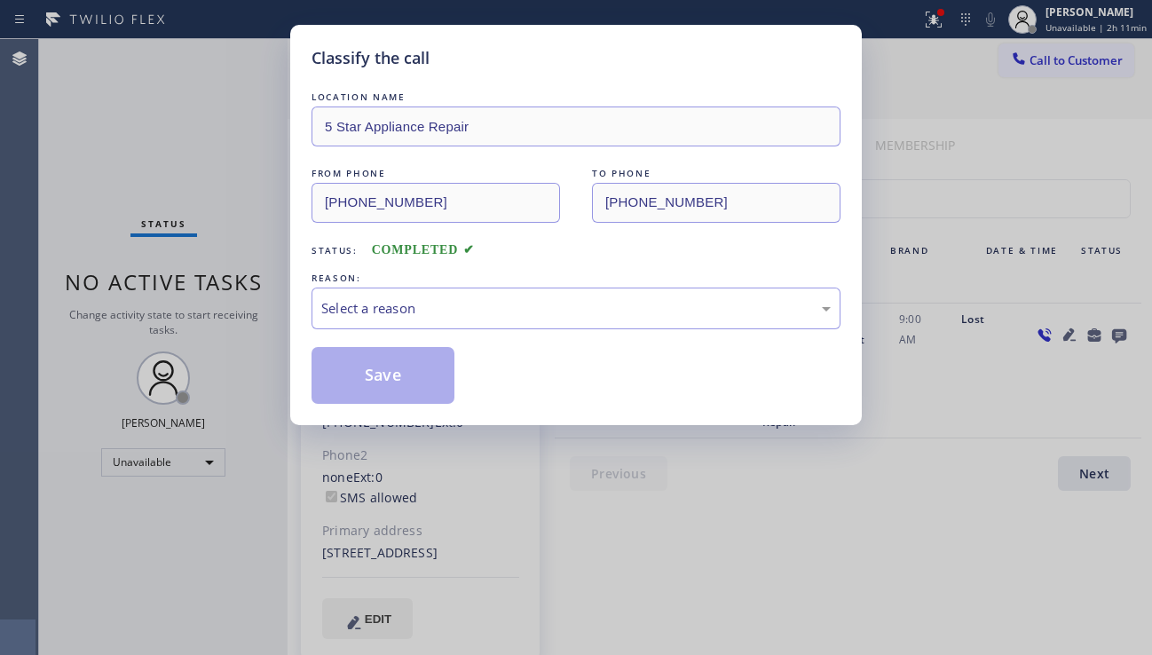
click at [424, 310] on div "Select a reason" at bounding box center [575, 308] width 509 height 20
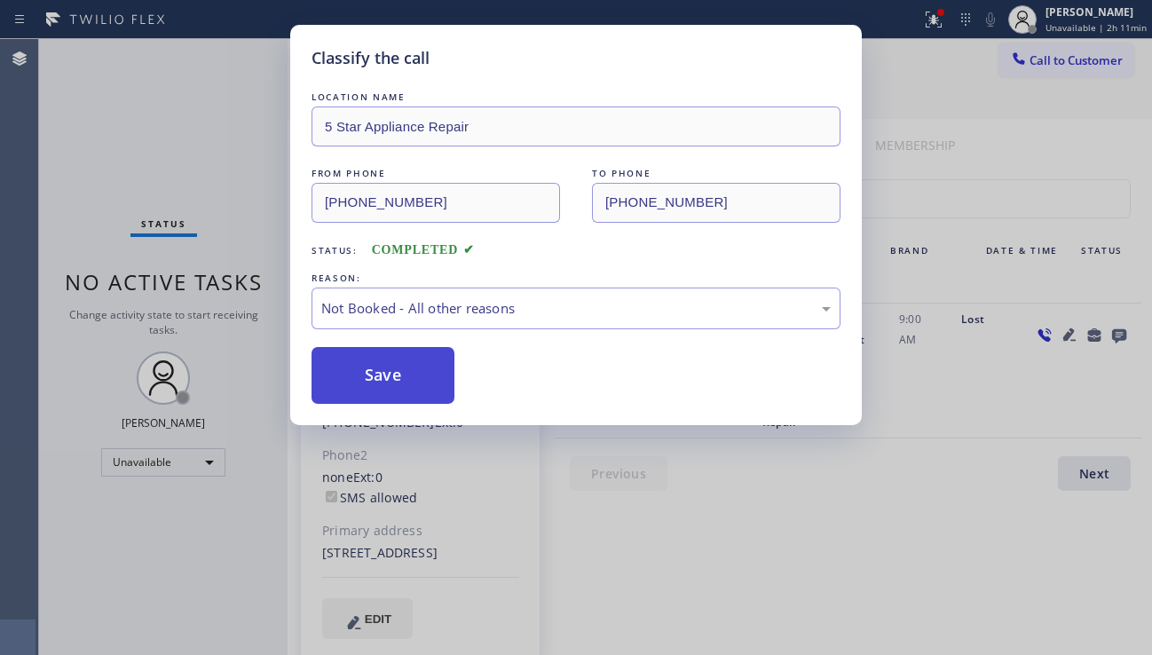
click at [400, 381] on button "Save" at bounding box center [382, 375] width 143 height 57
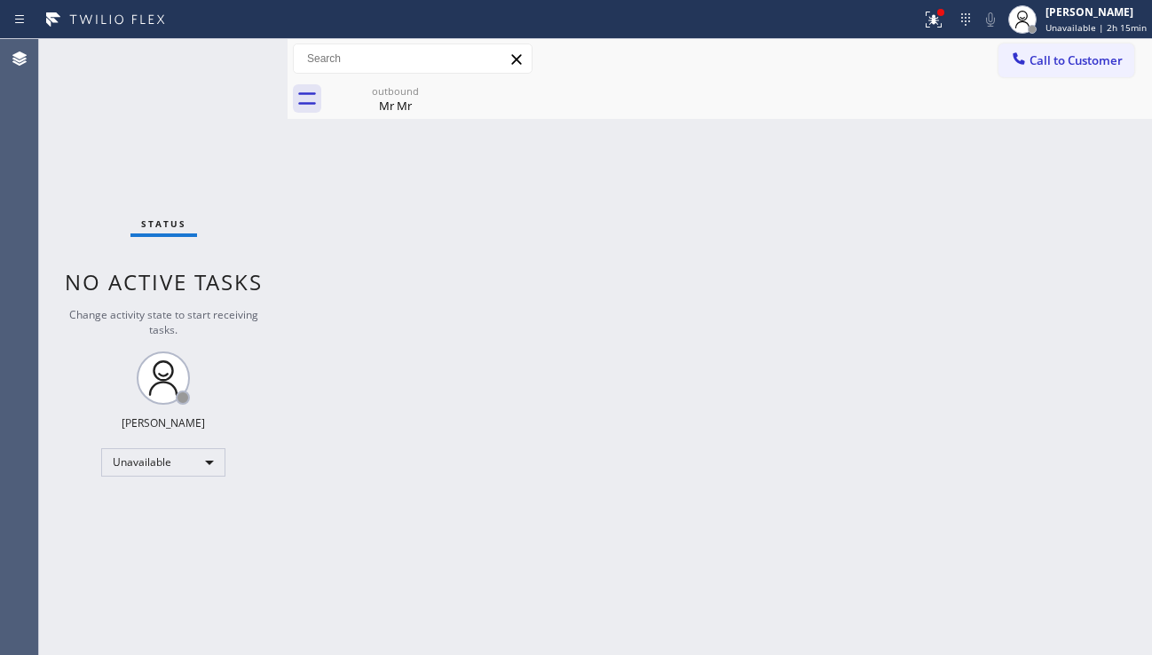
click at [1030, 480] on div "Back to Dashboard Change Sender ID Customers Technicians Select a contact Outbo…" at bounding box center [719, 347] width 864 height 616
click at [409, 108] on div "Mr Mr" at bounding box center [395, 106] width 134 height 16
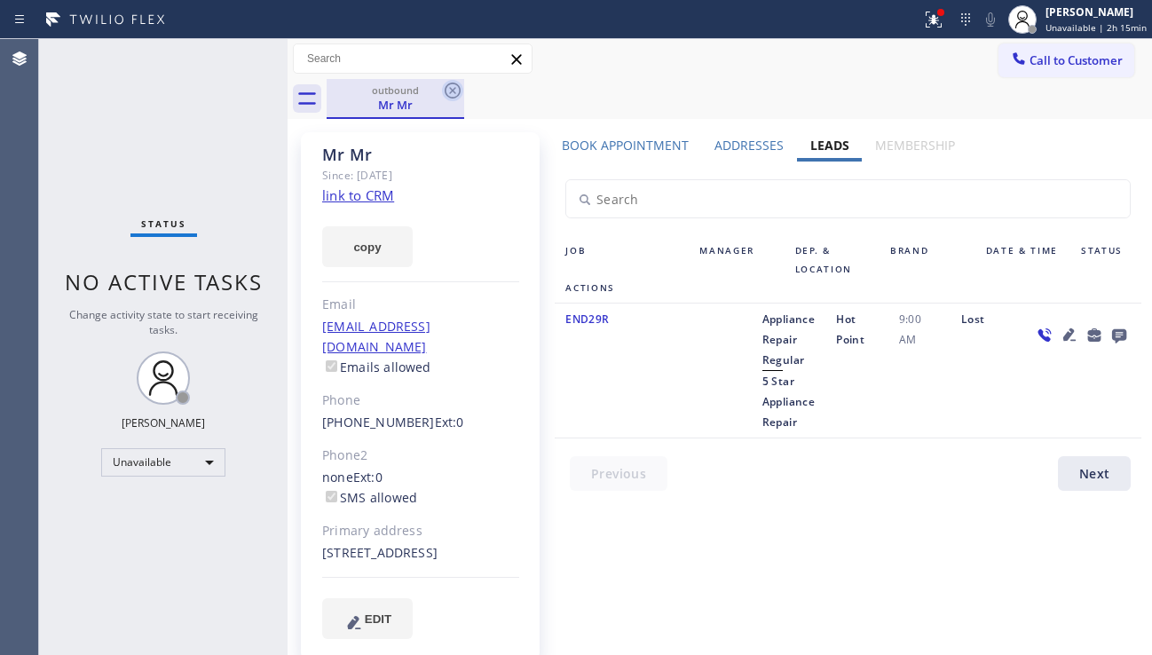
click at [452, 94] on icon at bounding box center [452, 90] width 21 height 21
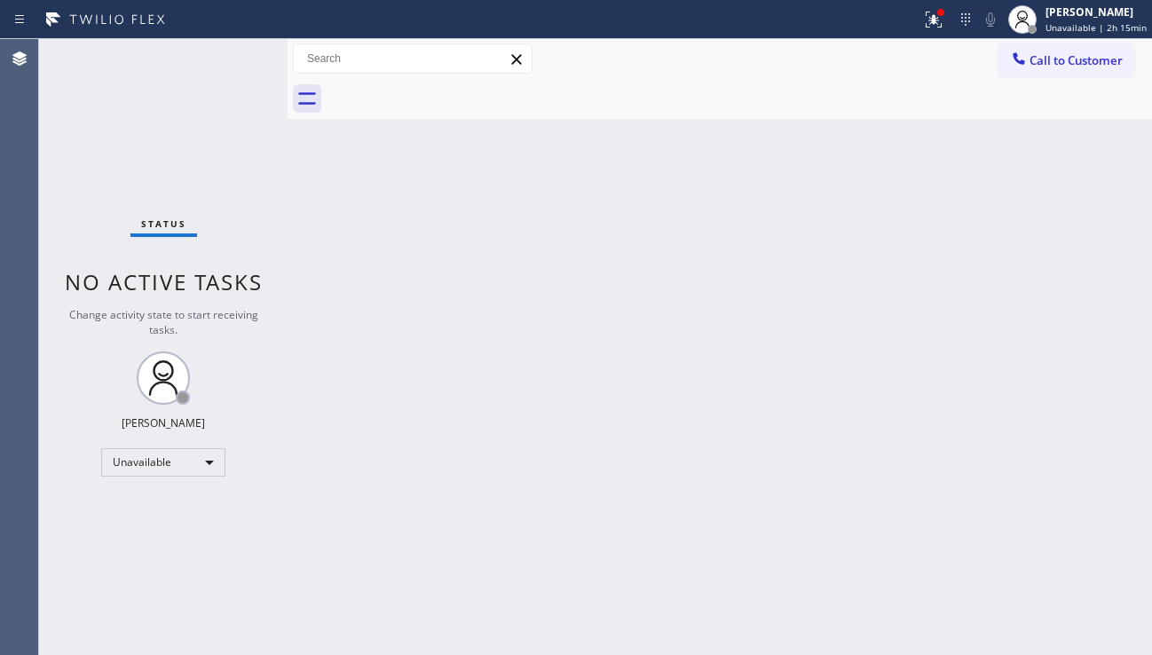
drag, startPoint x: 1025, startPoint y: 65, endPoint x: 981, endPoint y: 102, distance: 57.3
click at [1025, 65] on icon at bounding box center [1019, 59] width 18 height 18
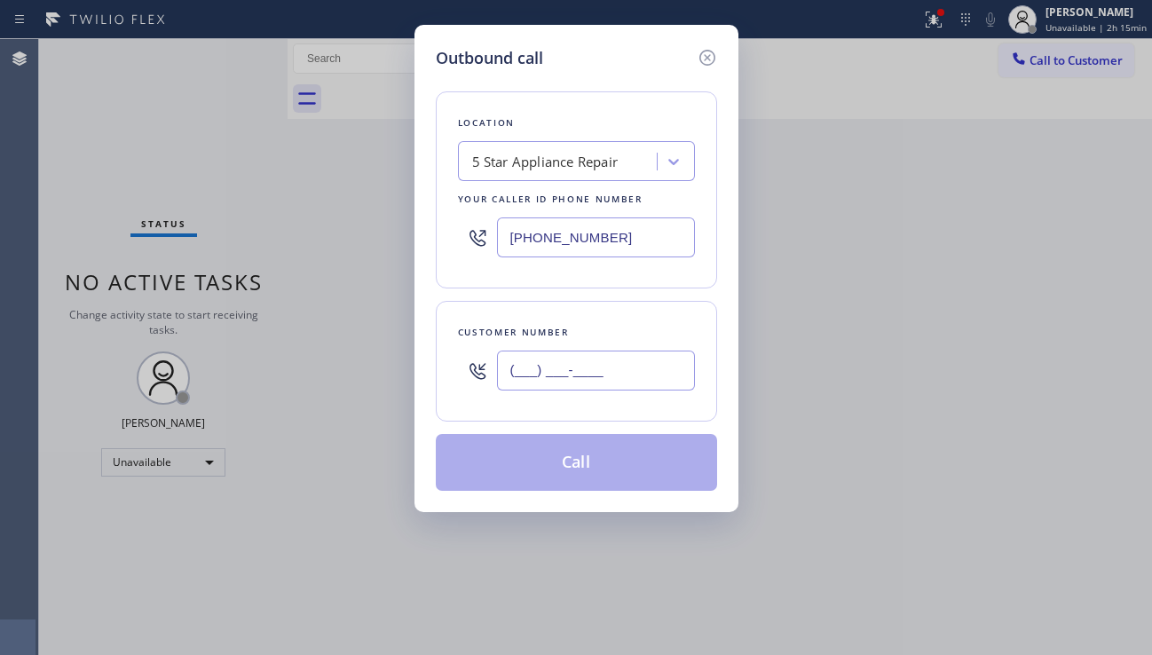
click at [540, 361] on input "(___) ___-____" at bounding box center [596, 370] width 198 height 40
paste input "970) 306-8007"
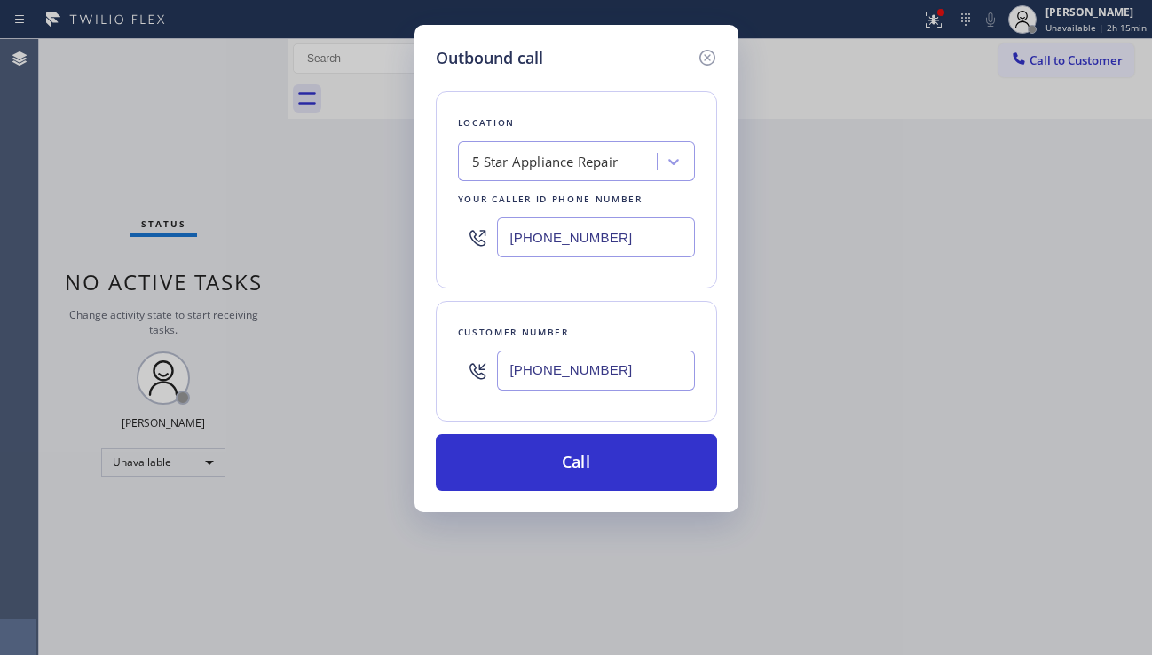
type input "[PHONE_NUMBER]"
click at [518, 639] on div "Outbound call Location 5 Star Appliance Repair Your caller id phone number [PHO…" at bounding box center [576, 327] width 1152 height 655
drag, startPoint x: 973, startPoint y: 366, endPoint x: 540, endPoint y: 189, distance: 467.6
click at [972, 365] on div "Outbound call Location 5 Star Appliance Repair Your caller id phone number [PHO…" at bounding box center [576, 327] width 1152 height 655
click at [505, 169] on div "5 Star Appliance Repair" at bounding box center [545, 162] width 146 height 20
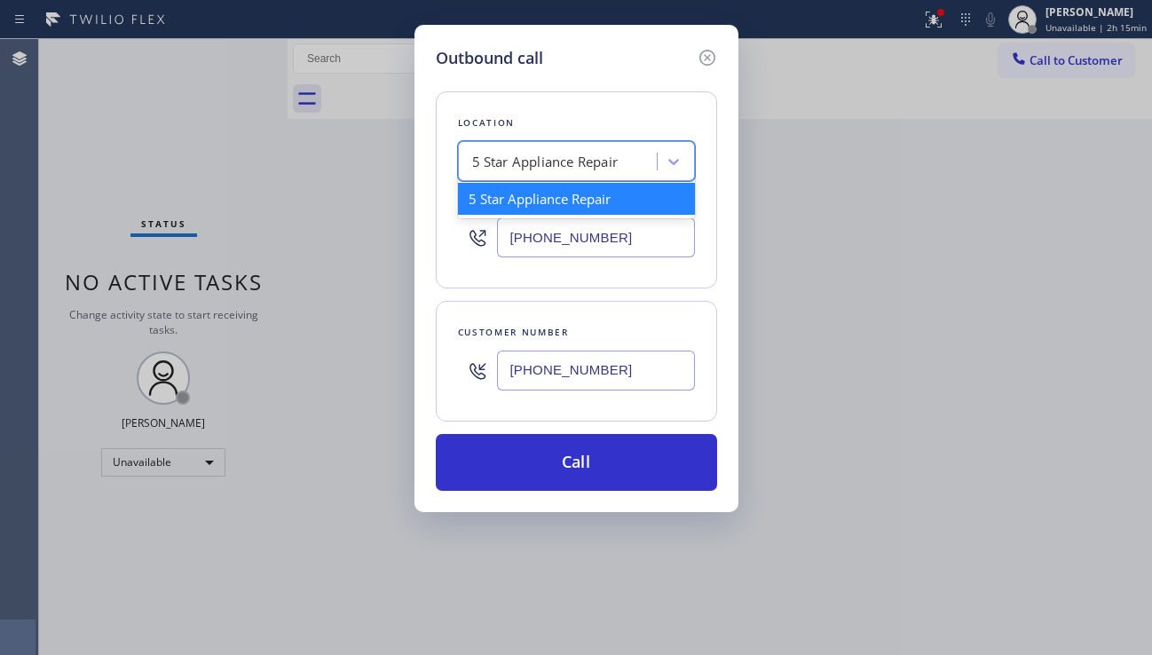
paste input "[PERSON_NAME] Local Appliance Repair"
type input "[PERSON_NAME] Local Appliance Repair"
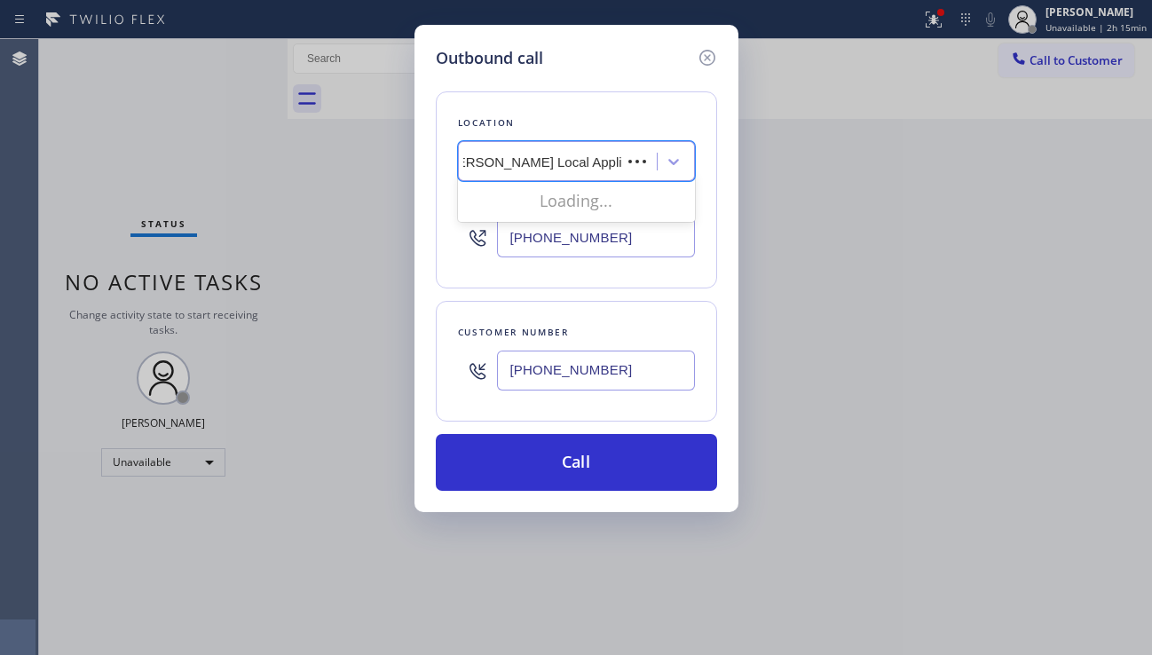
scroll to position [0, 2]
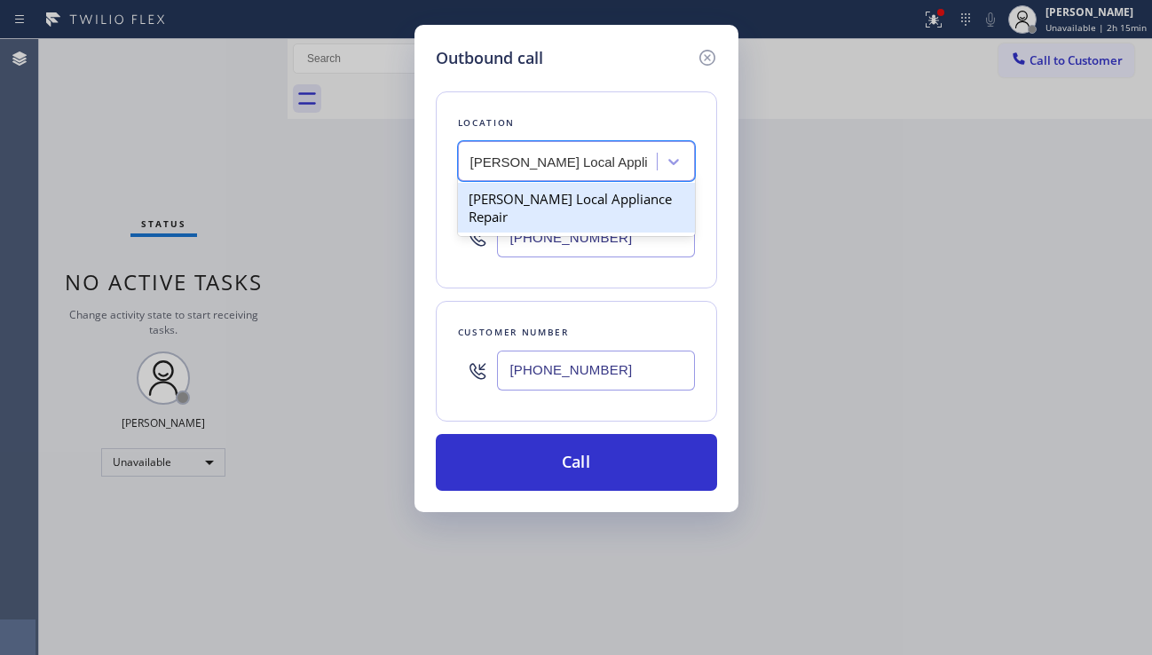
click at [575, 205] on div "[PERSON_NAME] Local Appliance Repair" at bounding box center [576, 208] width 237 height 50
type input "[PHONE_NUMBER]"
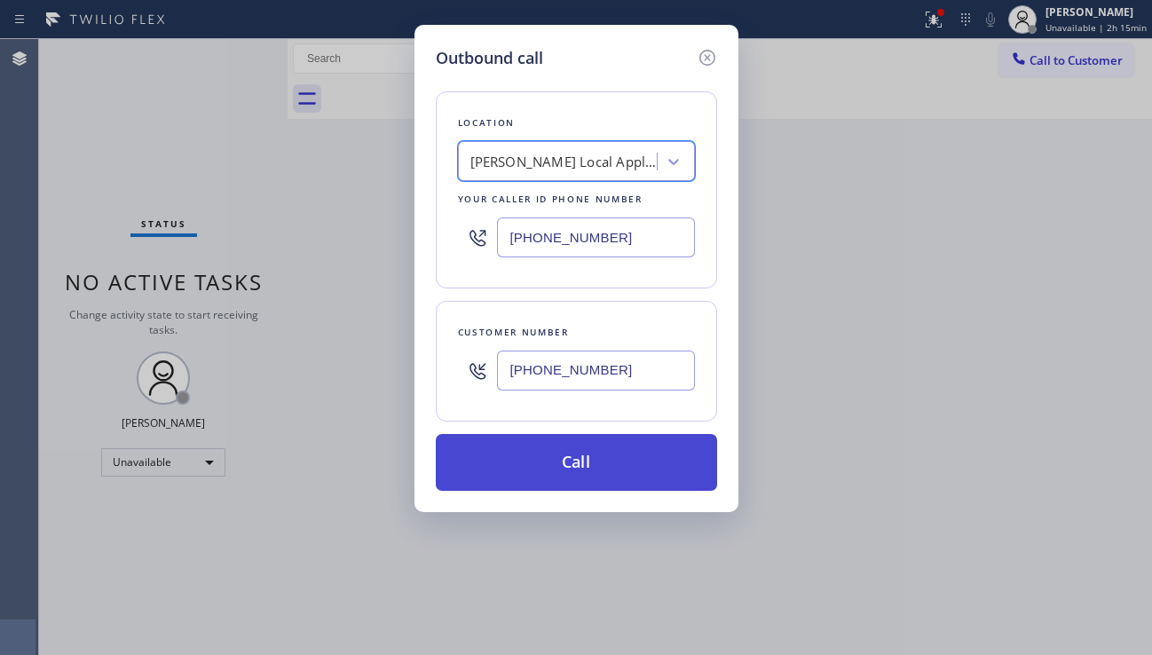
drag, startPoint x: 562, startPoint y: 467, endPoint x: 605, endPoint y: 483, distance: 46.3
click at [562, 468] on button "Call" at bounding box center [576, 462] width 281 height 57
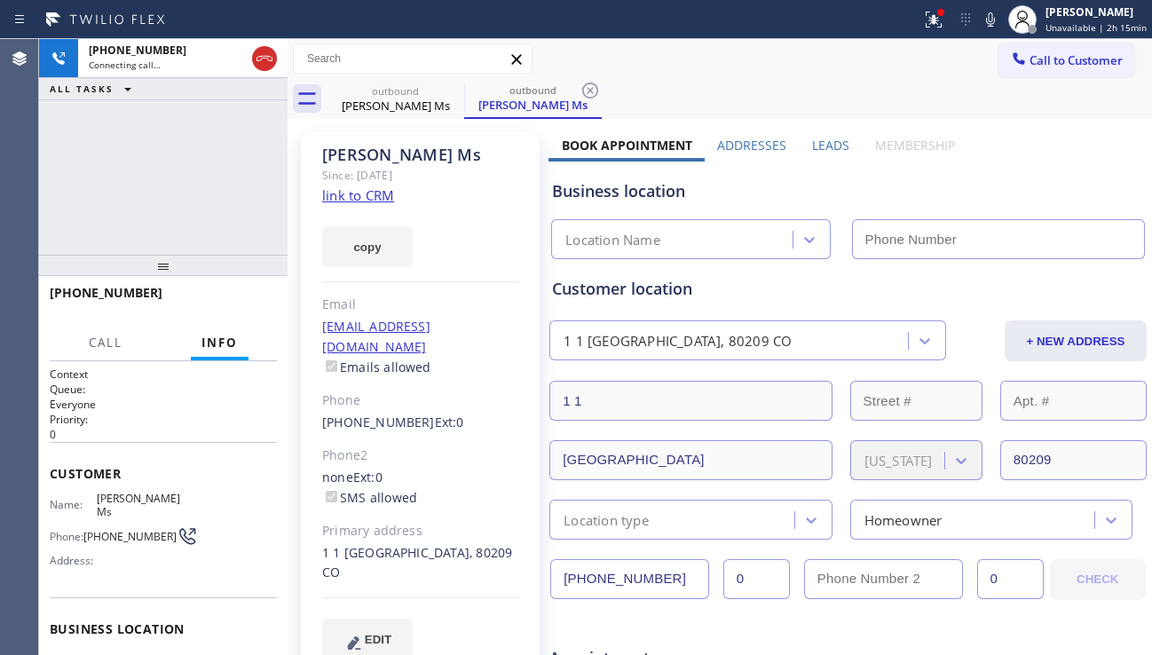
click at [815, 147] on label "Leads" at bounding box center [830, 145] width 37 height 17
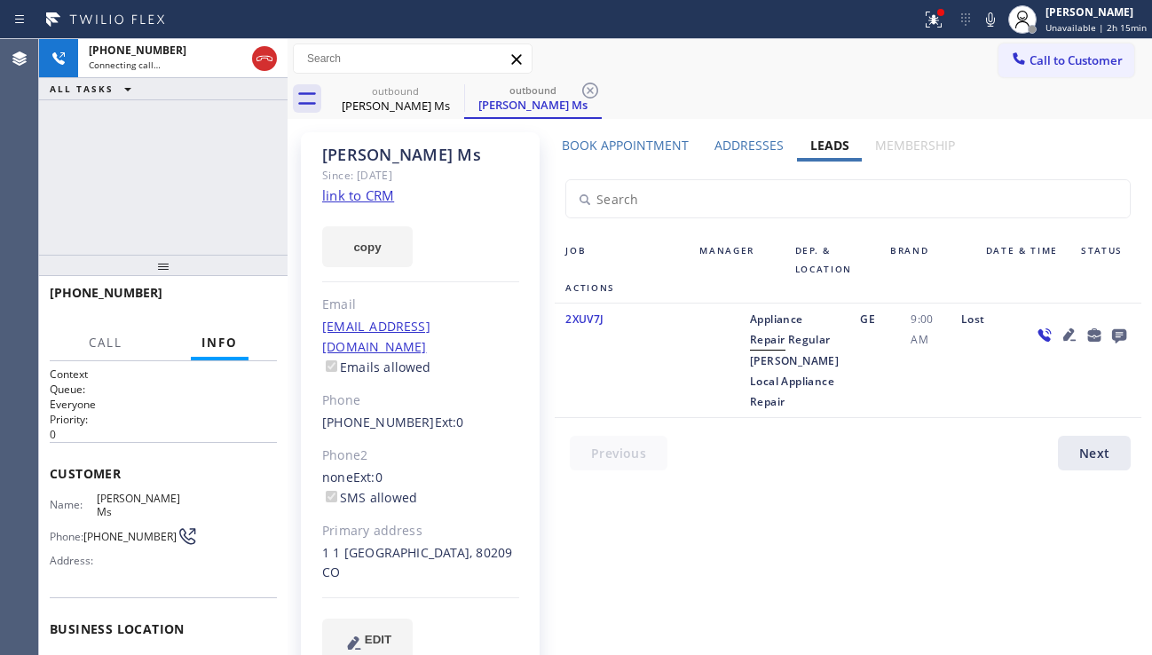
click at [1074, 335] on icon at bounding box center [1068, 334] width 21 height 21
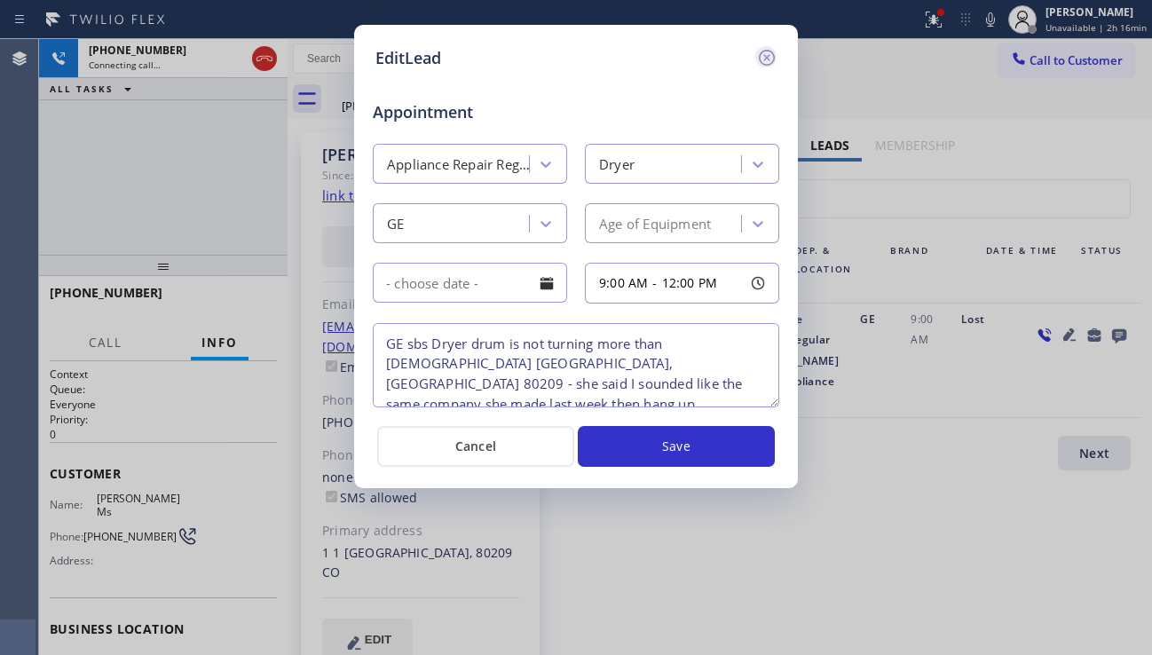
click at [772, 60] on icon at bounding box center [766, 57] width 21 height 21
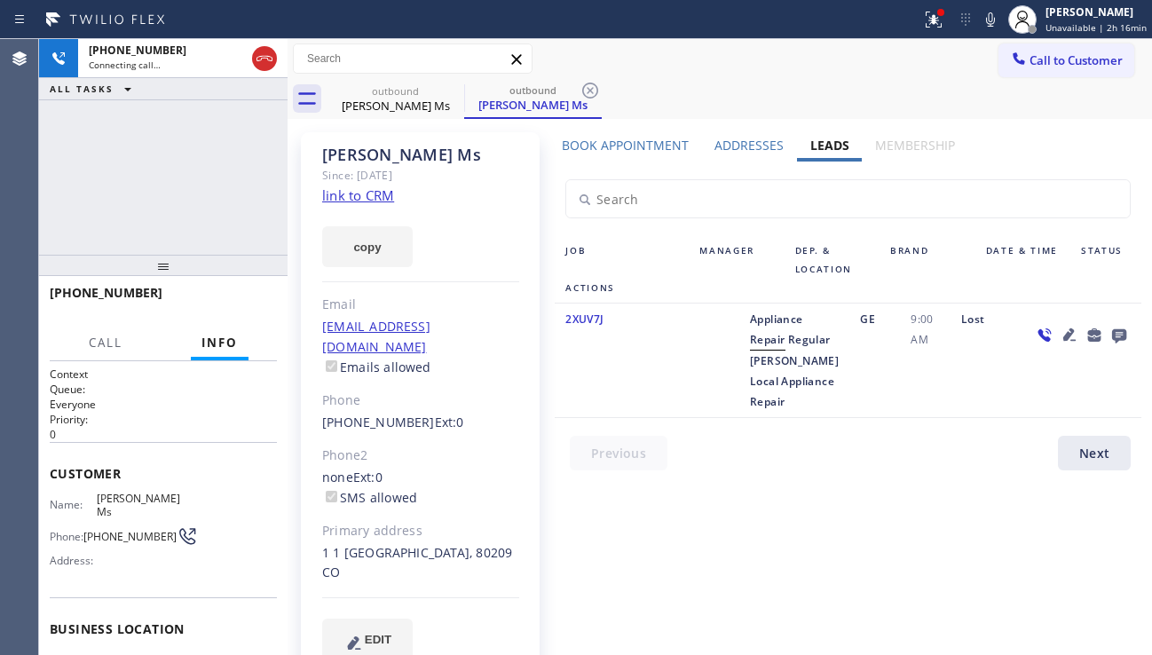
click at [1114, 334] on icon at bounding box center [1119, 336] width 14 height 14
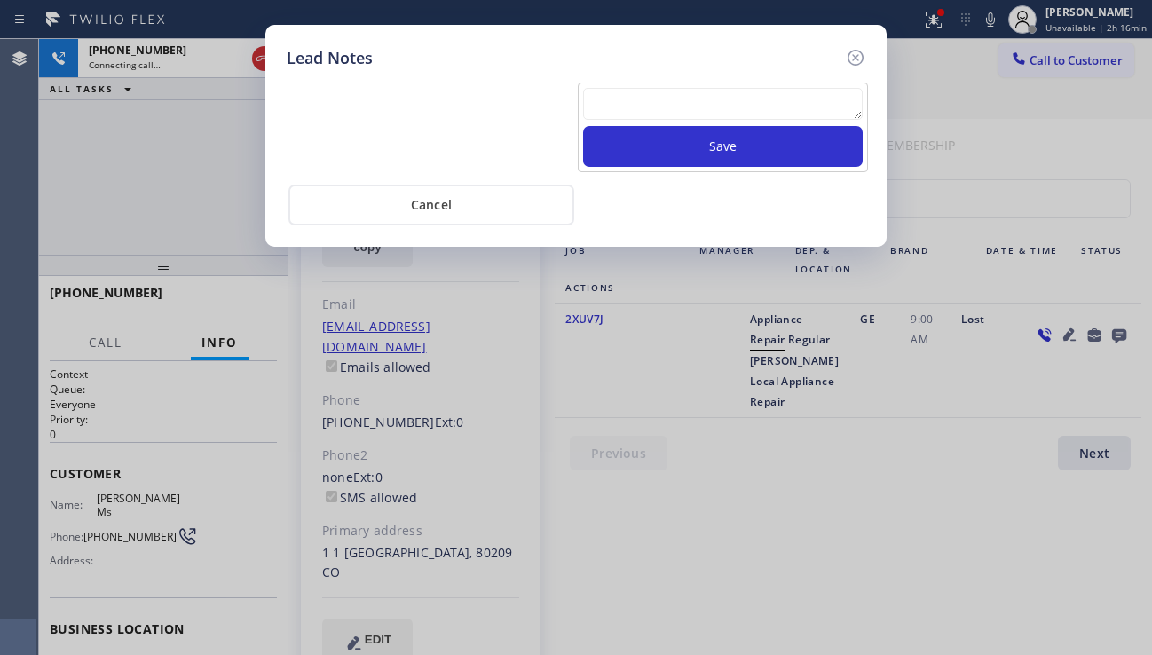
click at [629, 106] on textarea at bounding box center [722, 104] width 279 height 32
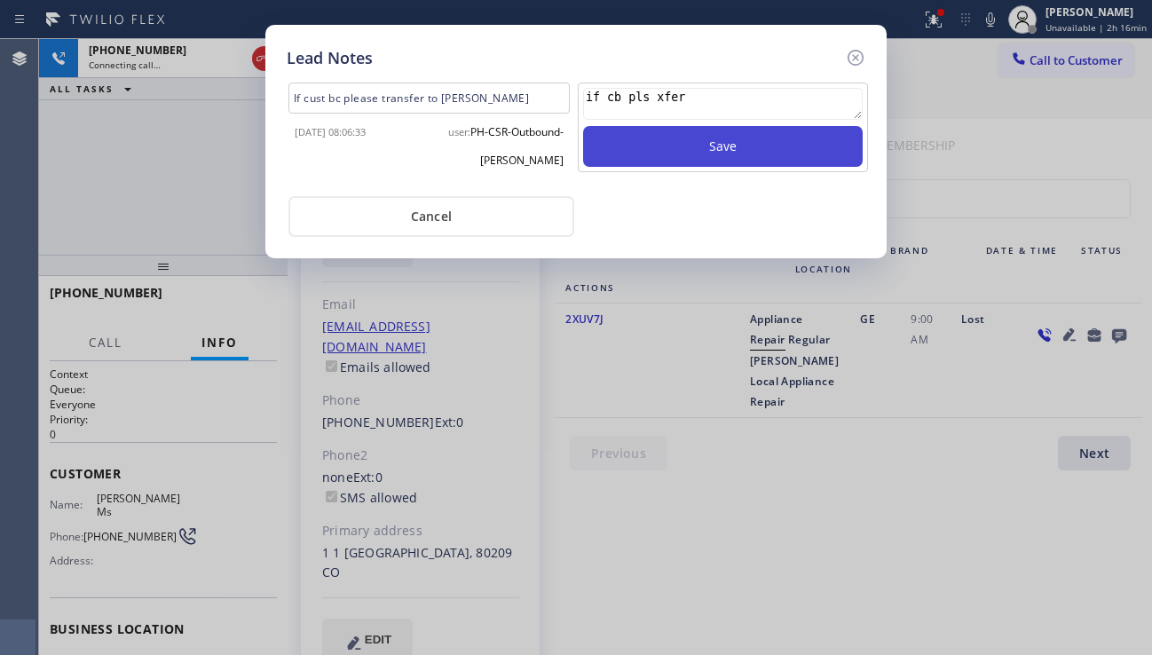
type textarea "if cb pls xfer"
click at [645, 146] on button "Save" at bounding box center [722, 146] width 279 height 41
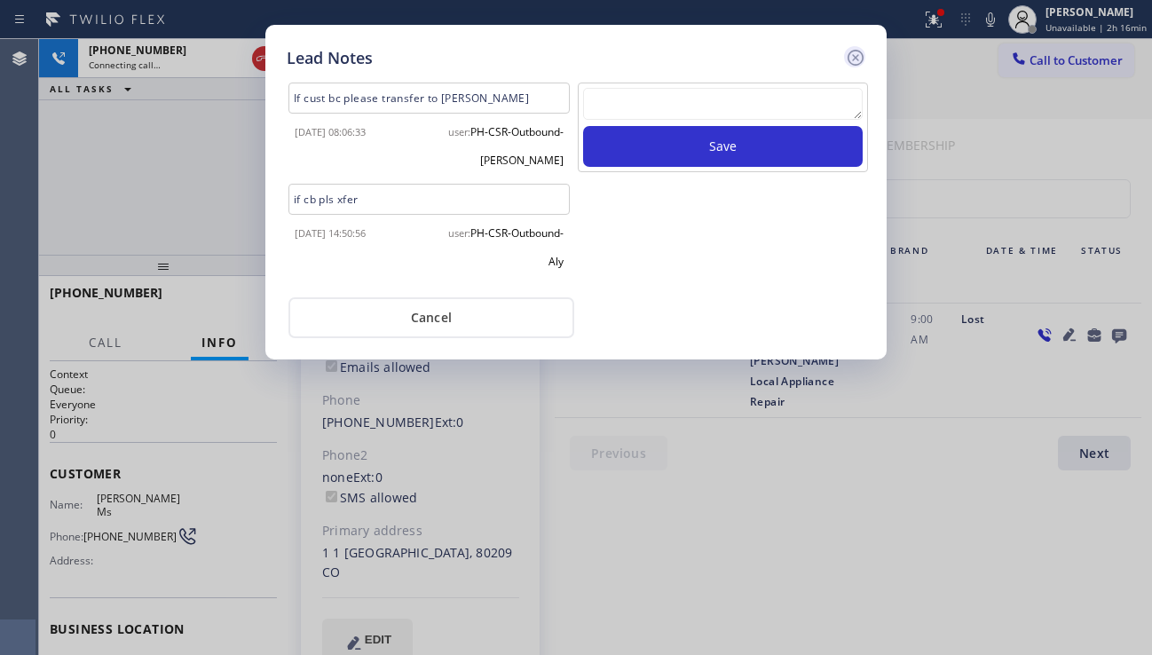
click at [859, 55] on icon at bounding box center [855, 57] width 21 height 21
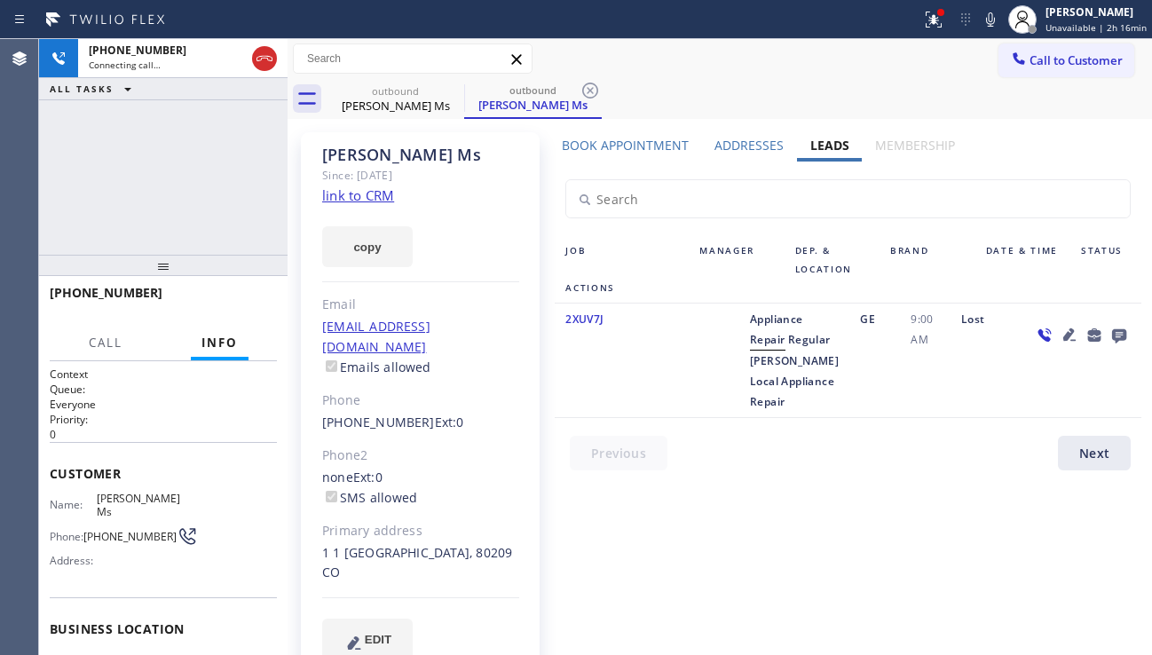
click at [1069, 337] on icon at bounding box center [1069, 334] width 12 height 12
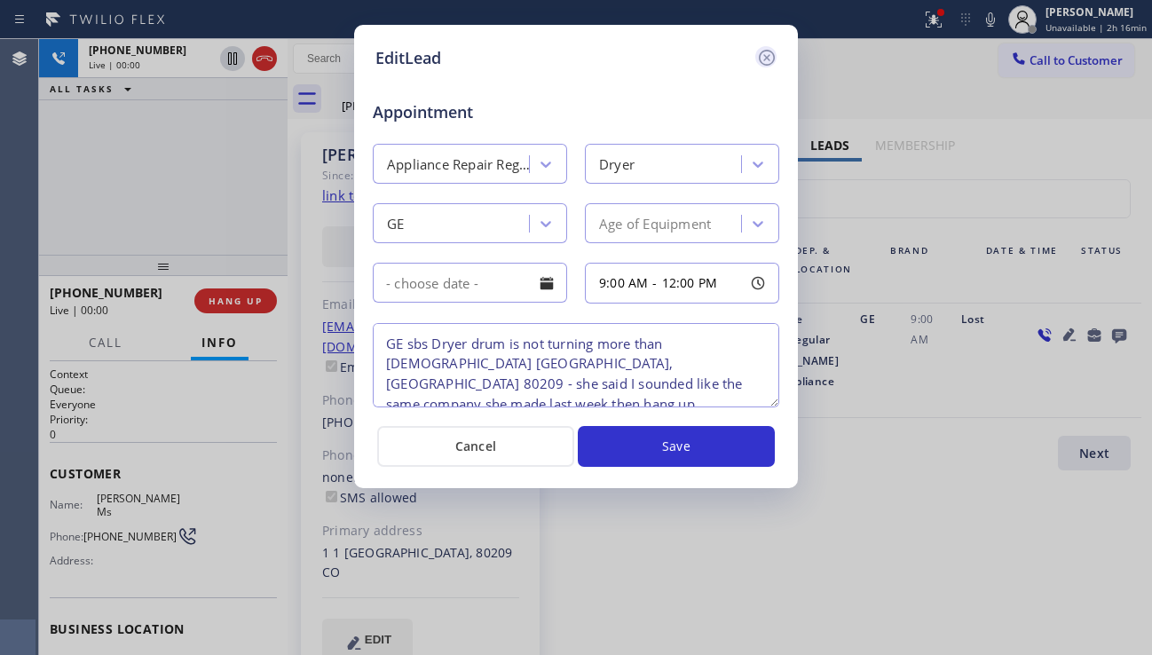
click at [764, 59] on icon at bounding box center [766, 57] width 21 height 21
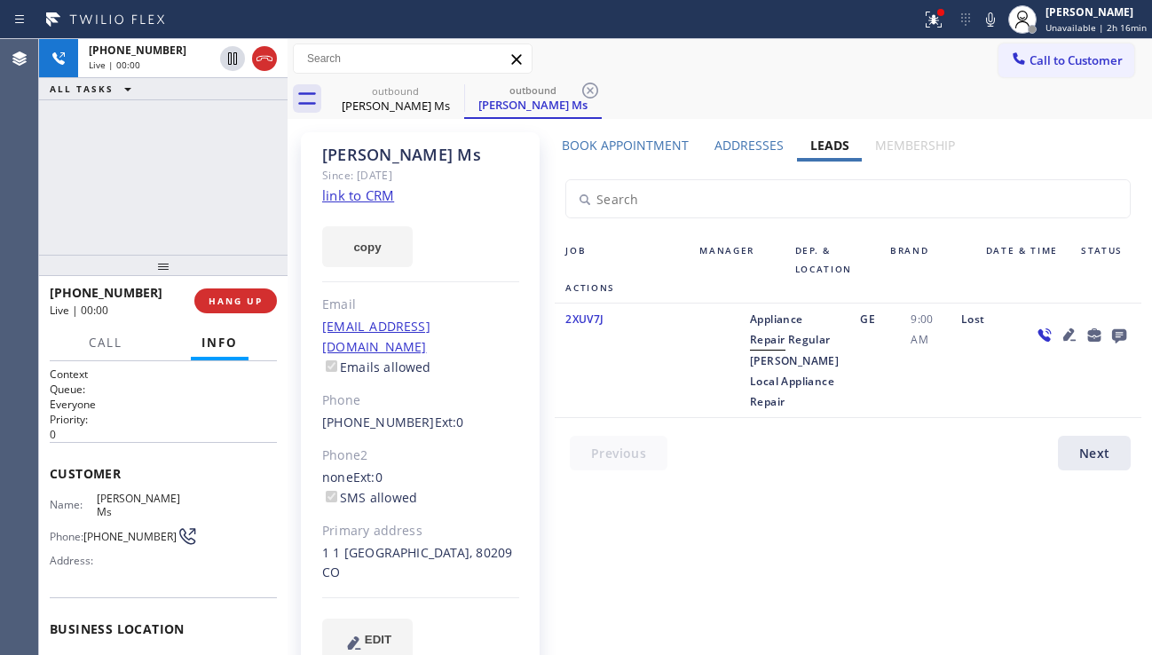
click at [1003, 412] on div "Lost" at bounding box center [985, 360] width 71 height 103
click at [1073, 335] on icon at bounding box center [1068, 334] width 21 height 21
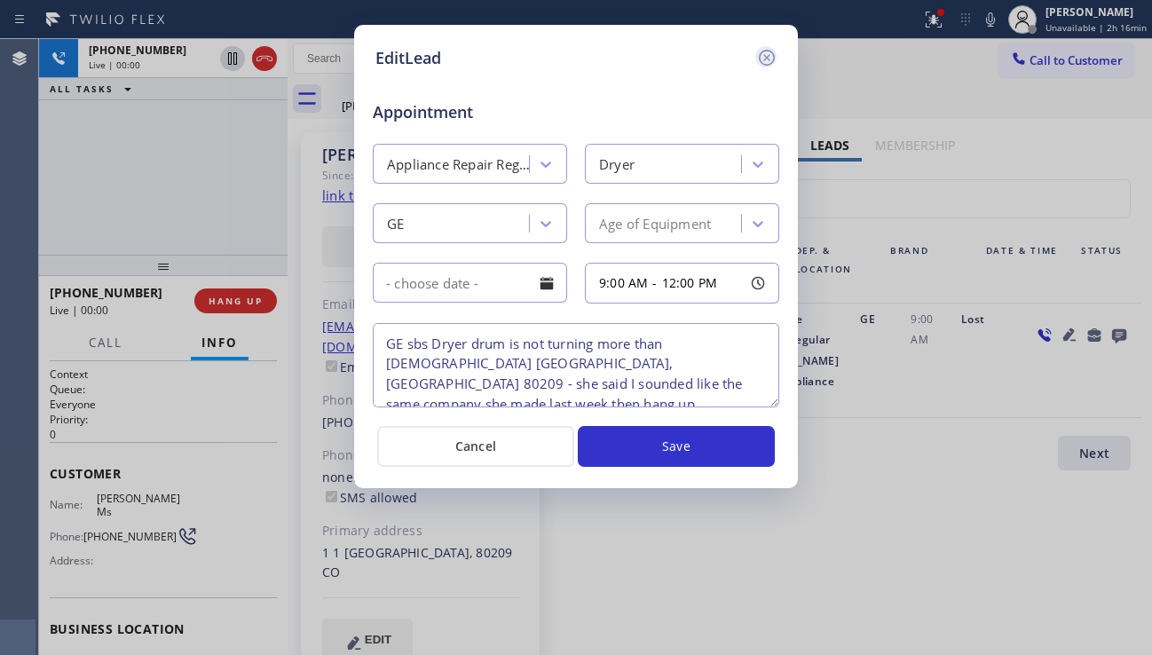
click at [765, 65] on icon at bounding box center [767, 58] width 16 height 16
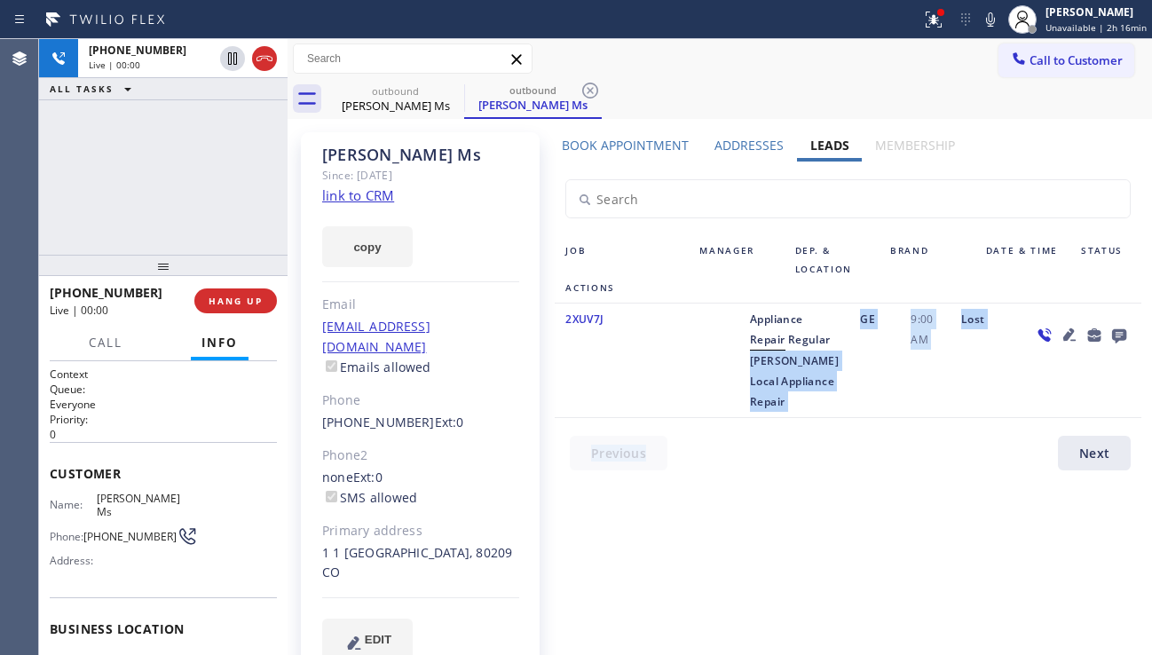
drag, startPoint x: 762, startPoint y: 383, endPoint x: 816, endPoint y: 460, distance: 93.5
click at [816, 460] on div "Job Manager Dep. & Location Brand Date & Time Status Actions 2XUV7J Appliance R…" at bounding box center [847, 320] width 599 height 318
click at [767, 409] on span "[PERSON_NAME] Local Appliance Repair" at bounding box center [794, 381] width 89 height 56
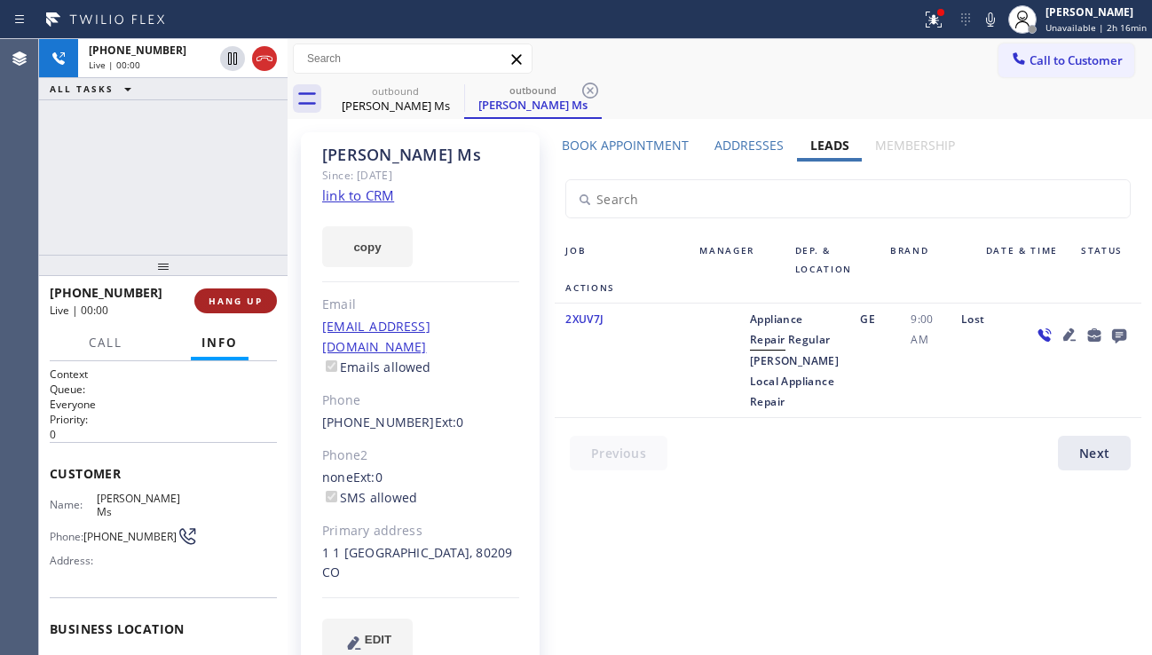
click at [239, 303] on span "HANG UP" at bounding box center [236, 301] width 54 height 12
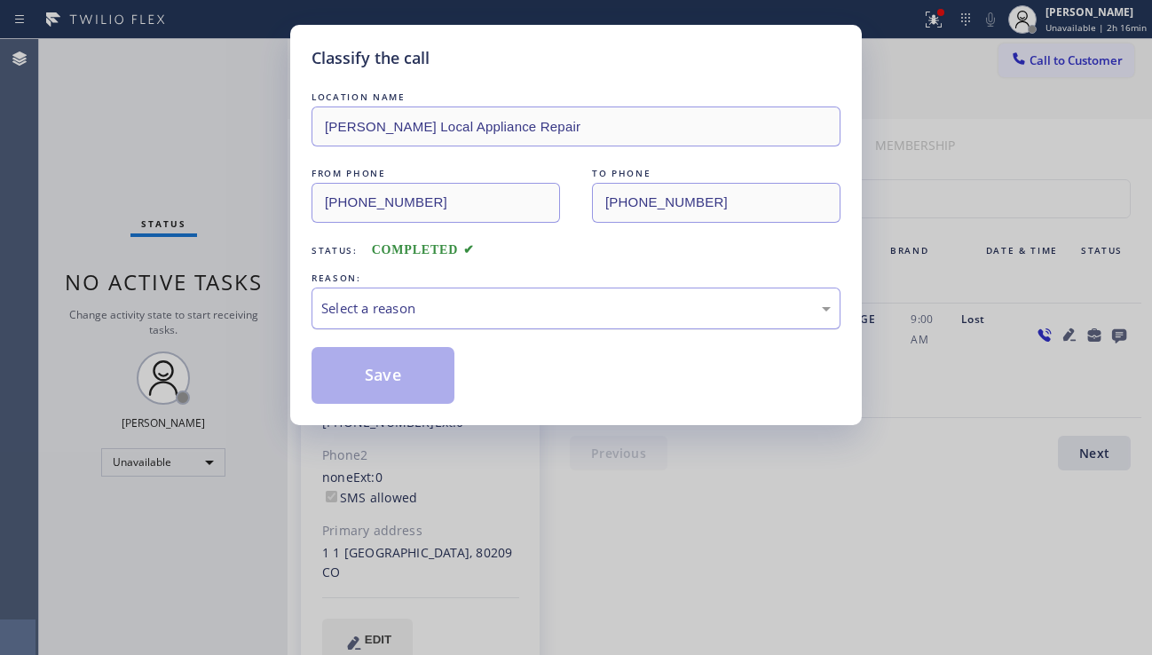
click at [394, 310] on div "Select a reason" at bounding box center [575, 308] width 509 height 20
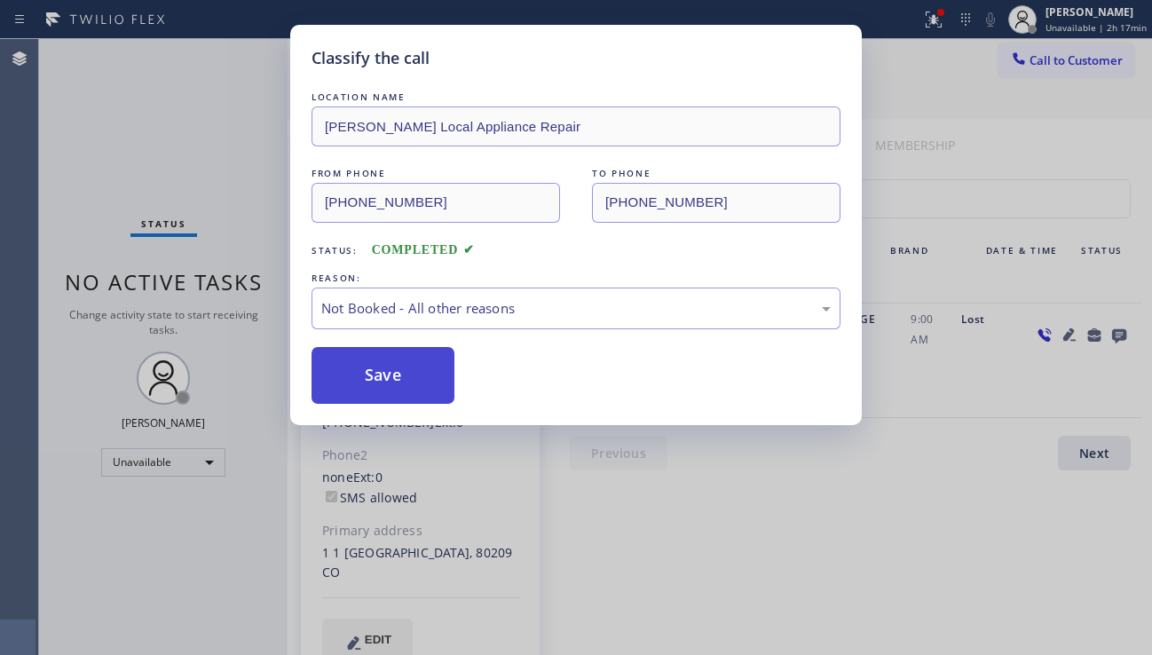
click at [380, 374] on button "Save" at bounding box center [382, 375] width 143 height 57
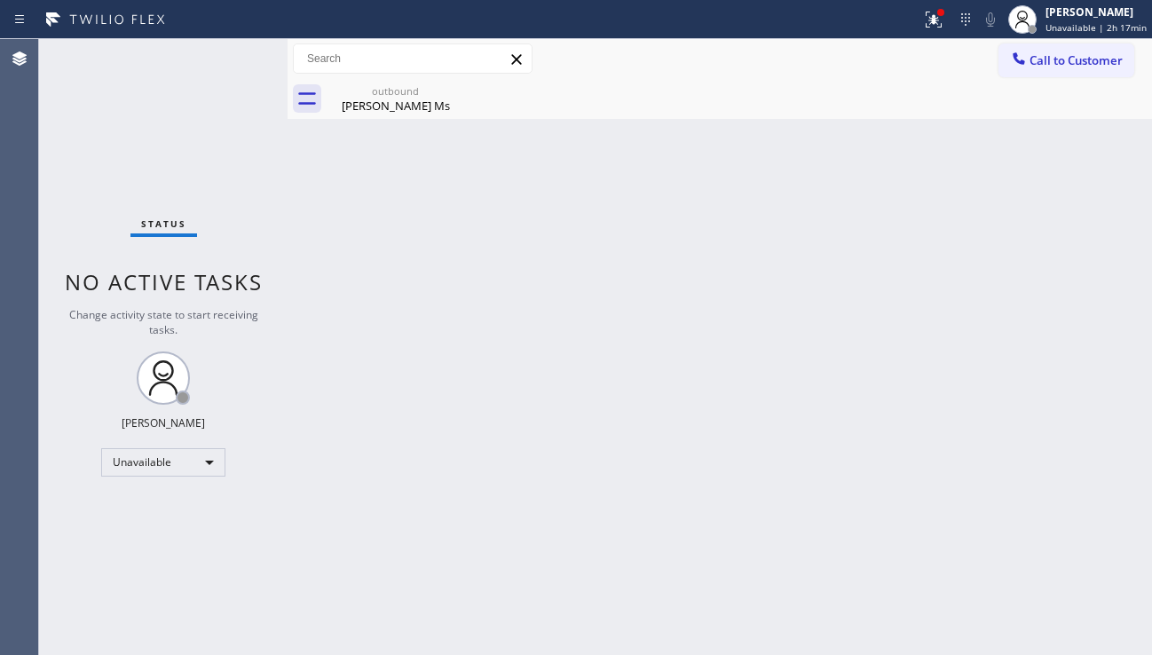
click at [994, 402] on div "Back to Dashboard Change Sender ID Customers Technicians Select a contact Outbo…" at bounding box center [719, 347] width 864 height 616
click at [1030, 463] on div "Back to Dashboard Change Sender ID Customers Technicians Select a contact Outbo…" at bounding box center [719, 347] width 864 height 616
click at [1035, 50] on button "Call to Customer" at bounding box center [1066, 60] width 136 height 34
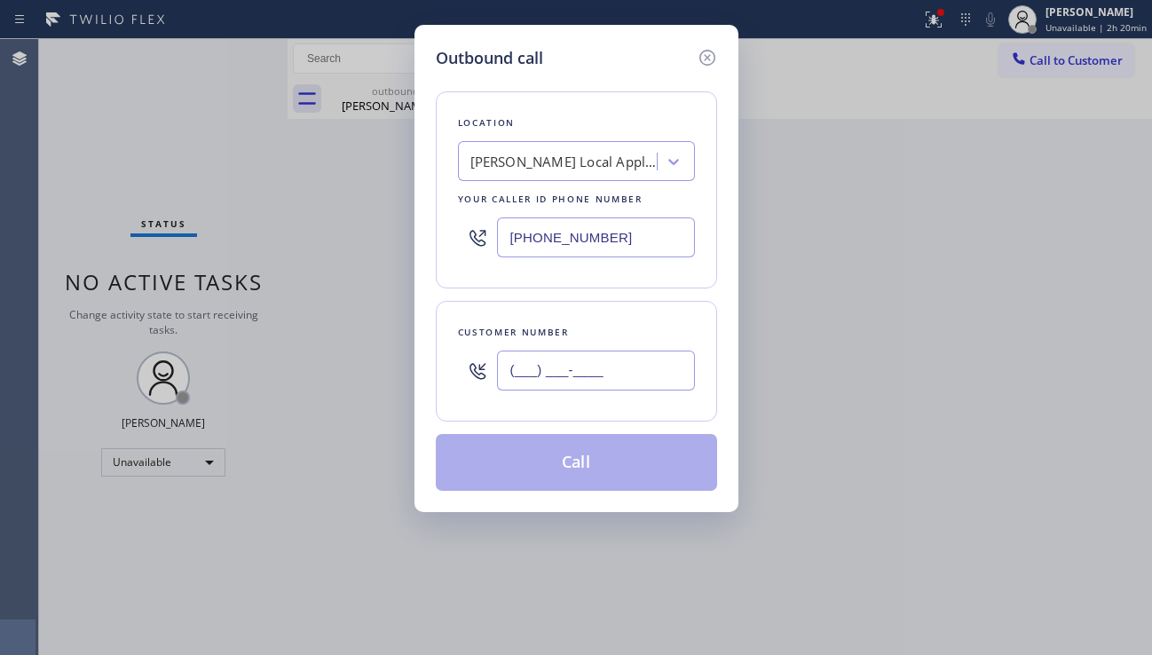
click at [575, 366] on input "(___) ___-____" at bounding box center [596, 370] width 198 height 40
paste input "949) 413-7607"
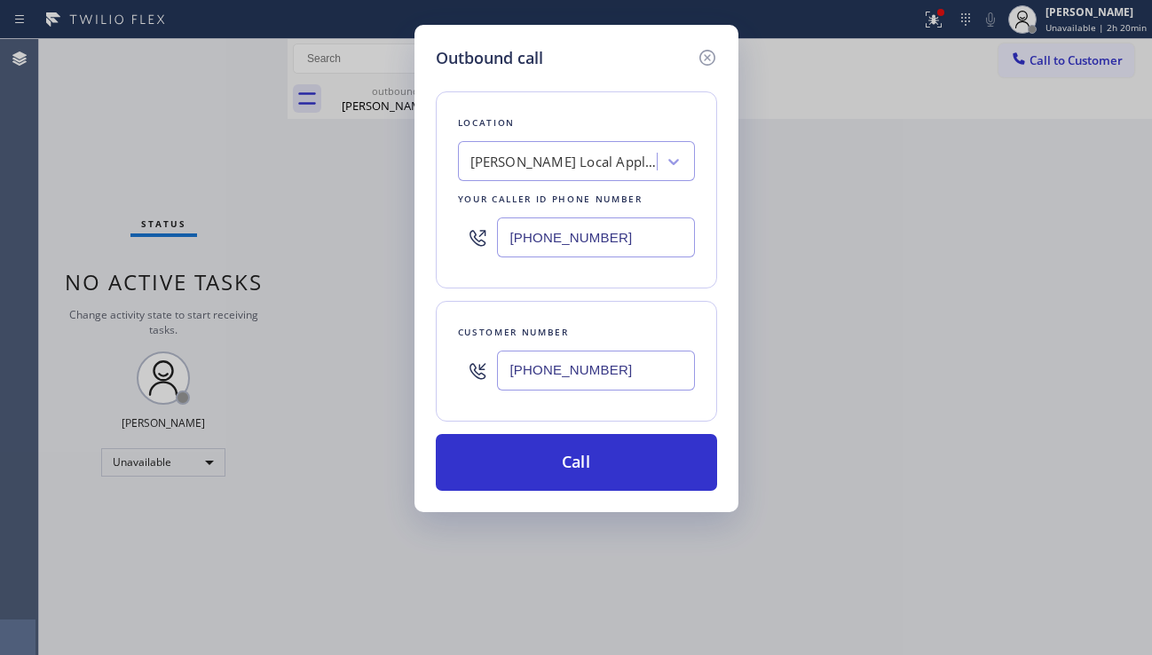
type input "[PHONE_NUMBER]"
drag, startPoint x: 891, startPoint y: 445, endPoint x: 733, endPoint y: 331, distance: 194.5
click at [892, 444] on div "Outbound call Location [PERSON_NAME] Local Appliance Repair Your caller id phon…" at bounding box center [576, 327] width 1152 height 655
click at [507, 176] on div "[PERSON_NAME] Local Appliance Repair" at bounding box center [559, 161] width 193 height 31
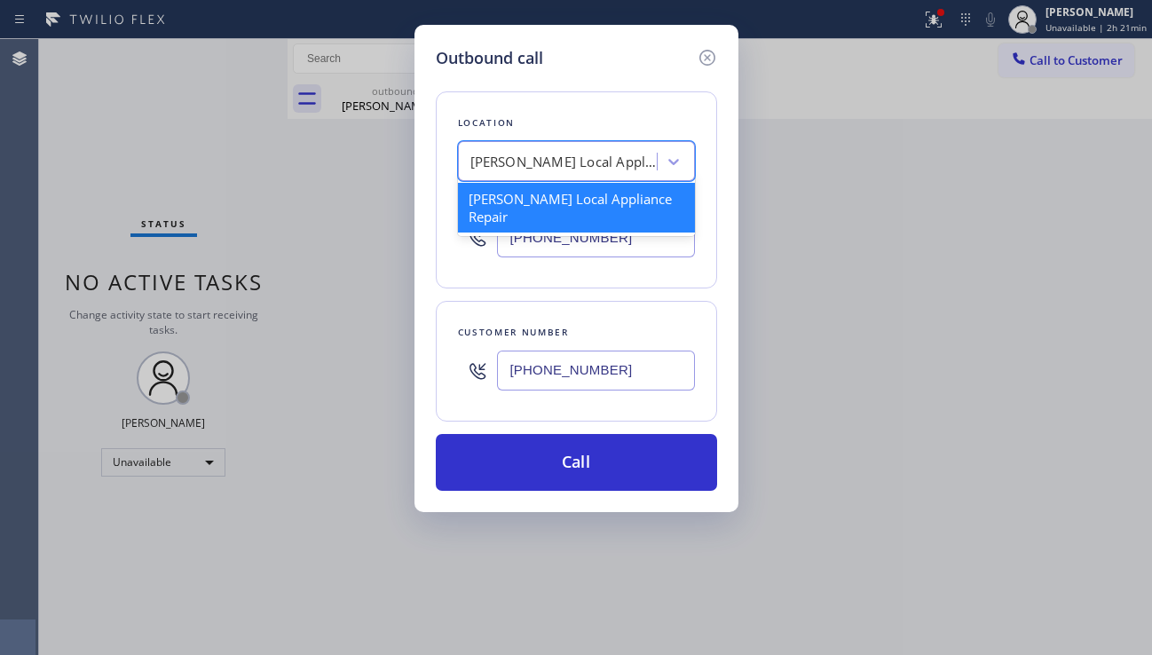
paste input "Thermador Repair Group [GEOGRAPHIC_DATA]"
type input "Thermador Repair Group [GEOGRAPHIC_DATA]"
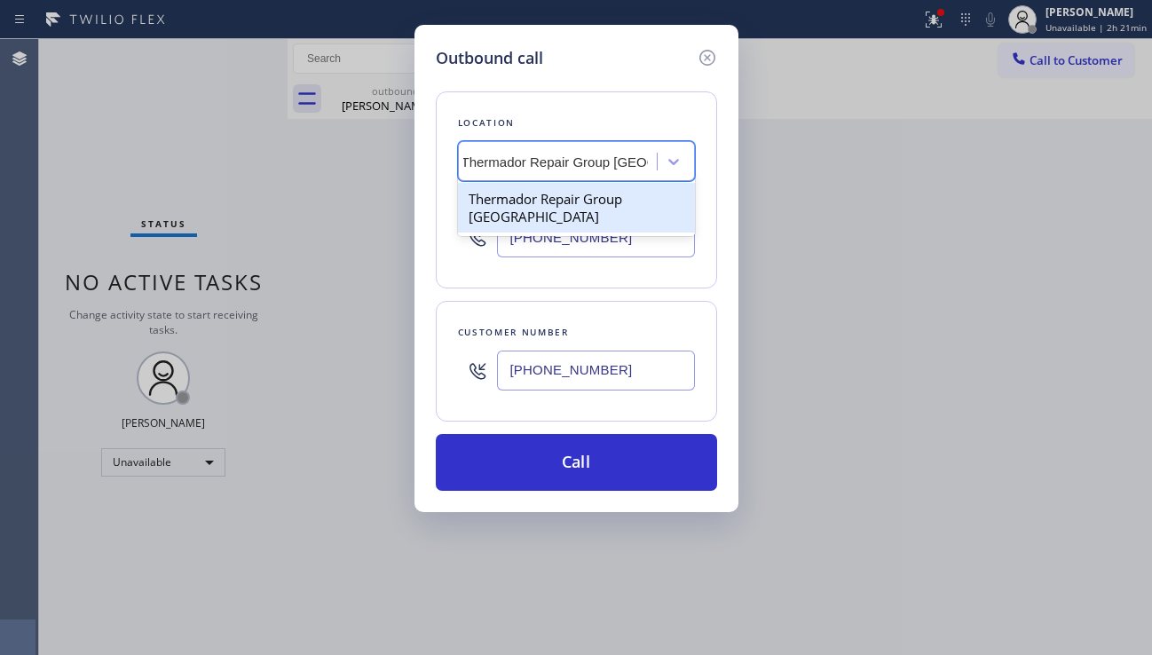
click at [576, 210] on div "Thermador Repair Group [GEOGRAPHIC_DATA]" at bounding box center [576, 208] width 237 height 50
type input "[PHONE_NUMBER]"
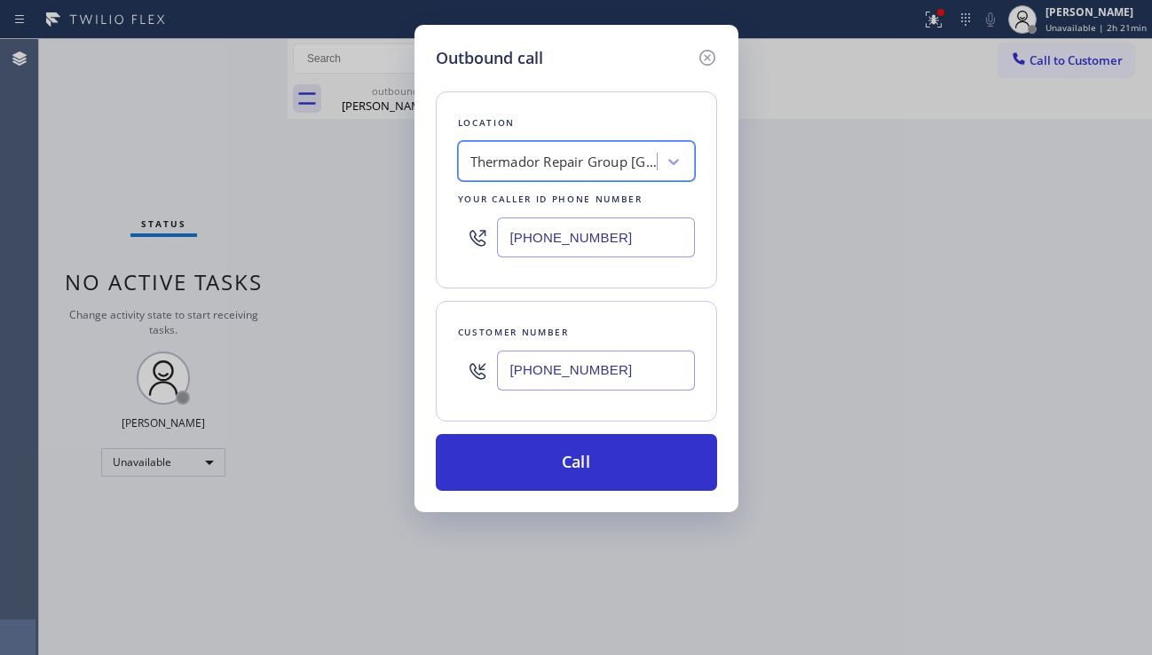
scroll to position [0, 2]
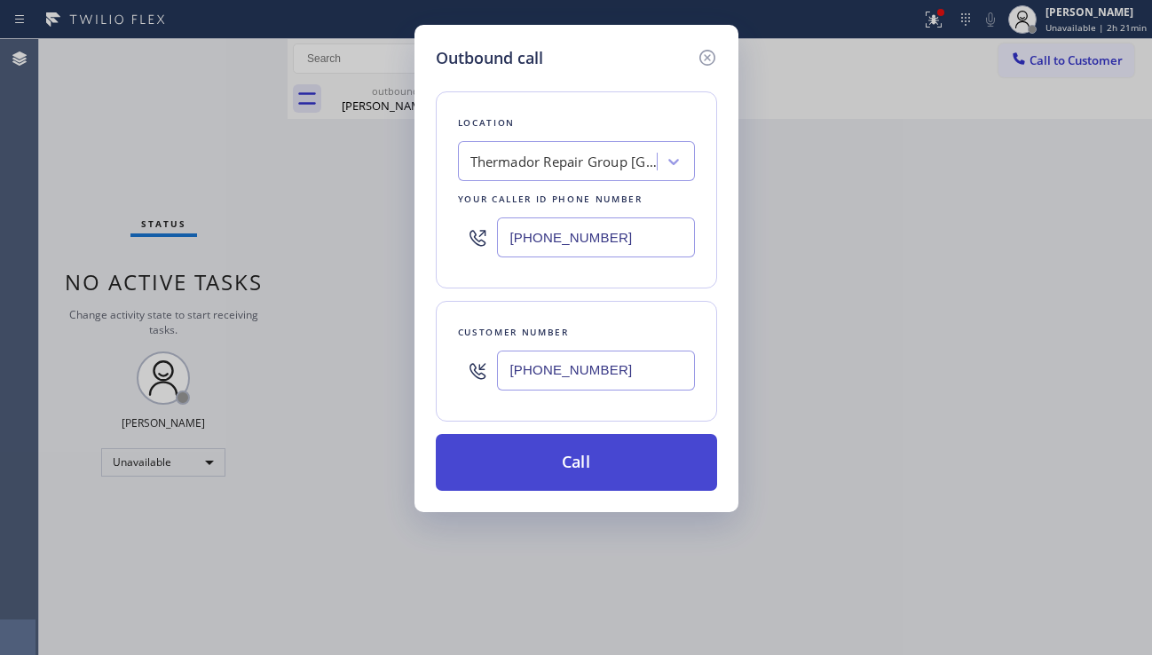
click at [546, 458] on button "Call" at bounding box center [576, 462] width 281 height 57
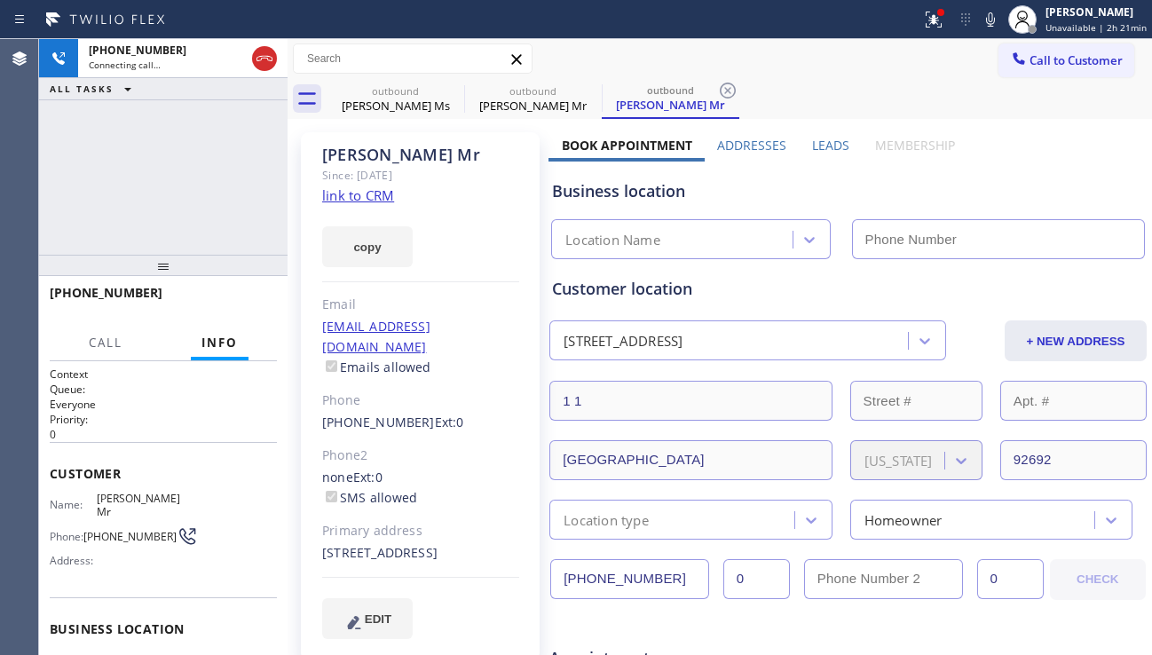
drag, startPoint x: 822, startPoint y: 138, endPoint x: 870, endPoint y: 161, distance: 52.8
click at [824, 138] on label "Leads" at bounding box center [830, 145] width 37 height 17
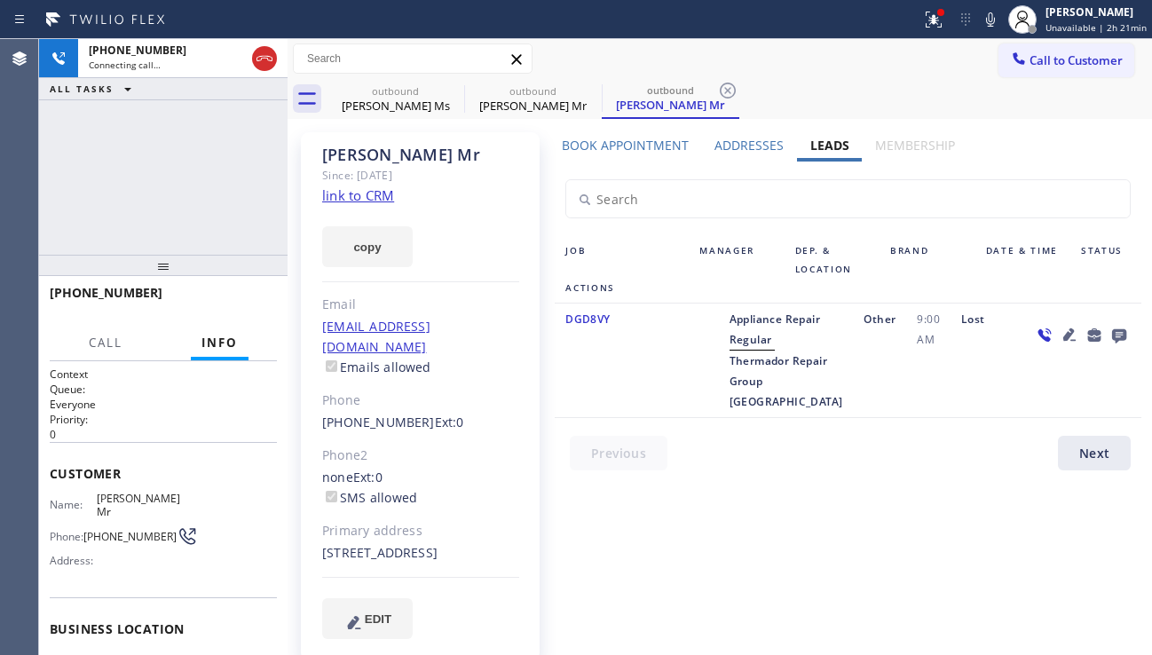
click at [1121, 335] on icon at bounding box center [1119, 336] width 14 height 14
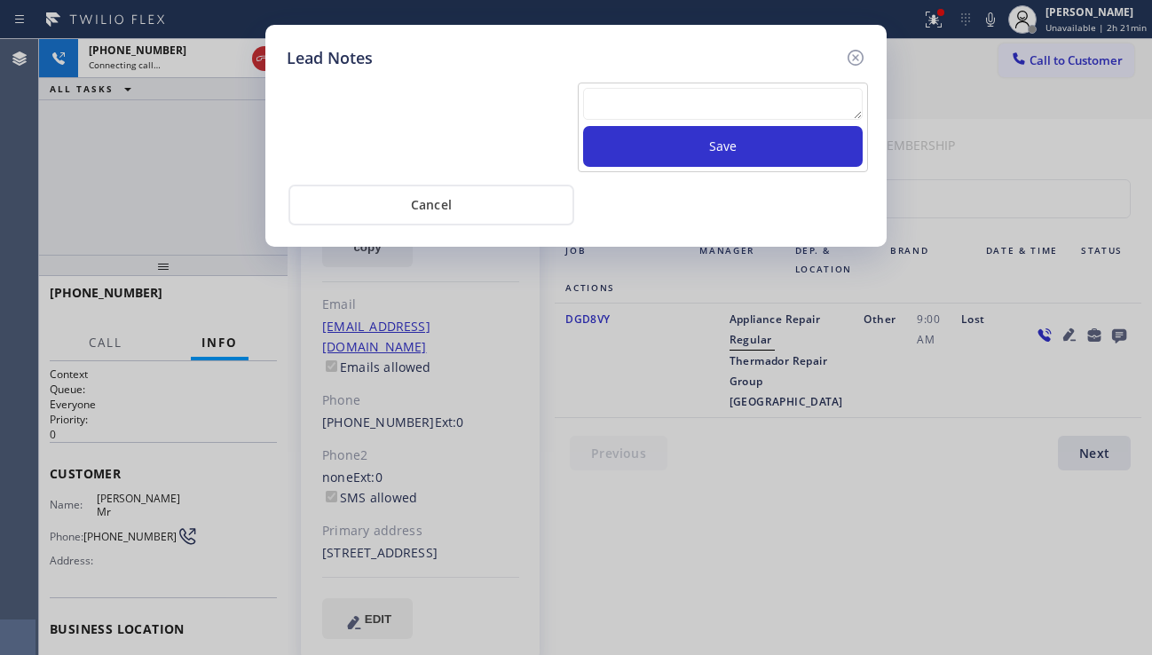
click at [682, 105] on textarea at bounding box center [722, 104] width 279 height 32
click at [852, 60] on icon at bounding box center [855, 57] width 21 height 21
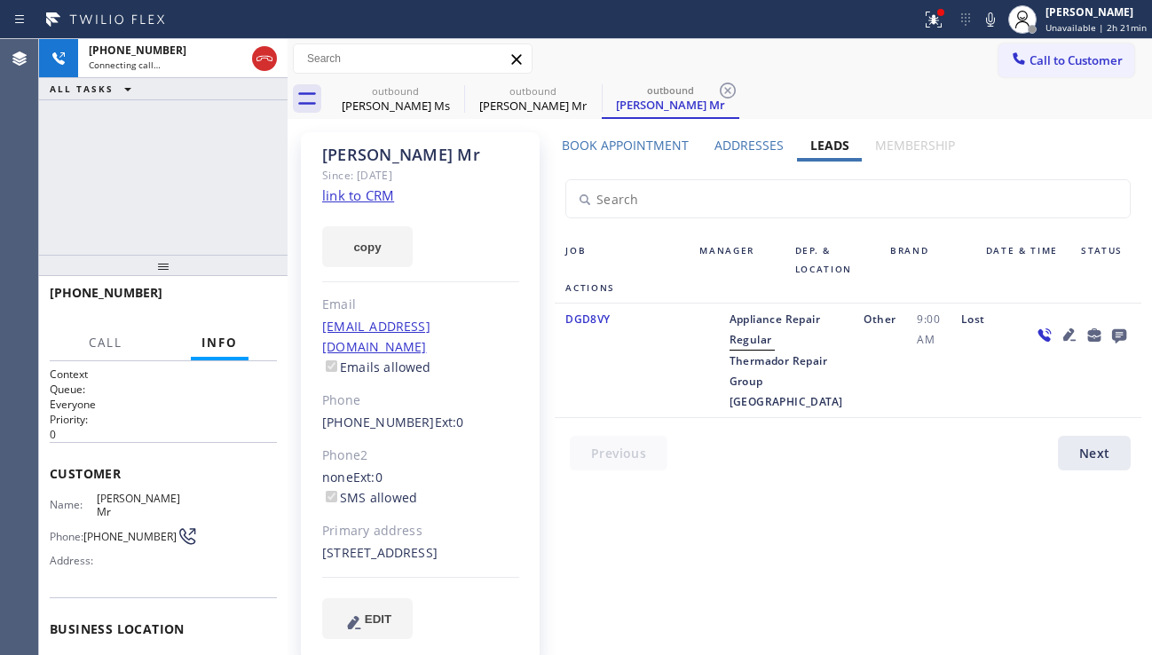
click at [1064, 332] on icon at bounding box center [1068, 334] width 21 height 21
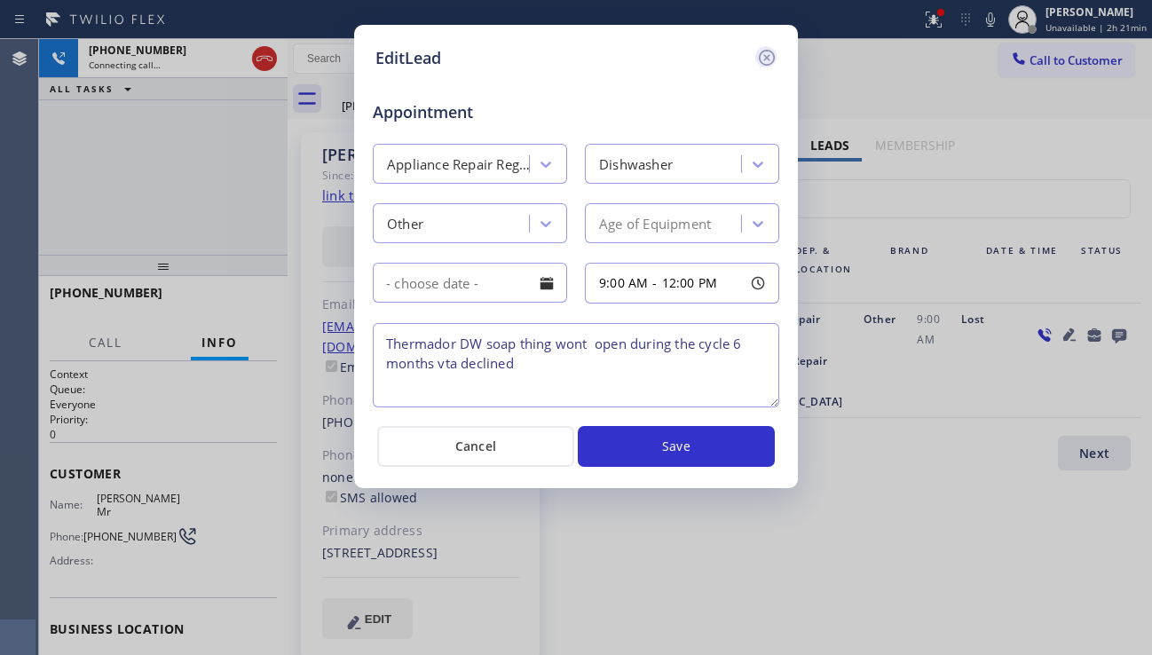
click at [776, 60] on icon at bounding box center [766, 57] width 21 height 21
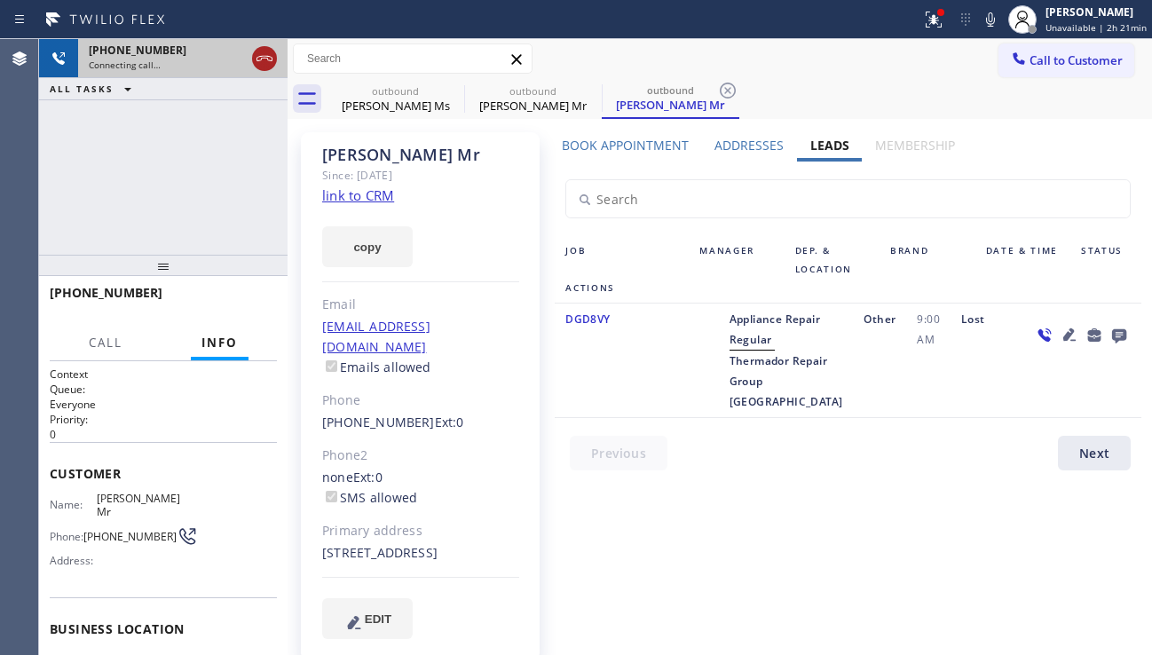
click at [265, 62] on icon at bounding box center [264, 58] width 21 height 21
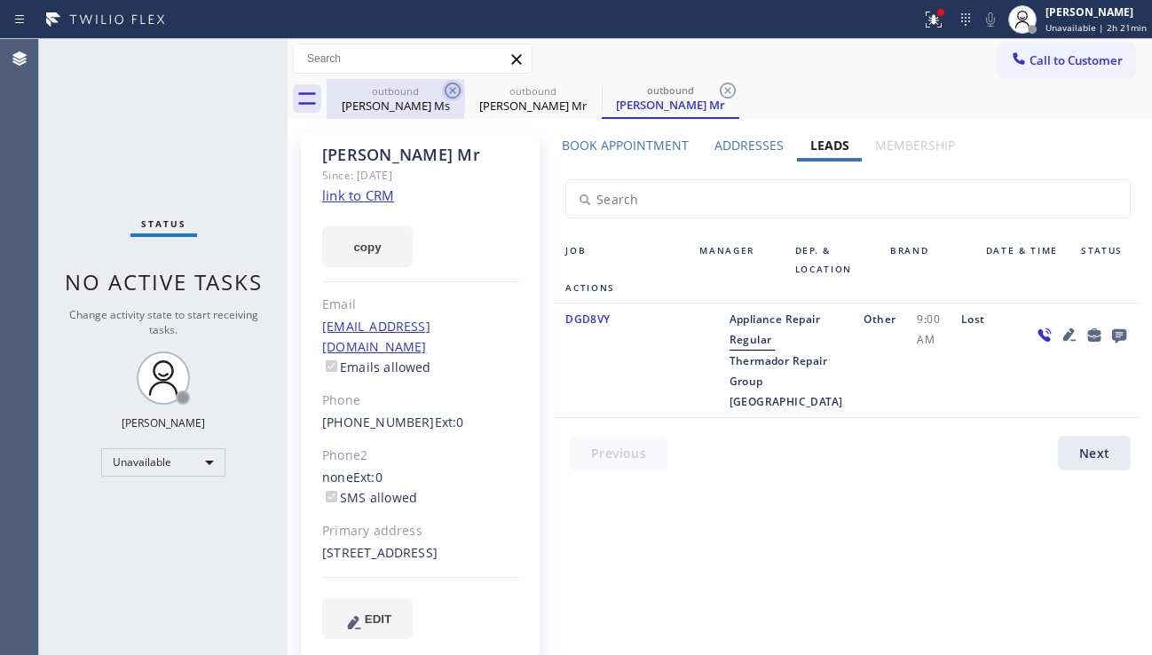
click at [453, 90] on icon at bounding box center [453, 91] width 16 height 16
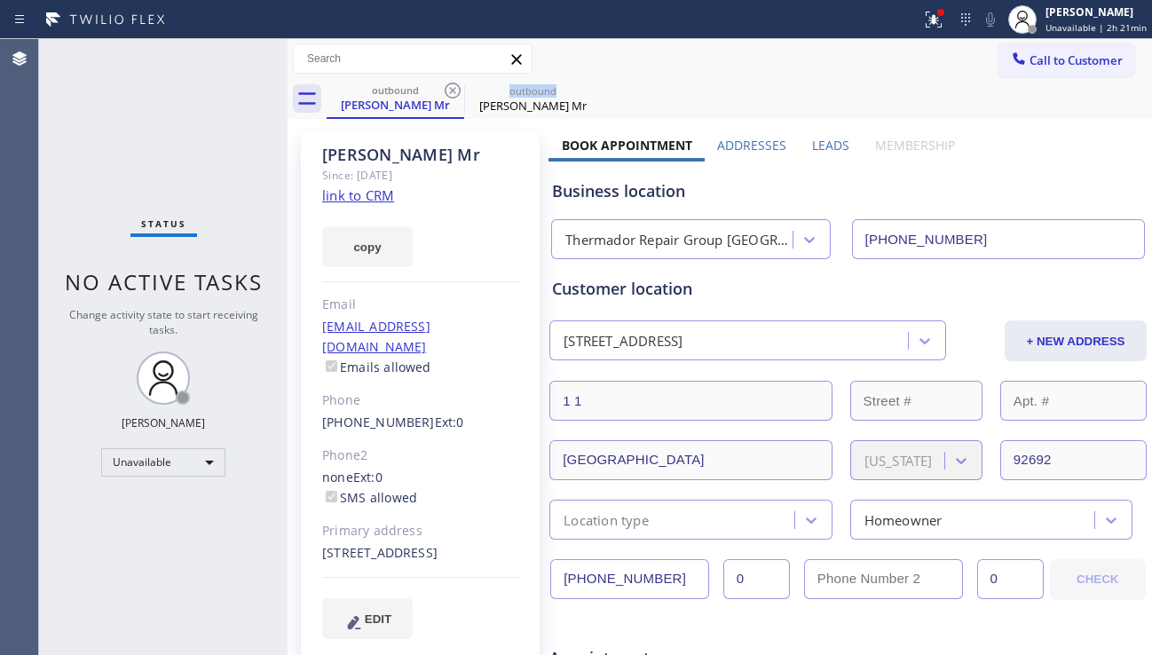
click at [453, 90] on icon at bounding box center [453, 91] width 16 height 16
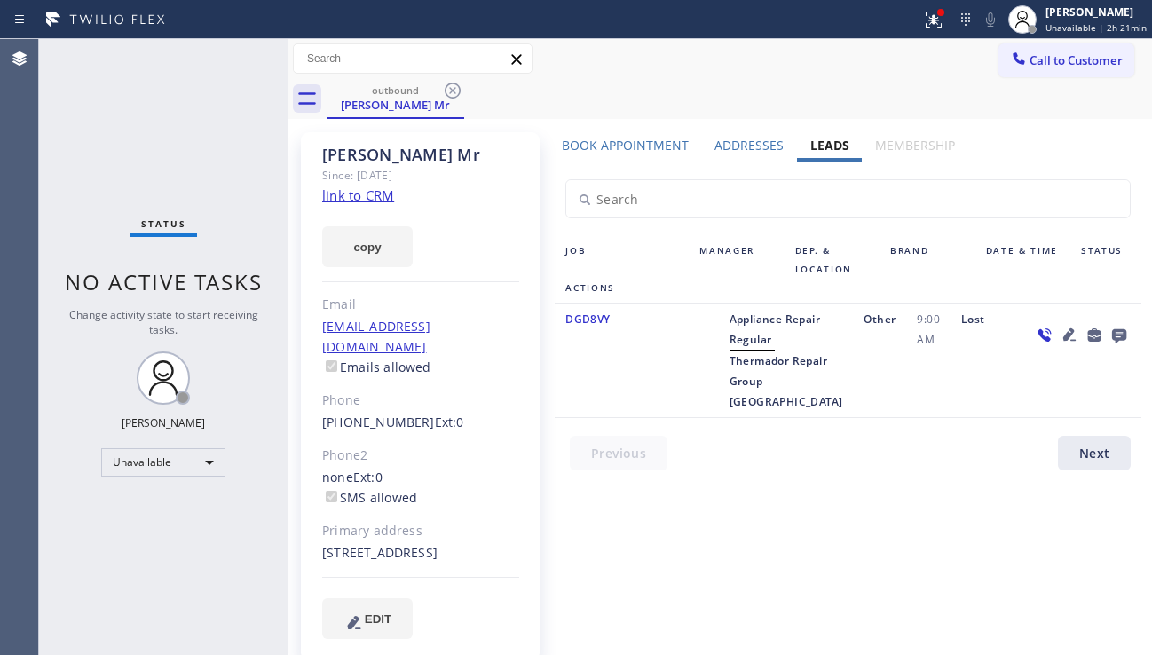
click at [453, 90] on icon at bounding box center [453, 91] width 16 height 16
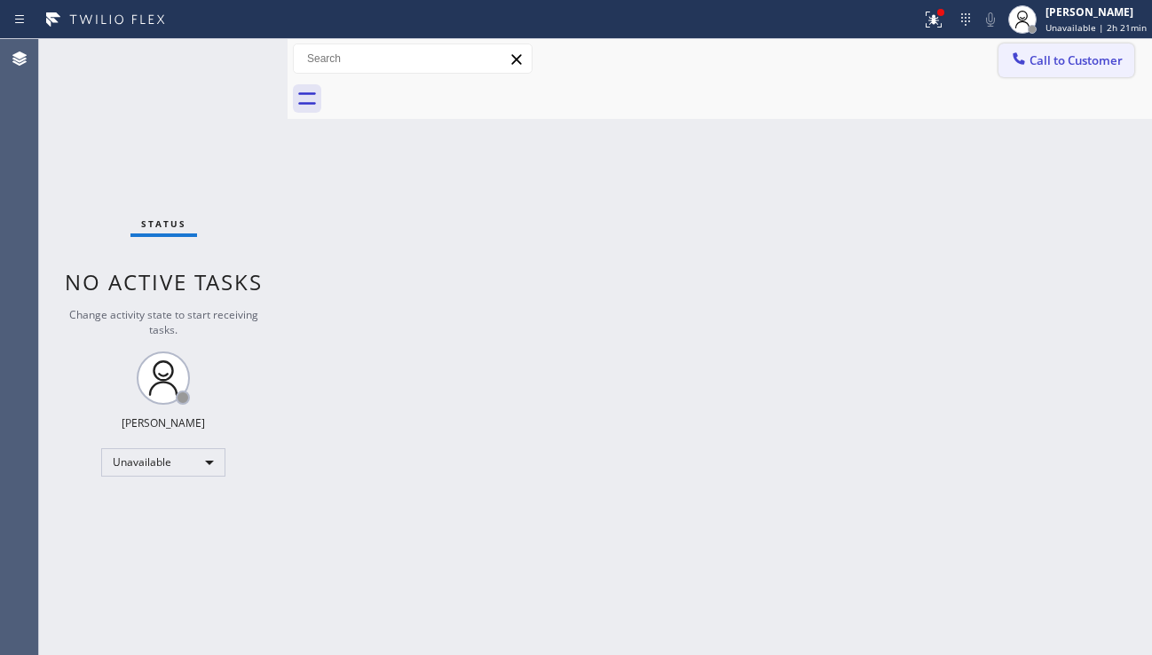
click at [1041, 76] on button "Call to Customer" at bounding box center [1066, 60] width 136 height 34
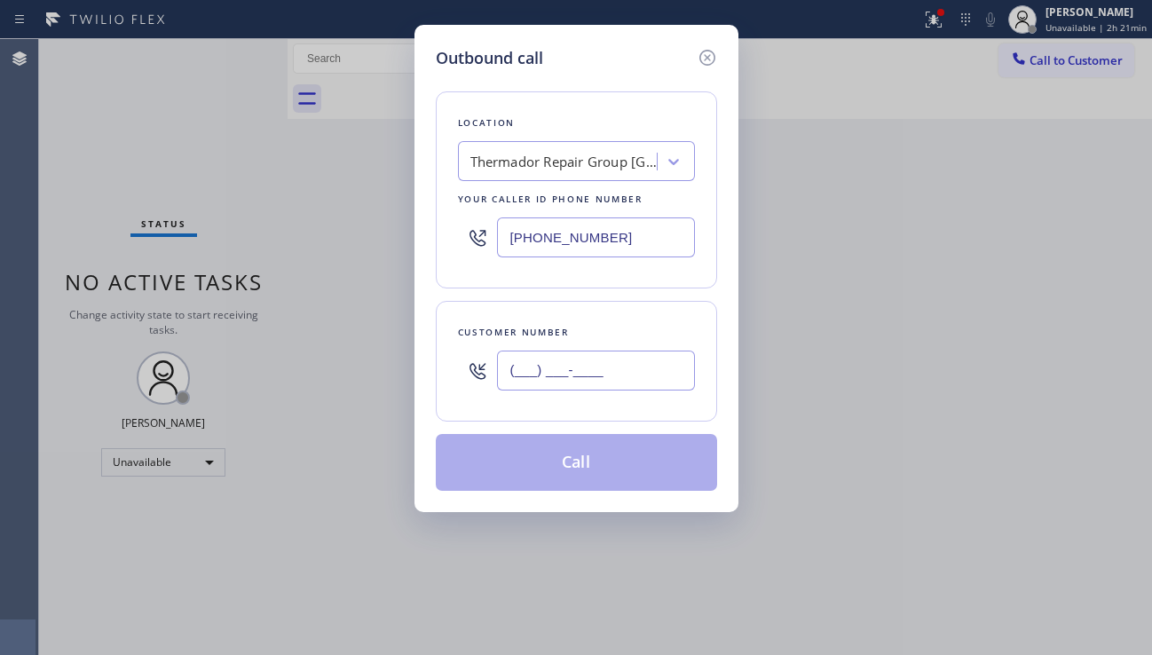
click at [585, 374] on input "(___) ___-____" at bounding box center [596, 370] width 198 height 40
paste input "502) 249-5067"
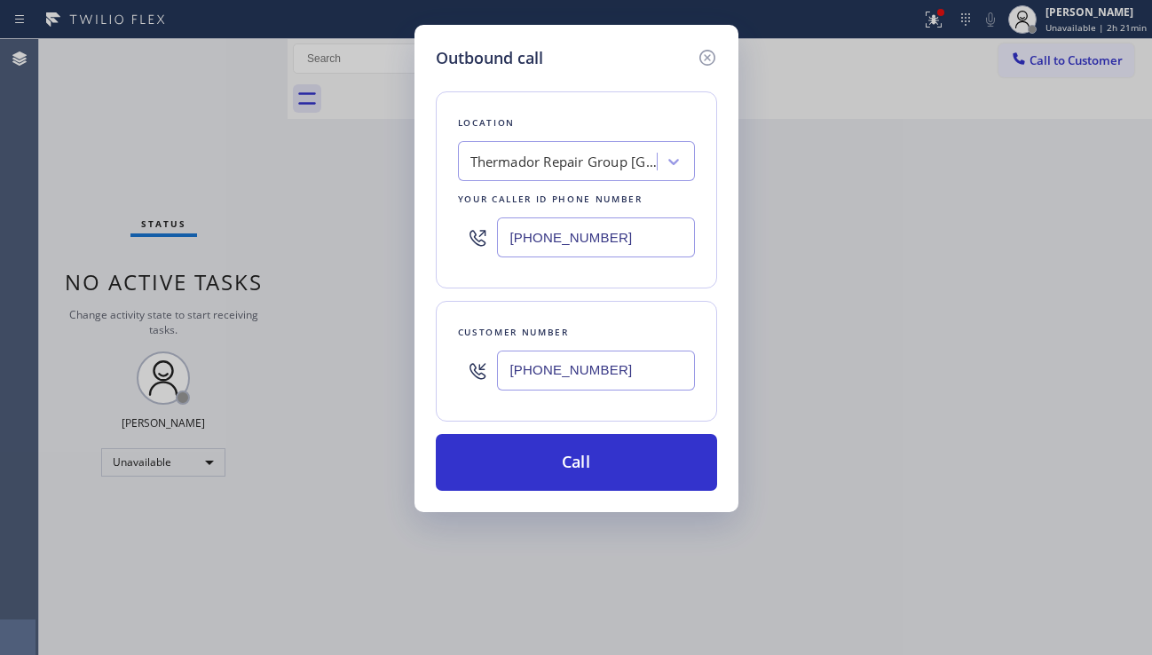
type input "[PHONE_NUMBER]"
click at [938, 452] on div "Outbound call Location Thermador Repair Group [GEOGRAPHIC_DATA] Your caller id …" at bounding box center [576, 327] width 1152 height 655
click at [528, 161] on div "Thermador Repair Group [GEOGRAPHIC_DATA]" at bounding box center [563, 162] width 186 height 20
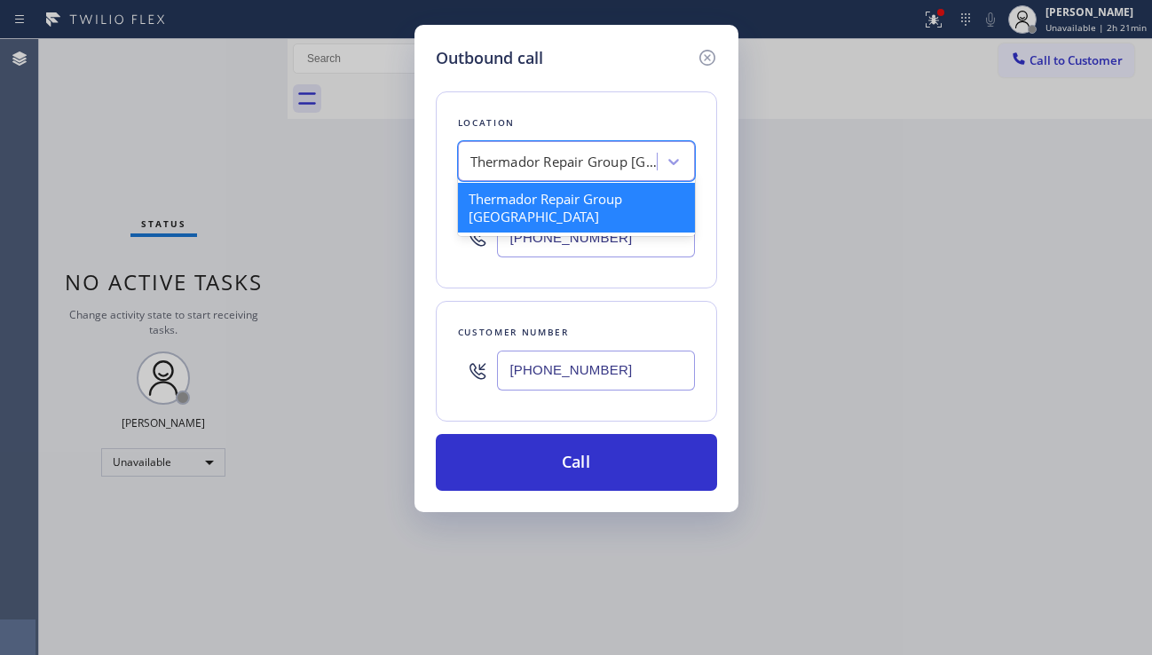
paste input "American Service Alliance Calumet City"
type input "American Service Alliance Calumet City"
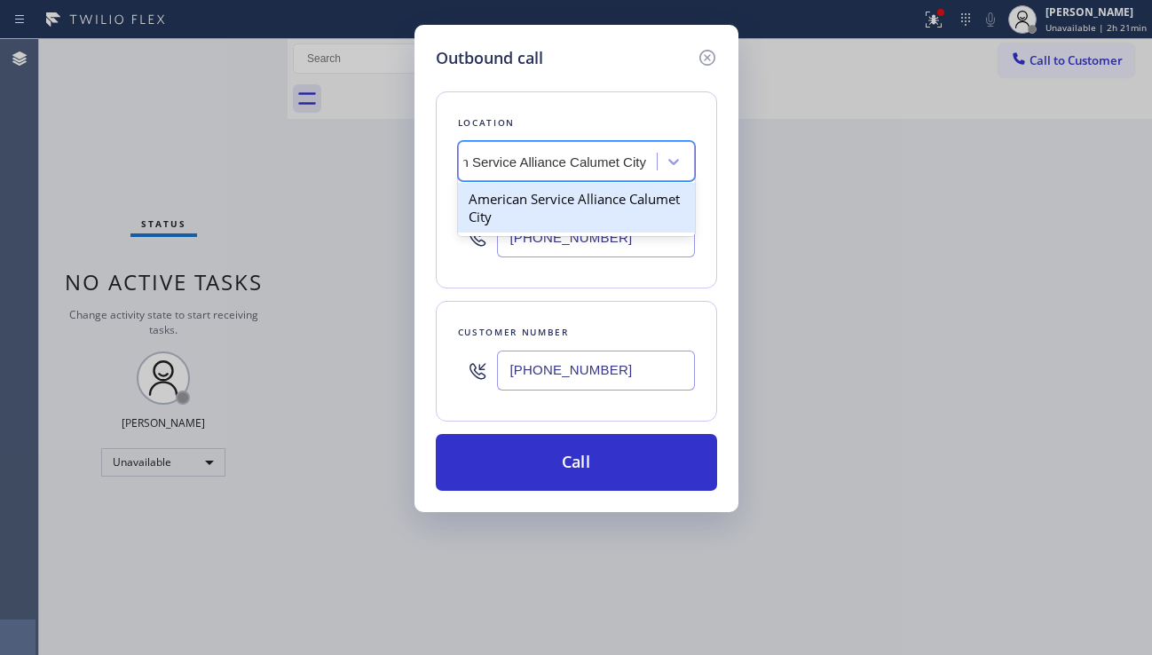
click at [582, 200] on div "American Service Alliance Calumet City" at bounding box center [576, 208] width 237 height 50
type input "[PHONE_NUMBER]"
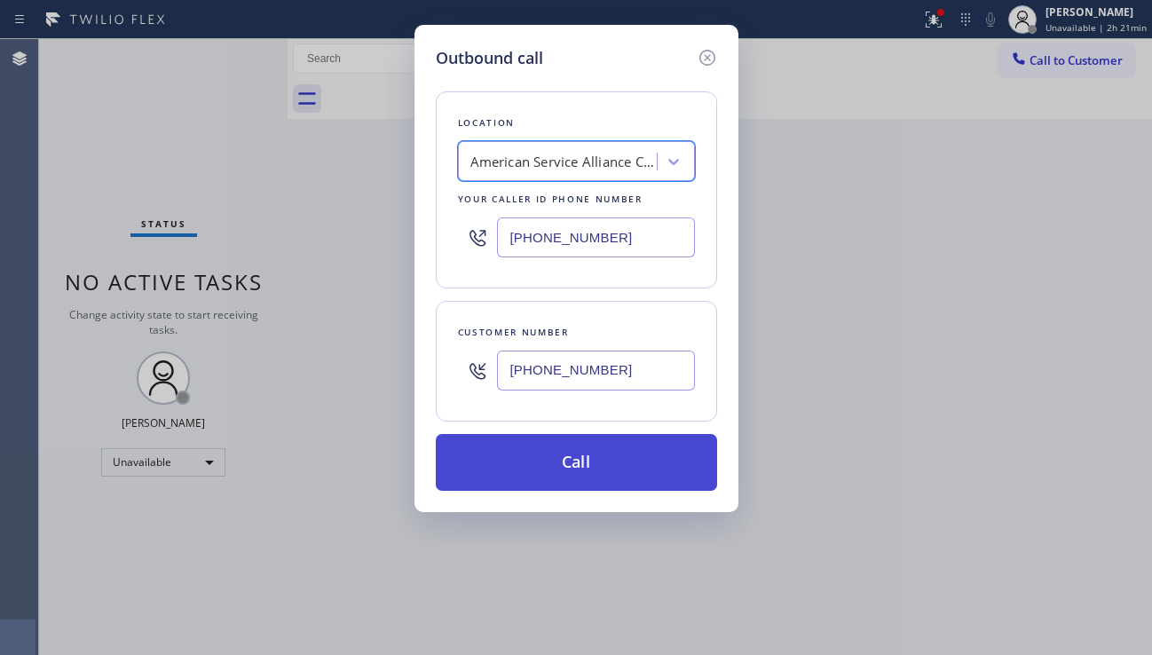
click at [573, 451] on button "Call" at bounding box center [576, 462] width 281 height 57
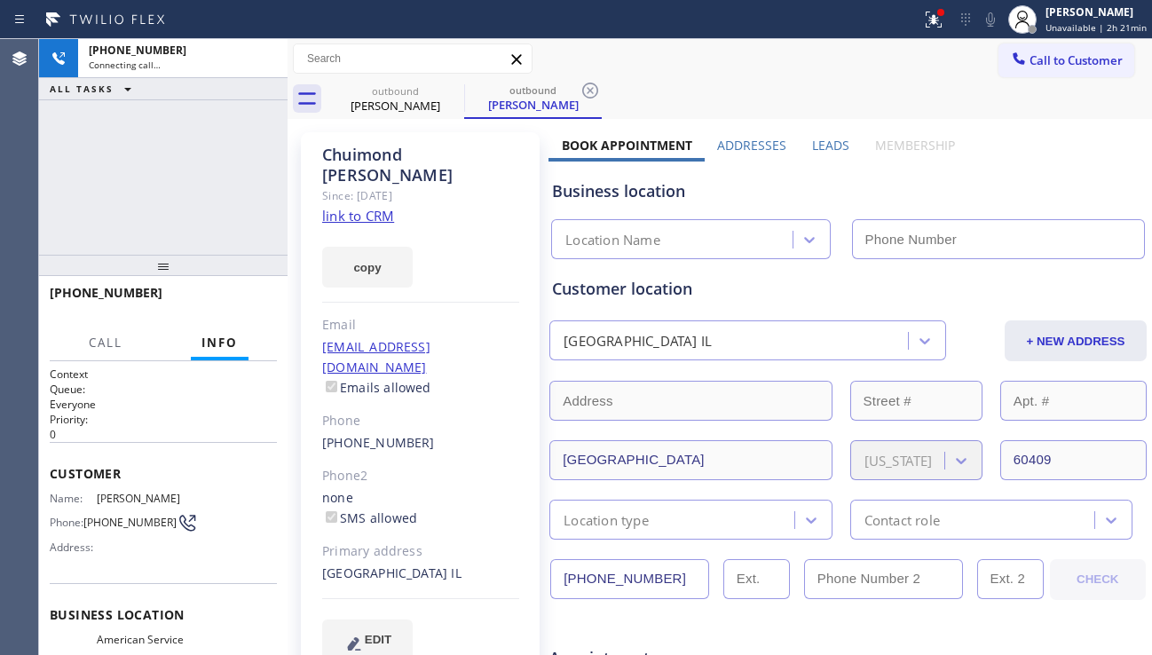
click at [814, 149] on label "Leads" at bounding box center [830, 145] width 37 height 17
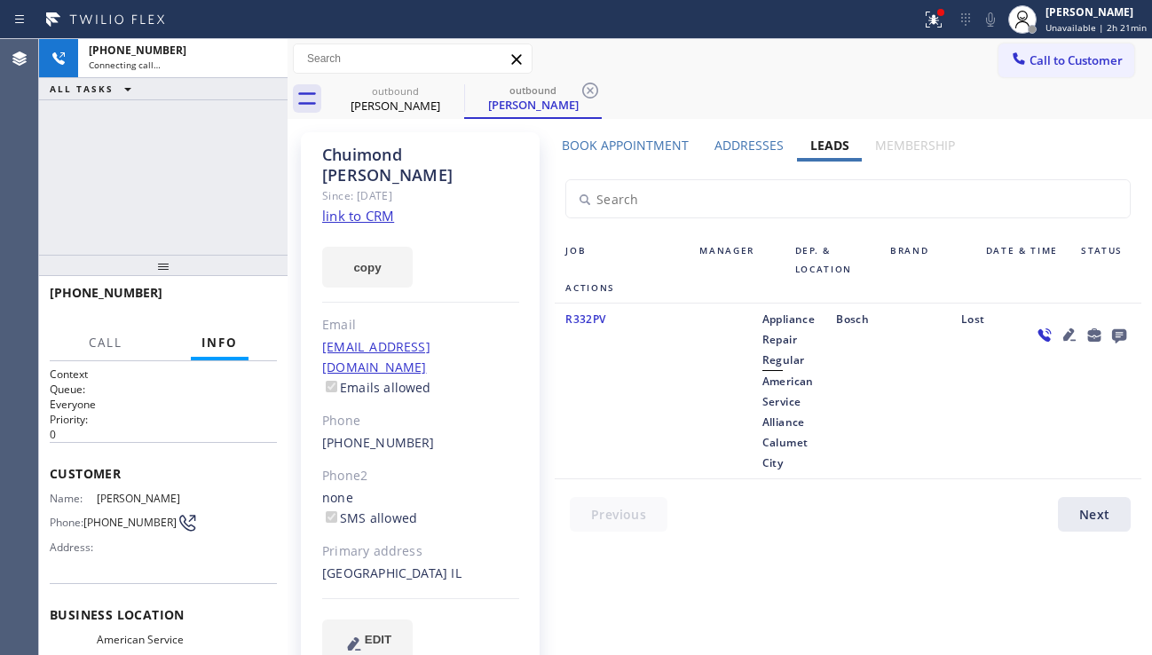
click at [1073, 331] on icon at bounding box center [1069, 334] width 12 height 12
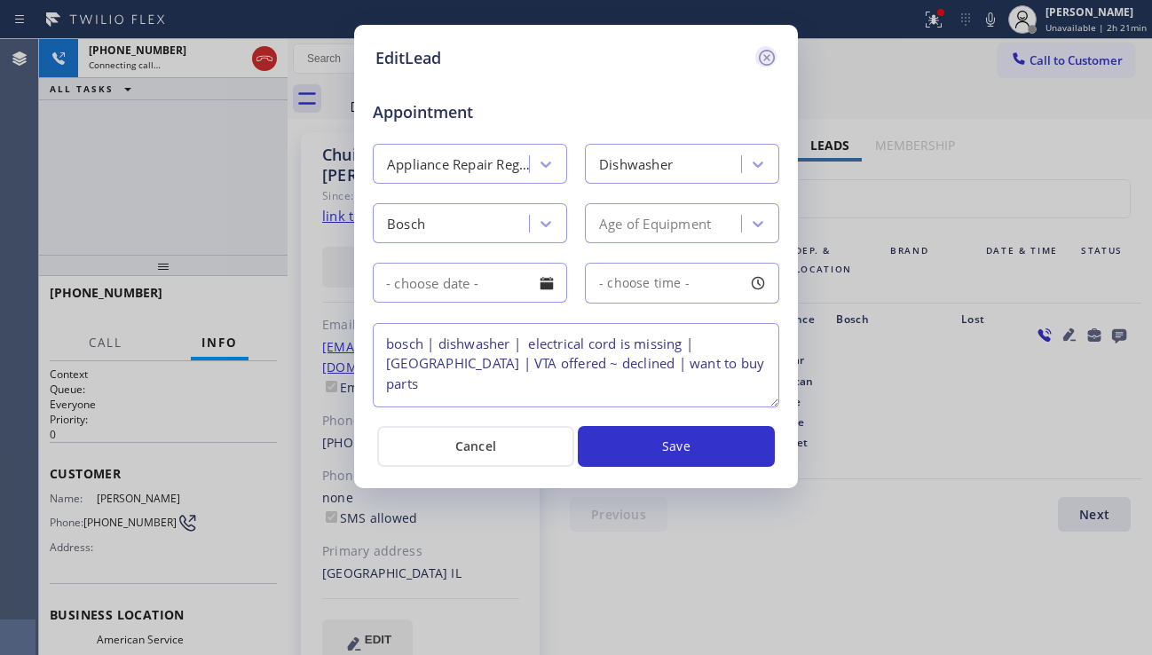
click at [766, 58] on icon at bounding box center [767, 58] width 16 height 16
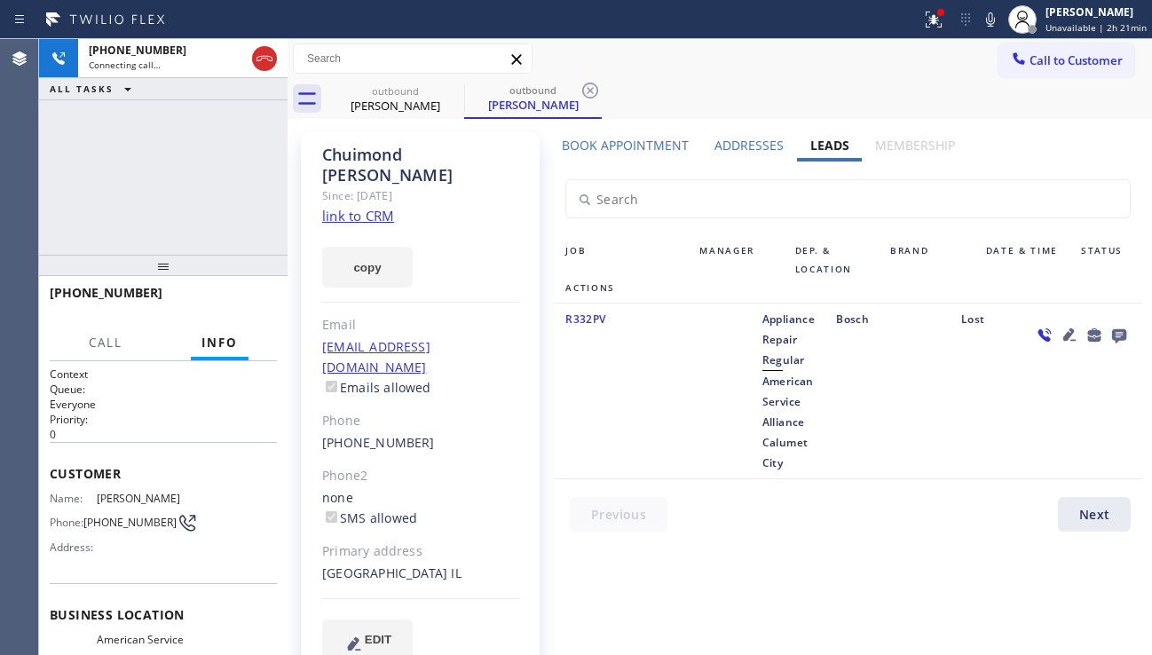
click at [1121, 334] on icon at bounding box center [1119, 336] width 14 height 14
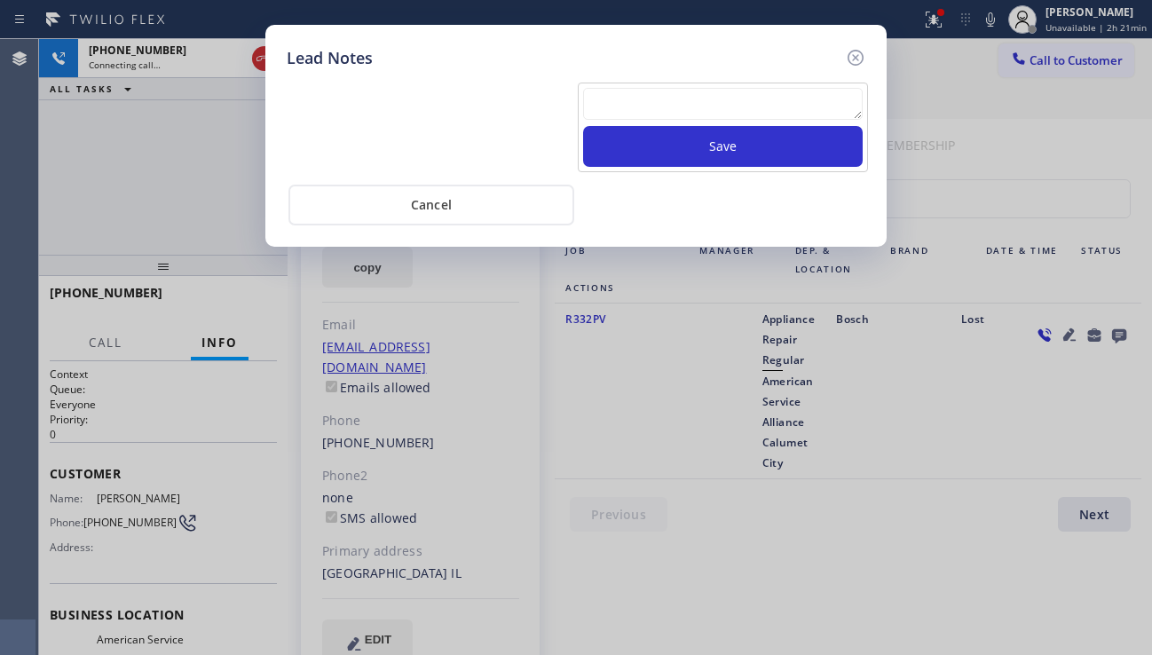
click at [680, 98] on textarea at bounding box center [722, 104] width 279 height 32
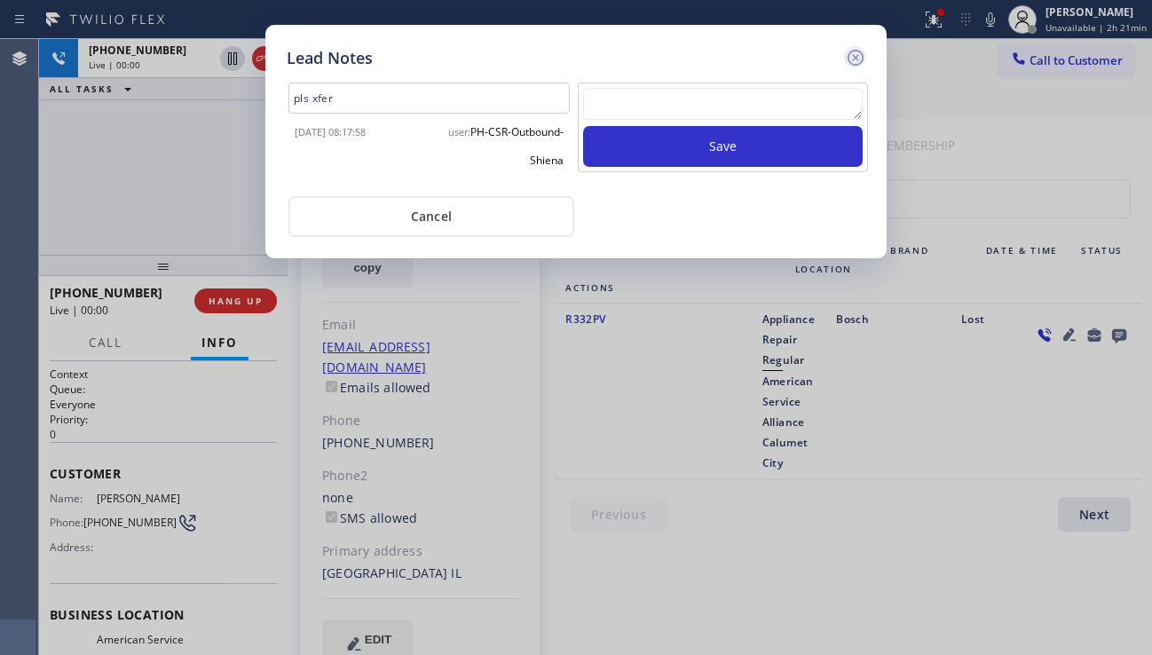
click at [846, 61] on icon at bounding box center [855, 57] width 21 height 21
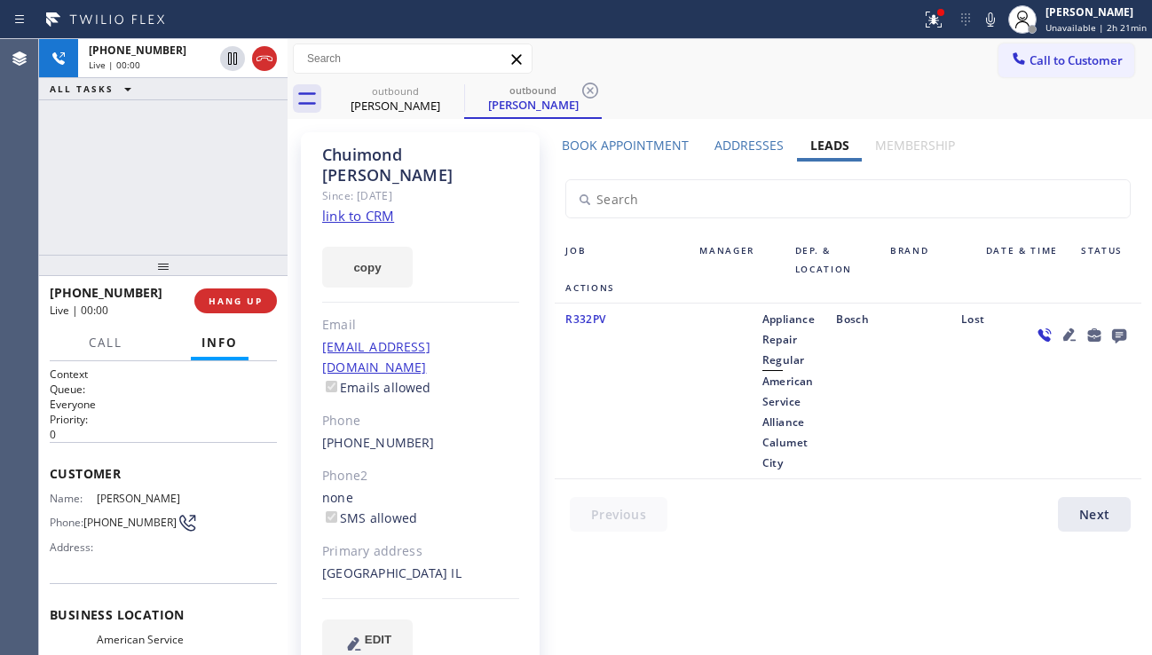
click at [1115, 332] on icon at bounding box center [1119, 336] width 14 height 14
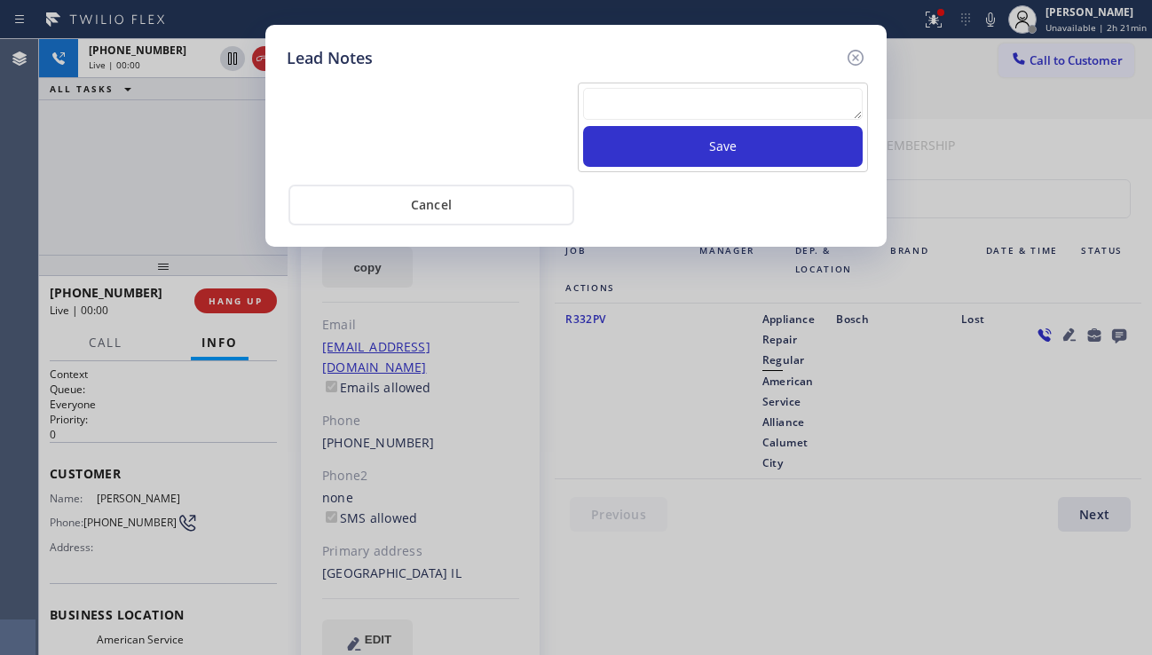
click at [660, 106] on textarea at bounding box center [722, 104] width 279 height 32
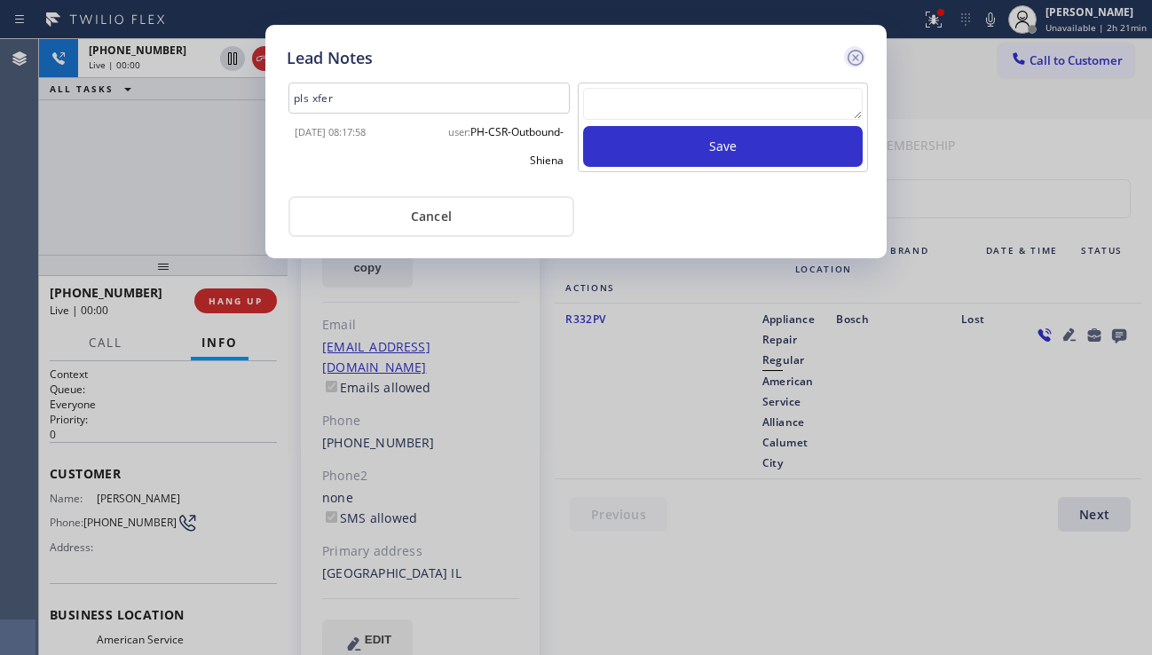
click at [859, 57] on icon at bounding box center [855, 57] width 21 height 21
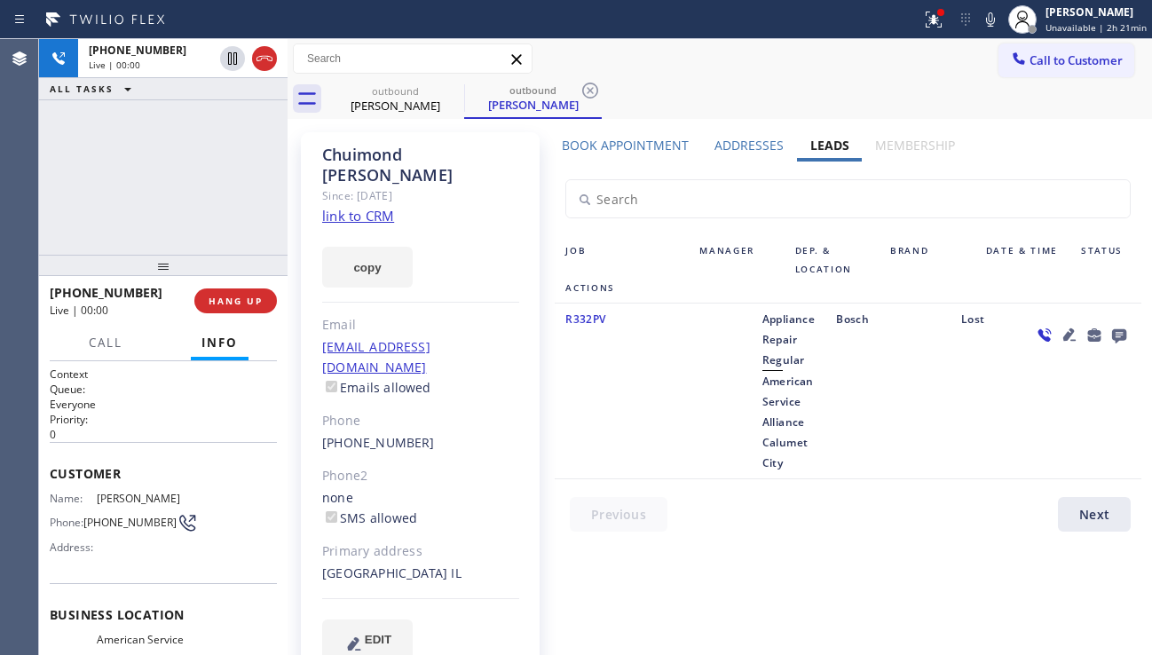
click at [1114, 333] on icon at bounding box center [1119, 336] width 14 height 14
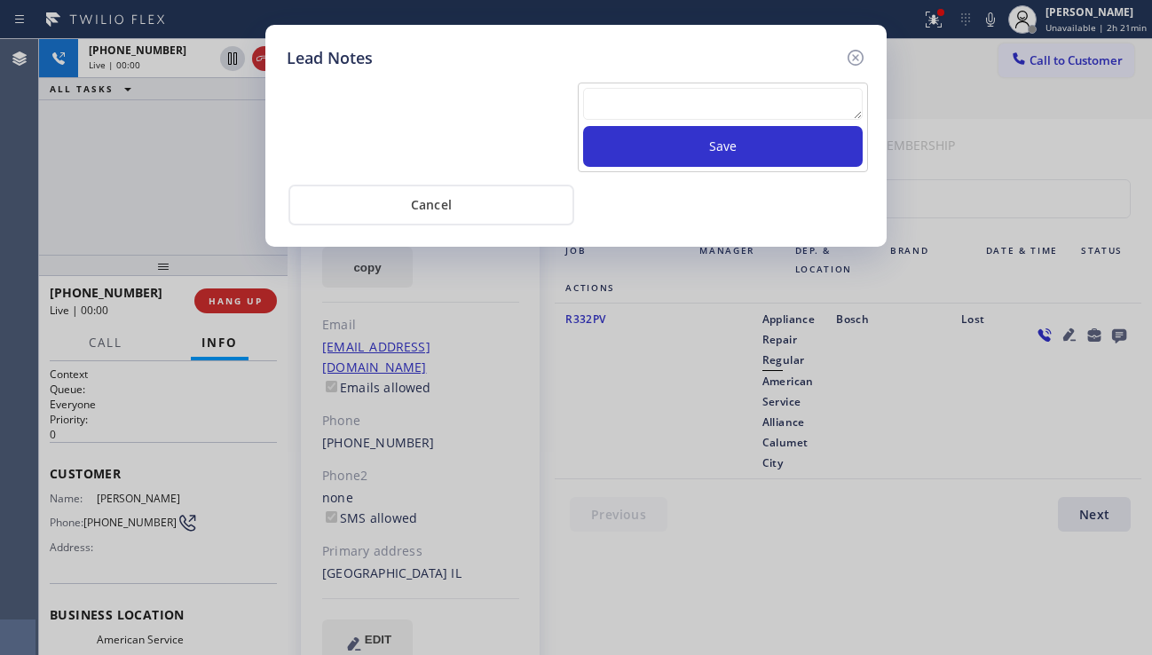
click at [641, 114] on textarea at bounding box center [722, 104] width 279 height 32
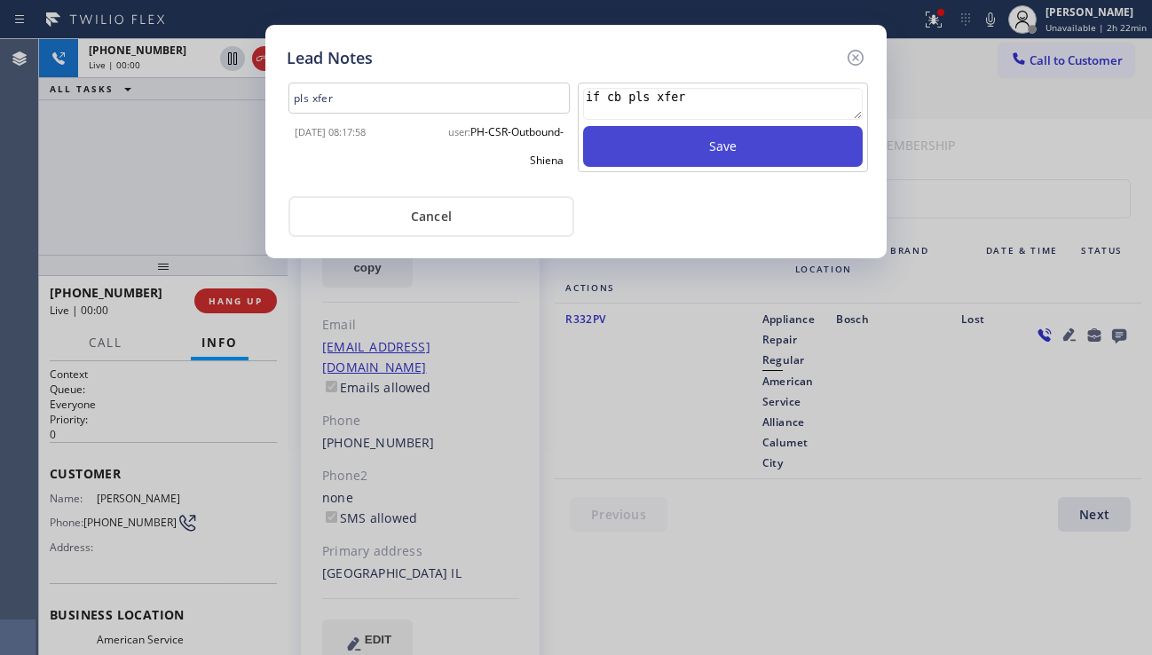
type textarea "if cb pls xfer"
click at [666, 150] on button "Save" at bounding box center [722, 146] width 279 height 41
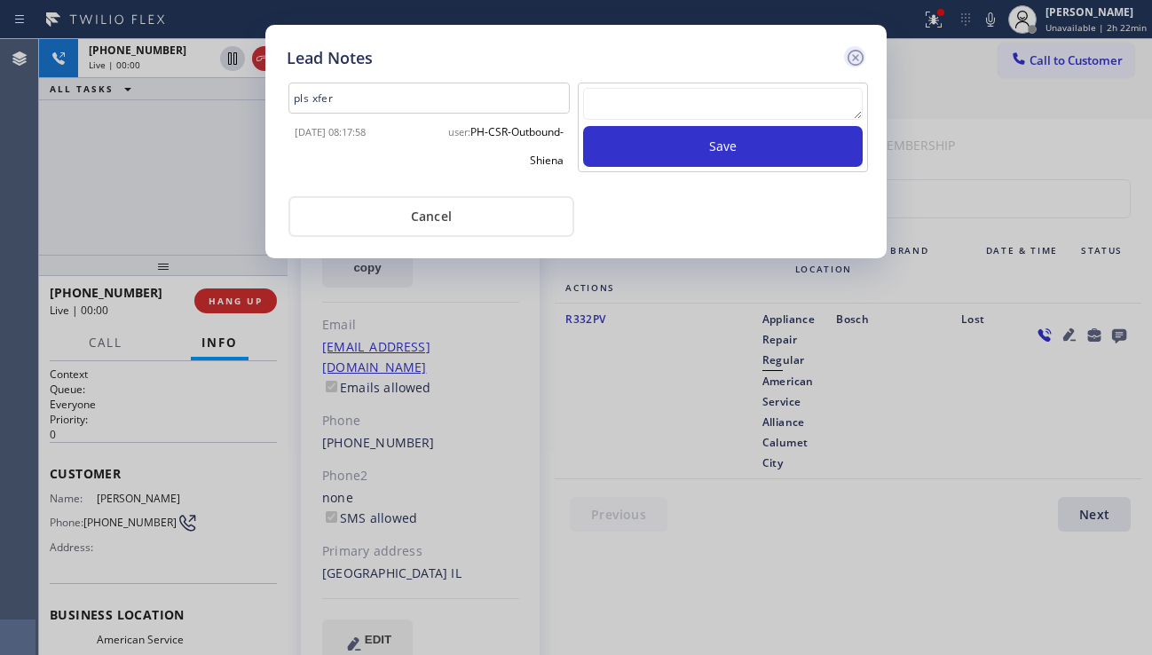
click at [862, 59] on icon at bounding box center [855, 58] width 16 height 16
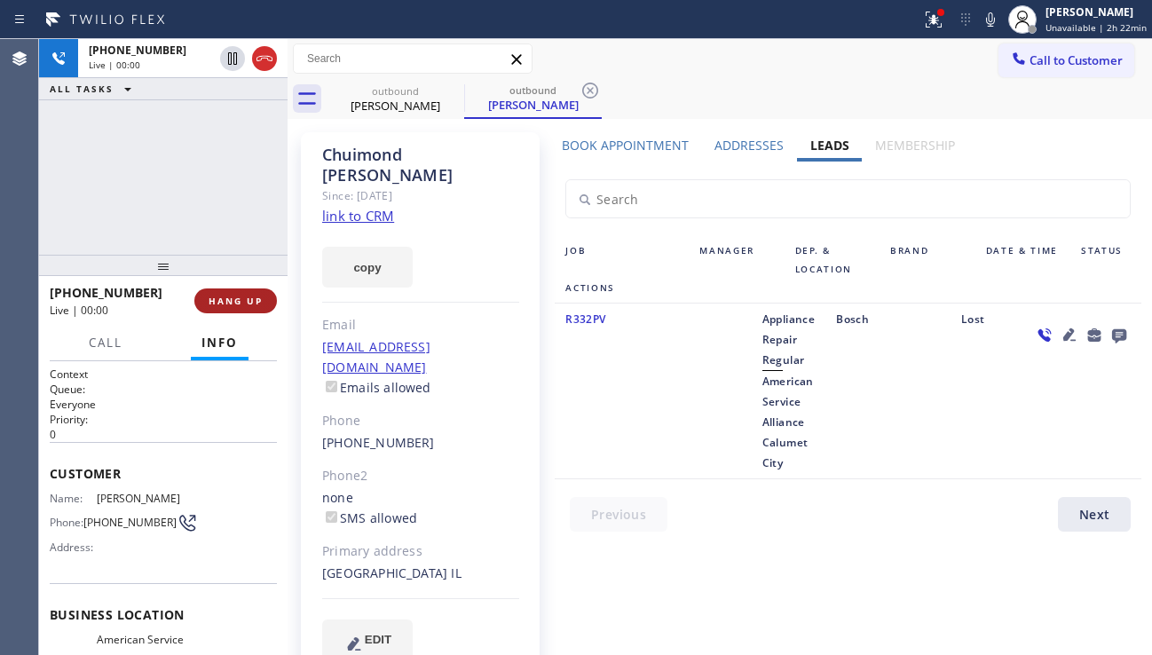
click at [238, 290] on button "HANG UP" at bounding box center [235, 300] width 83 height 25
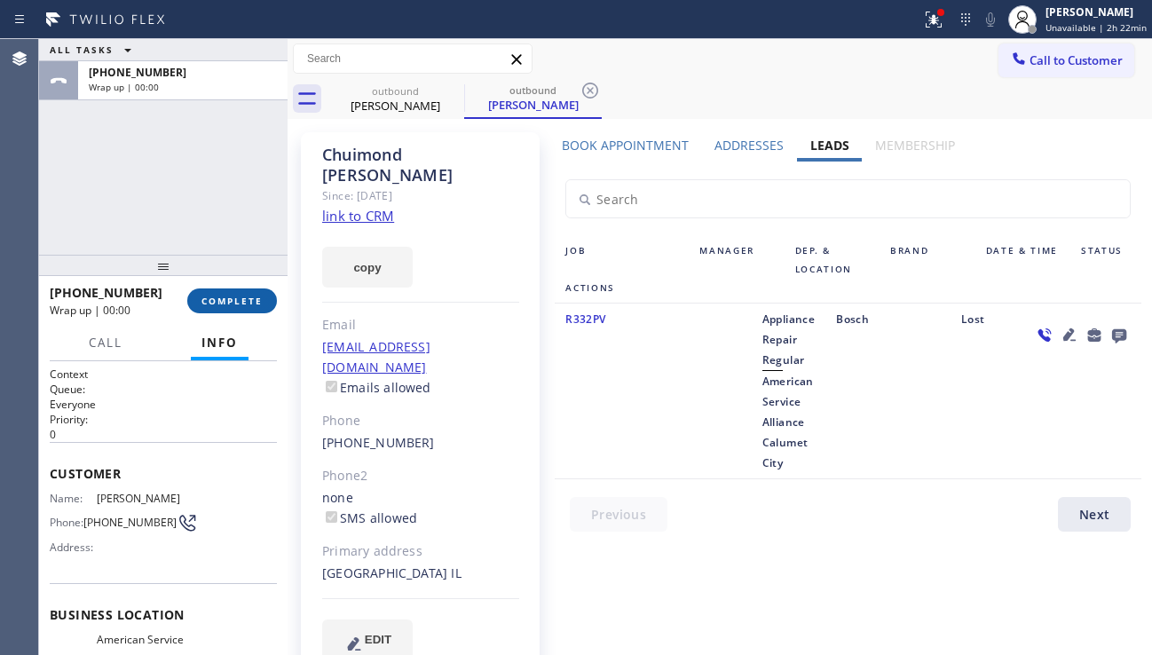
click at [238, 290] on button "COMPLETE" at bounding box center [232, 300] width 90 height 25
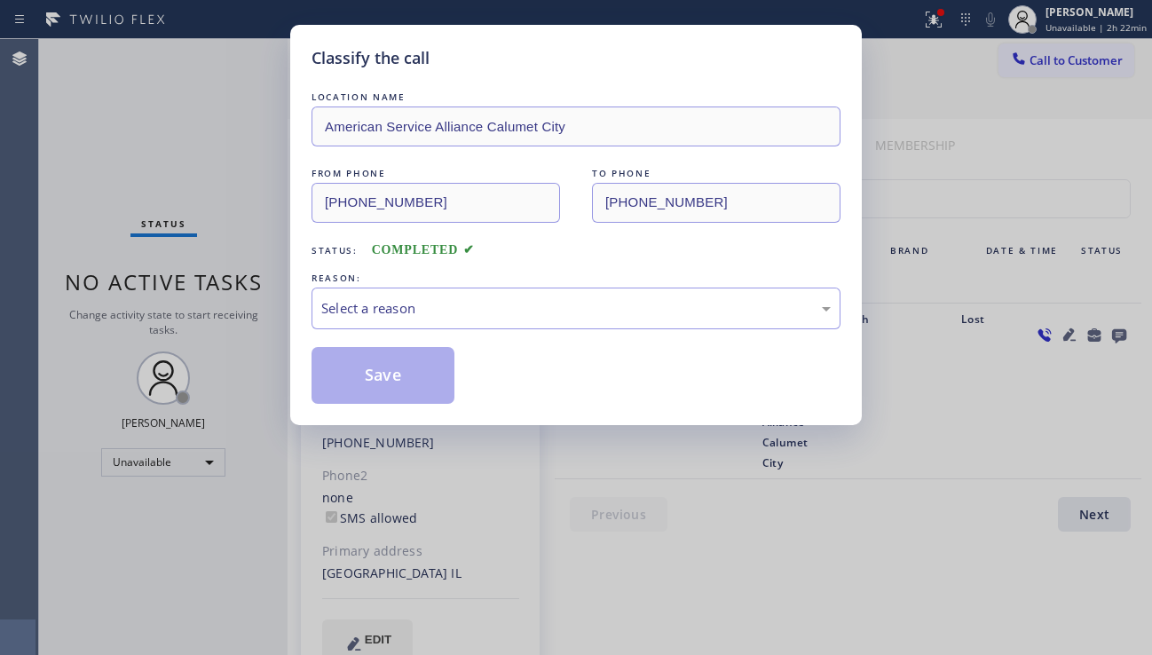
click at [500, 306] on div "Select a reason" at bounding box center [575, 308] width 509 height 20
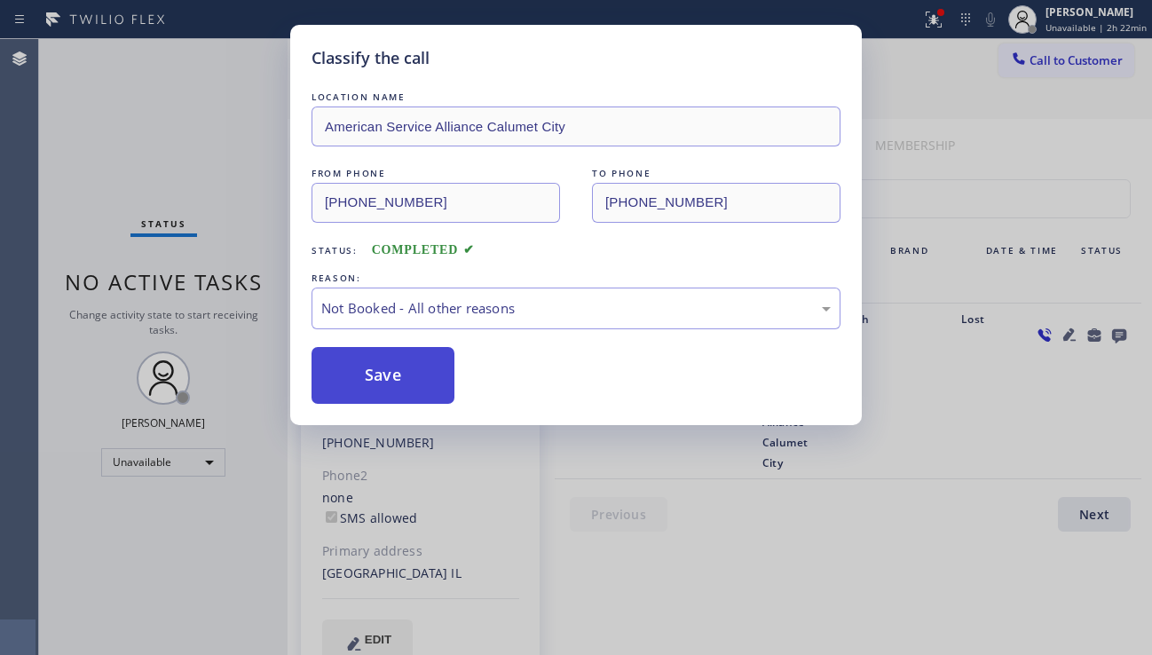
click at [393, 378] on button "Save" at bounding box center [382, 375] width 143 height 57
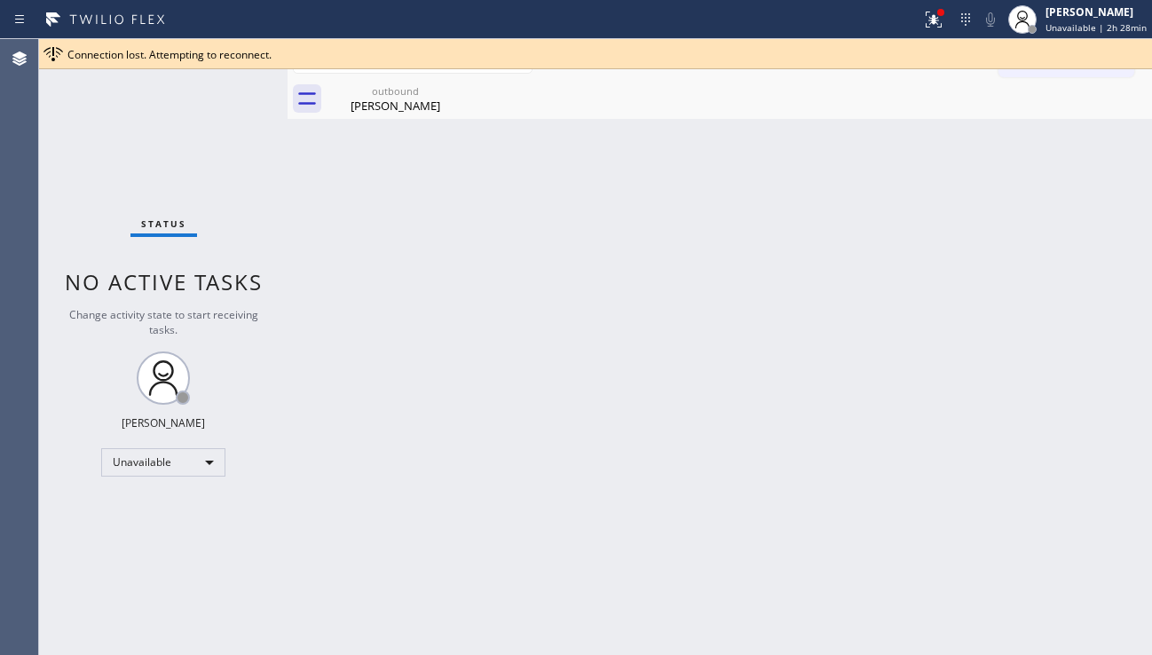
click at [1082, 464] on div "Back to Dashboard Change Sender ID Customers Technicians Select a contact Outbo…" at bounding box center [719, 347] width 864 height 616
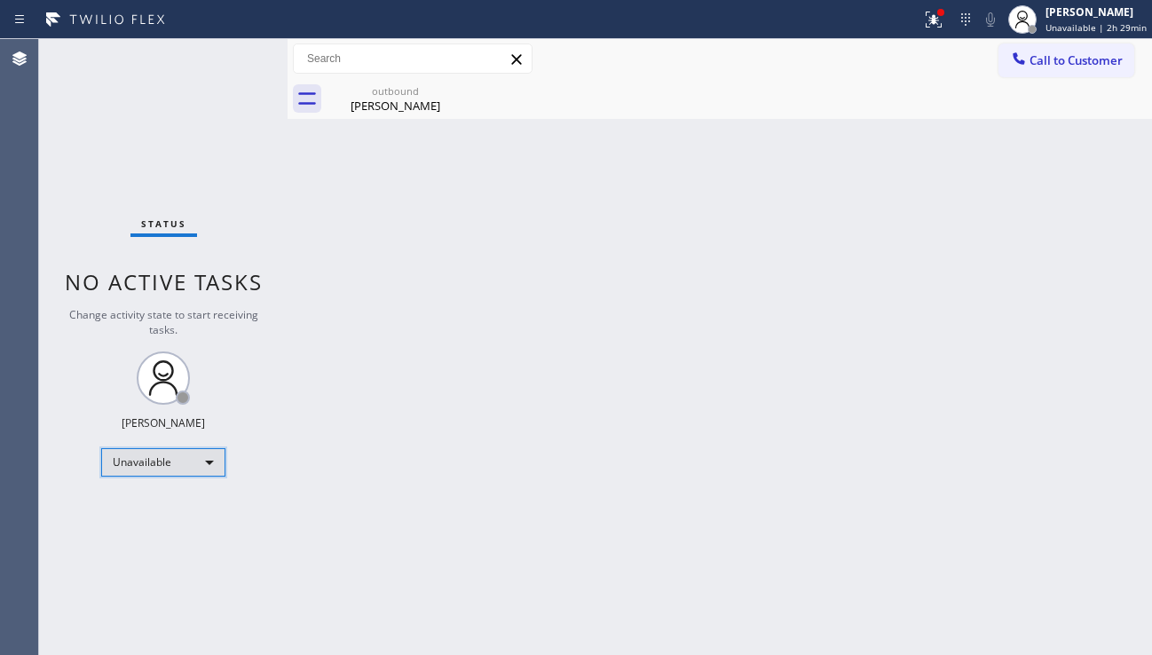
click at [150, 472] on div "Unavailable" at bounding box center [163, 462] width 124 height 28
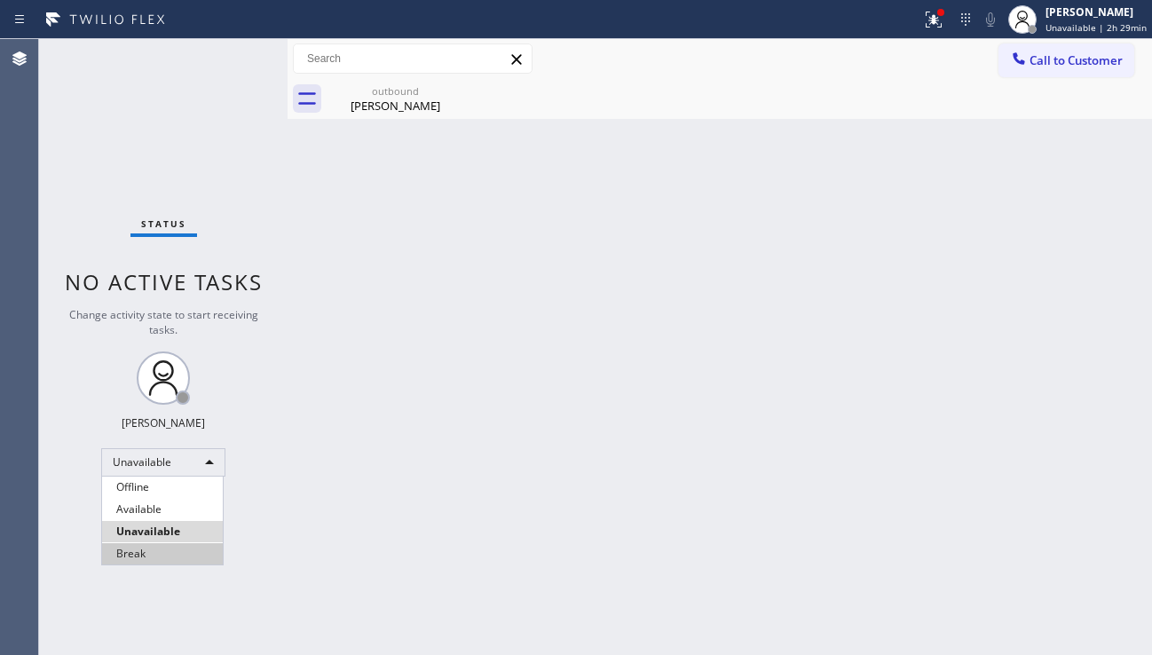
click at [153, 550] on li "Break" at bounding box center [162, 553] width 121 height 21
click at [191, 555] on div "Status No active tasks Change activity state to start receiving tasks. [PERSON_…" at bounding box center [163, 347] width 248 height 616
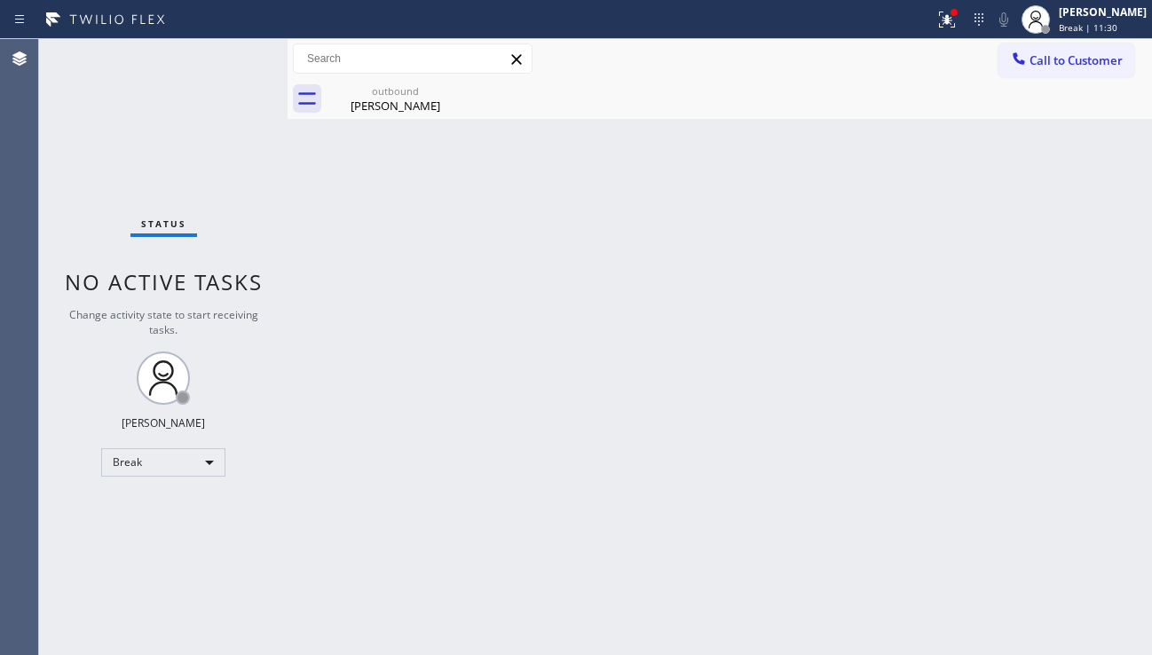
drag, startPoint x: 489, startPoint y: 382, endPoint x: 437, endPoint y: 382, distance: 52.4
click at [489, 382] on div "Back to Dashboard Change Sender ID Customers Technicians Select a contact Outbo…" at bounding box center [719, 347] width 864 height 616
click at [148, 471] on div "Break" at bounding box center [163, 462] width 124 height 28
click at [150, 527] on li "Unavailable" at bounding box center [162, 531] width 121 height 21
click at [548, 597] on div "Back to Dashboard Change Sender ID Customers Technicians Select a contact Outbo…" at bounding box center [719, 347] width 864 height 616
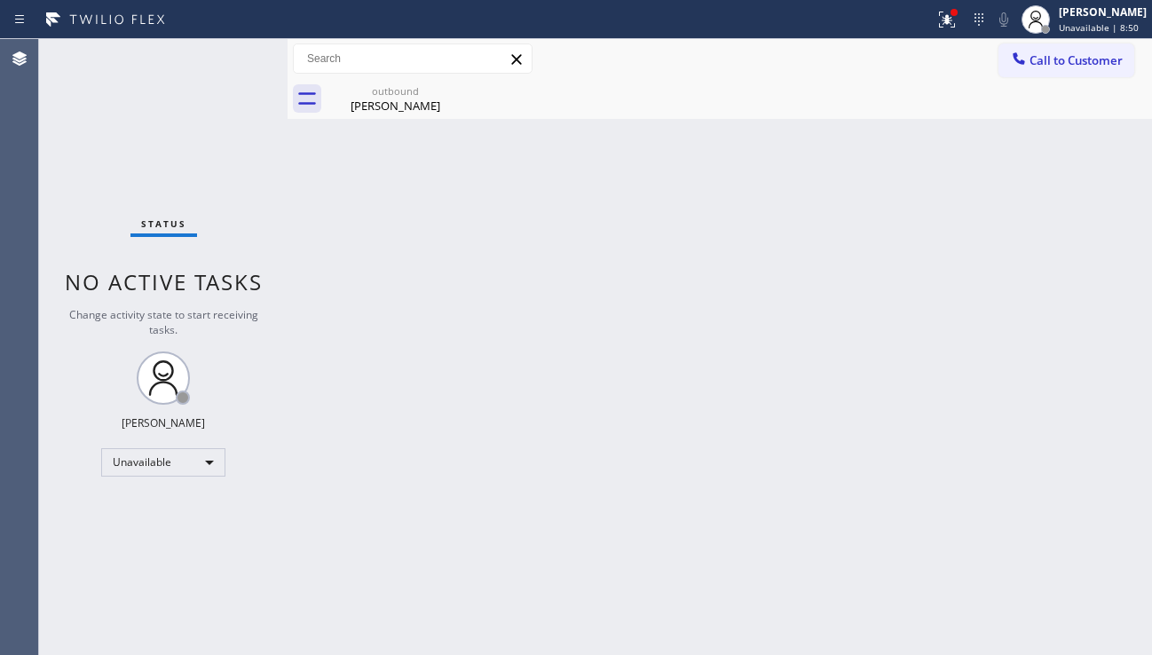
drag, startPoint x: 403, startPoint y: 540, endPoint x: 410, endPoint y: 512, distance: 29.3
click at [404, 538] on div "Back to Dashboard Change Sender ID Customers Technicians Select a contact Outbo…" at bounding box center [719, 347] width 864 height 616
click at [452, 111] on div "[PERSON_NAME]" at bounding box center [395, 106] width 134 height 16
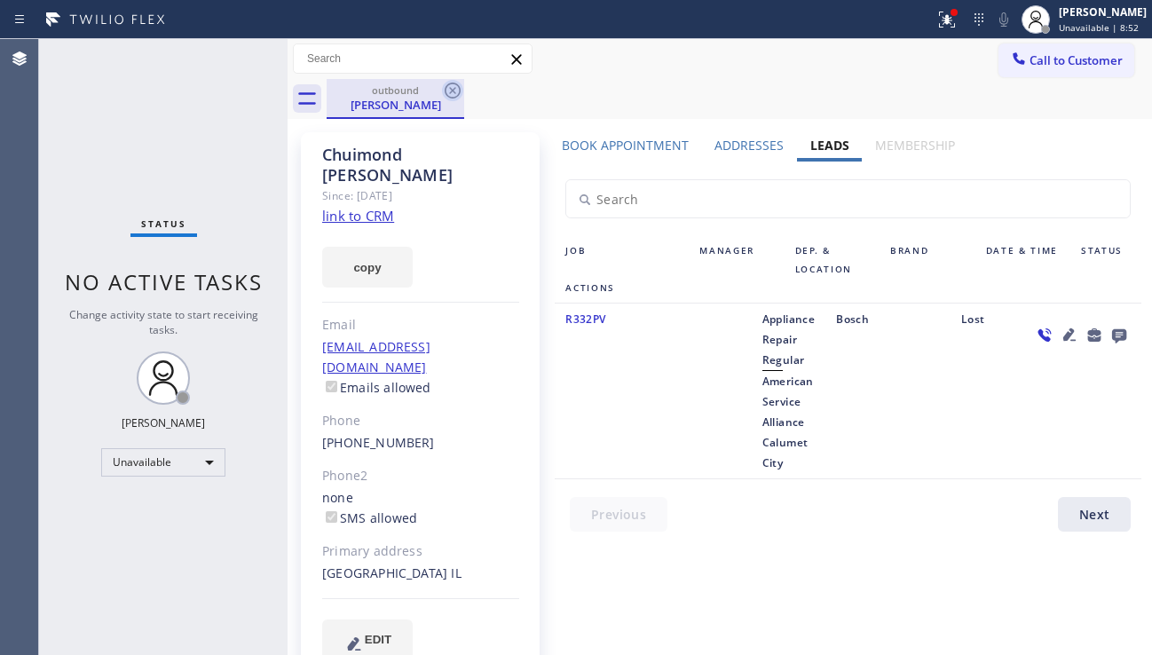
click at [457, 93] on icon at bounding box center [452, 90] width 21 height 21
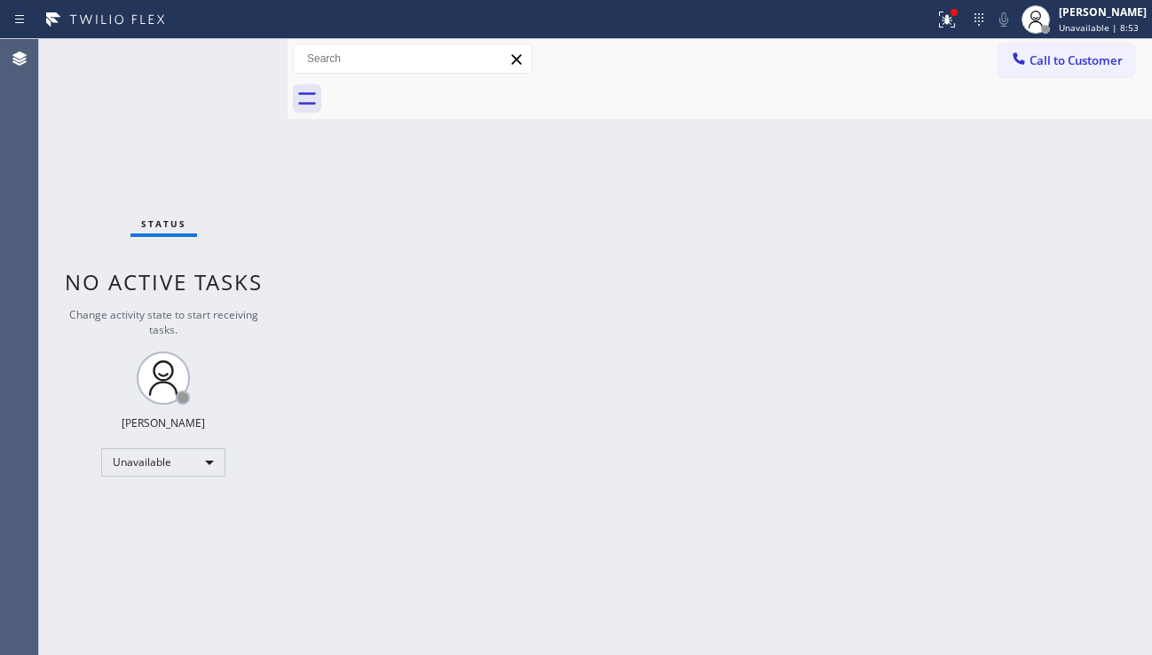
click at [406, 501] on div "Back to Dashboard Change Sender ID Customers Technicians Select a contact Outbo…" at bounding box center [719, 347] width 864 height 616
click at [473, 453] on div "Back to Dashboard Change Sender ID Customers Technicians Select a contact Outbo…" at bounding box center [719, 347] width 864 height 616
click at [410, 462] on div "Back to Dashboard Change Sender ID Customers Technicians Select a contact Outbo…" at bounding box center [719, 347] width 864 height 616
click at [995, 441] on div "Back to Dashboard Change Sender ID Customers Technicians Select a contact Outbo…" at bounding box center [719, 347] width 864 height 616
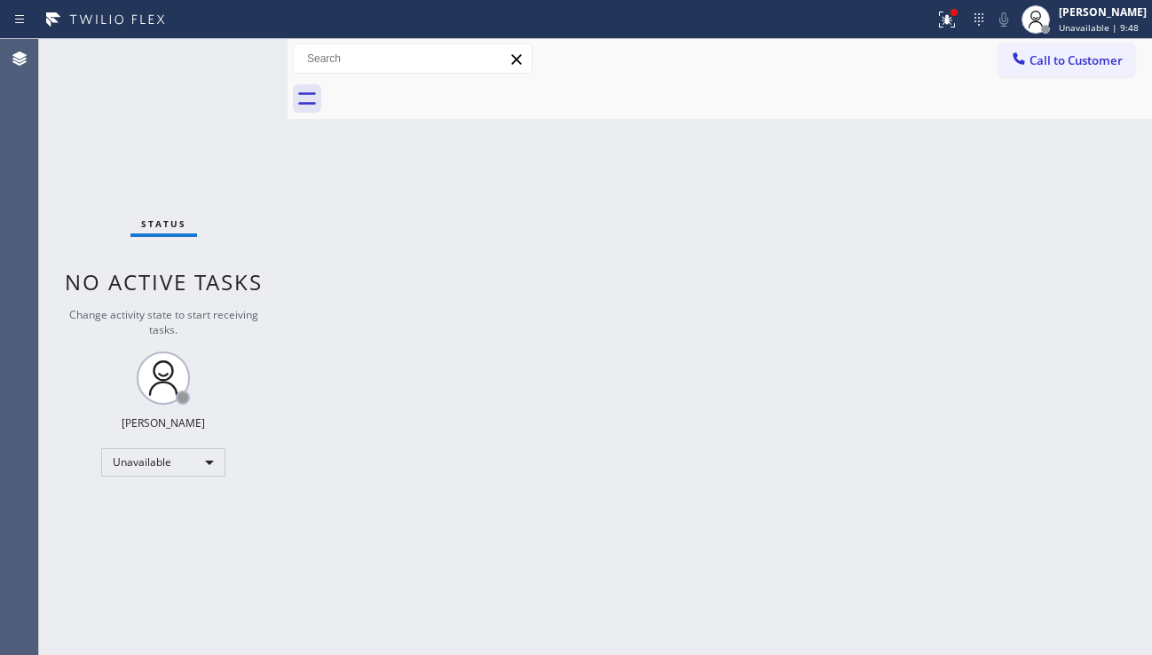
click at [680, 327] on div "Back to Dashboard Change Sender ID Customers Technicians Select a contact Outbo…" at bounding box center [719, 347] width 864 height 616
click at [927, 27] on div at bounding box center [946, 19] width 39 height 21
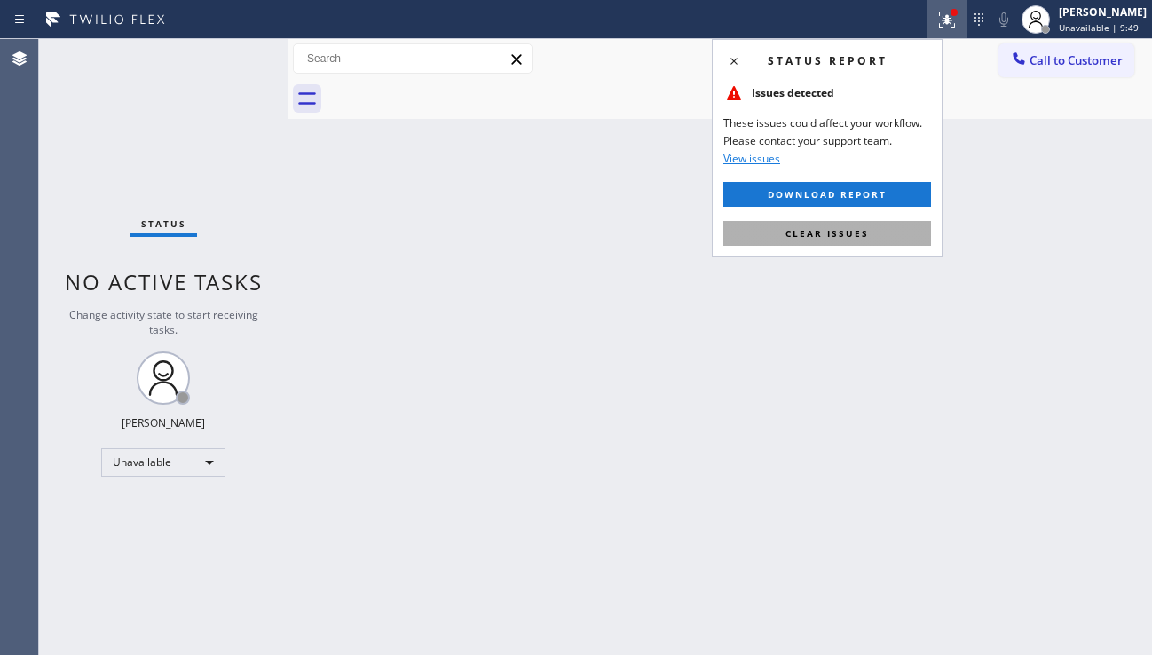
click at [858, 241] on button "Clear issues" at bounding box center [827, 233] width 208 height 25
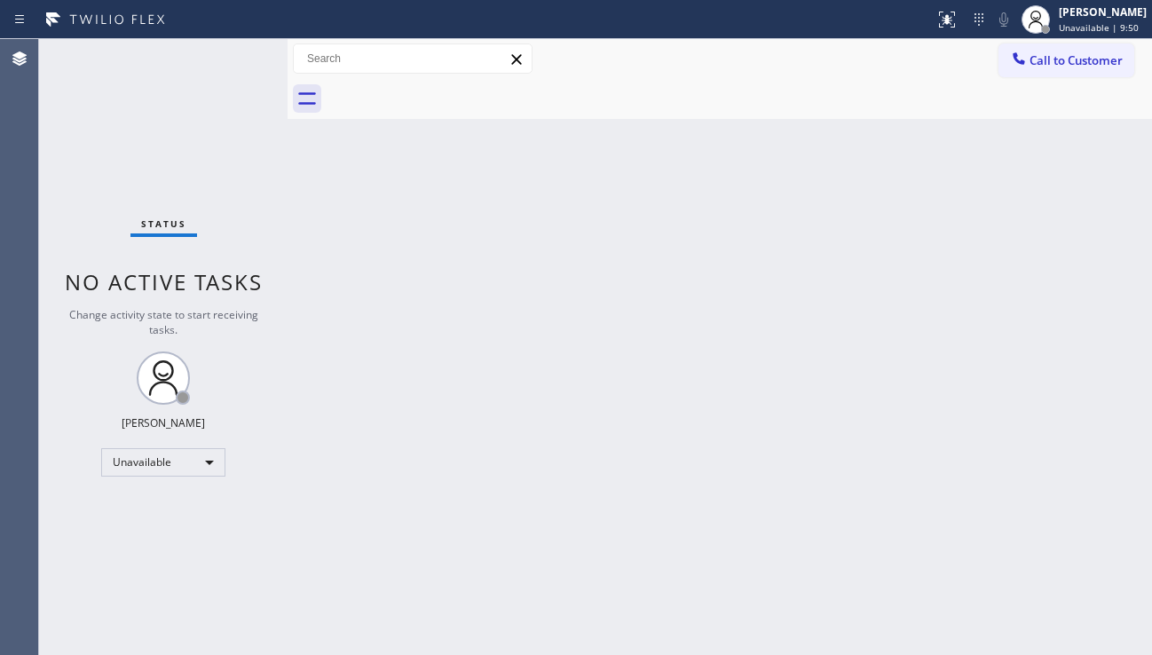
click at [586, 351] on div "Back to Dashboard Change Sender ID Customers Technicians Select a contact Outbo…" at bounding box center [719, 347] width 864 height 616
click at [1008, 437] on div "Back to Dashboard Change Sender ID Customers Technicians Select a contact Outbo…" at bounding box center [719, 347] width 864 height 616
click at [931, 484] on div "Back to Dashboard Change Sender ID Customers Technicians Select a contact Outbo…" at bounding box center [719, 347] width 864 height 616
click at [265, 384] on div "Status No active tasks Change activity state to start receiving tasks. [PERSON_…" at bounding box center [163, 347] width 248 height 616
click at [1043, 67] on span "Call to Customer" at bounding box center [1075, 60] width 93 height 16
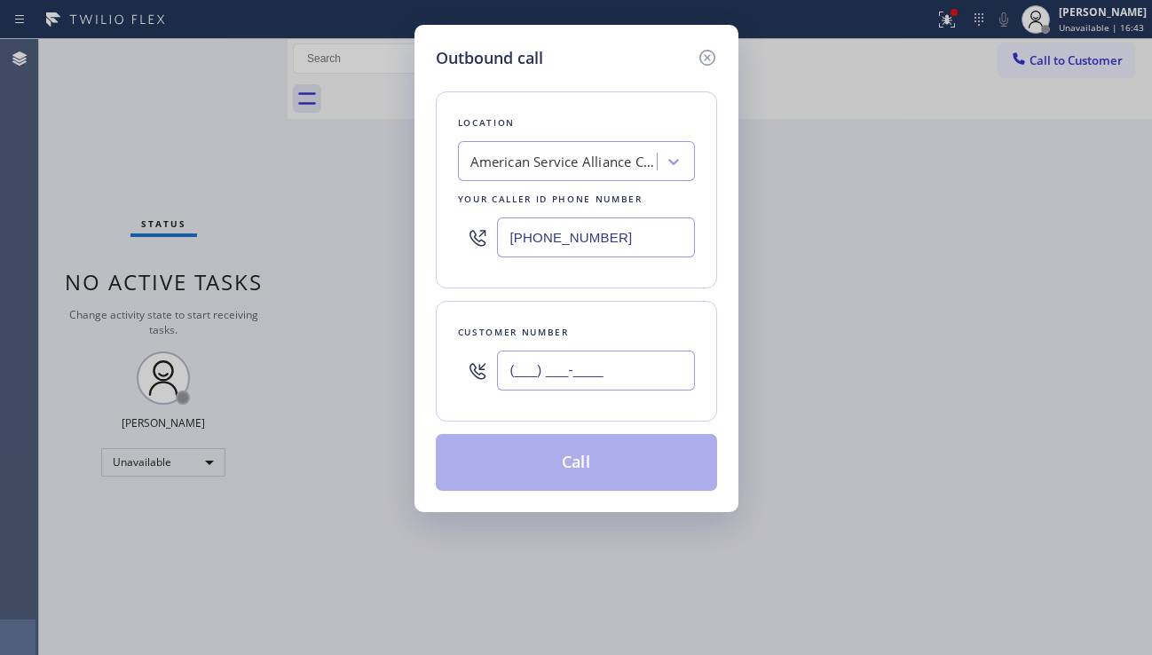
drag, startPoint x: 568, startPoint y: 357, endPoint x: 557, endPoint y: 372, distance: 18.5
click at [566, 358] on input "(___) ___-____" at bounding box center [596, 370] width 198 height 40
paste input "631) 624-2032"
type input "[PHONE_NUMBER]"
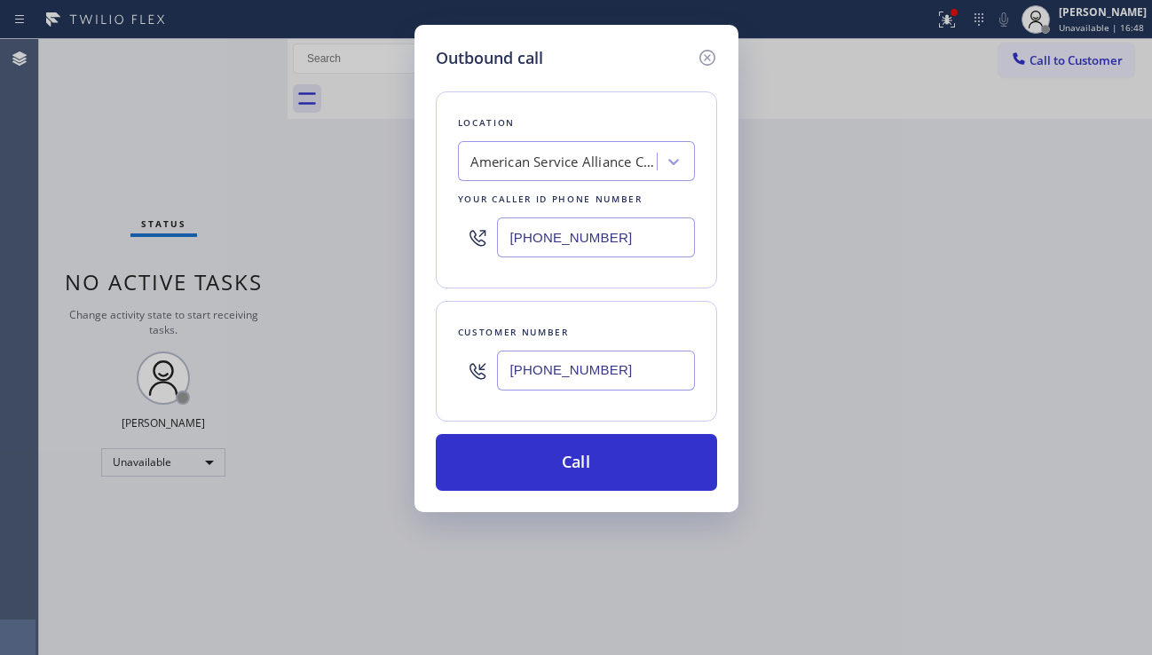
click at [880, 421] on div "Outbound call Location American Service Alliance [GEOGRAPHIC_DATA] Your caller …" at bounding box center [576, 327] width 1152 height 655
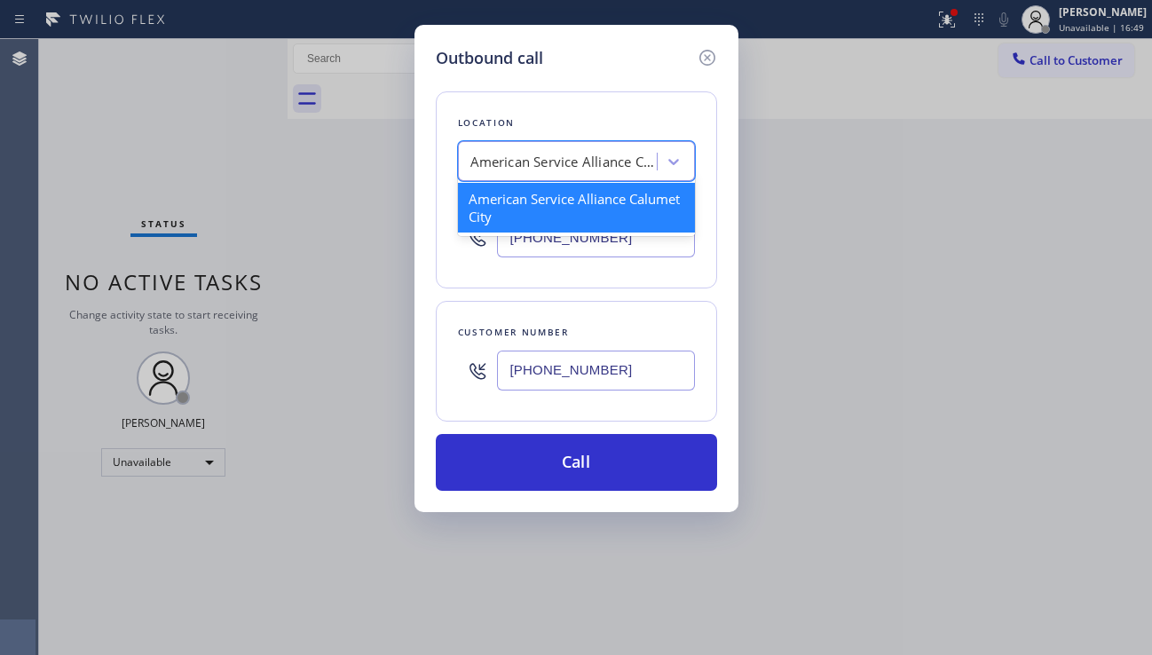
click at [504, 171] on div "American Service Alliance Calumet City" at bounding box center [563, 162] width 186 height 20
paste input "Next Door Appliance Repair [GEOGRAPHIC_DATA]"
type input "Next Door Appliance Repair [GEOGRAPHIC_DATA]"
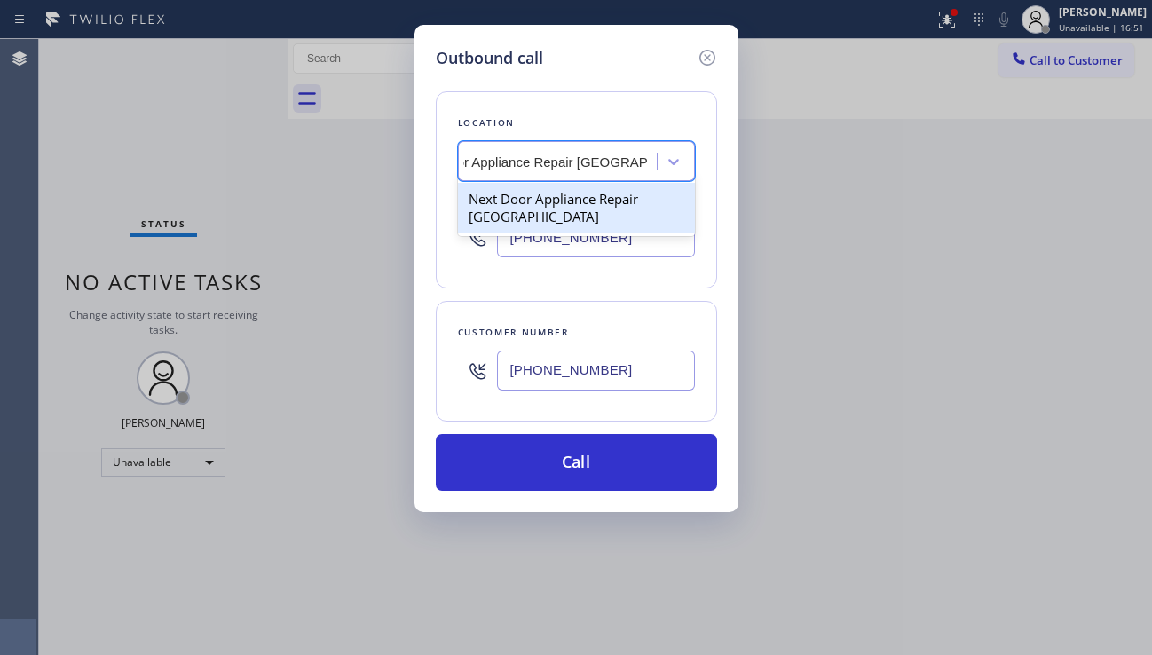
click at [542, 203] on div "Next Door Appliance Repair [GEOGRAPHIC_DATA]" at bounding box center [576, 208] width 237 height 50
type input "[PHONE_NUMBER]"
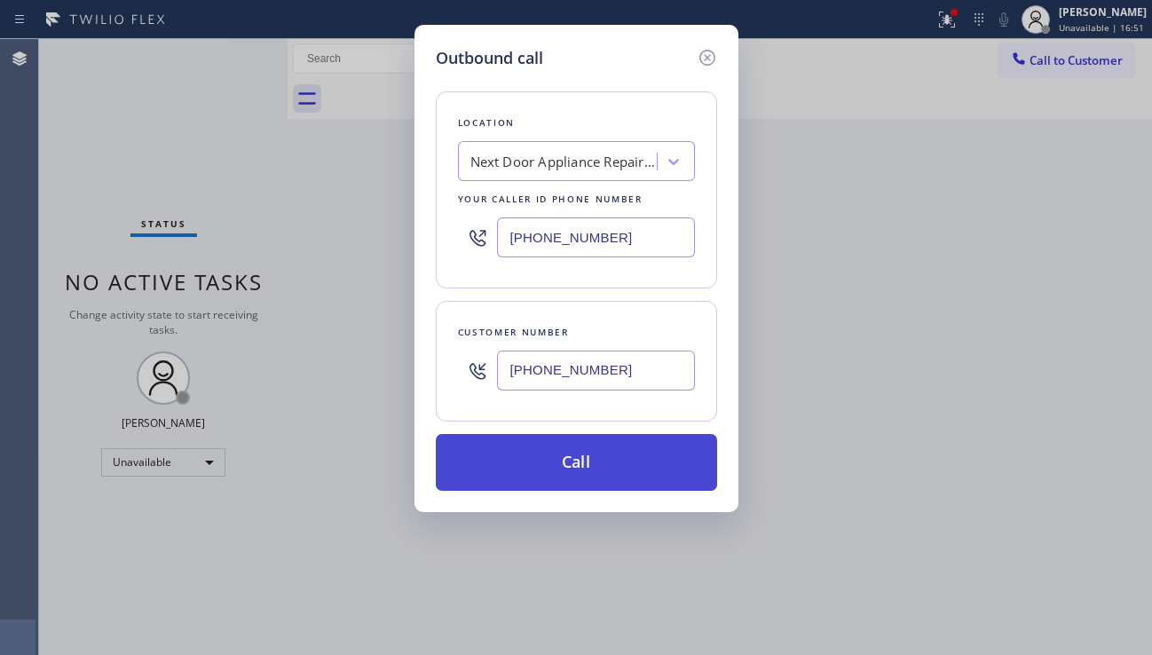
click at [563, 471] on button "Call" at bounding box center [576, 462] width 281 height 57
click at [570, 467] on button "Call" at bounding box center [576, 462] width 281 height 57
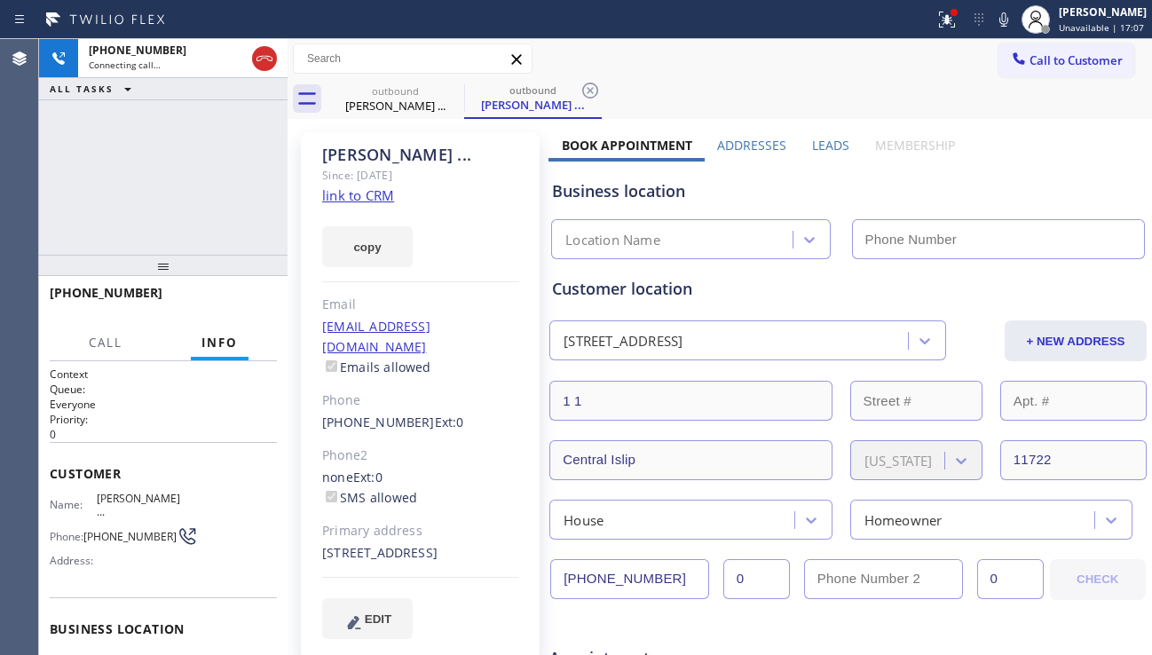
click at [835, 152] on label "Leads" at bounding box center [830, 145] width 37 height 17
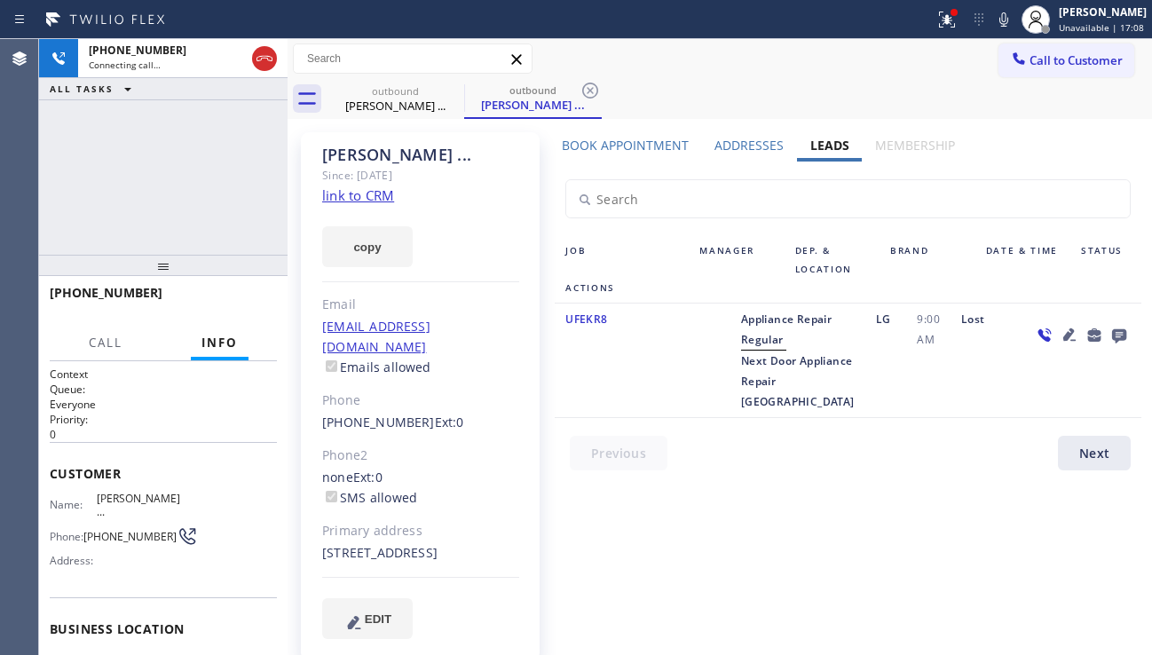
click at [1124, 335] on icon at bounding box center [1119, 336] width 14 height 14
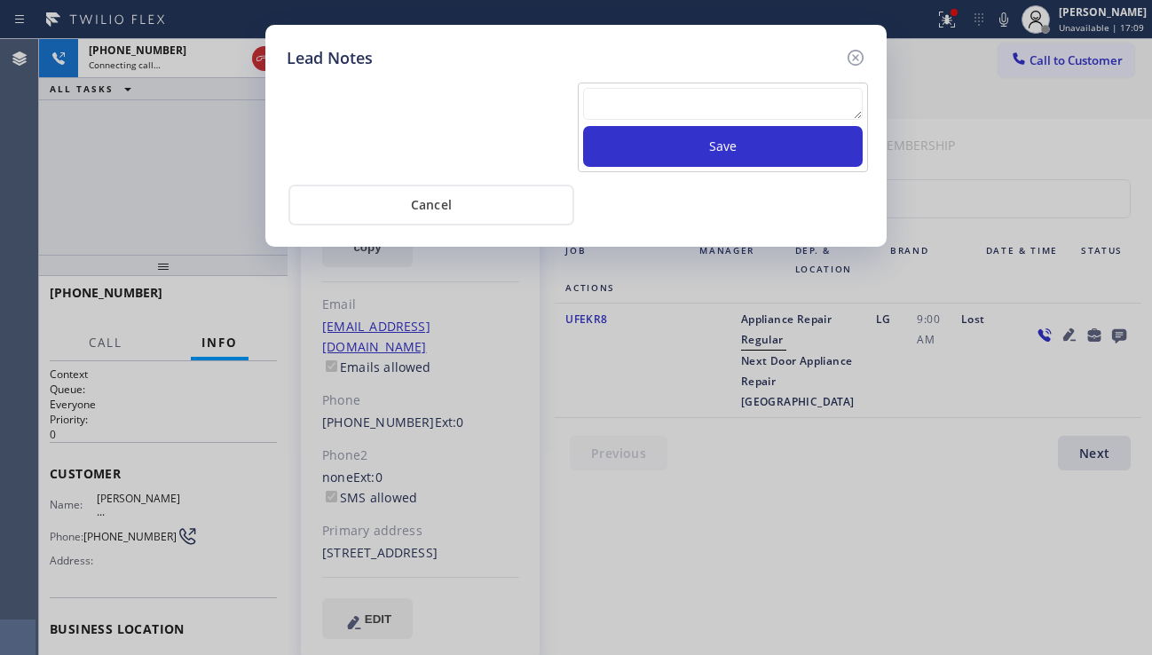
click at [704, 102] on textarea at bounding box center [722, 104] width 279 height 32
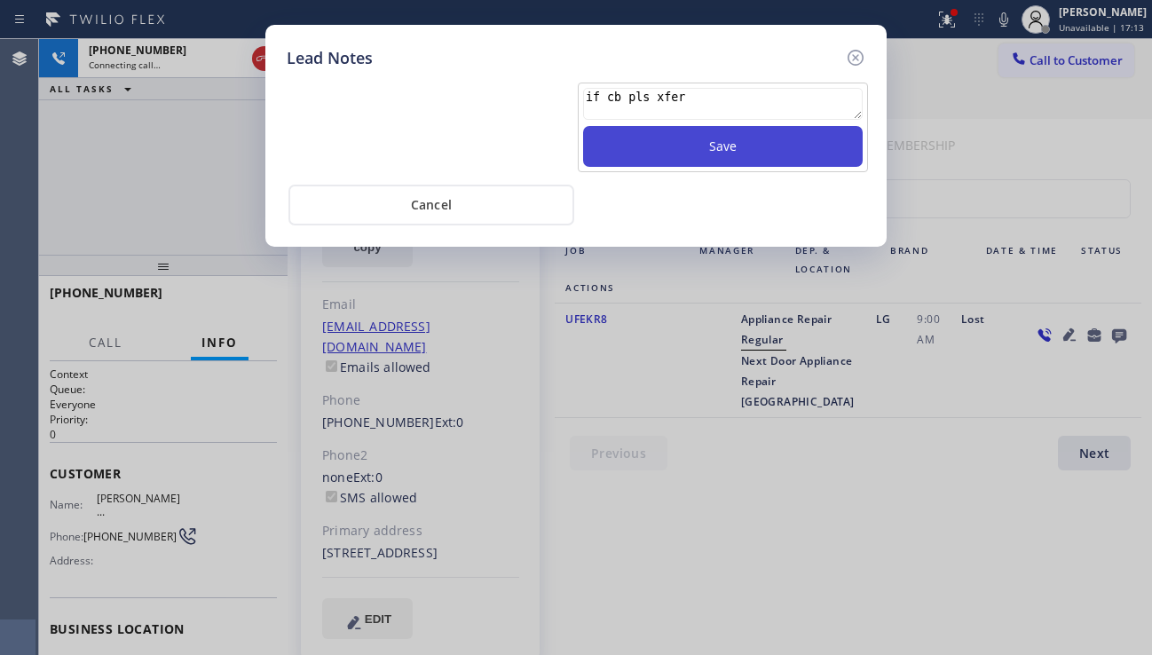
type textarea "if cb pls xfer"
click at [697, 148] on button "Save" at bounding box center [722, 146] width 279 height 41
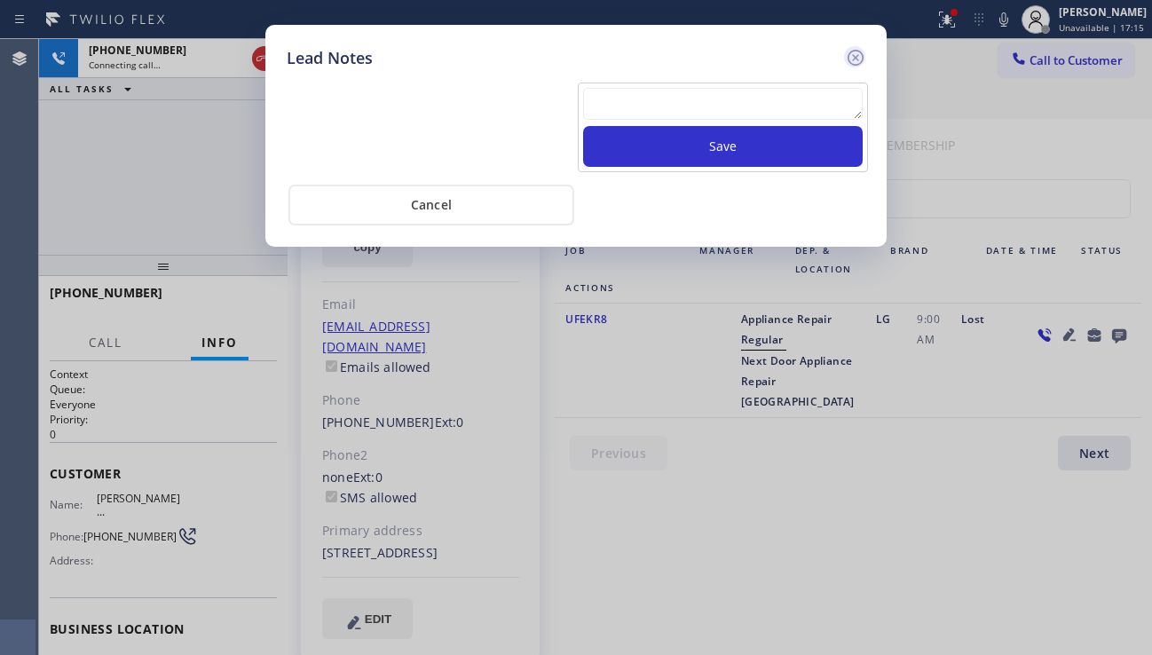
click at [857, 58] on icon at bounding box center [855, 57] width 21 height 21
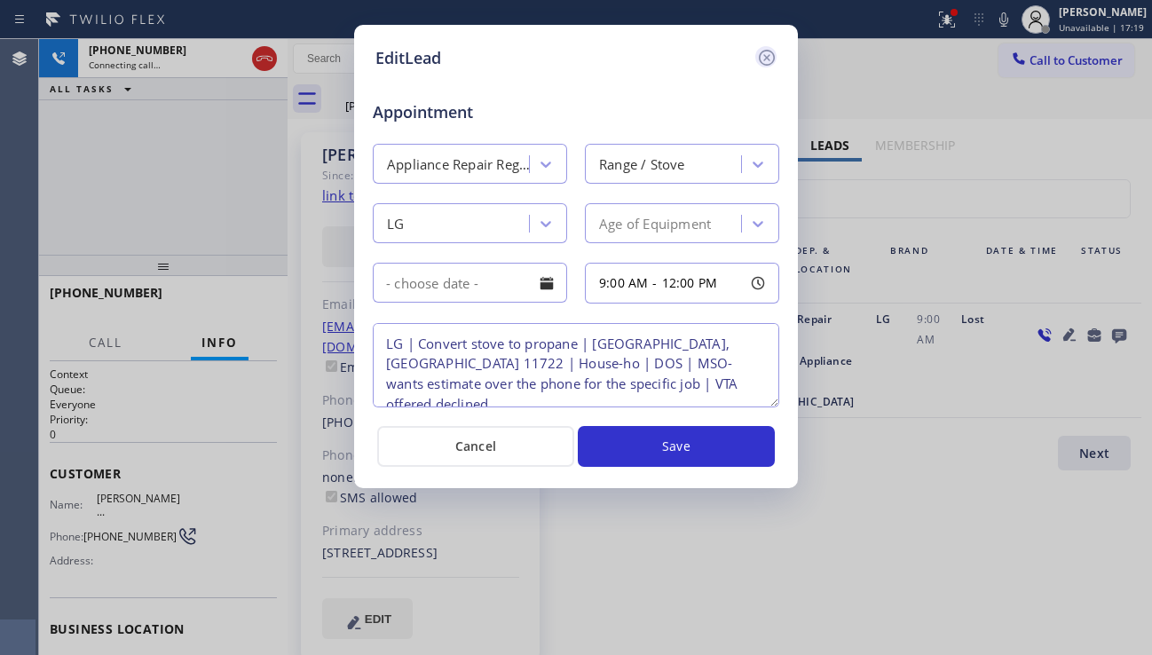
click at [775, 59] on icon at bounding box center [766, 57] width 21 height 21
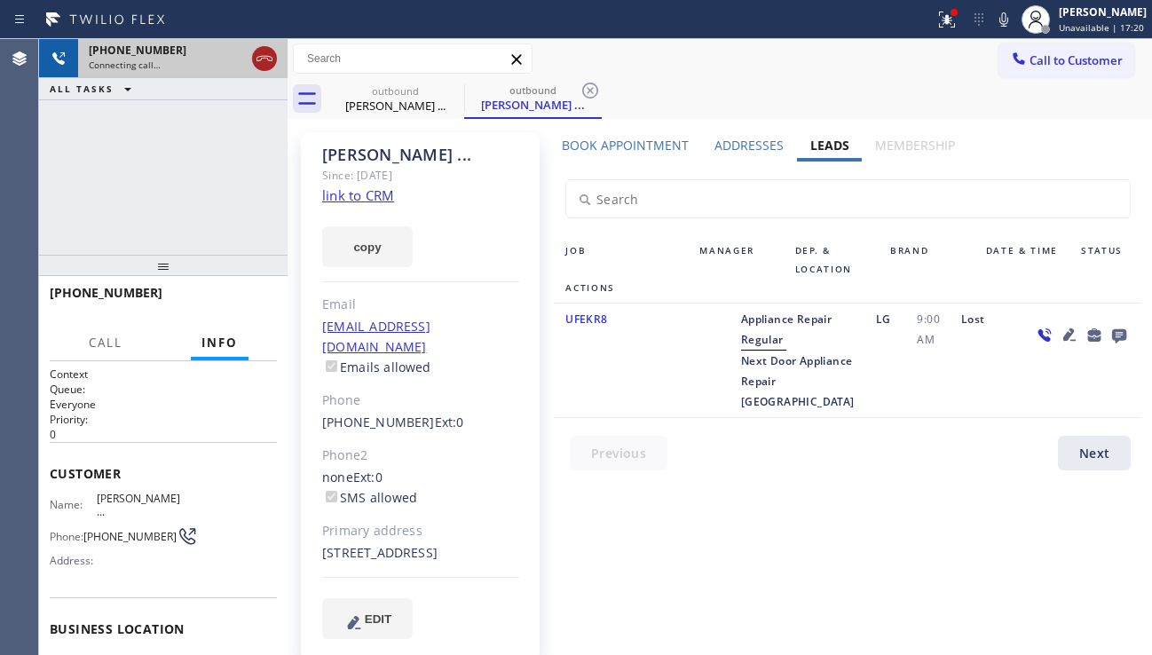
click at [262, 58] on icon at bounding box center [264, 58] width 21 height 21
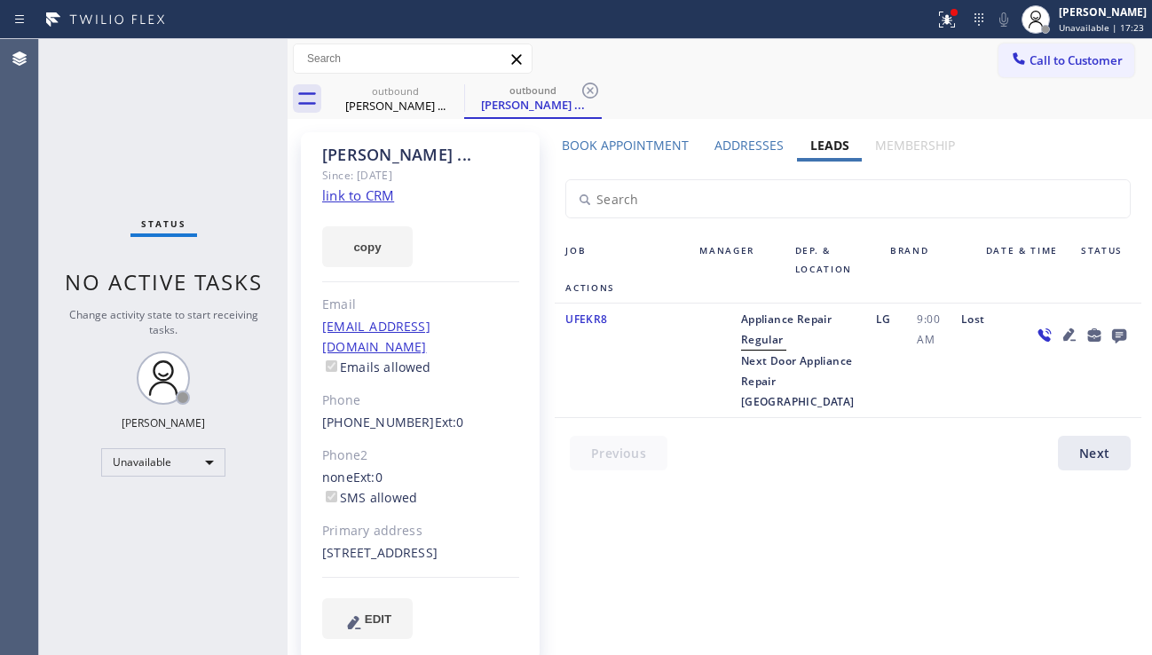
click at [1071, 339] on icon at bounding box center [1068, 334] width 21 height 21
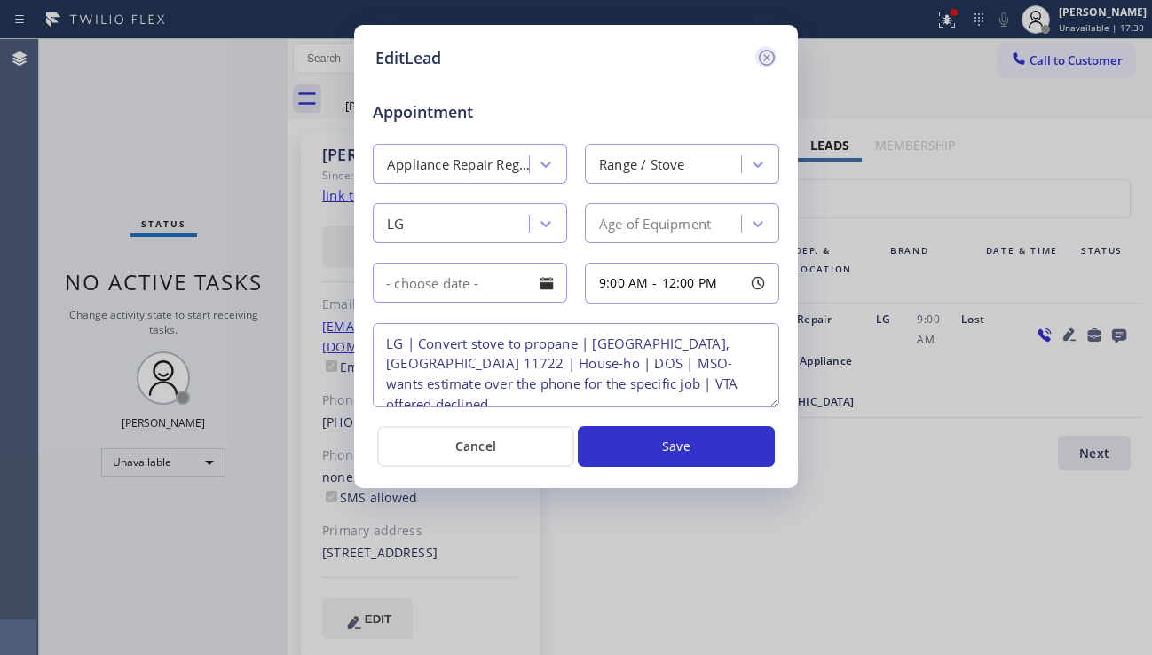
click at [760, 59] on icon at bounding box center [766, 57] width 21 height 21
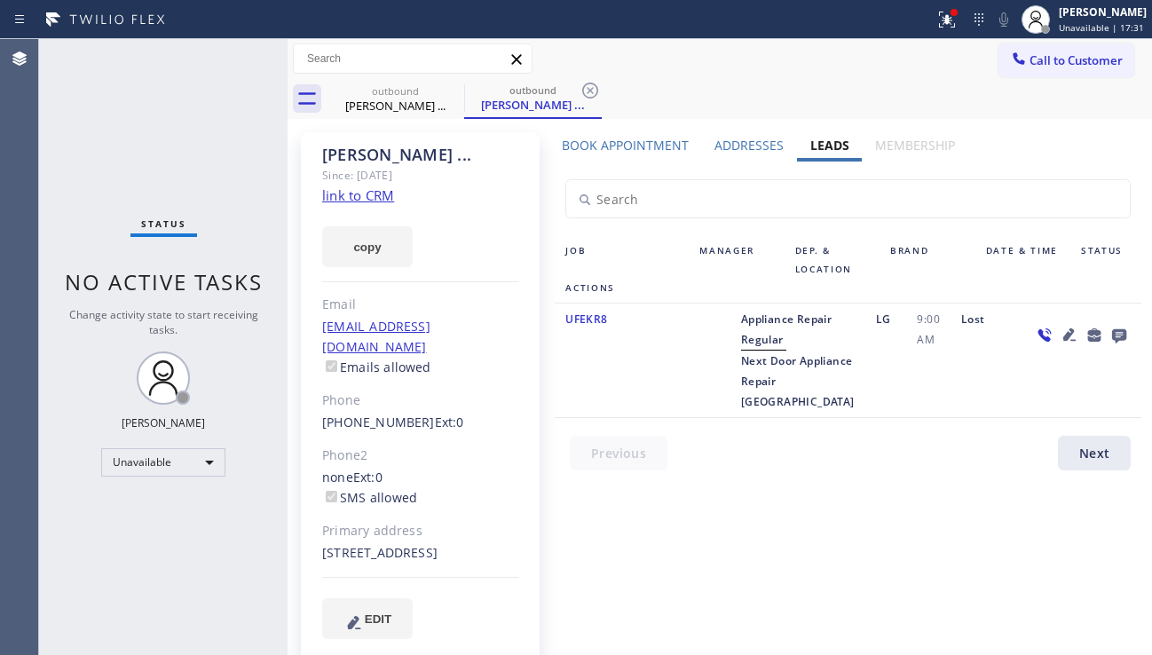
click at [1114, 330] on icon at bounding box center [1119, 336] width 14 height 14
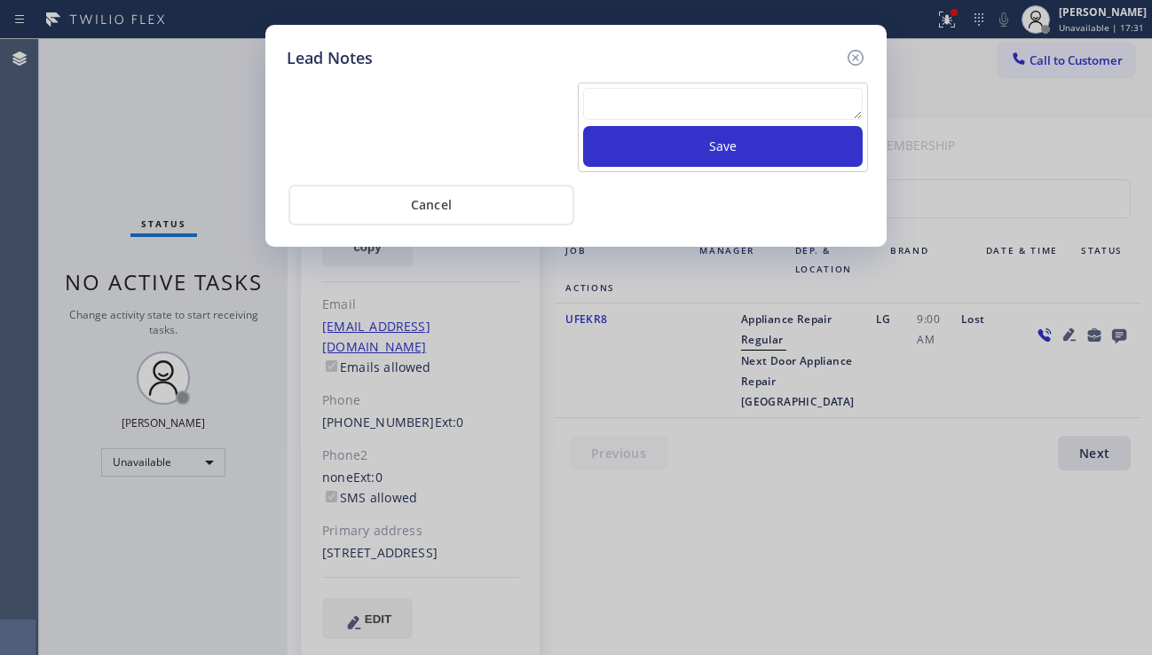
click at [610, 106] on textarea at bounding box center [722, 104] width 279 height 32
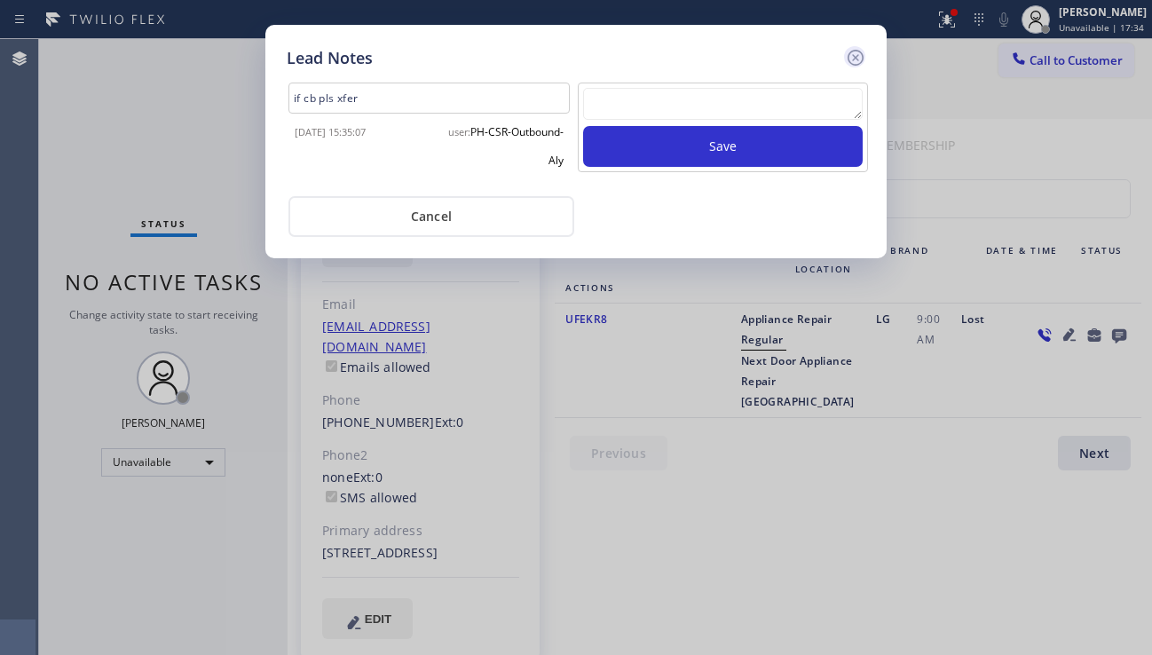
click at [856, 56] on icon at bounding box center [855, 58] width 16 height 16
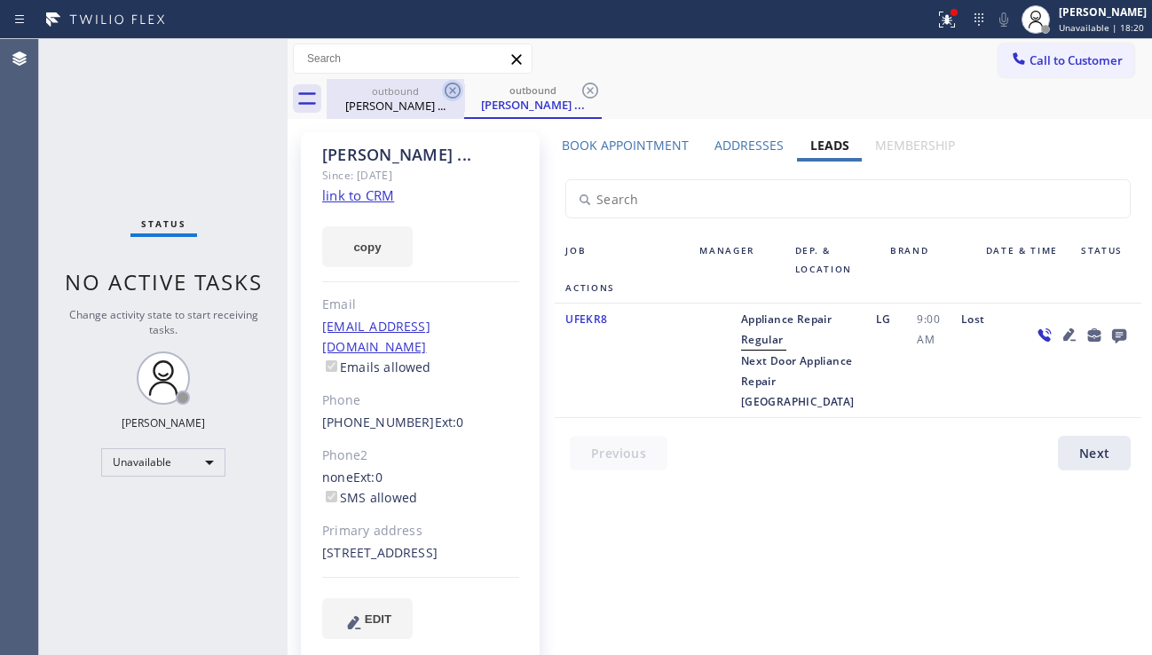
click at [447, 87] on icon at bounding box center [452, 90] width 21 height 21
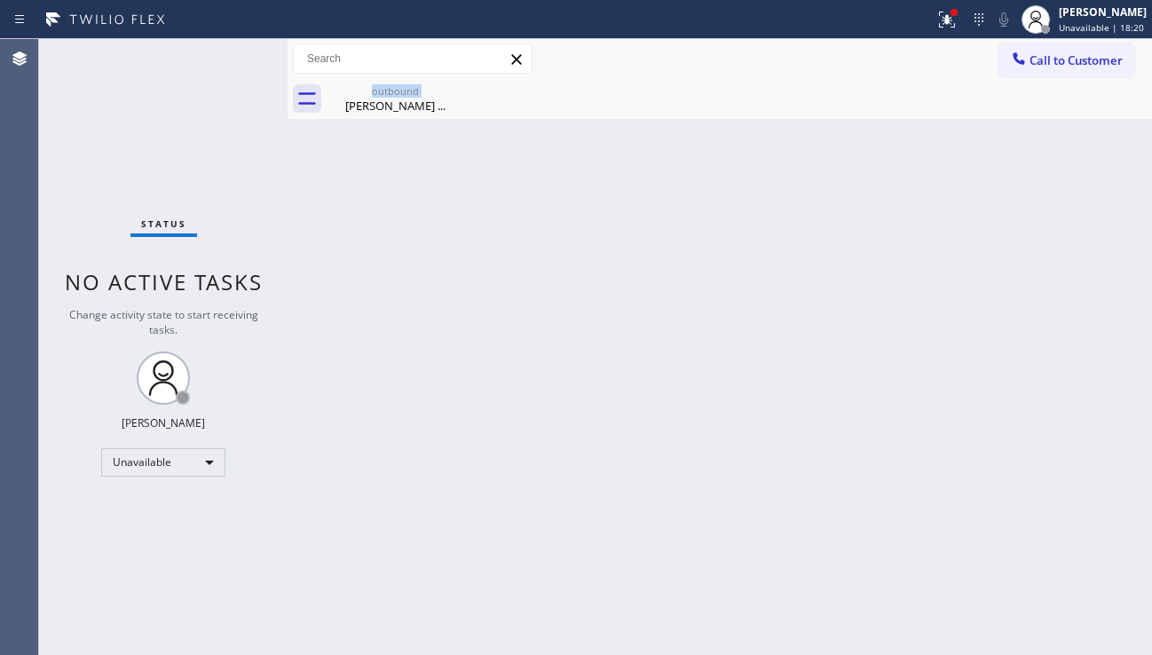
click at [447, 87] on div "outbound [PERSON_NAME] ..." at bounding box center [396, 99] width 138 height 40
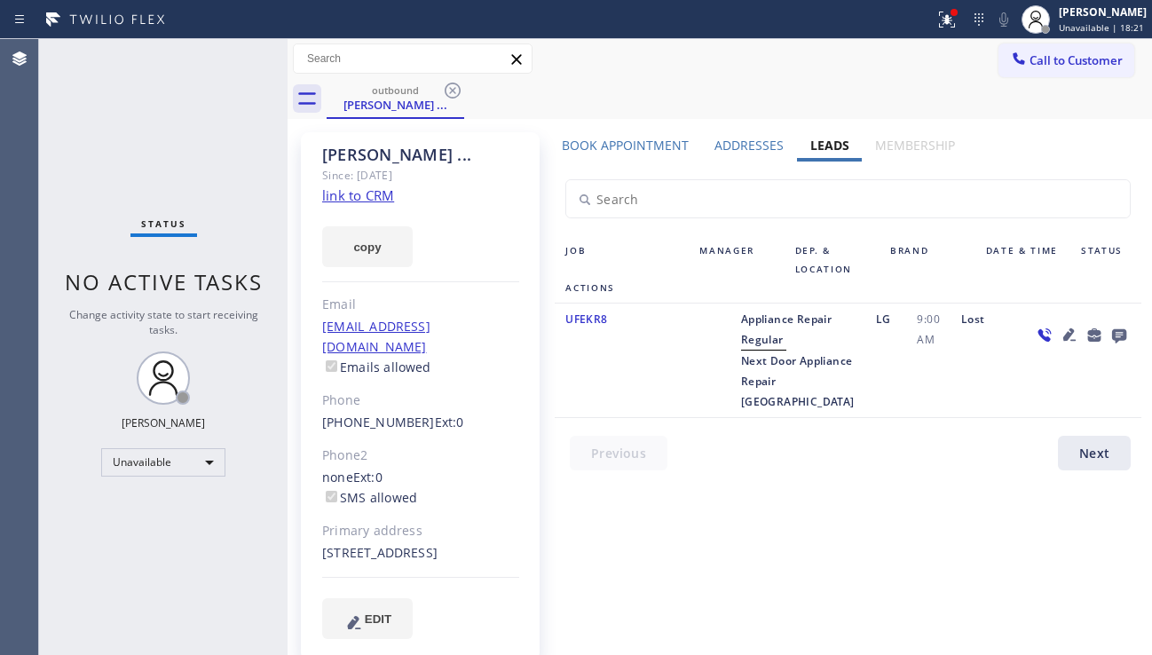
click at [447, 87] on icon at bounding box center [452, 90] width 21 height 21
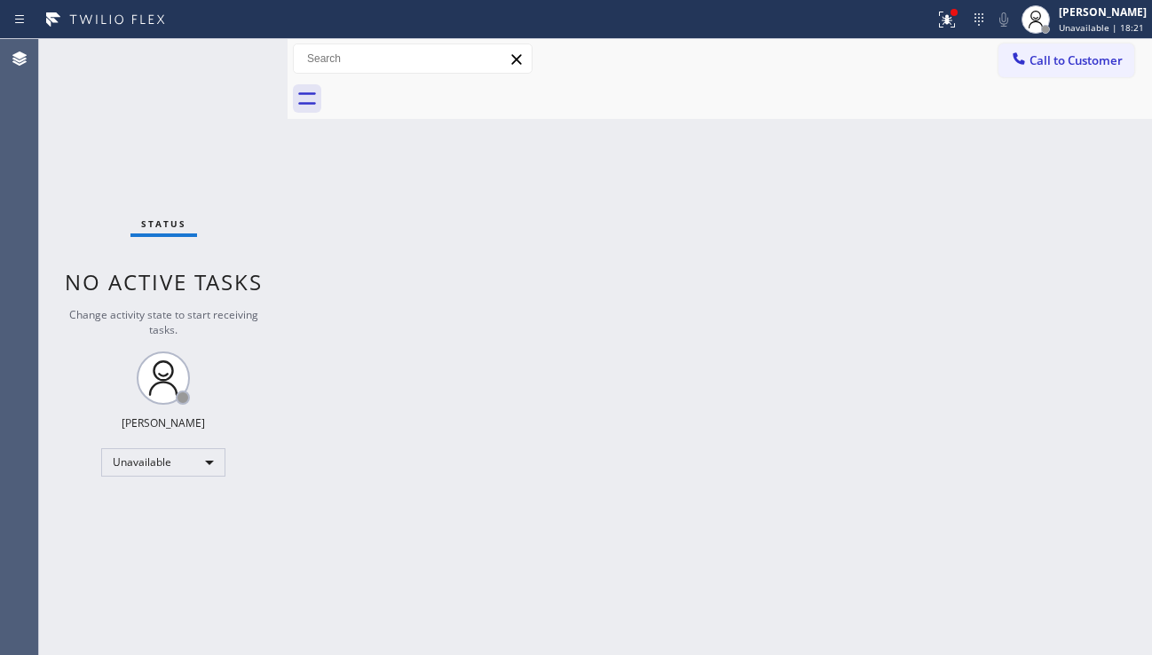
click at [437, 90] on div at bounding box center [739, 99] width 825 height 40
click at [1011, 432] on div "Back to Dashboard Change Sender ID Customers Technicians Select a contact Outbo…" at bounding box center [719, 347] width 864 height 616
click at [879, 379] on div "Back to Dashboard Change Sender ID Customers Technicians Select a contact Outbo…" at bounding box center [719, 347] width 864 height 616
click at [580, 421] on div "Back to Dashboard Change Sender ID Customers Technicians Select a contact Outbo…" at bounding box center [719, 347] width 864 height 616
click at [656, 594] on div "Back to Dashboard Change Sender ID Customers Technicians Select a contact Outbo…" at bounding box center [719, 347] width 864 height 616
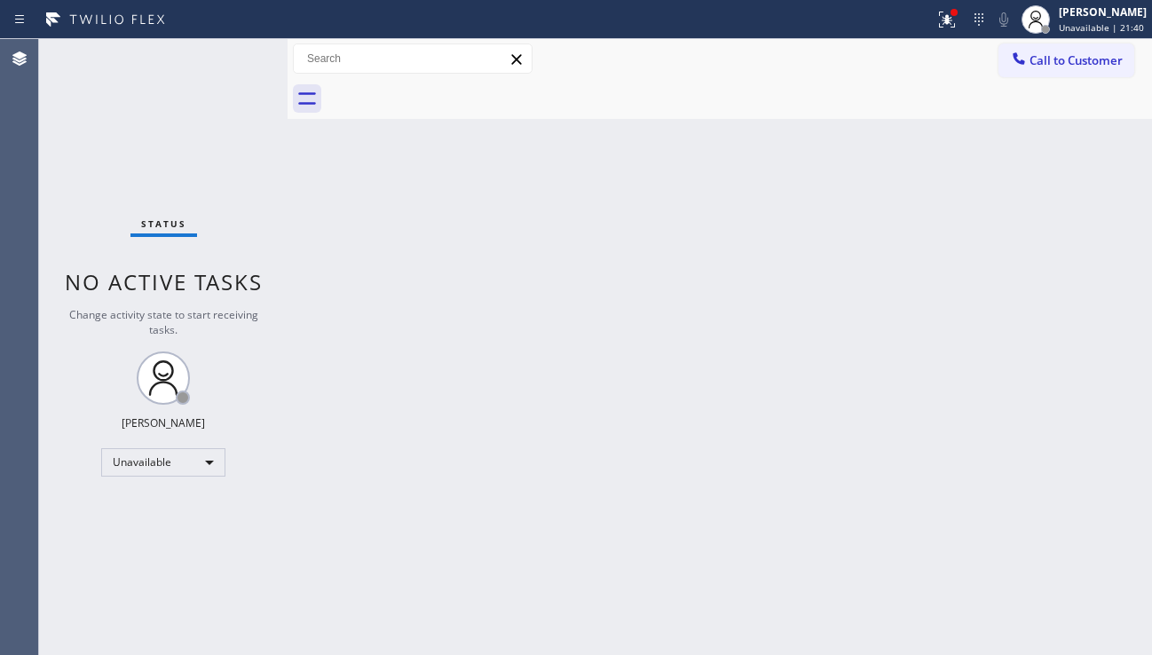
click at [441, 596] on div "Back to Dashboard Change Sender ID Customers Technicians Select a contact Outbo…" at bounding box center [719, 347] width 864 height 616
click at [936, 28] on icon at bounding box center [946, 19] width 21 height 21
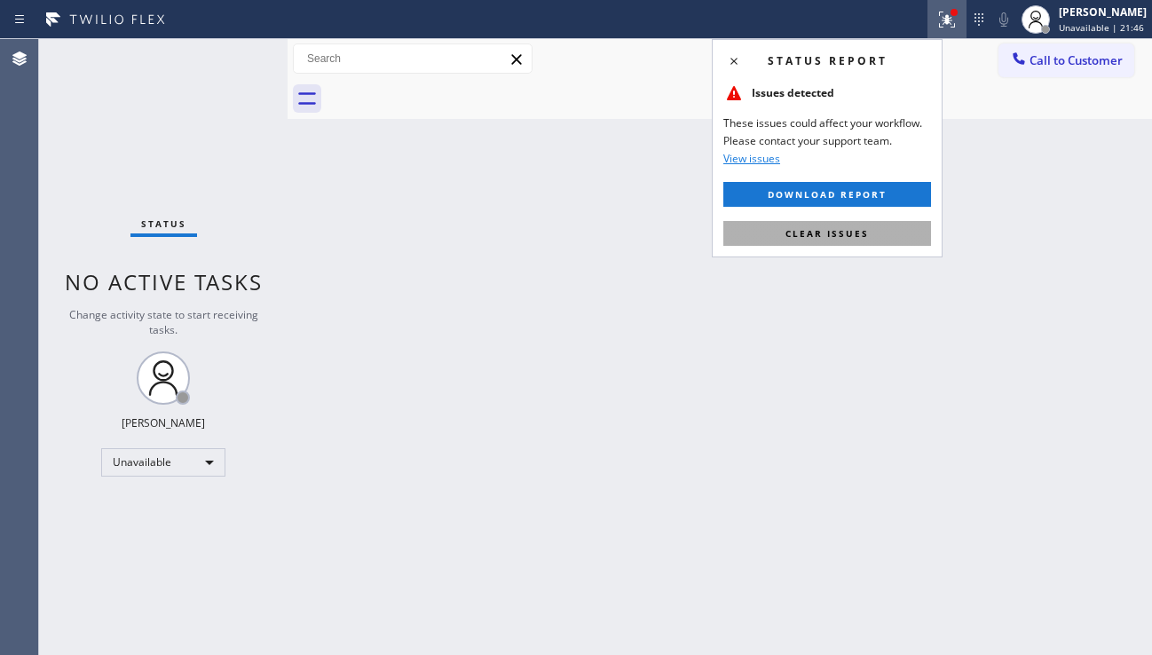
click at [841, 240] on button "Clear issues" at bounding box center [827, 233] width 208 height 25
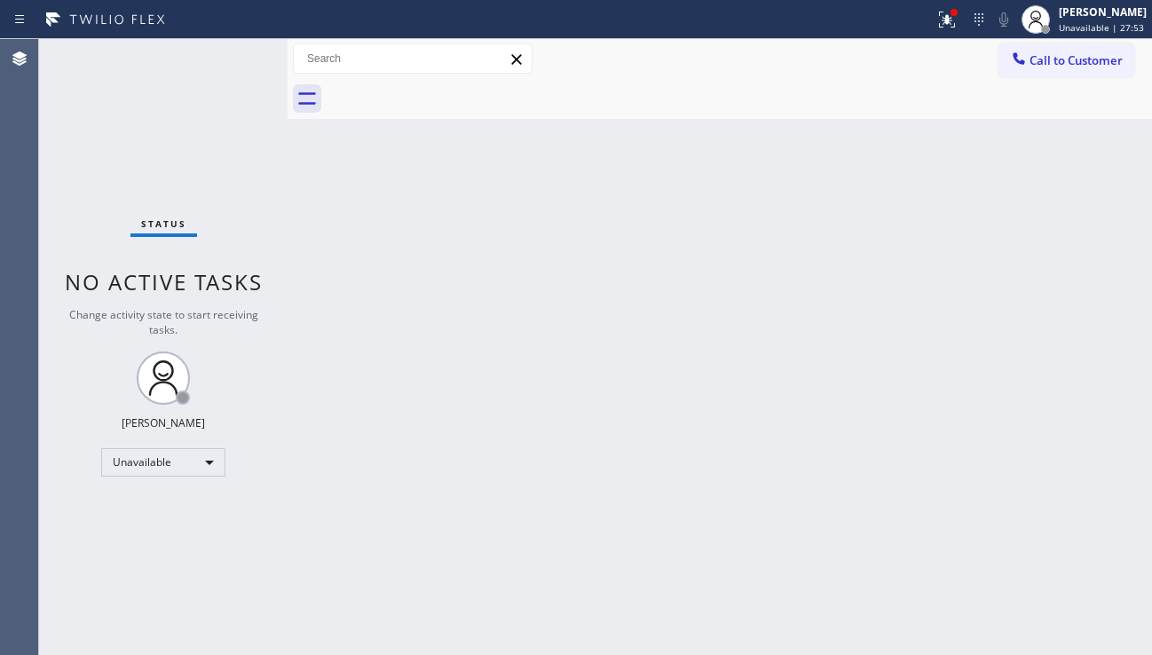
click at [699, 528] on div "Back to Dashboard Change Sender ID Customers Technicians Select a contact Outbo…" at bounding box center [719, 347] width 864 height 616
click at [543, 381] on div "Back to Dashboard Change Sender ID Customers Technicians Select a contact Outbo…" at bounding box center [719, 347] width 864 height 616
click at [927, 33] on button at bounding box center [946, 19] width 39 height 39
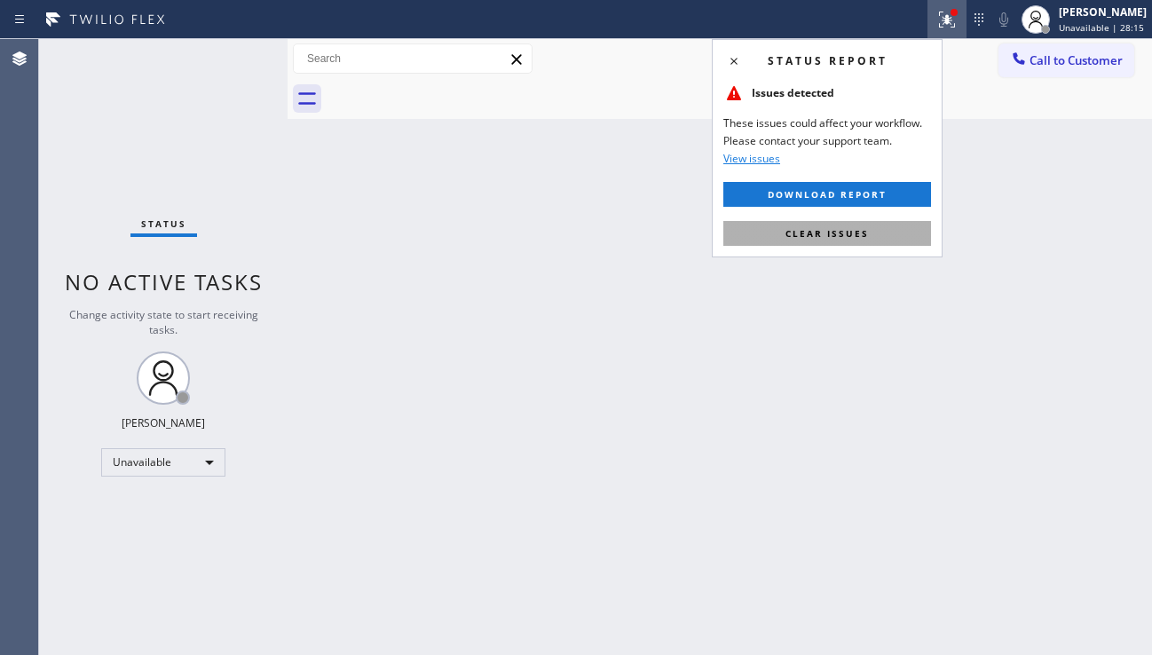
click at [864, 237] on span "Clear issues" at bounding box center [826, 233] width 83 height 12
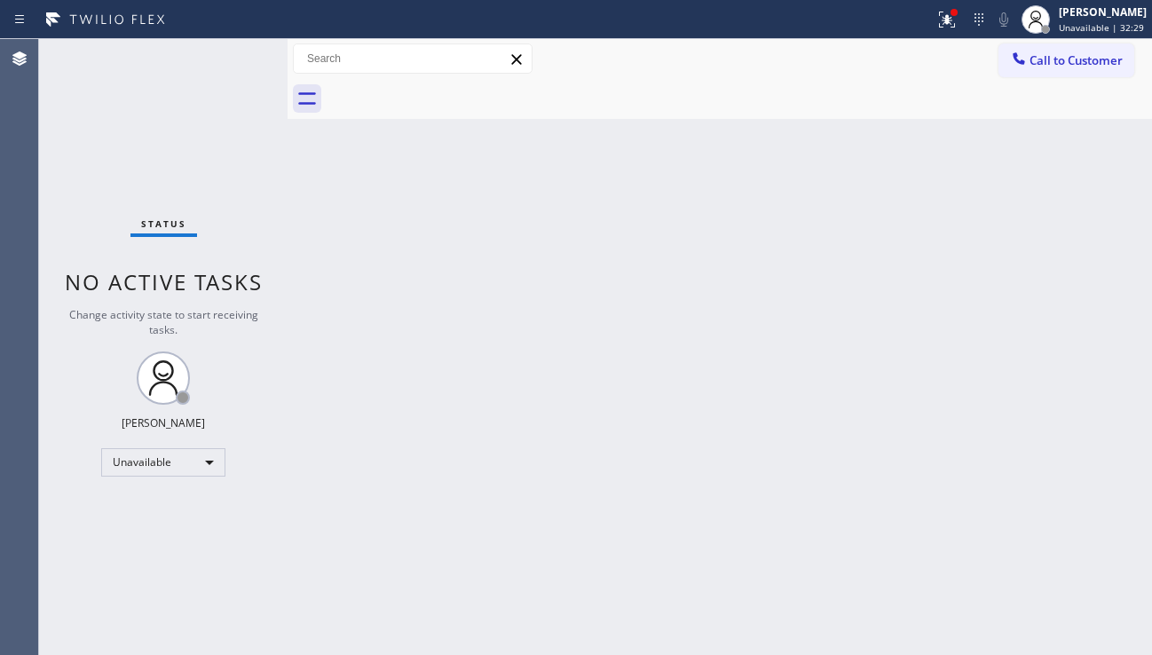
drag, startPoint x: 515, startPoint y: 312, endPoint x: 503, endPoint y: 358, distance: 47.8
click at [515, 312] on div "Back to Dashboard Change Sender ID Customers Technicians Select a contact Outbo…" at bounding box center [719, 347] width 864 height 616
drag, startPoint x: 457, startPoint y: 299, endPoint x: 462, endPoint y: 323, distance: 24.5
click at [460, 299] on div "Back to Dashboard Change Sender ID Customers Technicians Select a contact Outbo…" at bounding box center [719, 347] width 864 height 616
click at [1011, 500] on div "Back to Dashboard Change Sender ID Customers Technicians Select a contact Outbo…" at bounding box center [719, 347] width 864 height 616
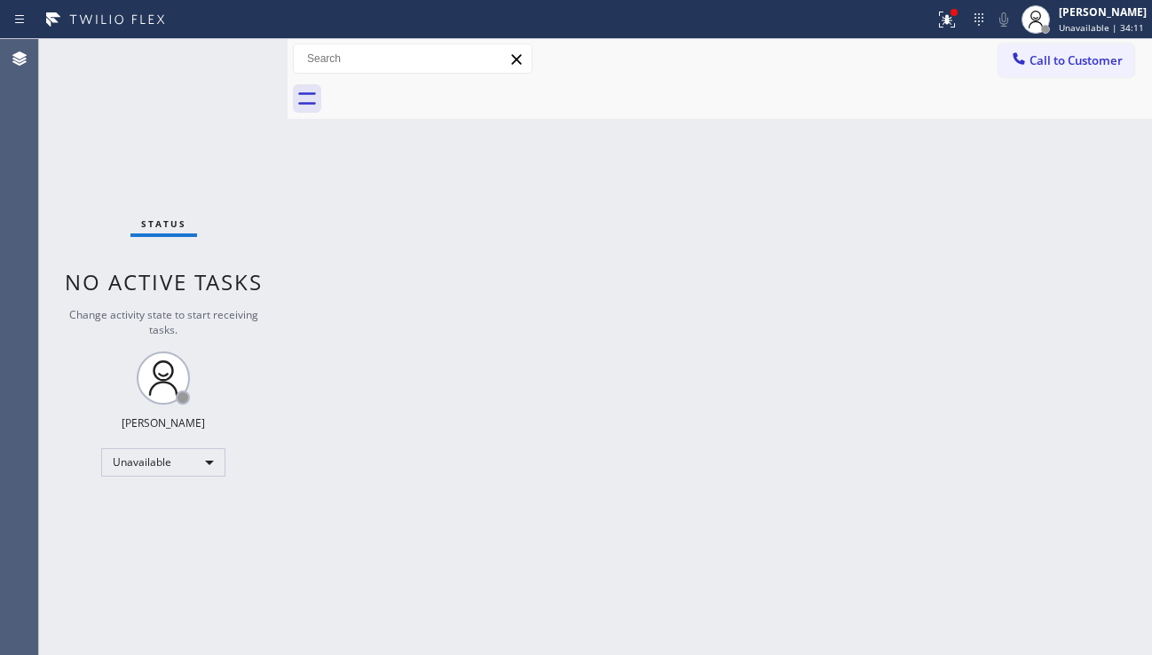
click at [504, 500] on div "Back to Dashboard Change Sender ID Customers Technicians Select a contact Outbo…" at bounding box center [719, 347] width 864 height 616
click at [1047, 451] on div "Back to Dashboard Change Sender ID Customers Technicians Select a contact Outbo…" at bounding box center [719, 347] width 864 height 616
click at [1022, 460] on div "Back to Dashboard Change Sender ID Customers Technicians Select a contact Outbo…" at bounding box center [719, 347] width 864 height 616
click at [744, 415] on div "Back to Dashboard Change Sender ID Customers Technicians Select a contact Outbo…" at bounding box center [719, 347] width 864 height 616
click at [936, 28] on icon at bounding box center [946, 19] width 21 height 21
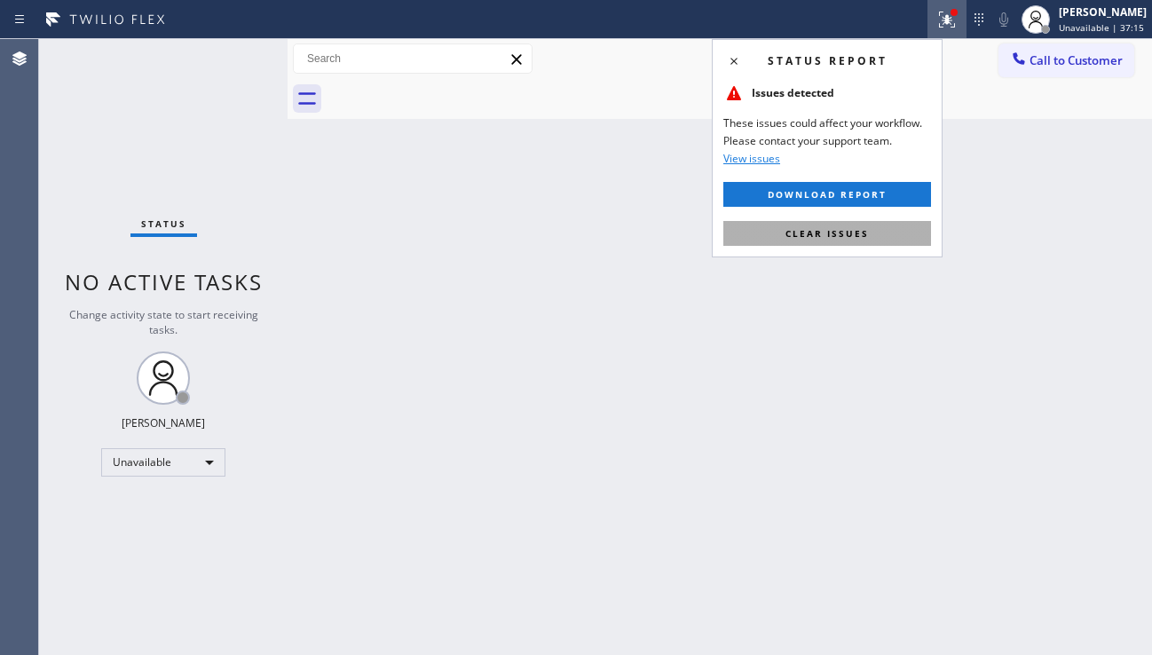
click at [834, 223] on button "Clear issues" at bounding box center [827, 233] width 208 height 25
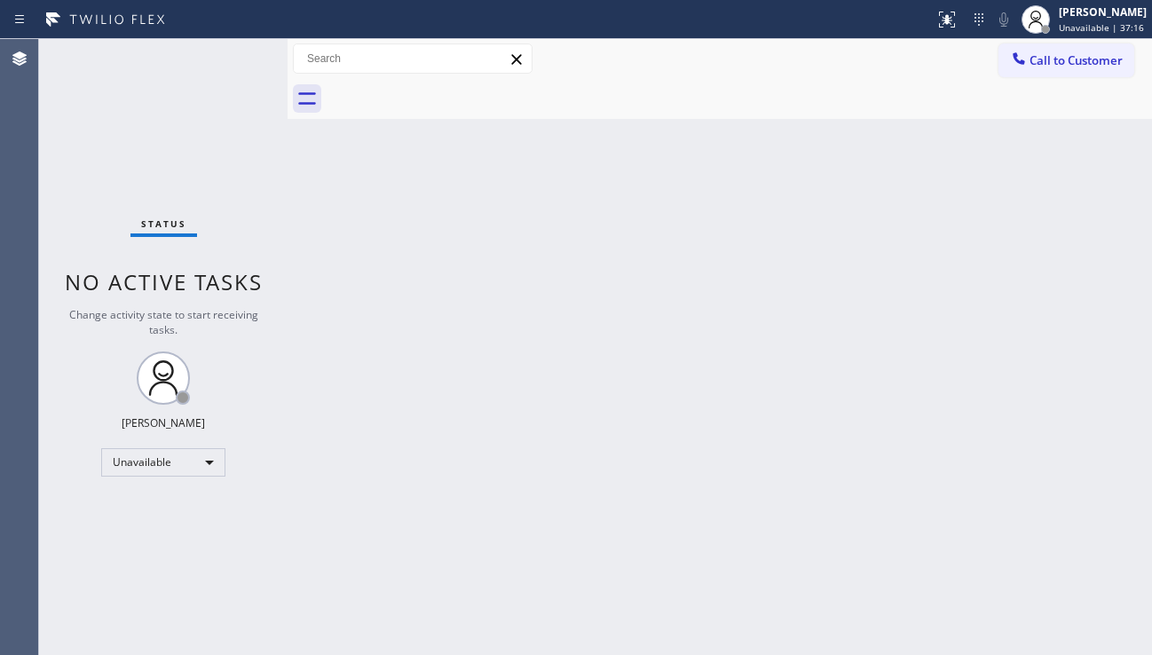
click at [679, 389] on div "Back to Dashboard Change Sender ID Customers Technicians Select a contact Outbo…" at bounding box center [719, 347] width 864 height 616
click at [282, 265] on div "Status No active tasks Change activity state to start receiving tasks. [PERSON_…" at bounding box center [163, 347] width 248 height 616
click at [1006, 452] on div "Back to Dashboard Change Sender ID Customers Technicians Select a contact Outbo…" at bounding box center [719, 347] width 864 height 616
click at [315, 285] on div "Back to Dashboard Change Sender ID Customers Technicians Select a contact Outbo…" at bounding box center [719, 347] width 864 height 616
click at [1030, 486] on div "Back to Dashboard Change Sender ID Customers Technicians Select a contact Outbo…" at bounding box center [719, 347] width 864 height 616
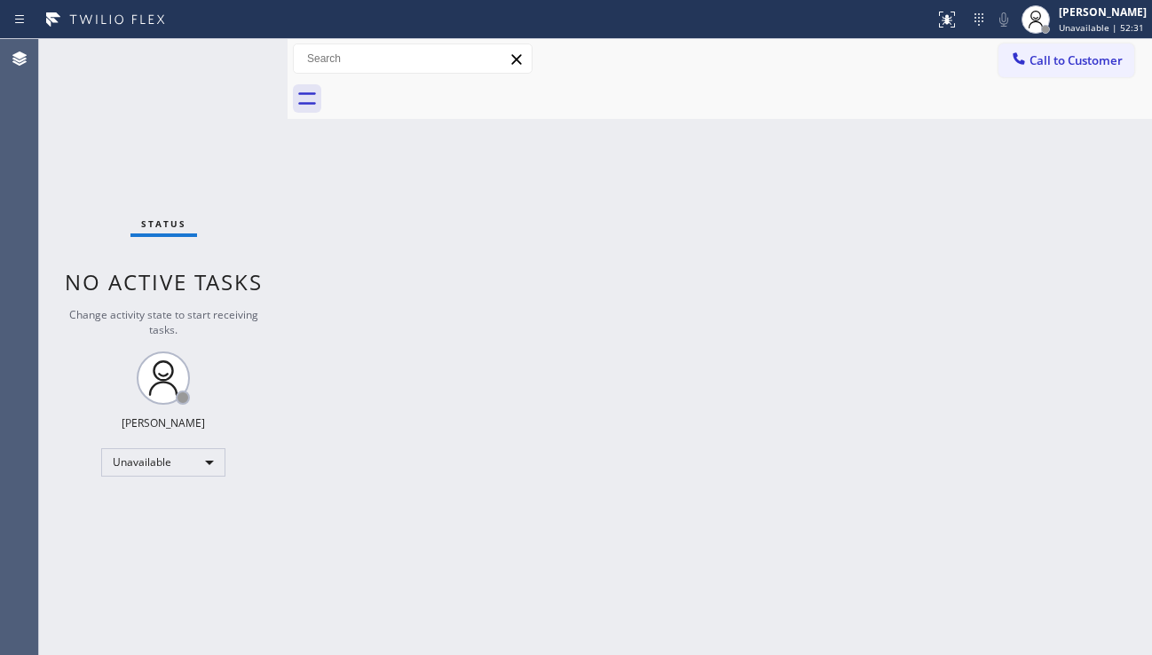
click at [754, 519] on div "Back to Dashboard Change Sender ID Customers Technicians Select a contact Outbo…" at bounding box center [719, 347] width 864 height 616
click at [796, 563] on div "Back to Dashboard Change Sender ID Customers Technicians Select a contact Outbo…" at bounding box center [719, 347] width 864 height 616
click at [1063, 471] on div "Back to Dashboard Change Sender ID Customers Technicians Select a contact Outbo…" at bounding box center [719, 347] width 864 height 616
click at [366, 517] on div "Back to Dashboard Change Sender ID Customers Technicians Select a contact Outbo…" at bounding box center [719, 347] width 864 height 616
click at [1027, 445] on div "Back to Dashboard Change Sender ID Customers Technicians Select a contact Outbo…" at bounding box center [719, 347] width 864 height 616
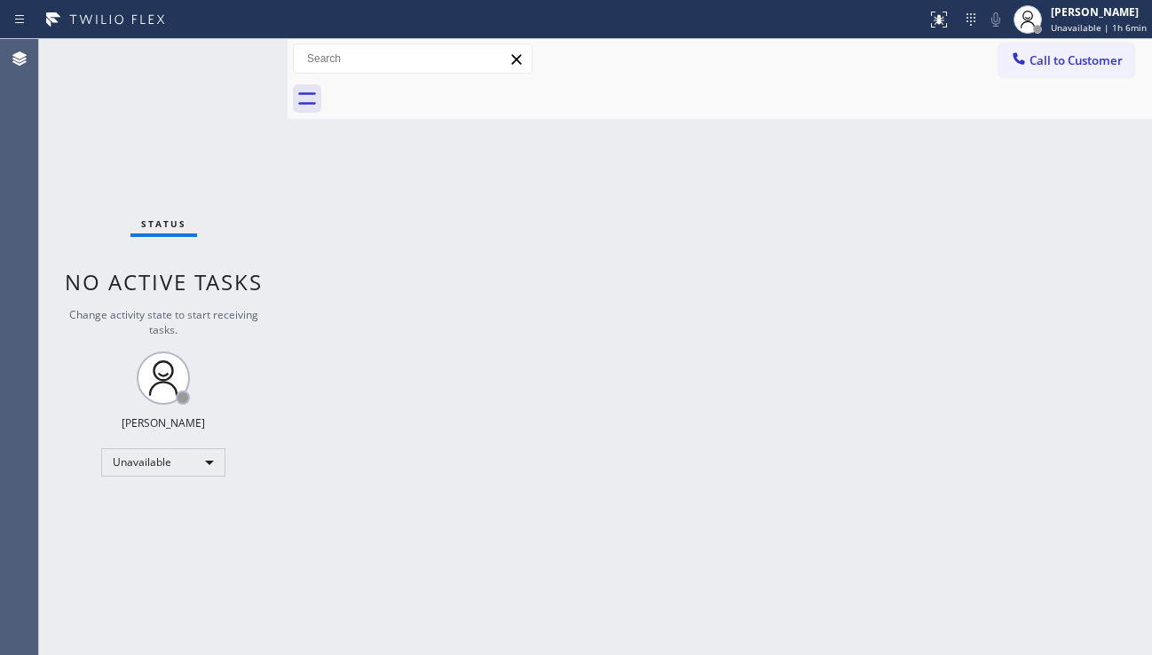
click at [692, 424] on div "Back to Dashboard Change Sender ID Customers Technicians Select a contact Outbo…" at bounding box center [719, 347] width 864 height 616
click at [1074, 402] on div "Back to Dashboard Change Sender ID Customers Technicians Select a contact Outbo…" at bounding box center [719, 347] width 864 height 616
click at [702, 448] on div "Back to Dashboard Change Sender ID Customers Technicians Select a contact Outbo…" at bounding box center [719, 347] width 864 height 616
drag, startPoint x: 1038, startPoint y: 484, endPoint x: 1025, endPoint y: 454, distance: 32.2
click at [1038, 484] on div "Back to Dashboard Change Sender ID Customers Technicians Select a contact Outbo…" at bounding box center [719, 347] width 864 height 616
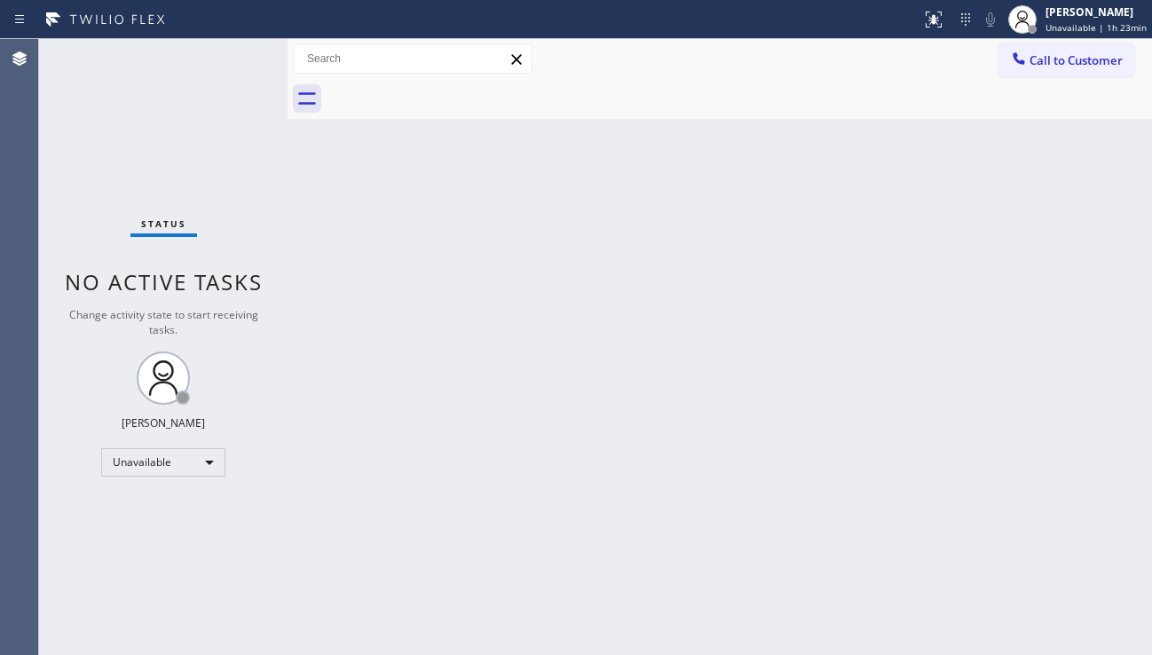
click at [671, 428] on div "Back to Dashboard Change Sender ID Customers Technicians Select a contact Outbo…" at bounding box center [719, 347] width 864 height 616
click at [745, 577] on div "Back to Dashboard Change Sender ID Customers Technicians Select a contact Outbo…" at bounding box center [719, 347] width 864 height 616
drag, startPoint x: 484, startPoint y: 551, endPoint x: 460, endPoint y: 594, distance: 50.1
click at [484, 551] on div "Back to Dashboard Change Sender ID Customers Technicians Select a contact Outbo…" at bounding box center [719, 347] width 864 height 616
click at [1089, 448] on div "Back to Dashboard Change Sender ID Customers Technicians Select a contact Outbo…" at bounding box center [719, 347] width 864 height 616
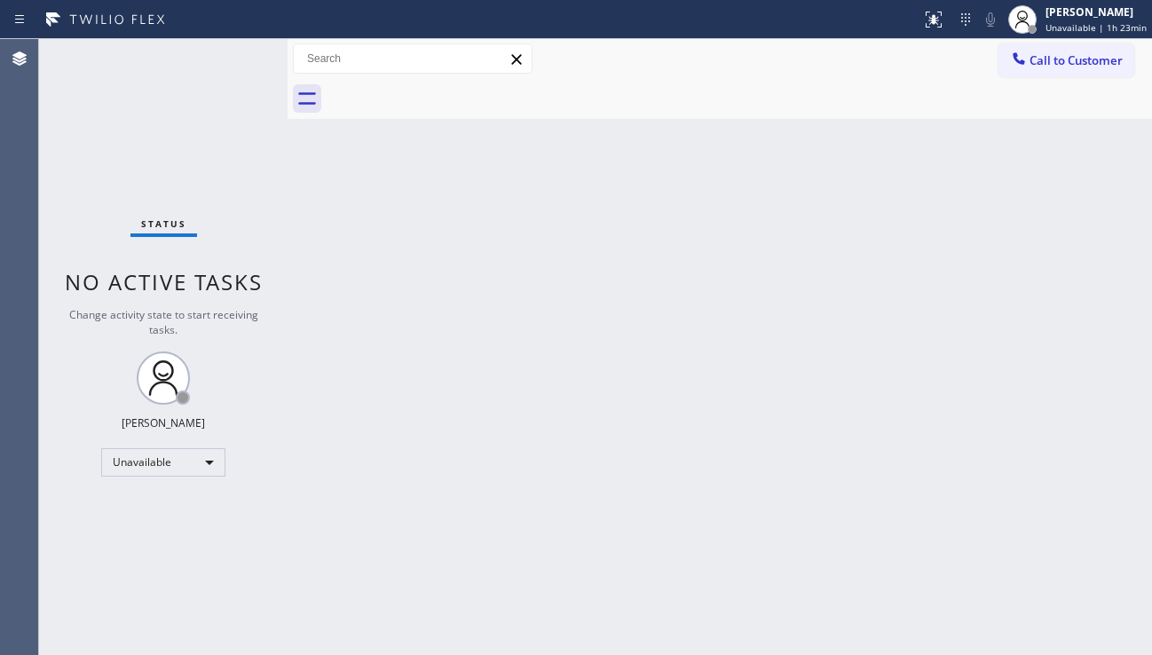
drag, startPoint x: 1021, startPoint y: 451, endPoint x: 987, endPoint y: 366, distance: 90.8
click at [1022, 451] on div "Back to Dashboard Change Sender ID Customers Technicians Select a contact Outbo…" at bounding box center [719, 347] width 864 height 616
click at [496, 468] on div "Back to Dashboard Change Sender ID Customers Technicians Select a contact Outbo…" at bounding box center [719, 347] width 864 height 616
click at [1044, 62] on span "Call to Customer" at bounding box center [1075, 60] width 93 height 16
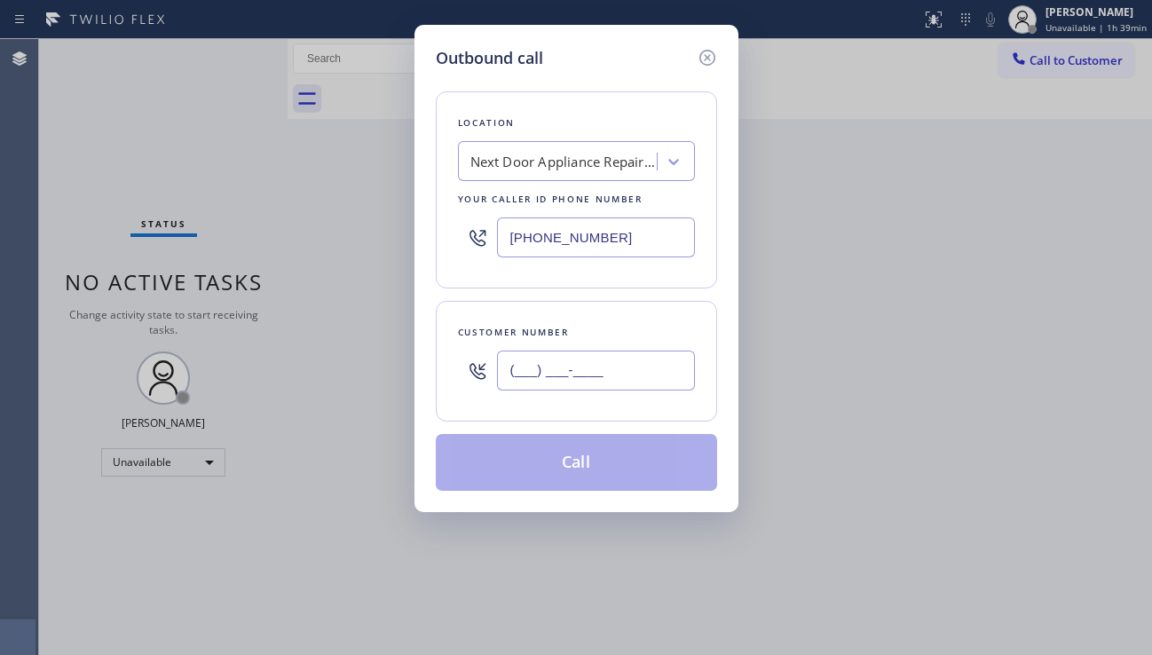
click at [604, 378] on input "(___) ___-____" at bounding box center [596, 370] width 198 height 40
paste input "435) 200-7777"
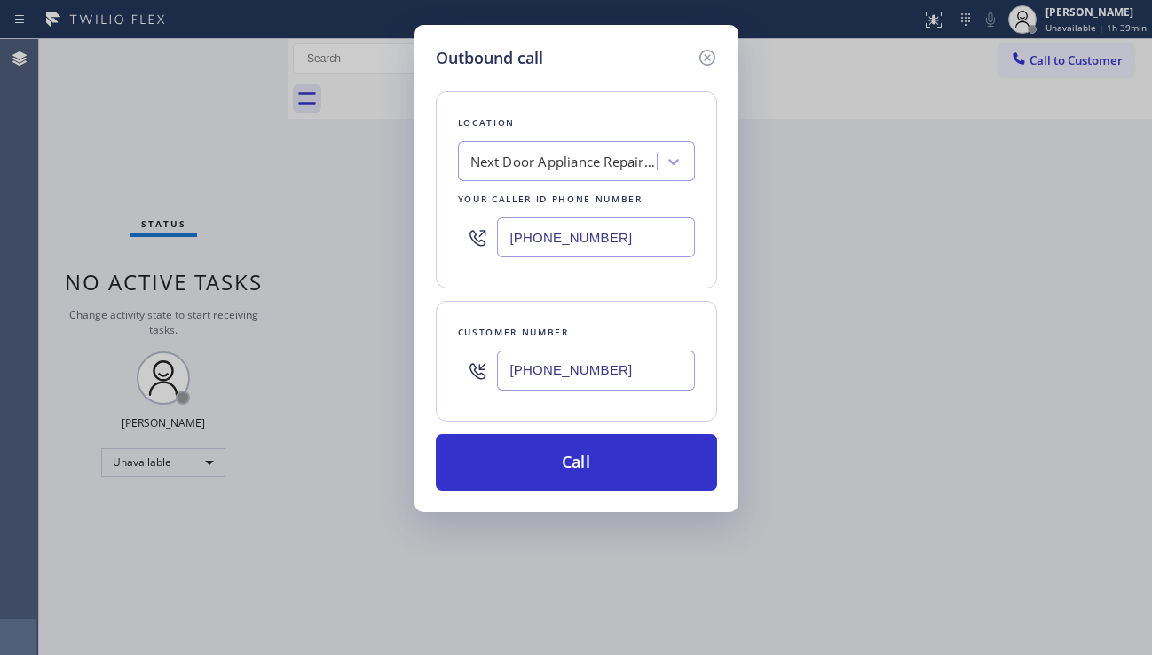
type input "[PHONE_NUMBER]"
click at [634, 161] on div "Next Door Appliance Repair [GEOGRAPHIC_DATA]" at bounding box center [563, 162] width 186 height 20
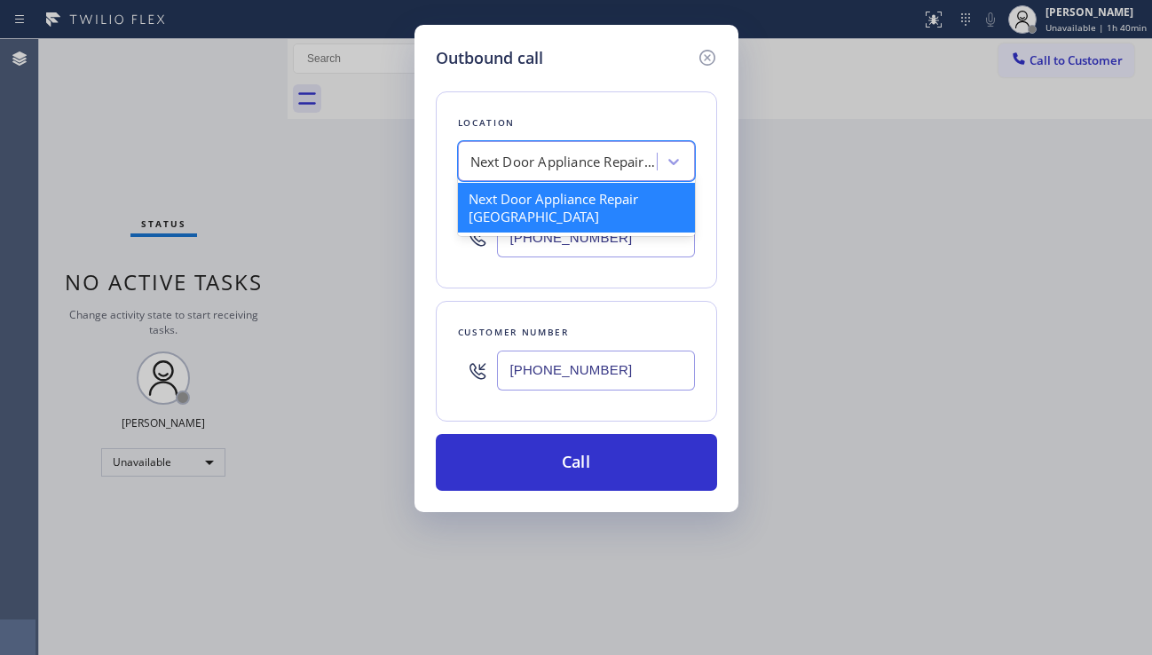
paste input "Studio City AC Experts"
type input "Studio City AC Experts"
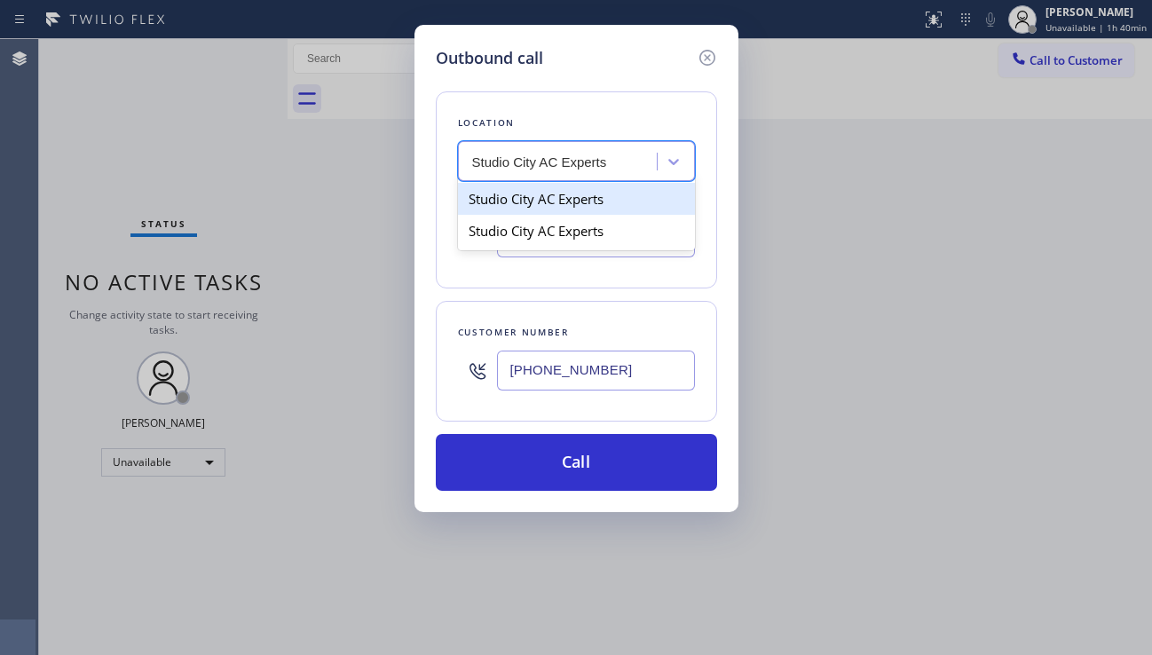
click at [581, 205] on div "Studio City AC Experts" at bounding box center [576, 199] width 237 height 32
type input "[PHONE_NUMBER]"
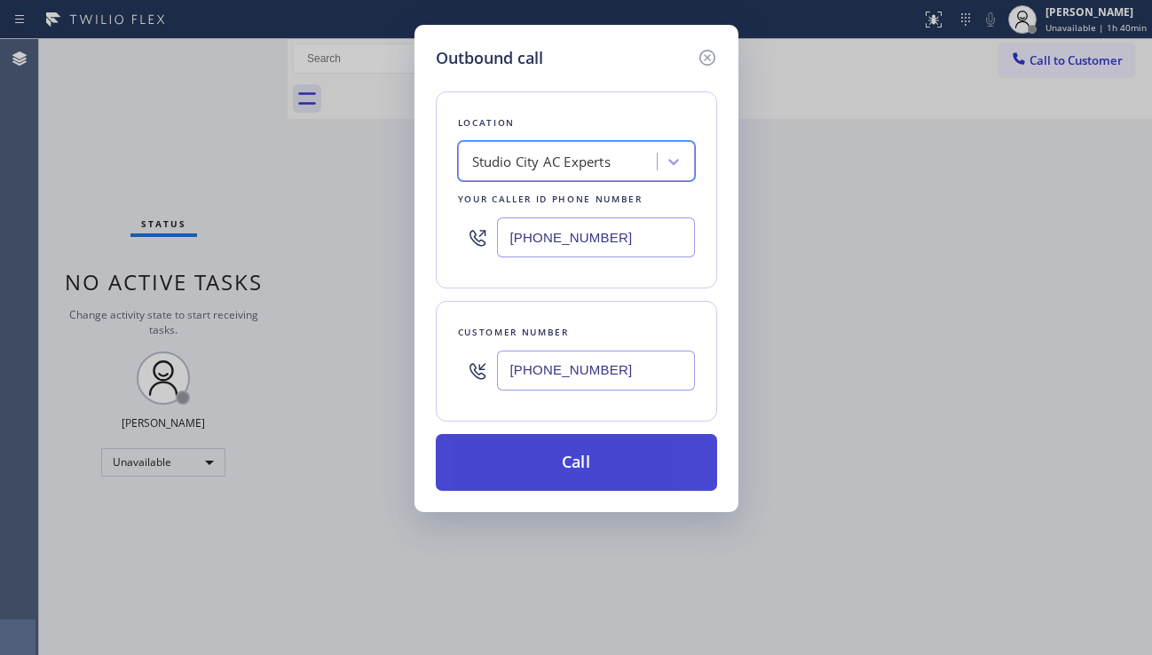
click at [560, 457] on button "Call" at bounding box center [576, 462] width 281 height 57
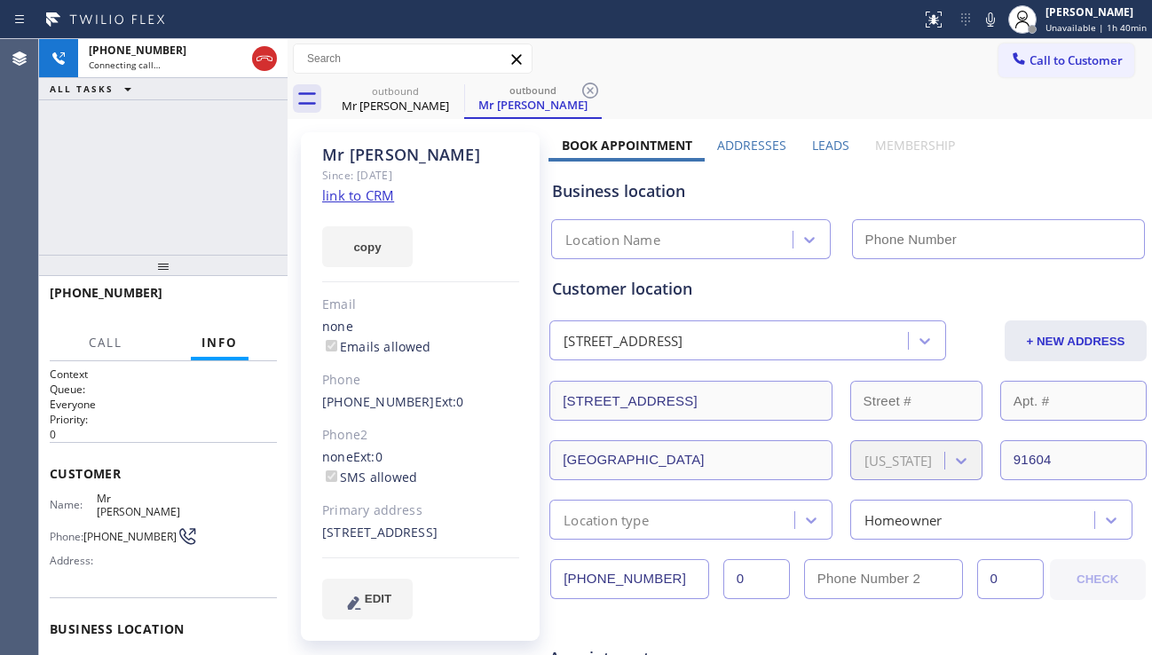
type input "[PHONE_NUMBER]"
click at [490, 376] on div "Phone" at bounding box center [420, 380] width 197 height 20
click at [1018, 195] on div "Business location" at bounding box center [848, 191] width 592 height 24
click at [816, 146] on label "Leads" at bounding box center [830, 145] width 37 height 17
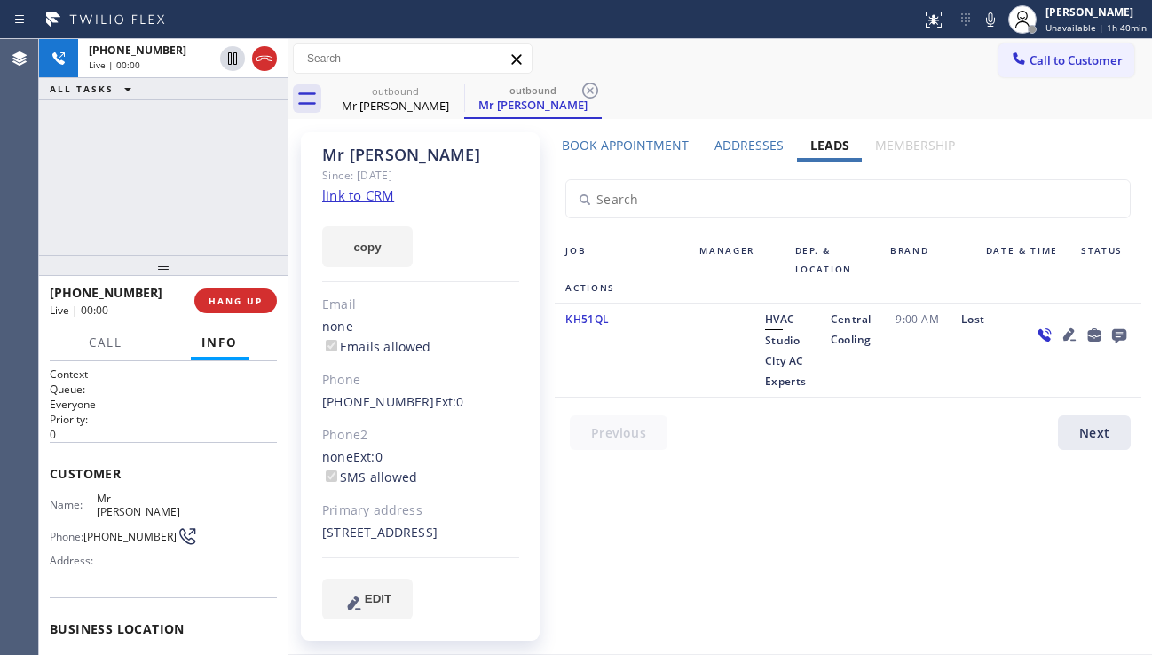
click at [1032, 454] on div at bounding box center [859, 436] width 608 height 43
click at [1063, 333] on icon at bounding box center [1069, 334] width 12 height 12
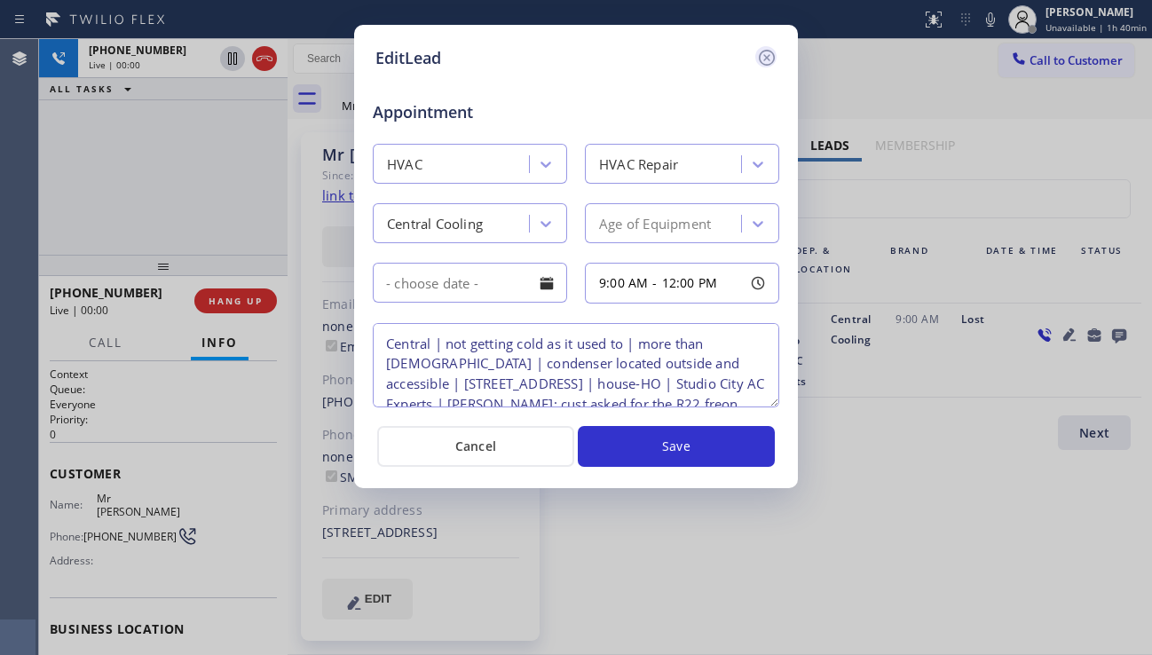
click at [767, 52] on icon at bounding box center [766, 57] width 21 height 21
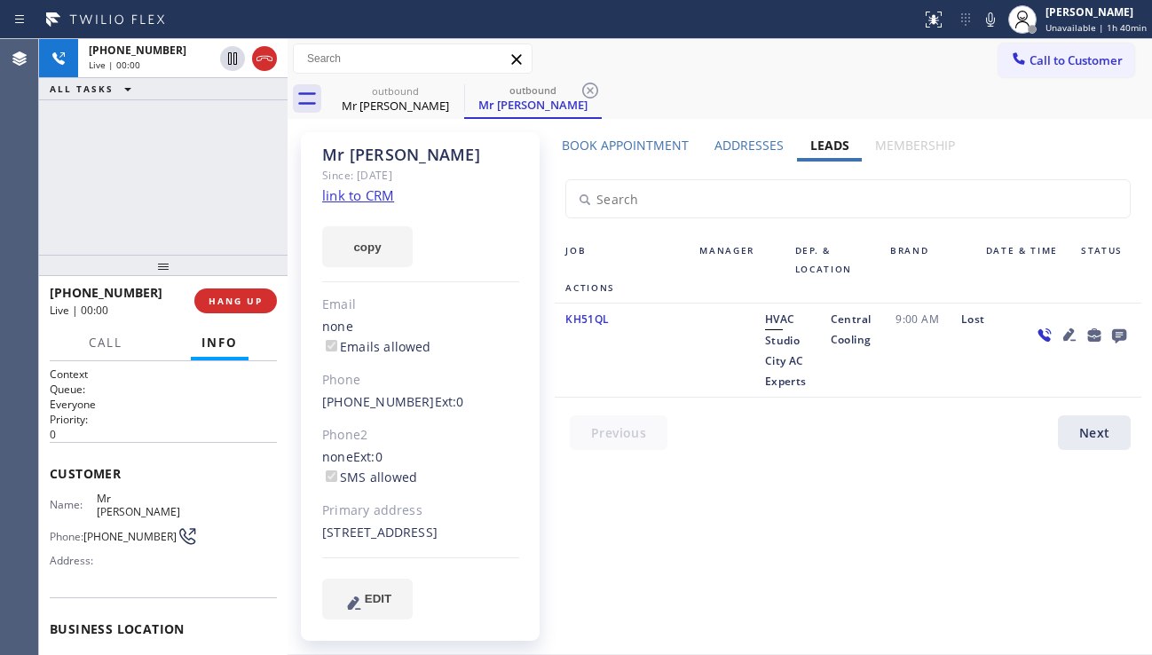
click at [1063, 335] on icon at bounding box center [1069, 334] width 12 height 12
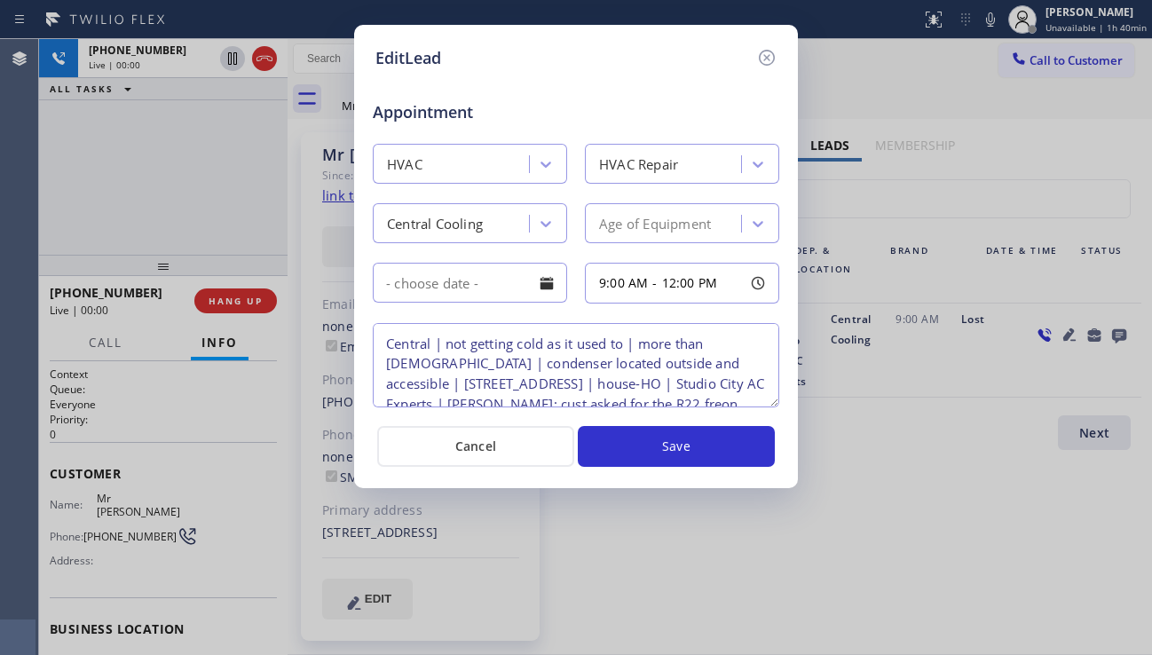
click at [987, 474] on div "EditLead Appointment HVAC HVAC Repair Central Cooling Age of Equipment 9:00 AM …" at bounding box center [576, 327] width 1152 height 655
click at [1008, 515] on div "EditLead Appointment HVAC HVAC Repair Central Cooling Age of Equipment 9:00 AM …" at bounding box center [576, 327] width 1152 height 655
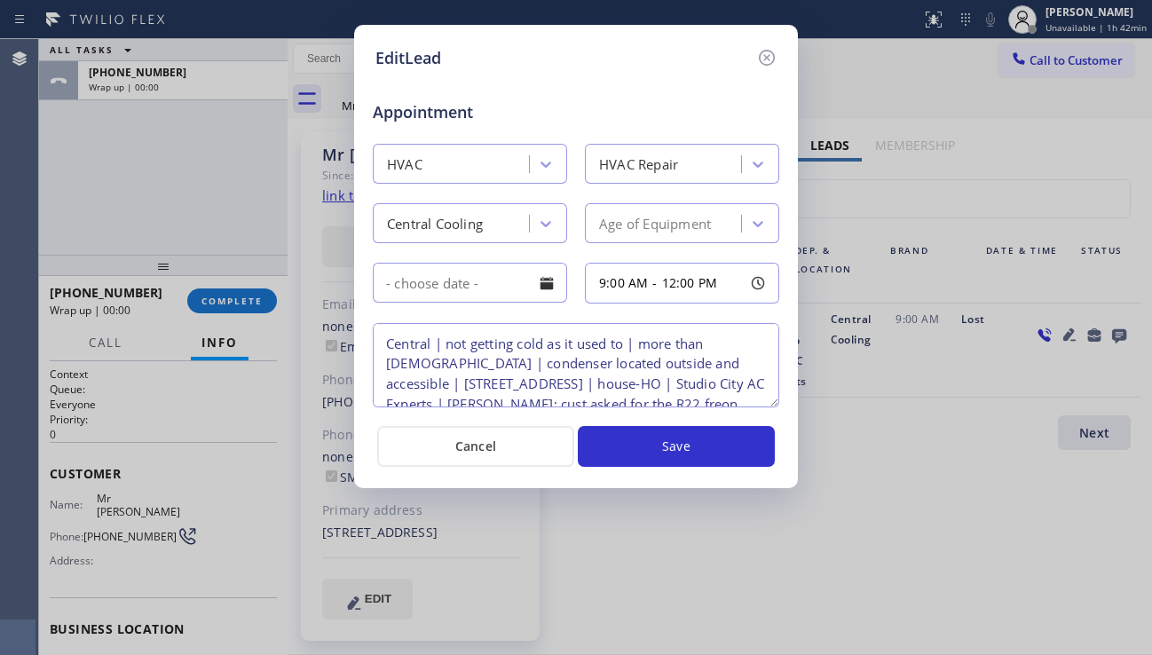
click at [980, 509] on div "EditLead Appointment HVAC HVAC Repair Central Cooling Age of Equipment 9:00 AM …" at bounding box center [576, 327] width 1152 height 655
click at [772, 59] on icon at bounding box center [766, 57] width 21 height 21
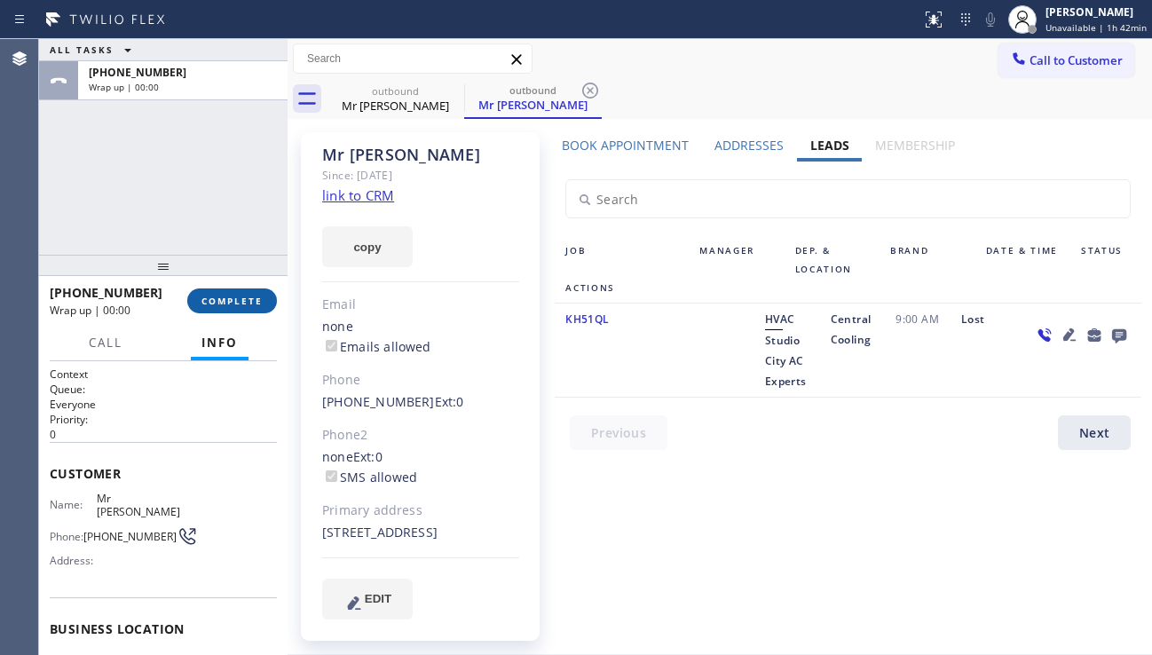
click at [252, 302] on span "COMPLETE" at bounding box center [231, 301] width 61 height 12
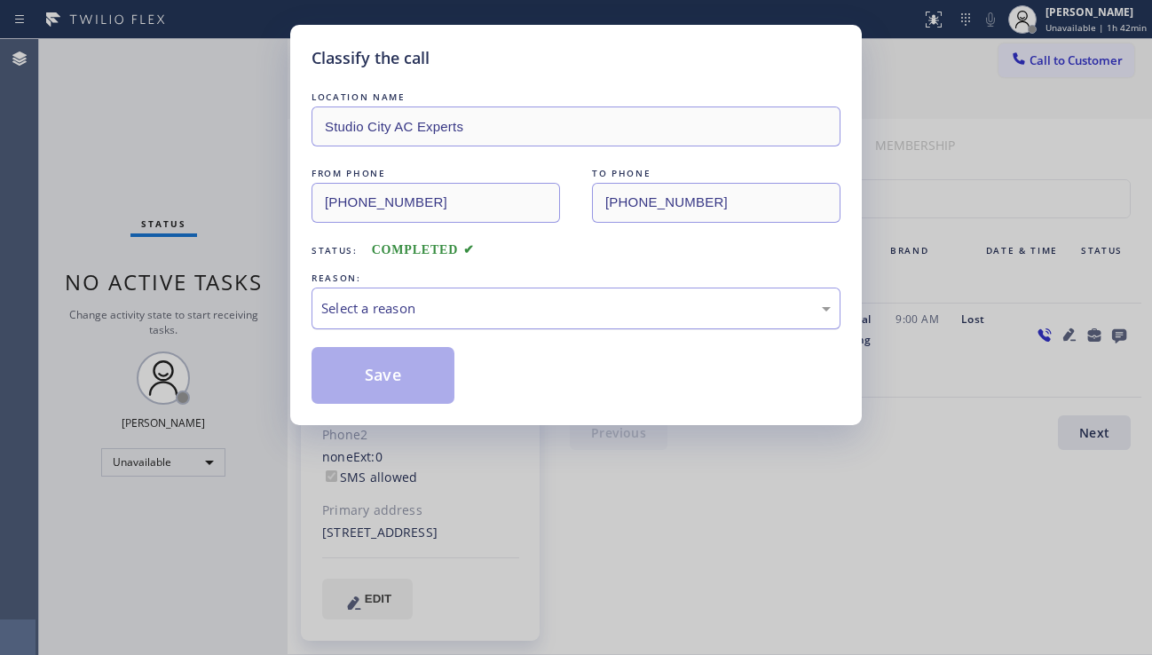
click at [401, 307] on div "Select a reason" at bounding box center [575, 308] width 509 height 20
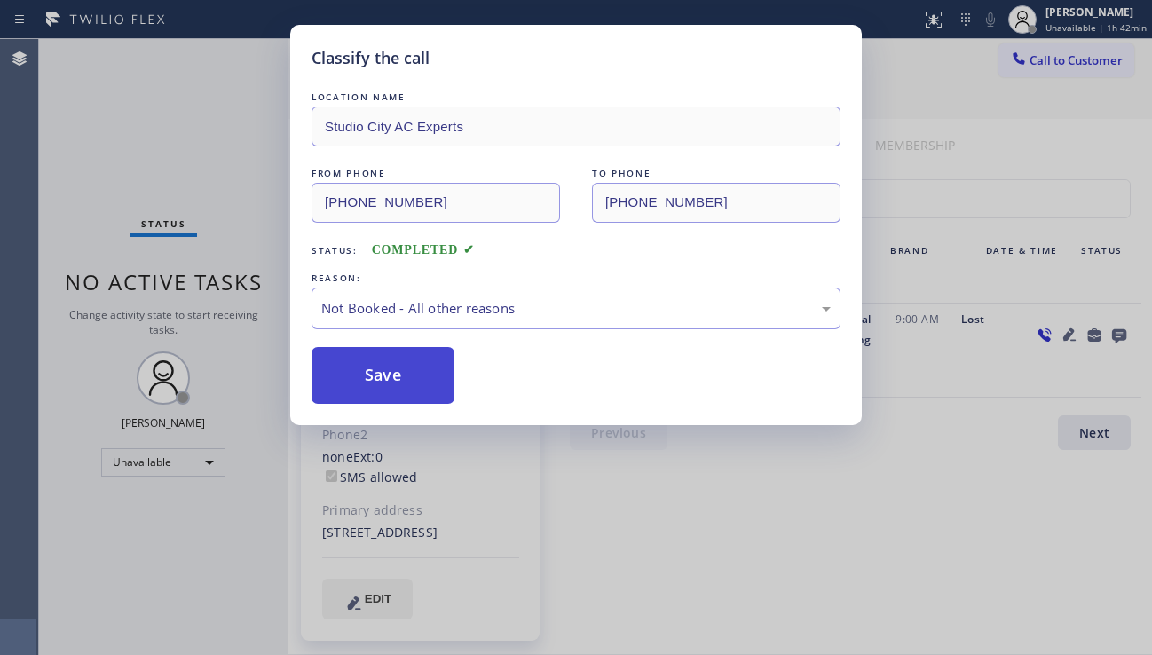
click at [382, 384] on button "Save" at bounding box center [382, 375] width 143 height 57
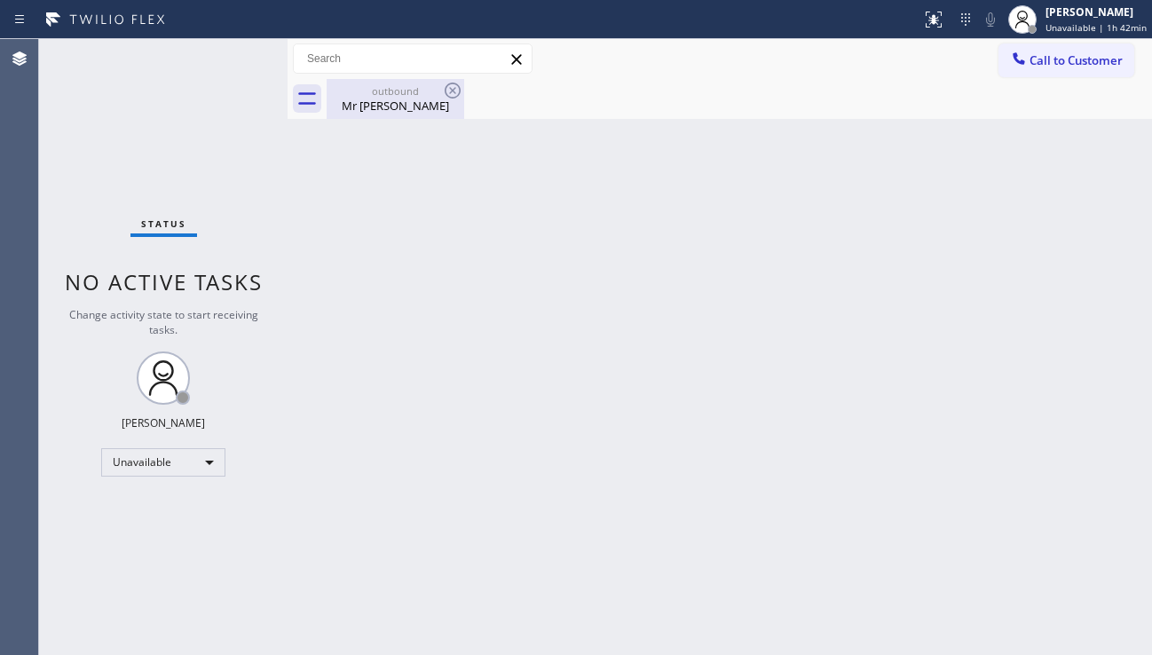
click at [409, 96] on div "outbound" at bounding box center [395, 90] width 134 height 13
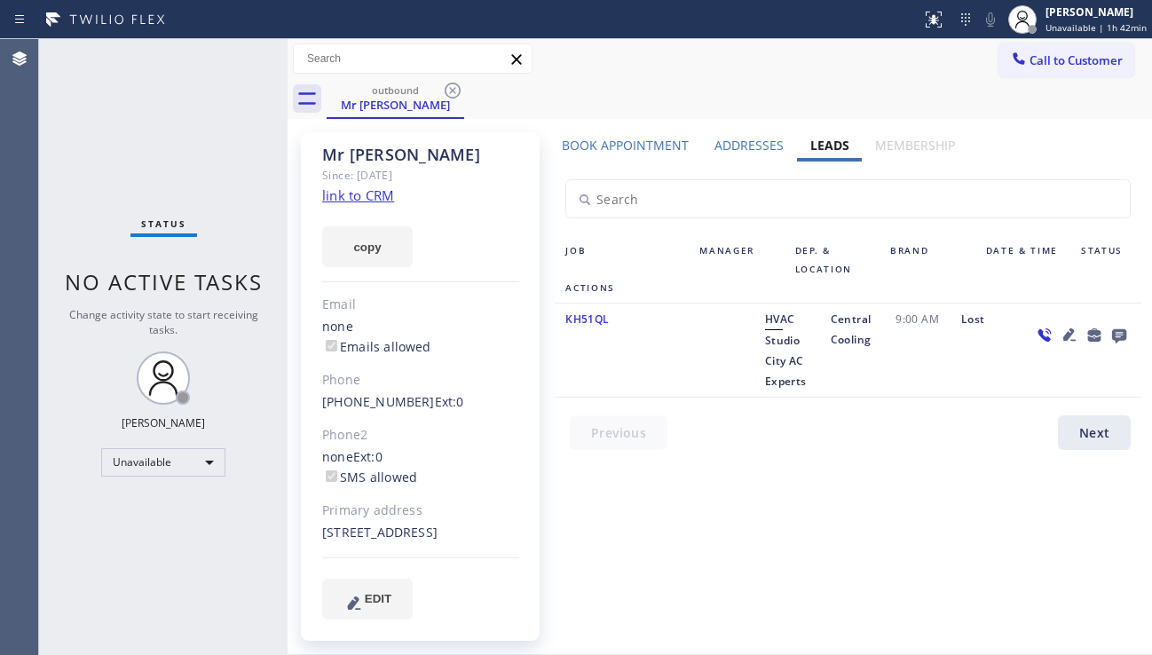
click at [1017, 523] on div "Book Appointment Addresses Leads Membership Business location [GEOGRAPHIC_DATA]…" at bounding box center [847, 393] width 599 height 513
click at [610, 140] on label "Book Appointment" at bounding box center [625, 145] width 127 height 17
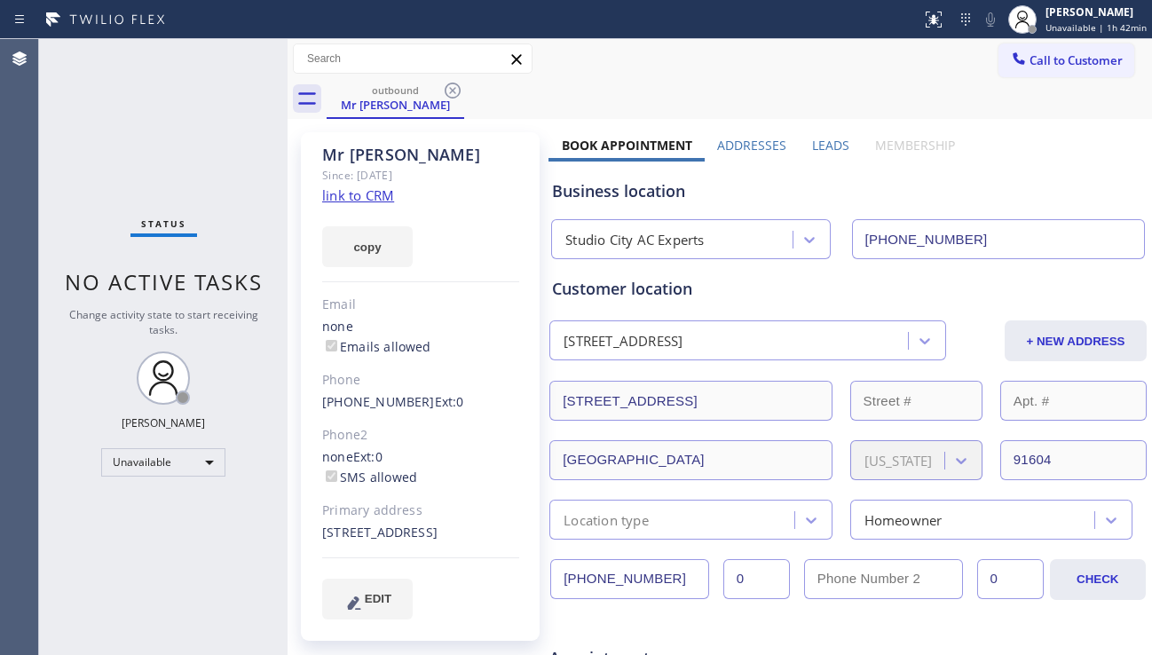
drag, startPoint x: 668, startPoint y: 580, endPoint x: 539, endPoint y: 586, distance: 129.7
click at [1049, 67] on span "Call to Customer" at bounding box center [1075, 60] width 93 height 16
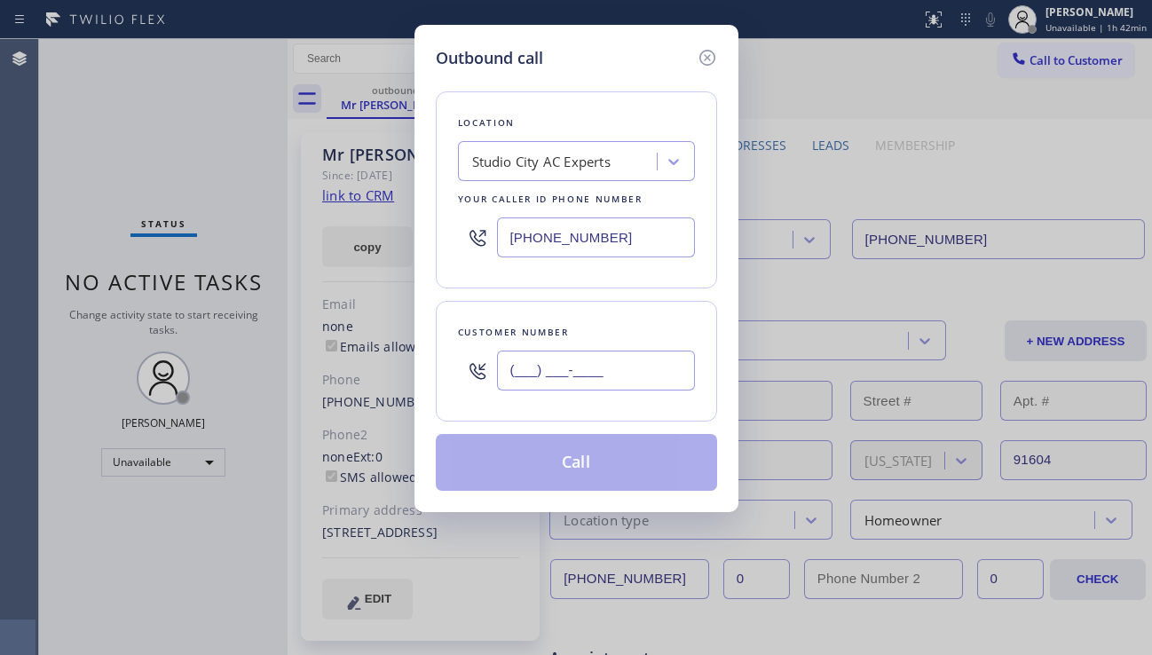
click at [581, 378] on input "(___) ___-____" at bounding box center [596, 370] width 198 height 40
paste input "435) 200-7777"
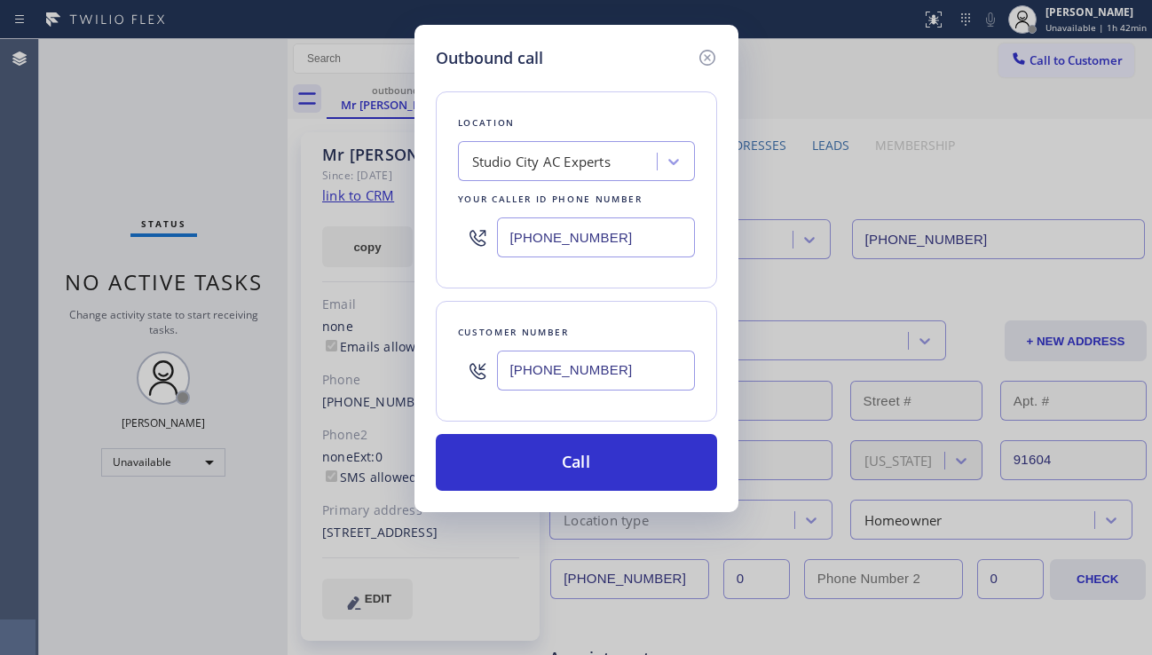
type input "[PHONE_NUMBER]"
click at [1020, 421] on div "Outbound call Location [GEOGRAPHIC_DATA] AC Experts Your caller id phone number…" at bounding box center [576, 327] width 1152 height 655
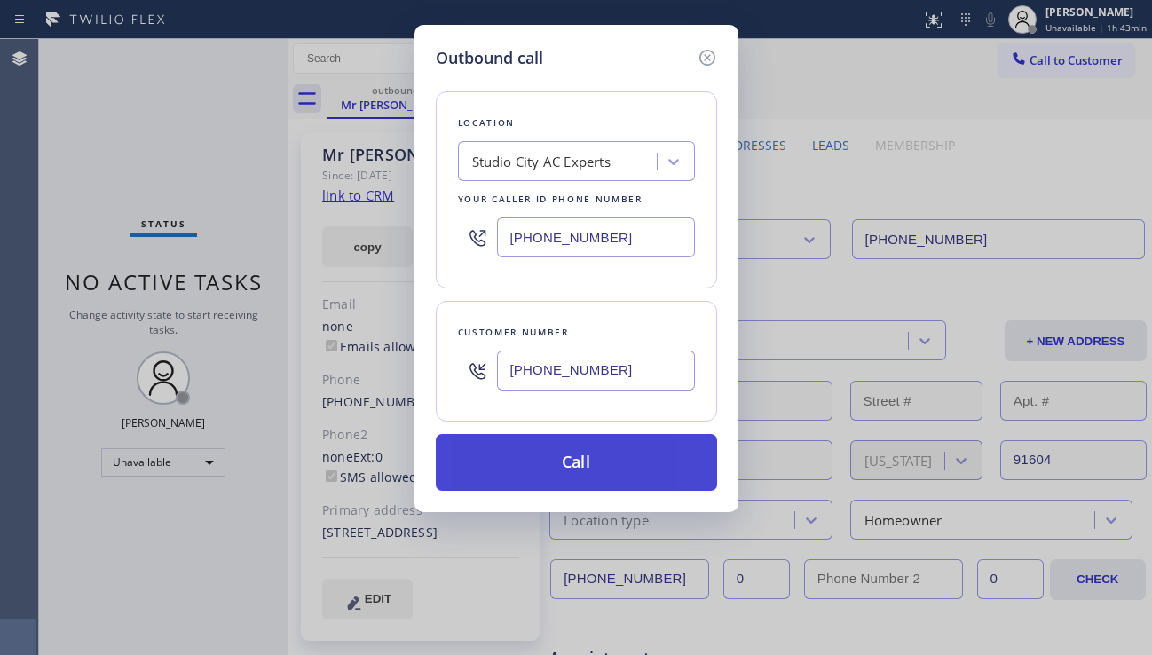
click at [555, 467] on button "Call" at bounding box center [576, 462] width 281 height 57
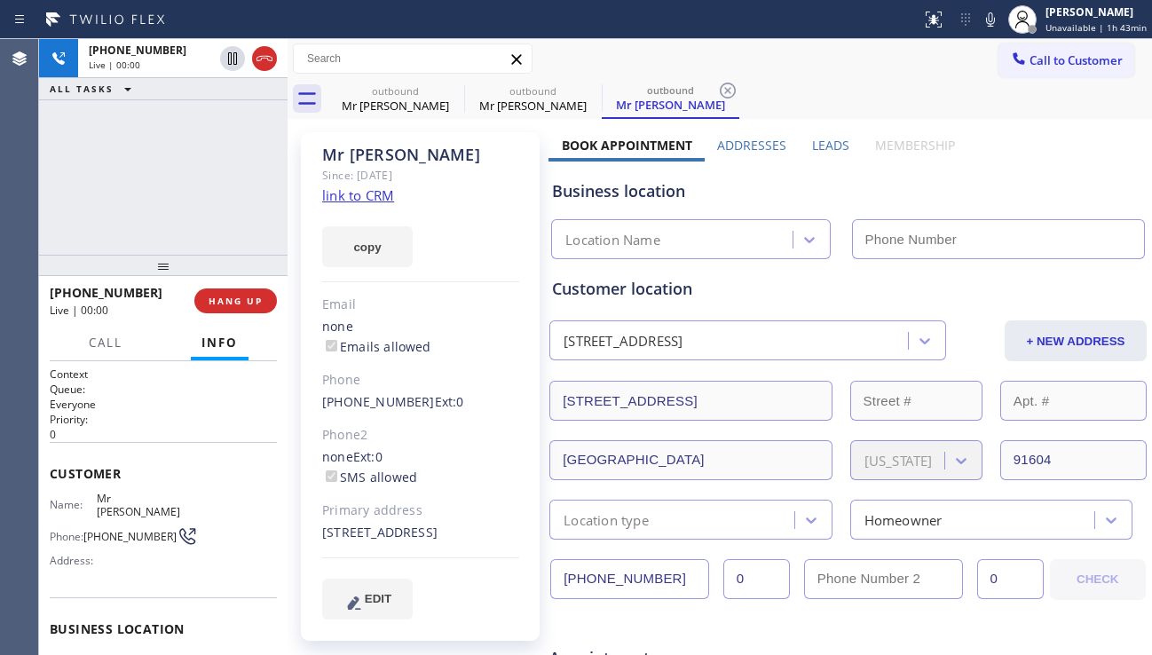
type input "[PHONE_NUMBER]"
click at [1050, 186] on div "Business location" at bounding box center [848, 191] width 592 height 24
click at [801, 141] on div "Leads" at bounding box center [830, 149] width 63 height 25
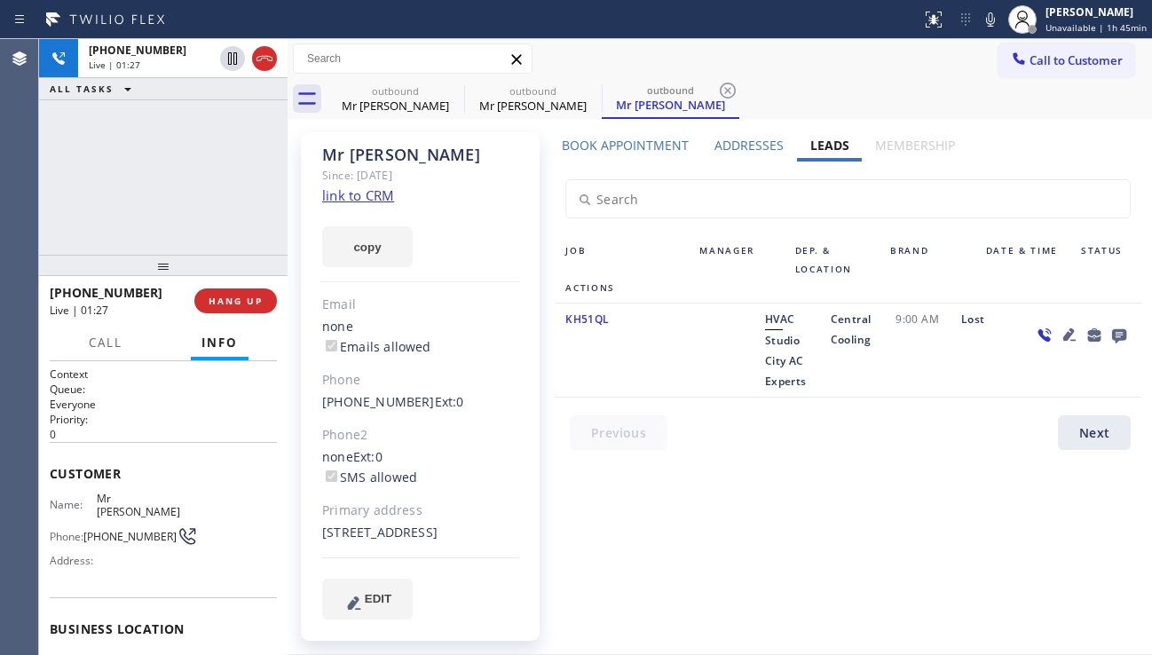
click at [1063, 334] on icon at bounding box center [1069, 334] width 12 height 12
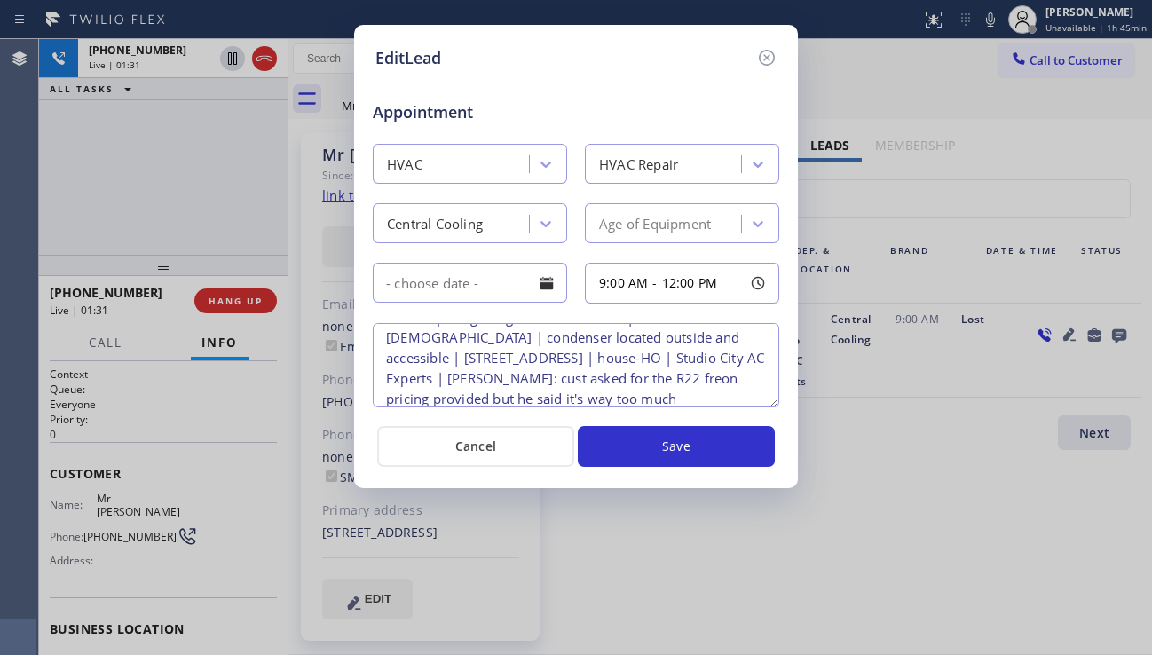
scroll to position [37, 0]
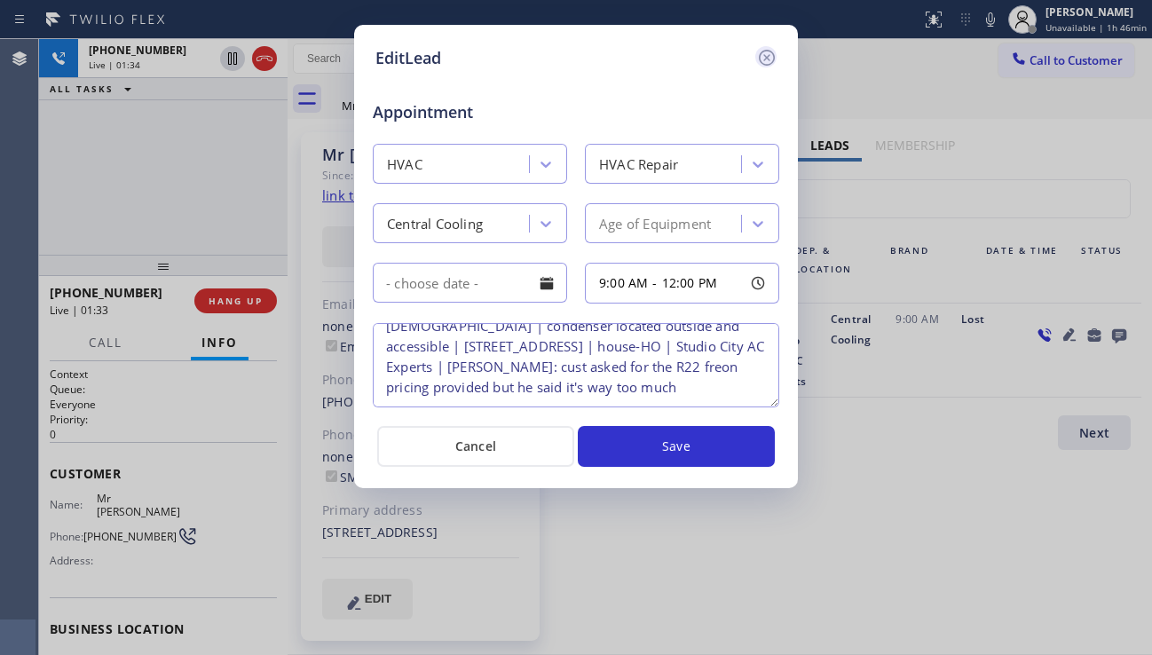
click at [762, 60] on icon at bounding box center [766, 57] width 21 height 21
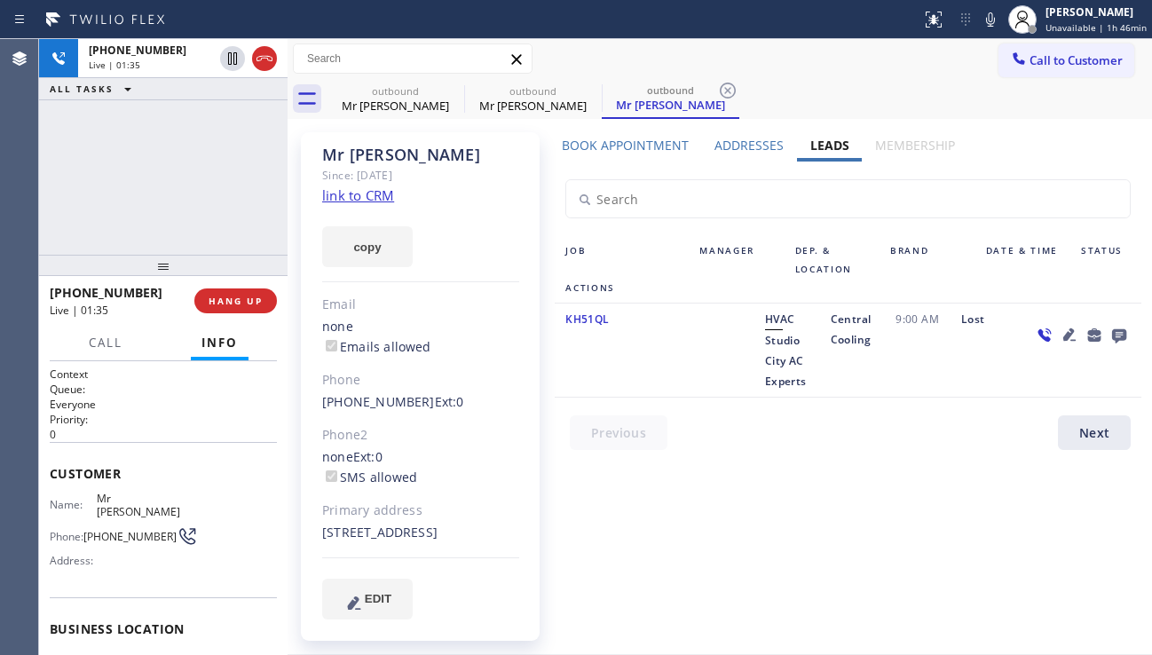
click at [1058, 328] on icon at bounding box center [1068, 334] width 21 height 21
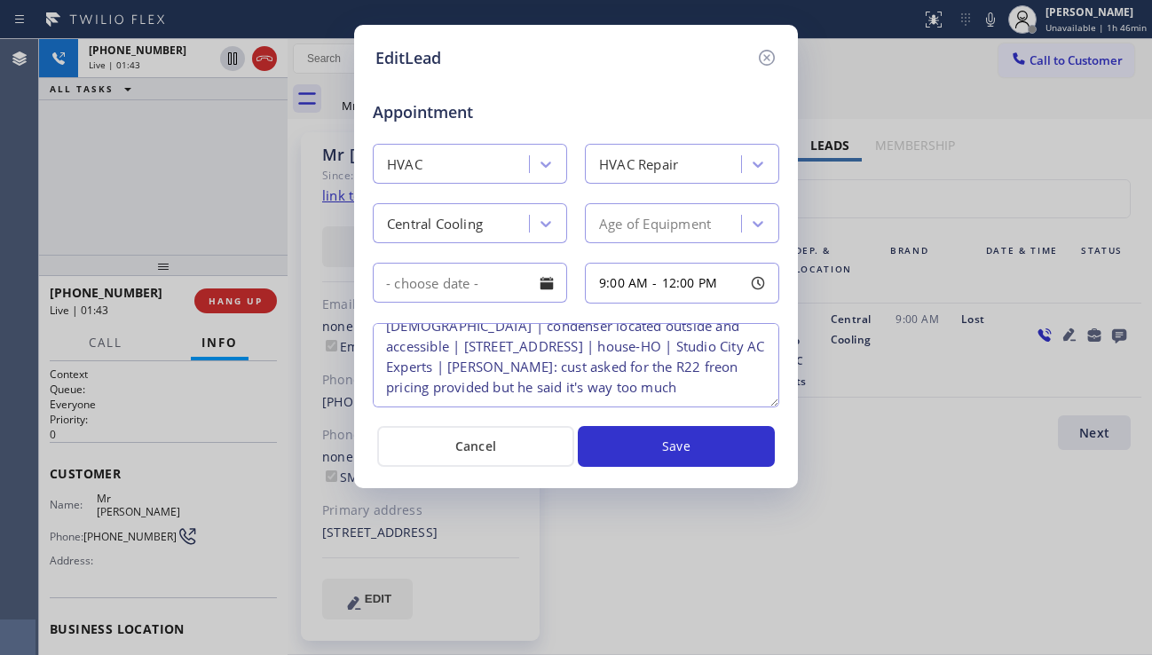
scroll to position [0, 0]
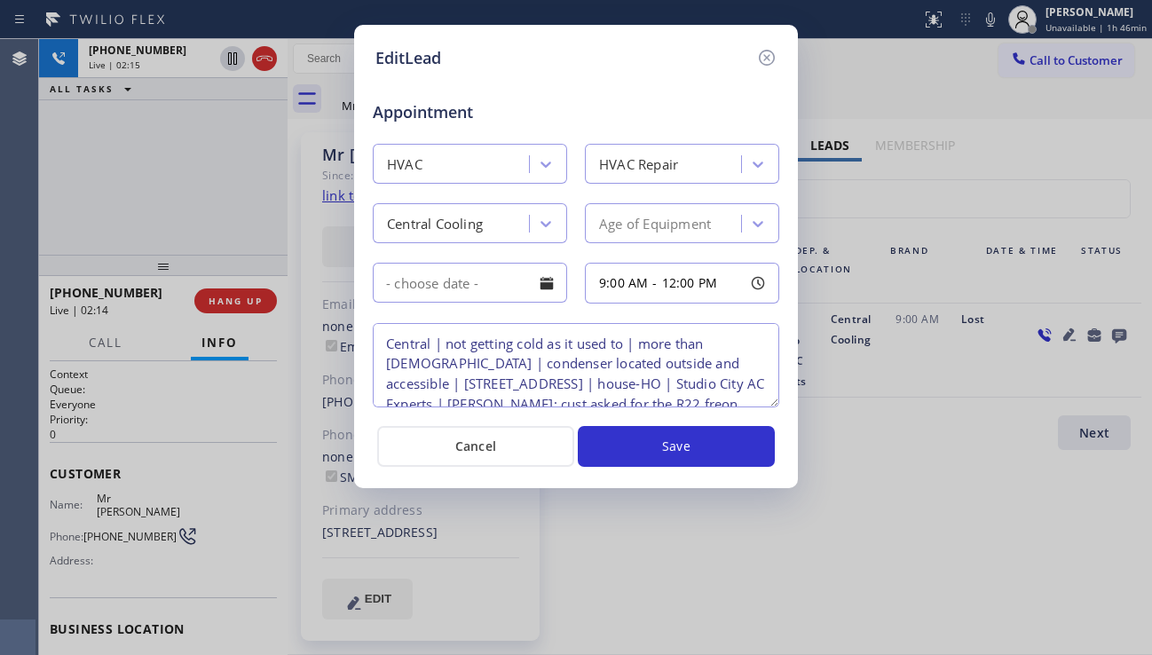
click at [497, 376] on textarea "Central | not getting cold as it used to | more than [DEMOGRAPHIC_DATA] | conde…" at bounding box center [576, 365] width 406 height 84
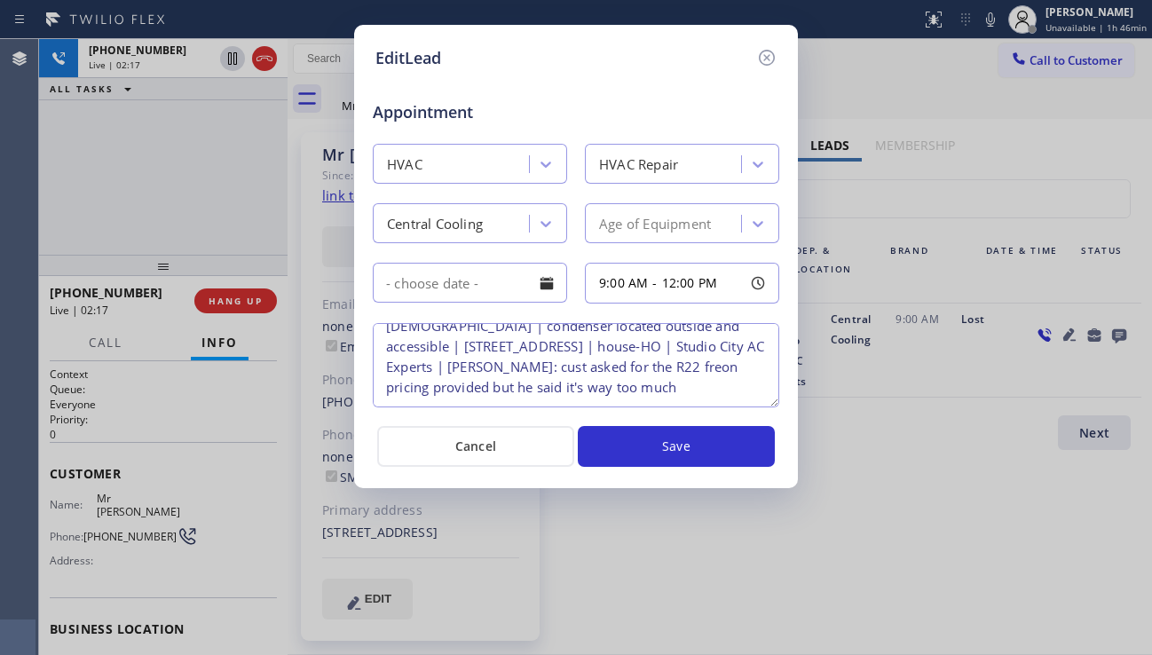
click at [698, 385] on textarea "Central | not getting cold as it used to | more than [DEMOGRAPHIC_DATA] | conde…" at bounding box center [576, 365] width 406 height 84
click at [678, 387] on textarea "Central | not getting cold as it used to | more than [DEMOGRAPHIC_DATA] | conde…" at bounding box center [576, 365] width 406 height 84
click at [687, 387] on textarea "Central | not getting cold as it used to | more than [DEMOGRAPHIC_DATA] | conde…" at bounding box center [576, 365] width 406 height 84
click at [772, 64] on icon at bounding box center [766, 57] width 21 height 21
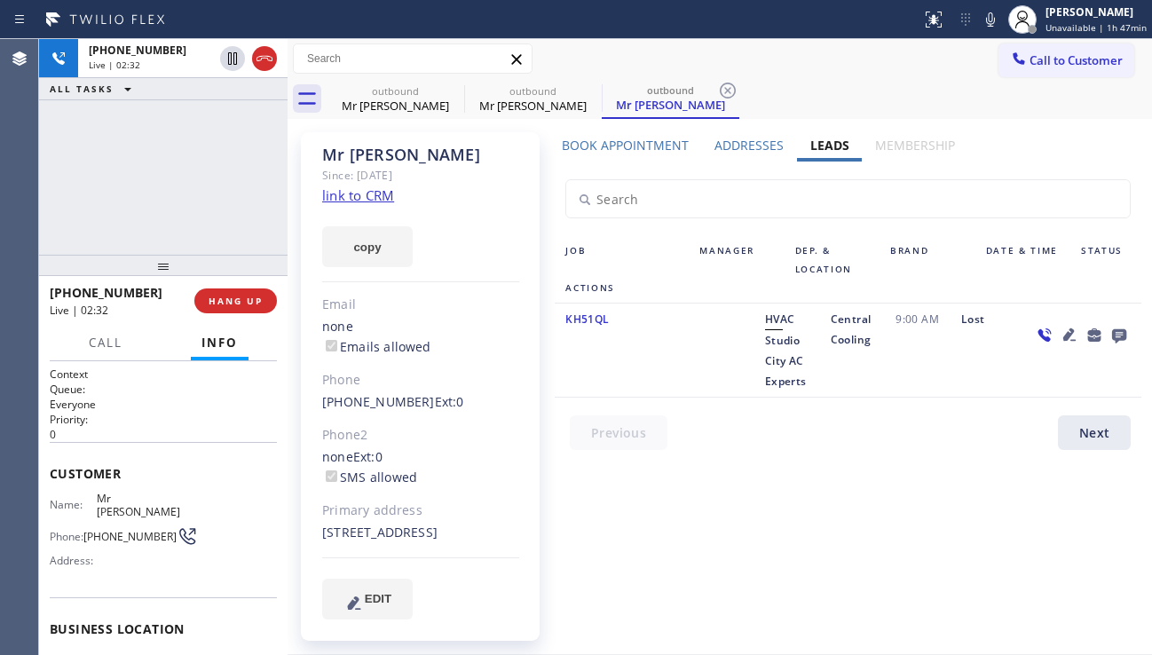
click at [1058, 332] on icon at bounding box center [1068, 334] width 21 height 21
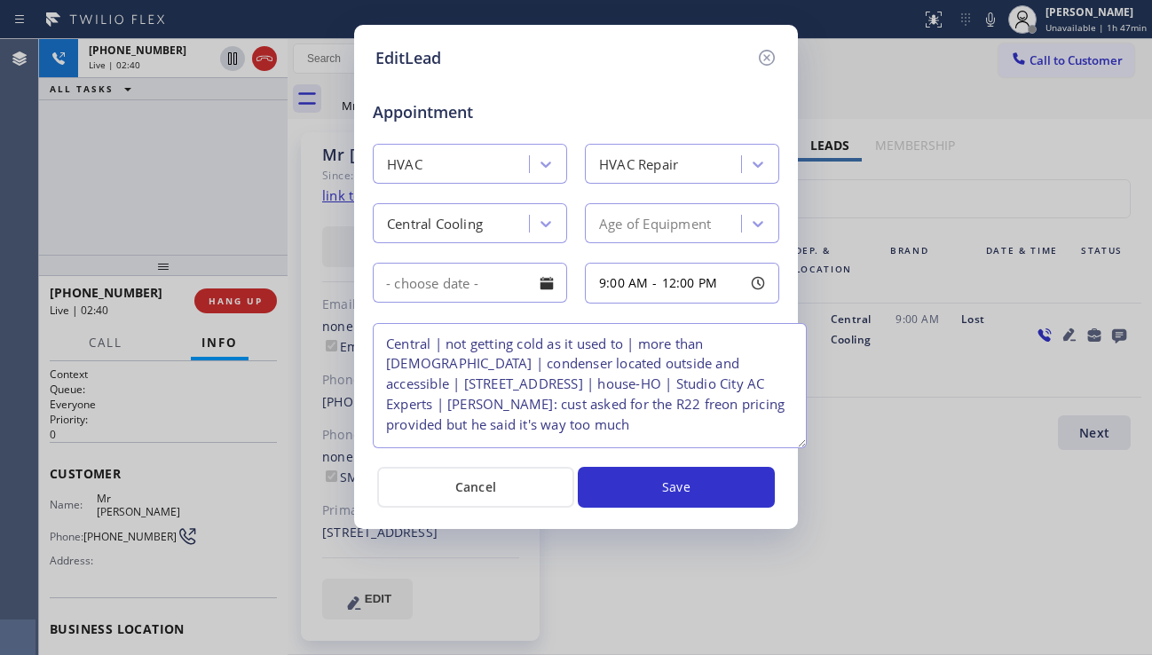
drag, startPoint x: 772, startPoint y: 399, endPoint x: 799, endPoint y: 440, distance: 49.2
click at [799, 440] on textarea "Central | not getting cold as it used to | more than [DEMOGRAPHIC_DATA] | conde…" at bounding box center [590, 385] width 434 height 125
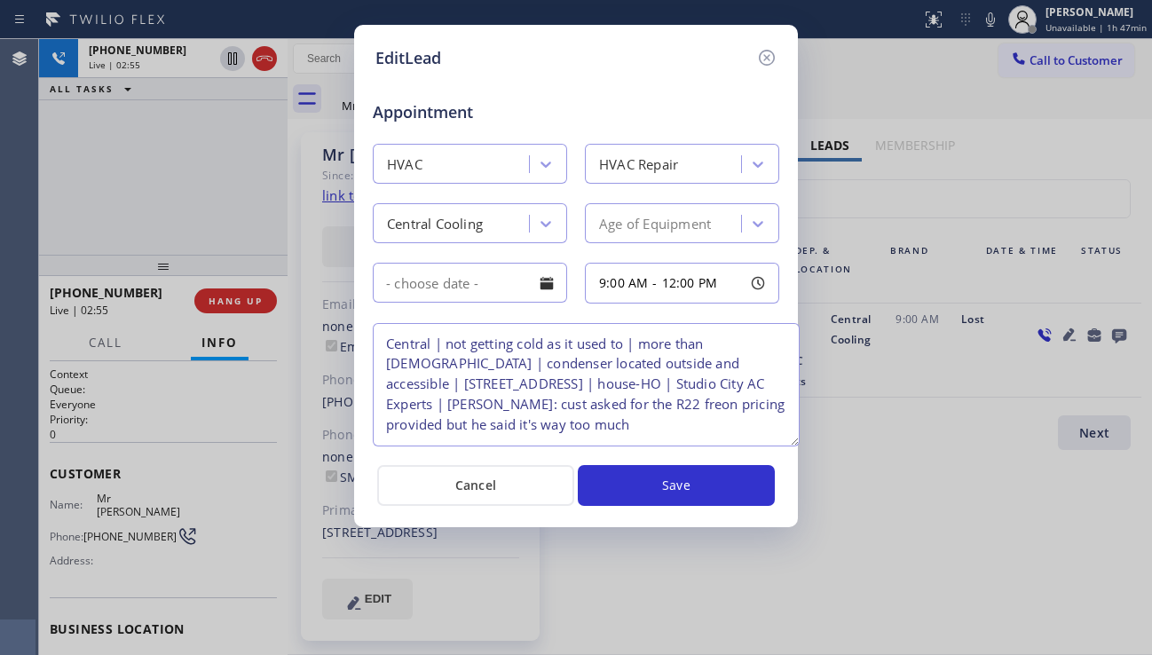
click at [796, 442] on textarea "Central | not getting cold as it used to | more than [DEMOGRAPHIC_DATA] | conde…" at bounding box center [586, 384] width 427 height 123
click at [764, 56] on icon at bounding box center [767, 58] width 16 height 16
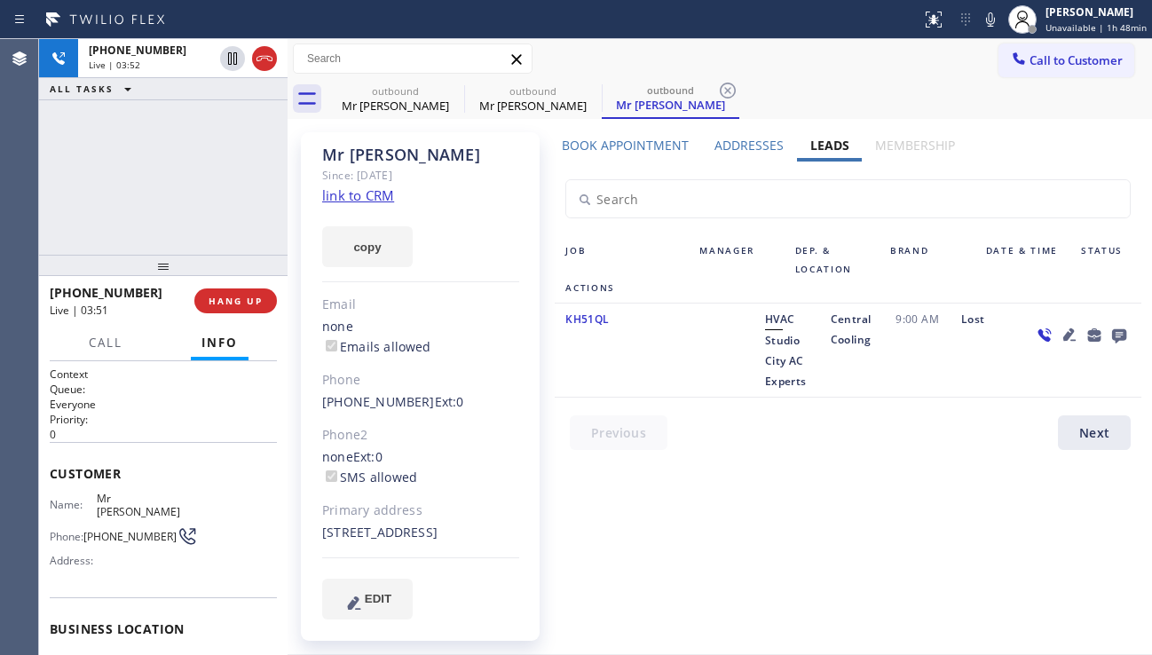
click at [1073, 526] on div "Book Appointment Addresses Leads Membership Business location [GEOGRAPHIC_DATA]…" at bounding box center [847, 393] width 599 height 513
drag, startPoint x: 759, startPoint y: 342, endPoint x: 801, endPoint y: 384, distance: 59.0
click at [801, 384] on div "HVAC Studio City AC Experts" at bounding box center [787, 350] width 66 height 83
click at [777, 350] on div "HVAC Studio City AC Experts" at bounding box center [787, 350] width 66 height 83
drag, startPoint x: 800, startPoint y: 381, endPoint x: 759, endPoint y: 344, distance: 55.3
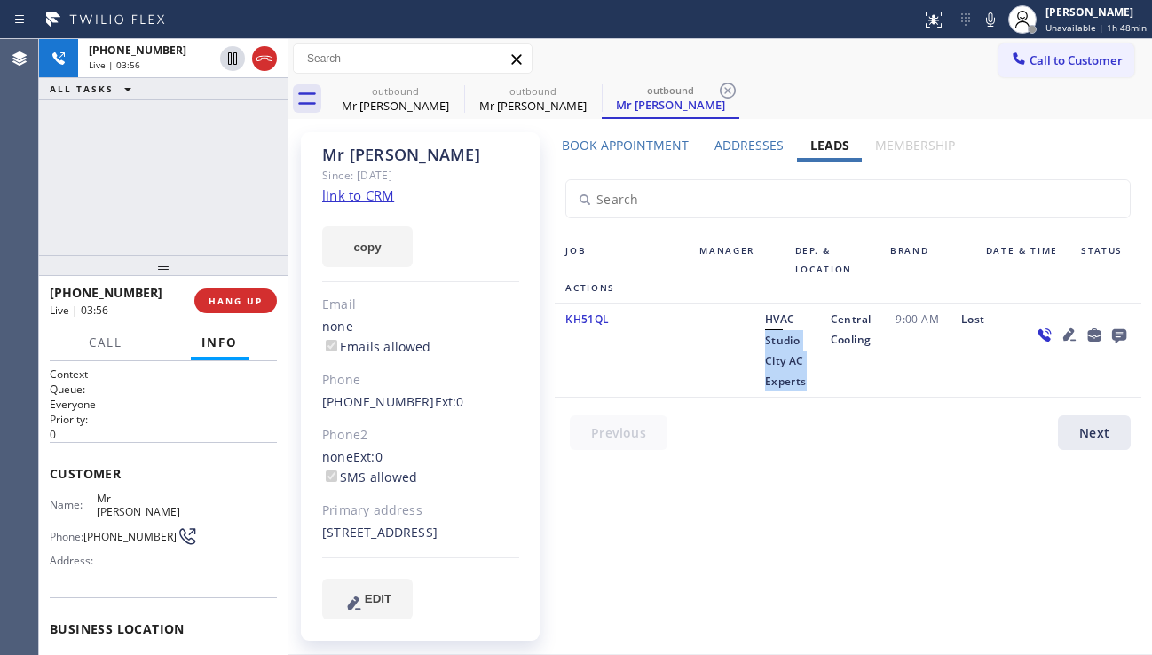
click at [759, 344] on div "HVAC Studio City AC Experts" at bounding box center [787, 350] width 66 height 83
click at [783, 370] on div "HVAC Studio City AC Experts" at bounding box center [787, 350] width 66 height 83
drag, startPoint x: 801, startPoint y: 382, endPoint x: 756, endPoint y: 347, distance: 57.5
click at [756, 347] on div "HVAC Studio City AC Experts" at bounding box center [787, 350] width 66 height 83
click at [765, 348] on span "Studio City AC Experts" at bounding box center [786, 361] width 42 height 56
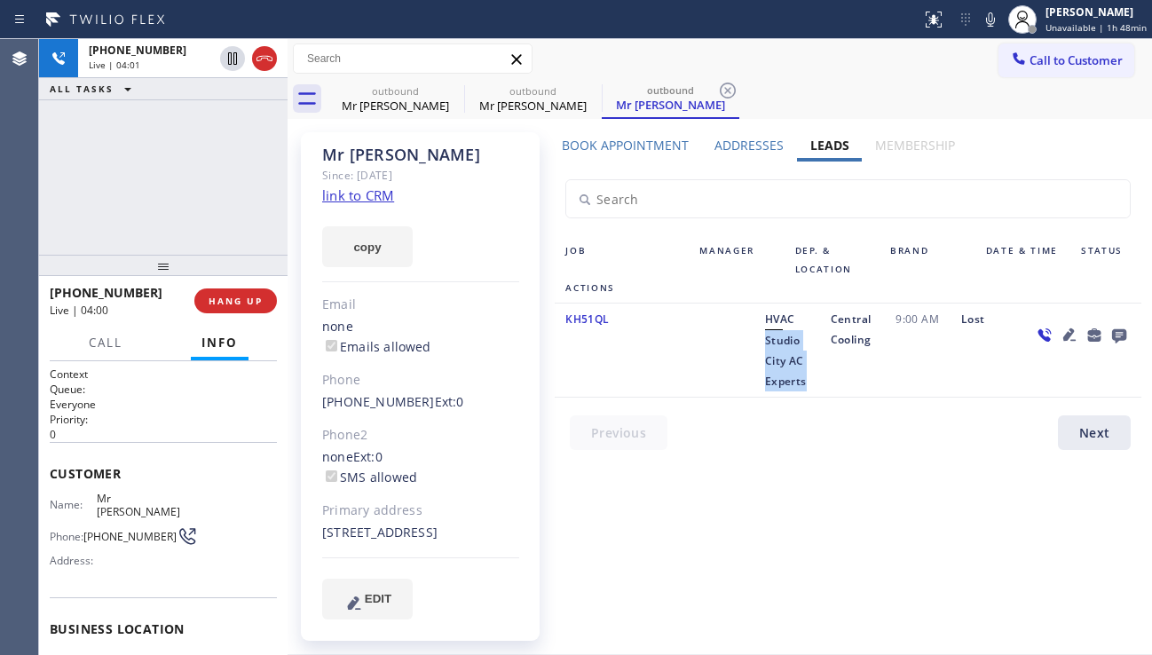
drag, startPoint x: 759, startPoint y: 343, endPoint x: 801, endPoint y: 387, distance: 60.2
click at [805, 384] on div "HVAC Studio City AC Experts" at bounding box center [787, 350] width 66 height 83
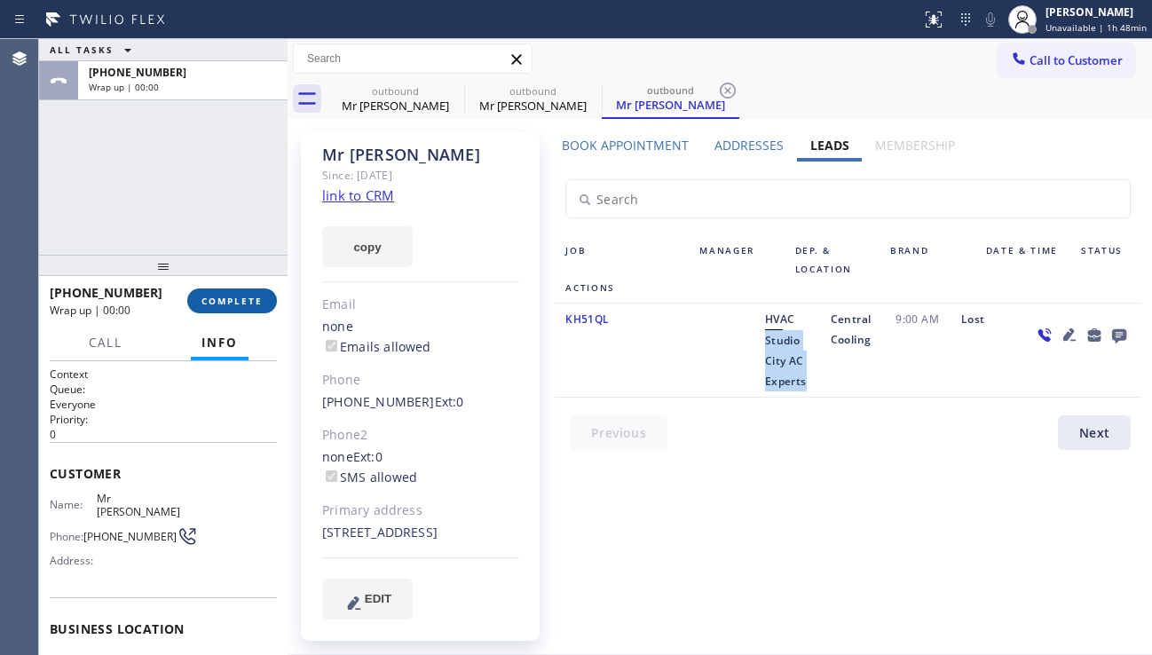
click at [256, 306] on span "COMPLETE" at bounding box center [231, 301] width 61 height 12
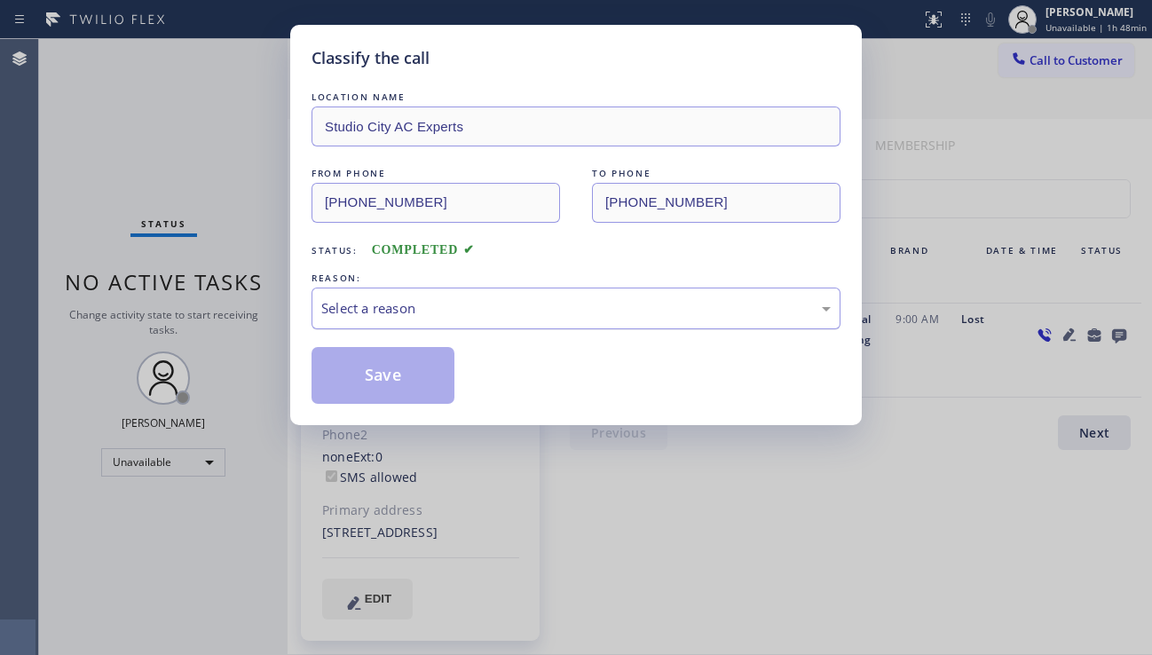
click at [419, 298] on div "Select a reason" at bounding box center [575, 308] width 509 height 20
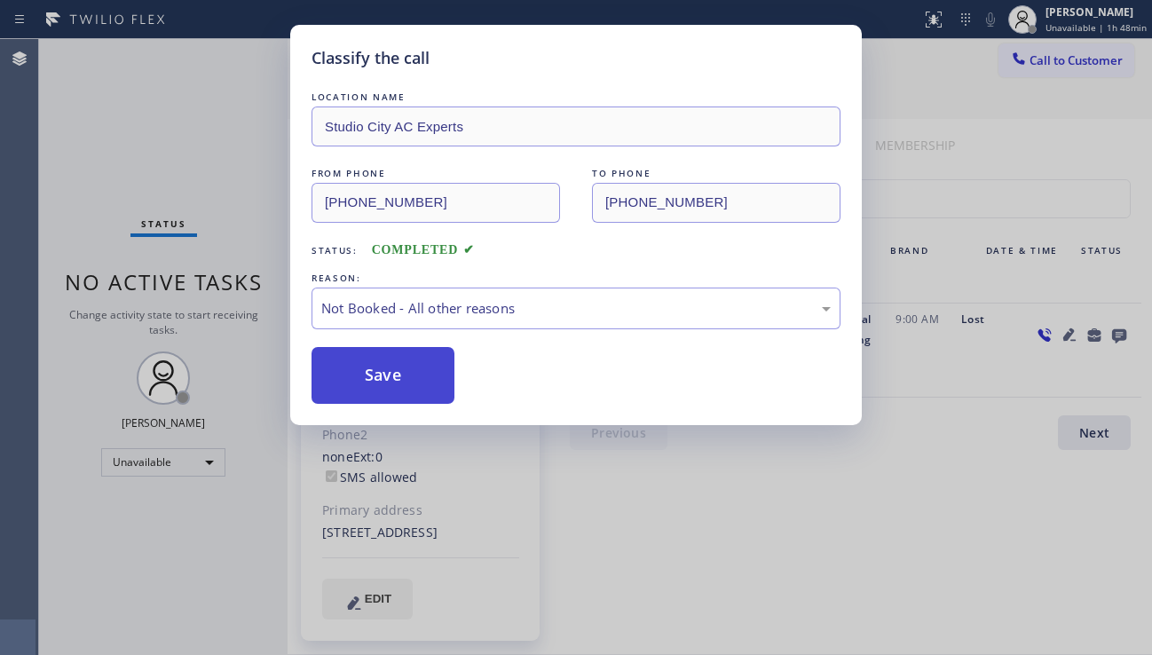
click at [405, 375] on button "Save" at bounding box center [382, 375] width 143 height 57
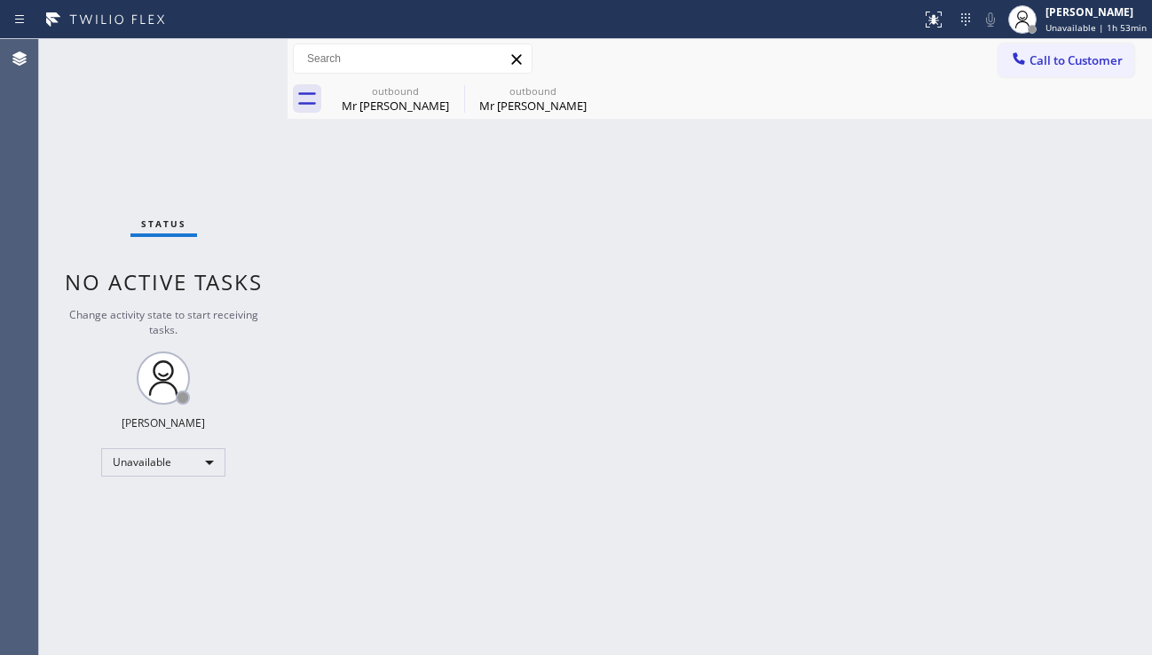
drag, startPoint x: 104, startPoint y: 526, endPoint x: 253, endPoint y: 546, distance: 150.3
click at [104, 526] on div "Status No active tasks Change activity state to start receiving tasks. [PERSON_…" at bounding box center [163, 347] width 248 height 616
click at [36, 512] on div "Agent Desktop" at bounding box center [19, 347] width 38 height 616
click at [546, 510] on div "Back to Dashboard Change Sender ID Customers Technicians Select a contact Outbo…" at bounding box center [719, 347] width 864 height 616
click at [1105, 493] on div "Back to Dashboard Change Sender ID Customers Technicians Select a contact Outbo…" at bounding box center [719, 347] width 864 height 616
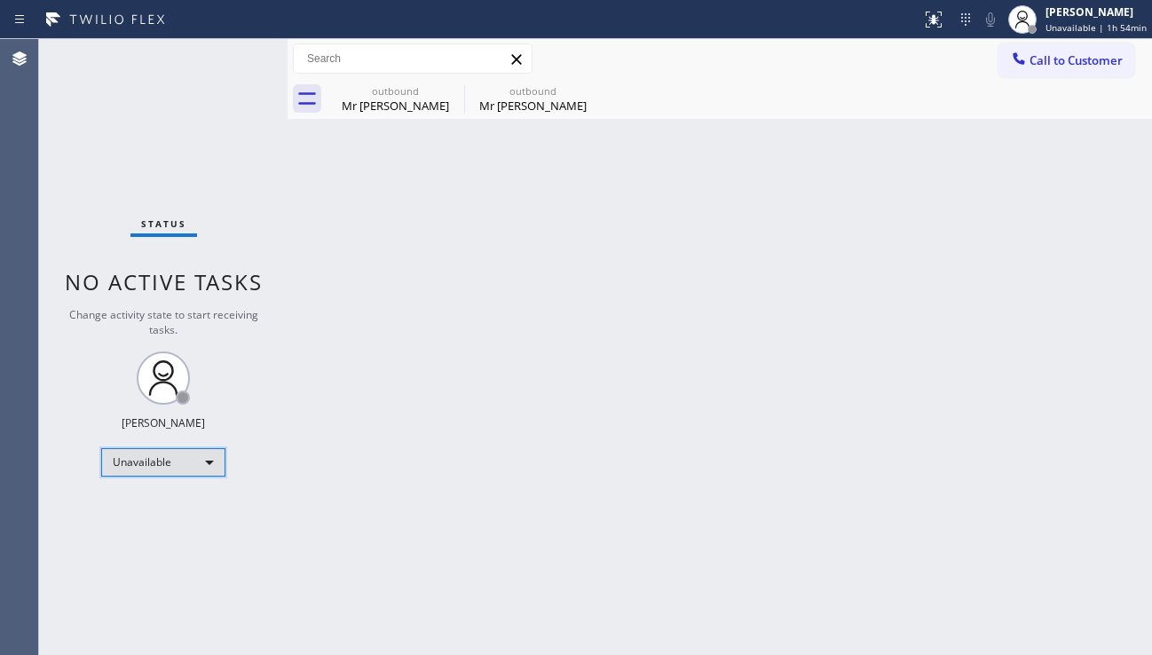
click at [166, 462] on div "Unavailable" at bounding box center [163, 462] width 124 height 28
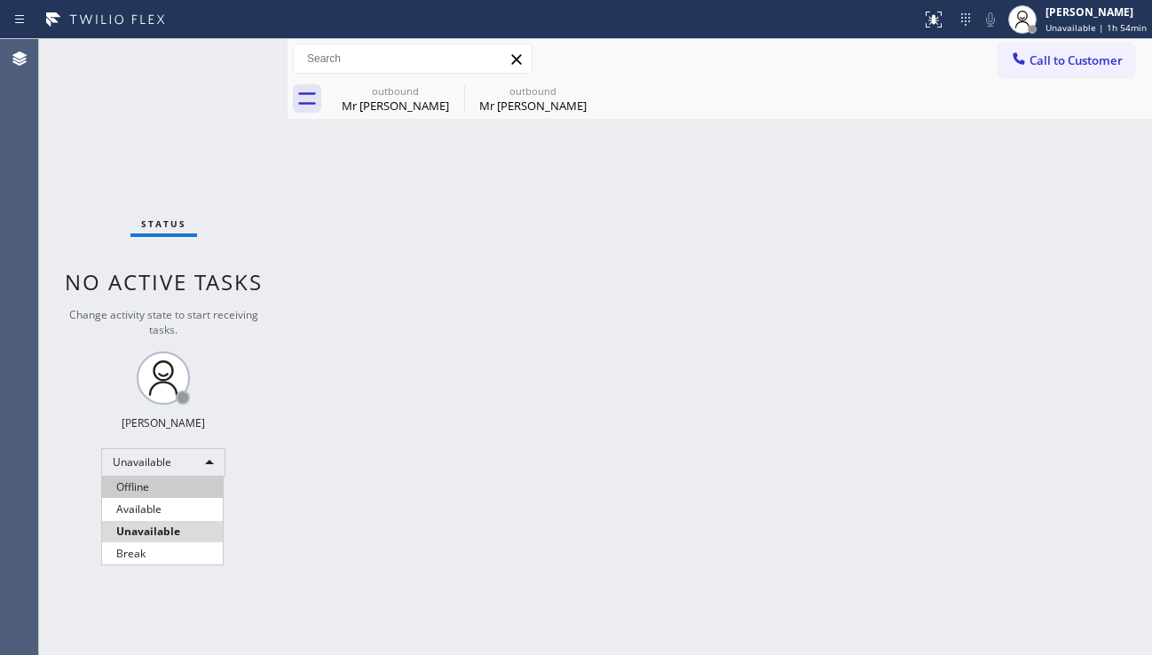
click at [161, 492] on li "Offline" at bounding box center [162, 486] width 121 height 21
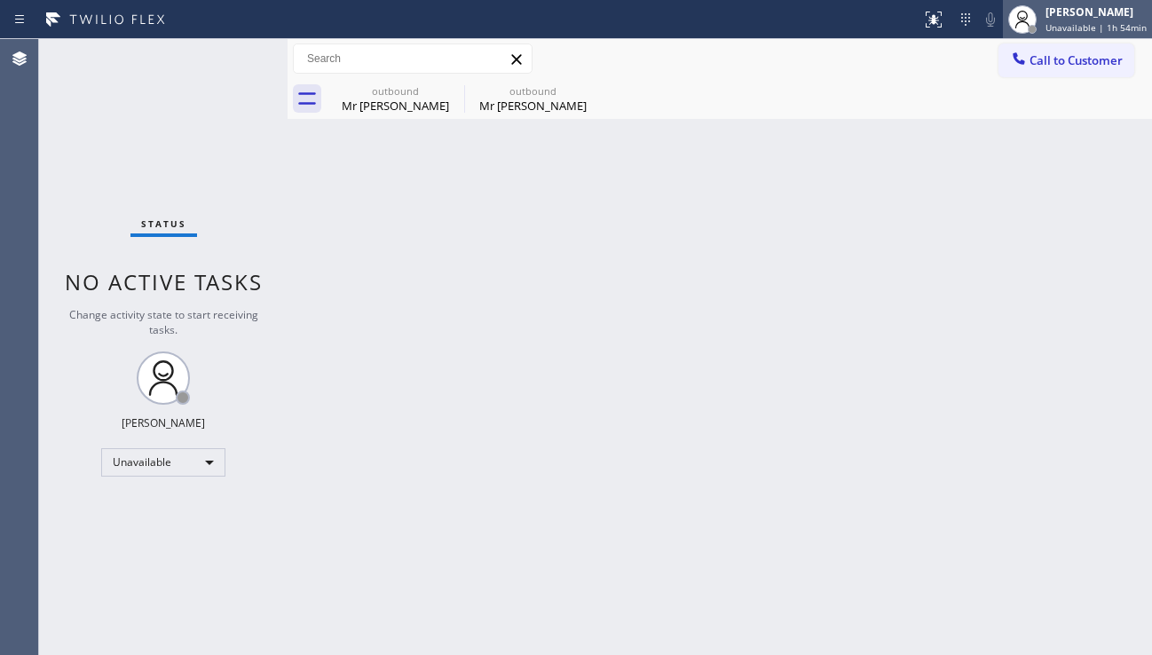
click at [1045, 22] on span "Unavailable | 1h 54min" at bounding box center [1095, 27] width 101 height 12
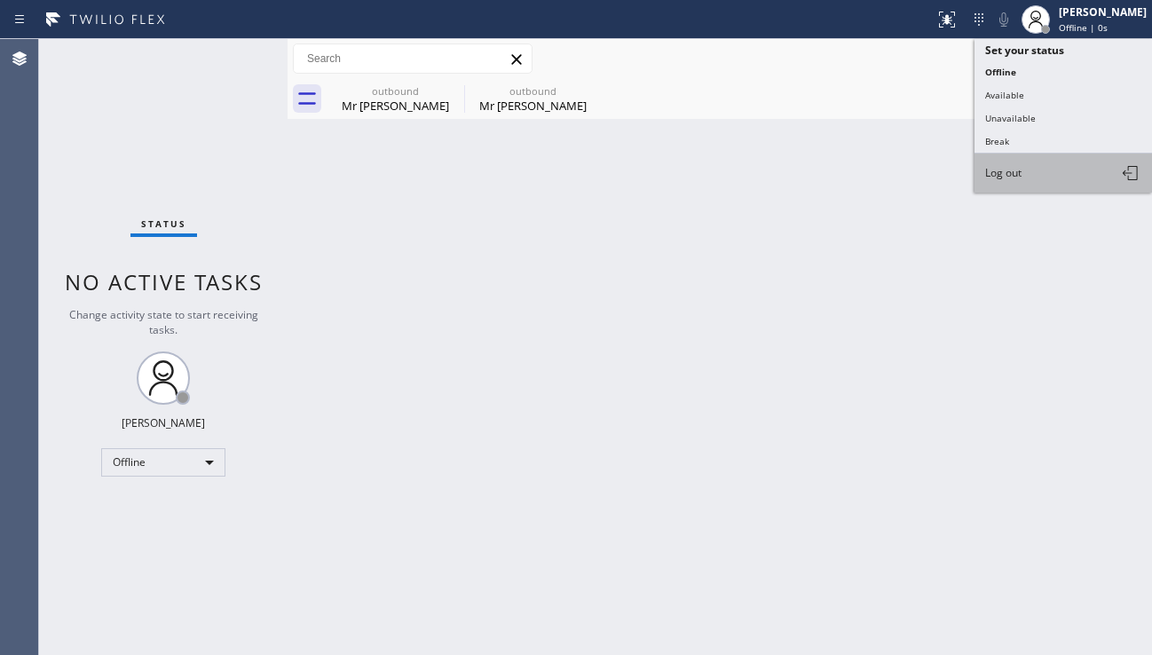
click at [1010, 172] on span "Log out" at bounding box center [1003, 172] width 36 height 15
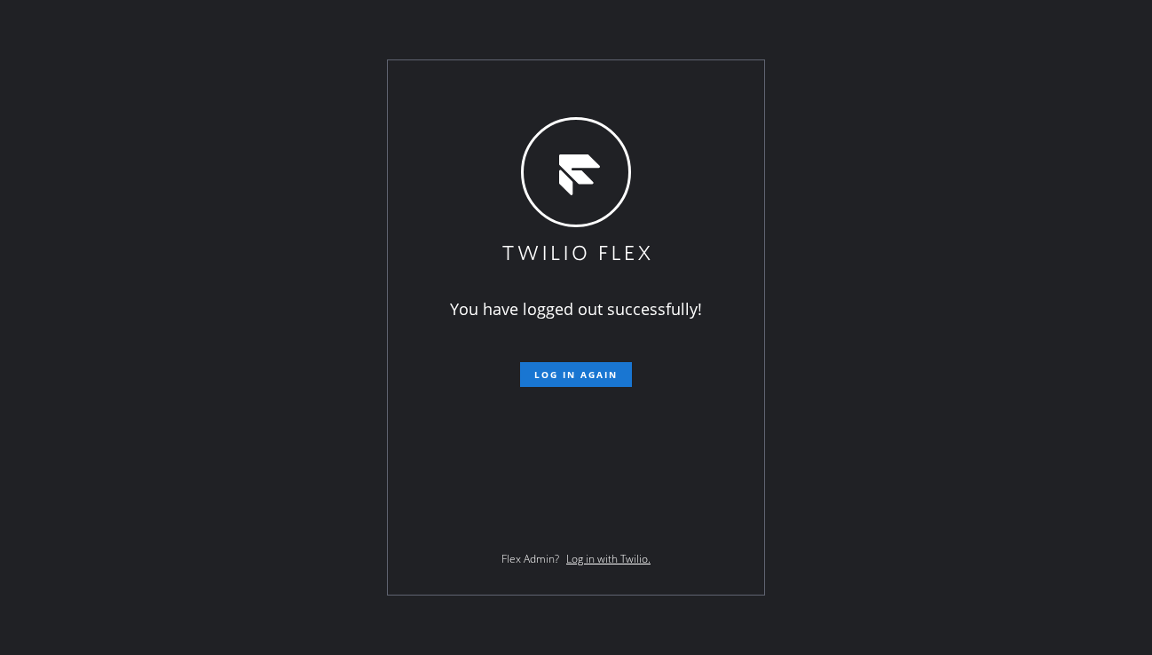
click at [1097, 350] on div "You have logged out successfully! Log in again Flex Admin? Log in with Twilio." at bounding box center [576, 327] width 1152 height 655
